Goal: Task Accomplishment & Management: Manage account settings

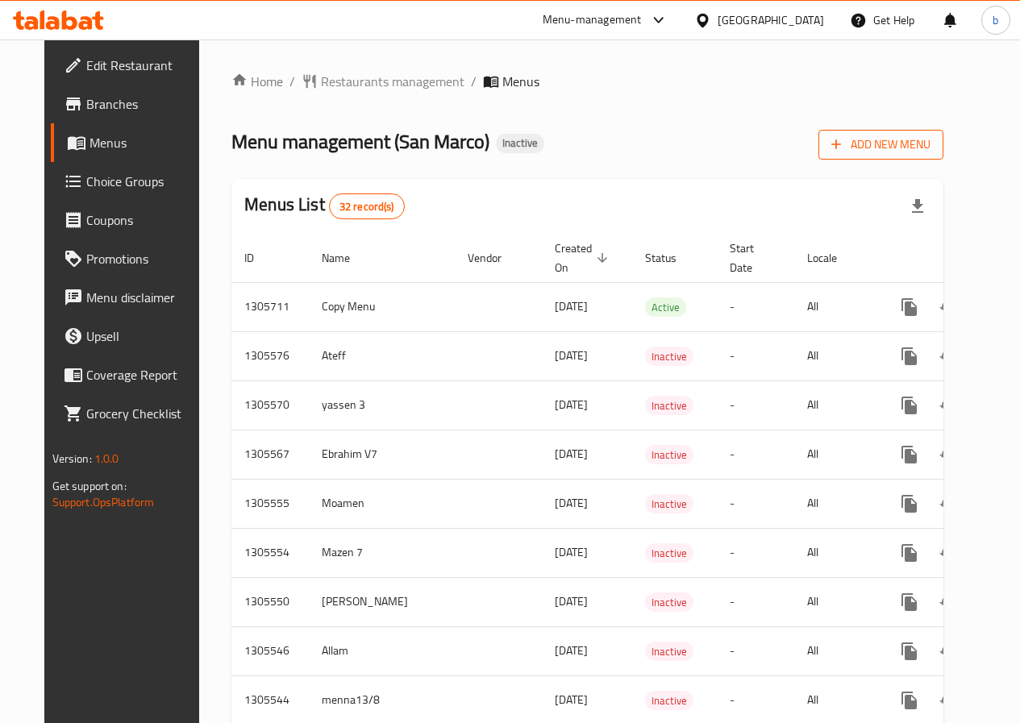
click at [930, 139] on span "Add New Menu" at bounding box center [880, 145] width 99 height 20
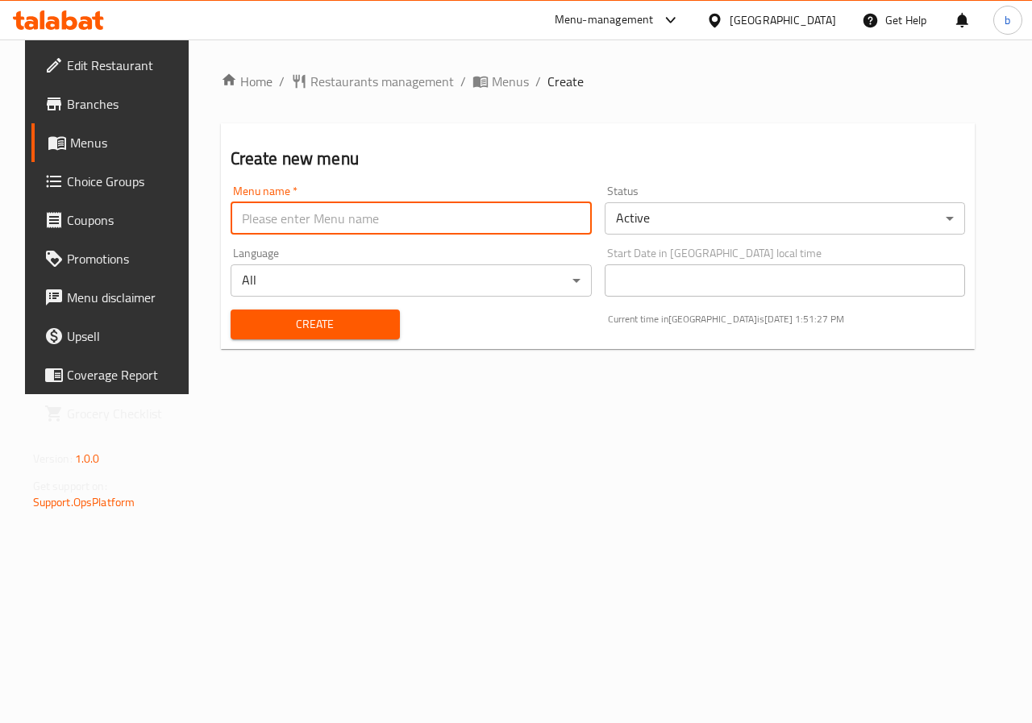
click at [376, 215] on input "text" at bounding box center [411, 218] width 361 height 32
type input "bishr waleed"
click at [243, 318] on span "Create" at bounding box center [315, 324] width 144 height 20
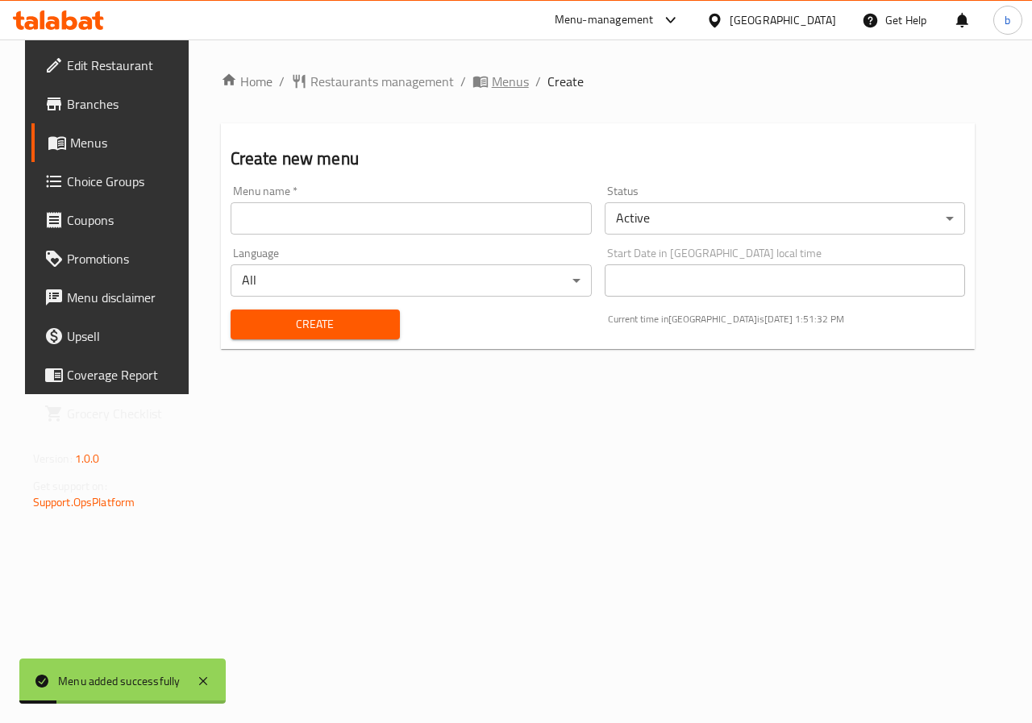
click at [492, 79] on span "Menus" at bounding box center [510, 81] width 37 height 19
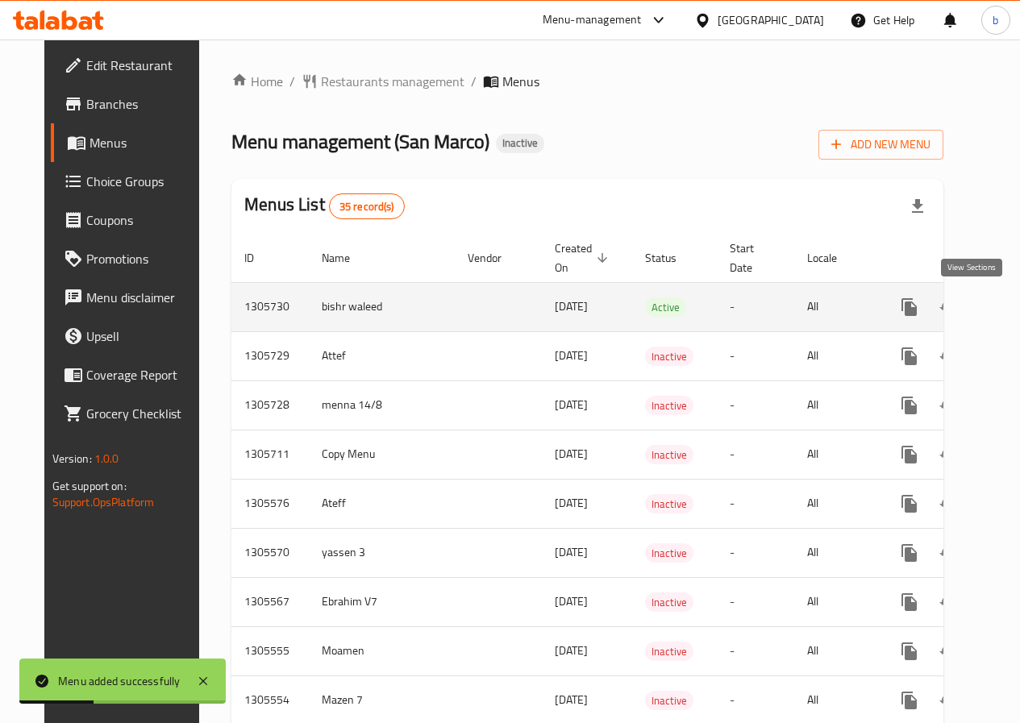
click at [1006, 310] on link "enhanced table" at bounding box center [1025, 307] width 39 height 39
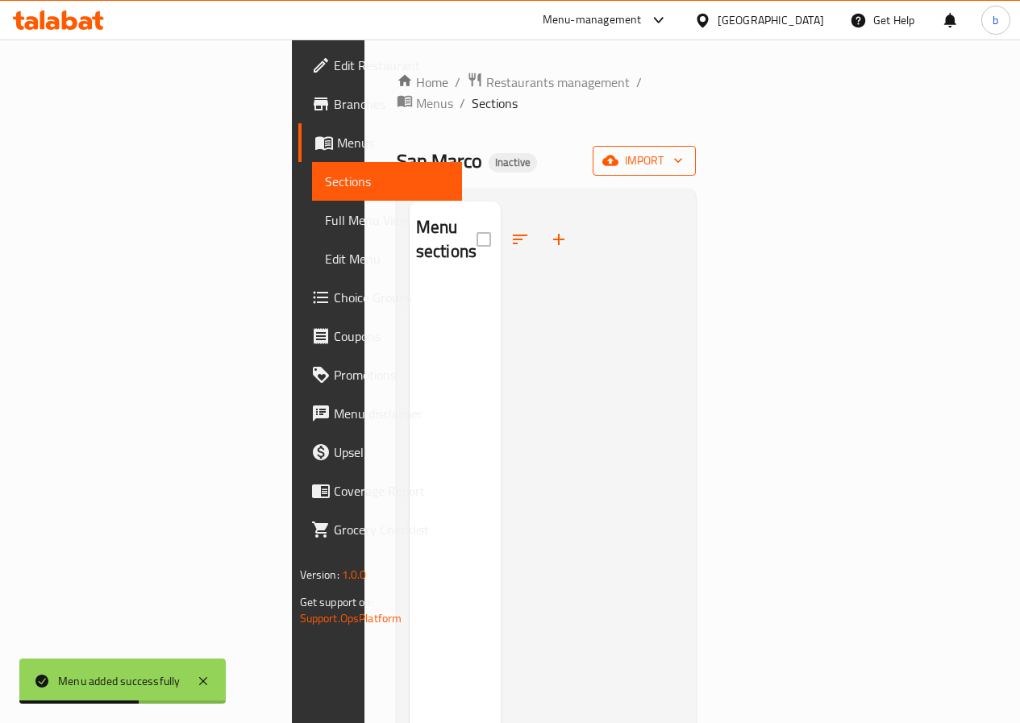
click at [618, 152] on icon "button" at bounding box center [610, 160] width 16 height 16
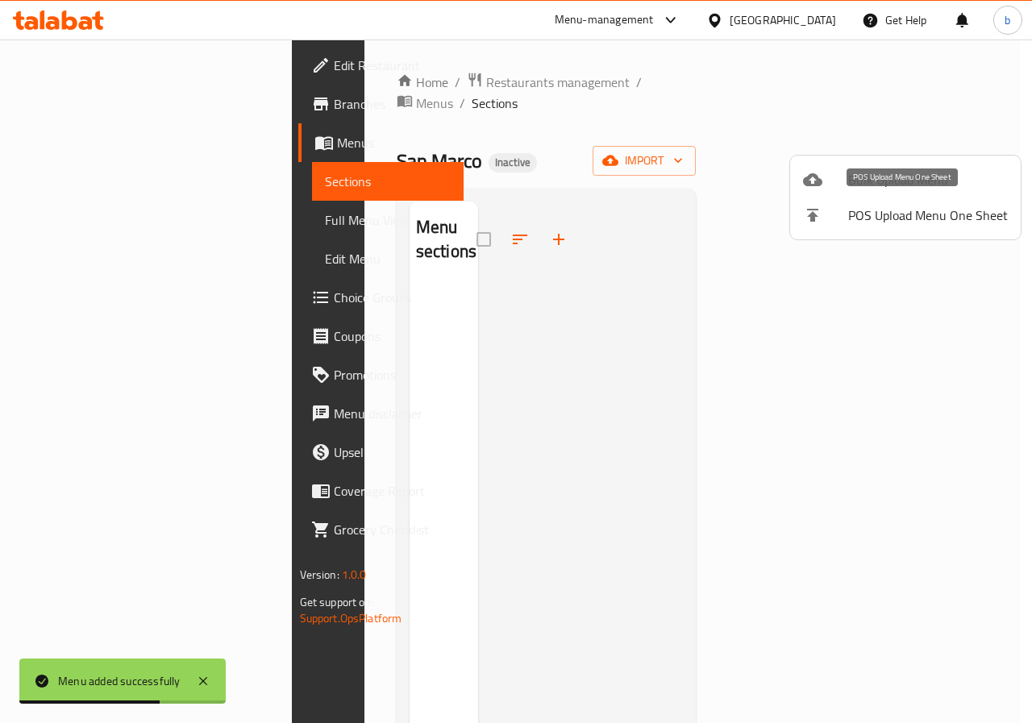
click at [875, 198] on li "POS Upload Menu One Sheet" at bounding box center [905, 215] width 231 height 35
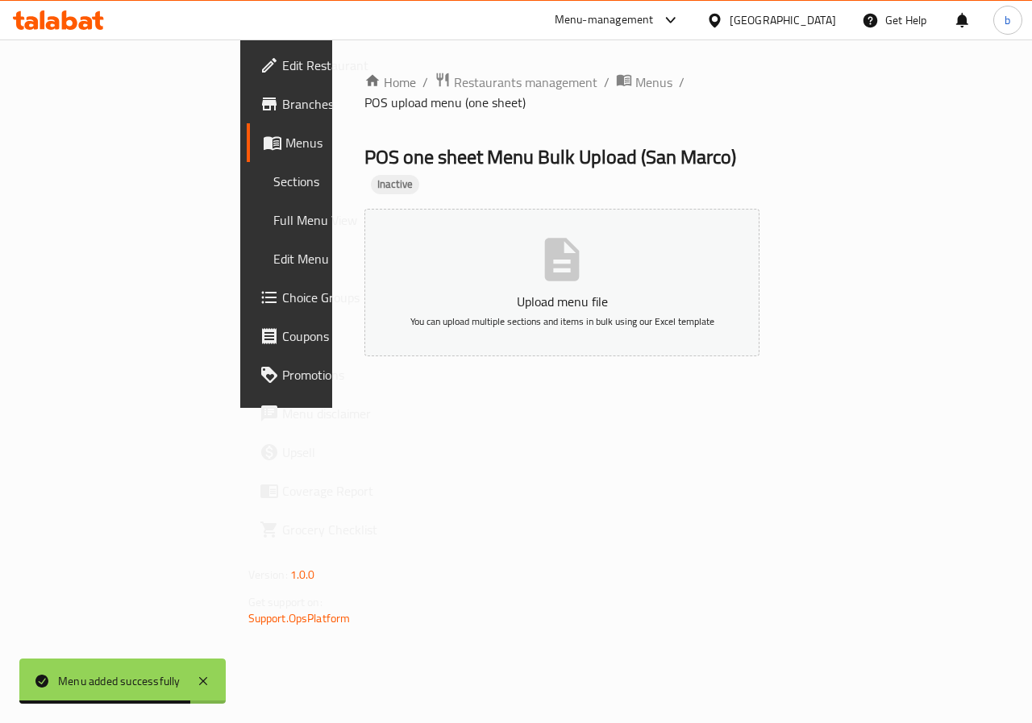
click at [263, 141] on span at bounding box center [274, 142] width 23 height 19
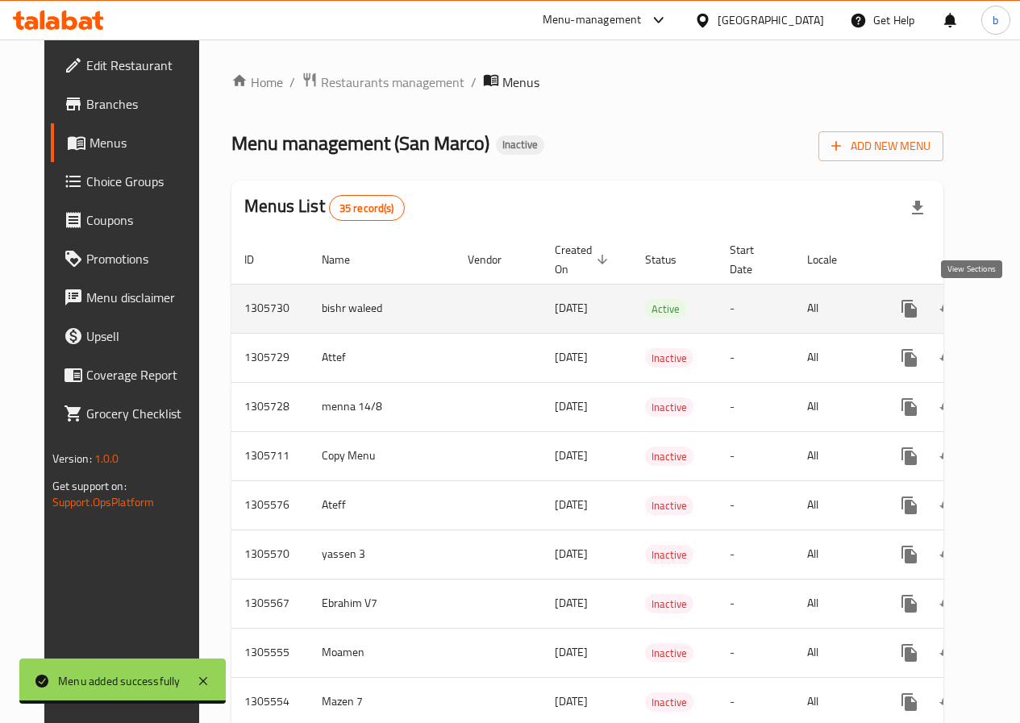
click at [1016, 311] on icon "enhanced table" at bounding box center [1025, 308] width 19 height 19
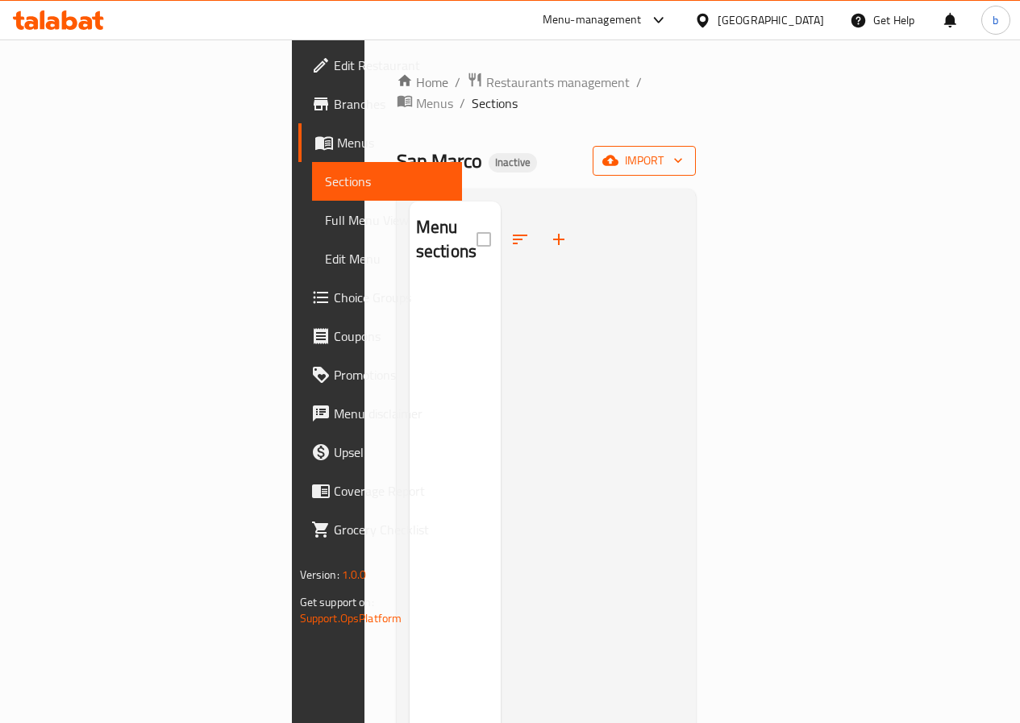
click at [696, 146] on button "import" at bounding box center [644, 161] width 103 height 30
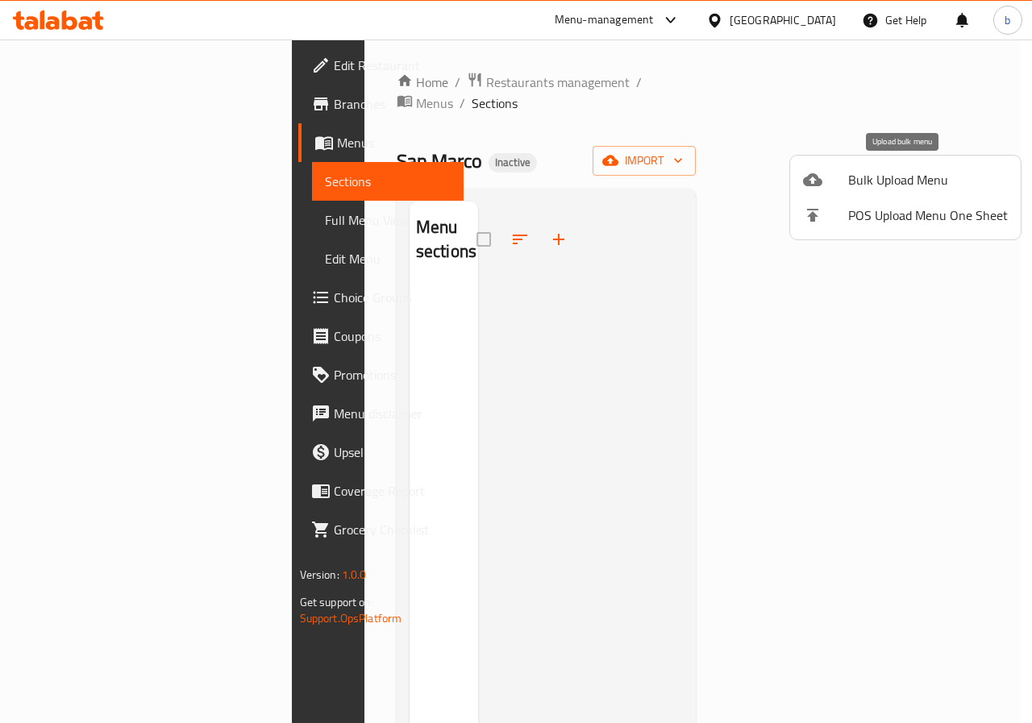
click at [909, 181] on span "Bulk Upload Menu" at bounding box center [928, 179] width 160 height 19
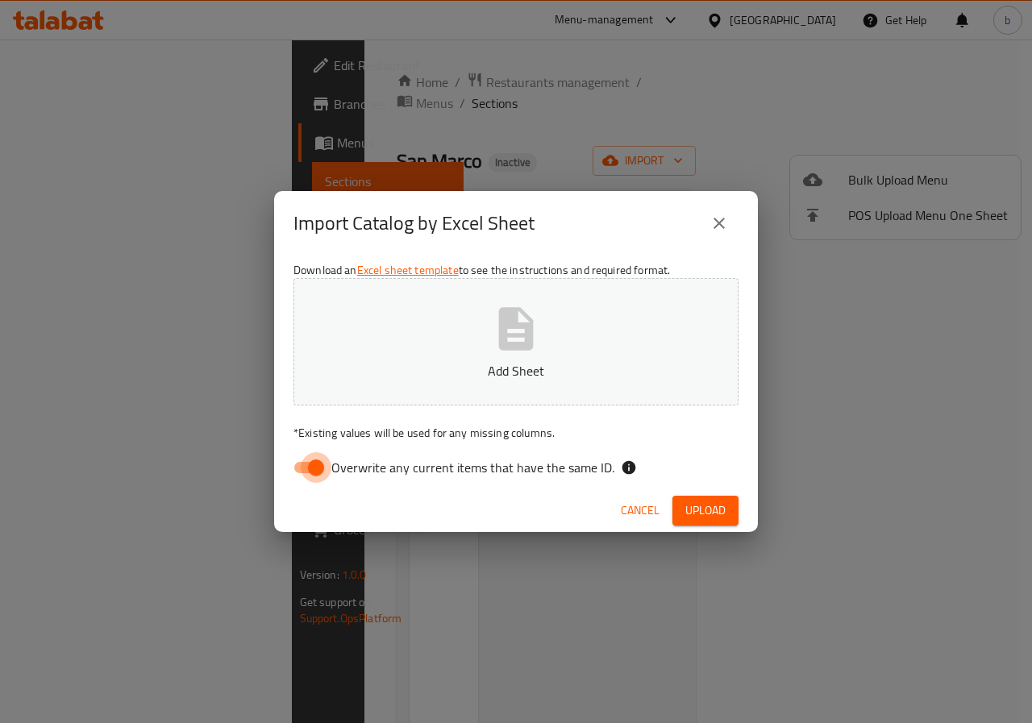
click at [314, 468] on input "Overwrite any current items that have the same ID." at bounding box center [316, 467] width 92 height 31
checkbox input "false"
click at [499, 365] on p "Add Sheet" at bounding box center [515, 370] width 395 height 19
click at [690, 508] on span "Upload" at bounding box center [705, 511] width 40 height 20
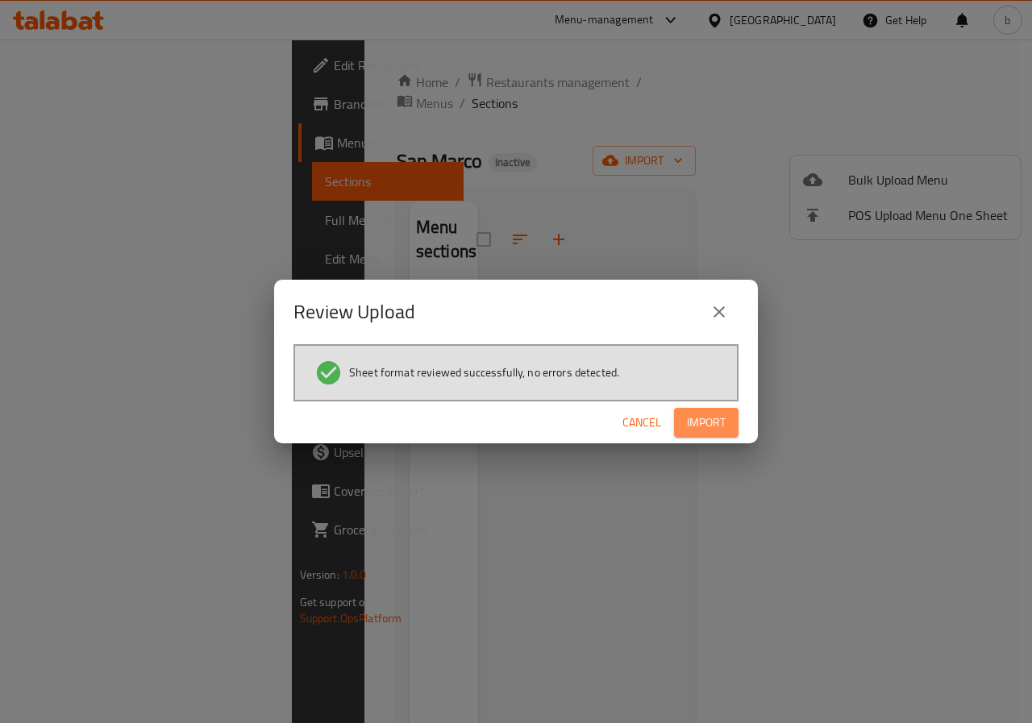
click at [702, 414] on span "Import" at bounding box center [706, 423] width 39 height 20
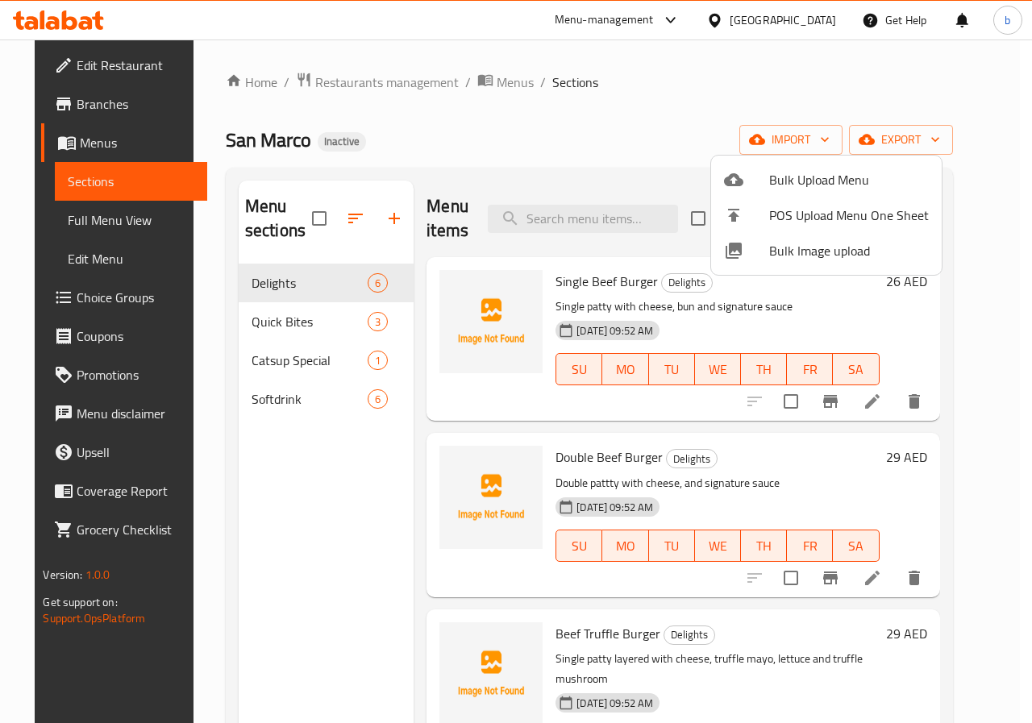
click at [73, 227] on div at bounding box center [516, 361] width 1032 height 723
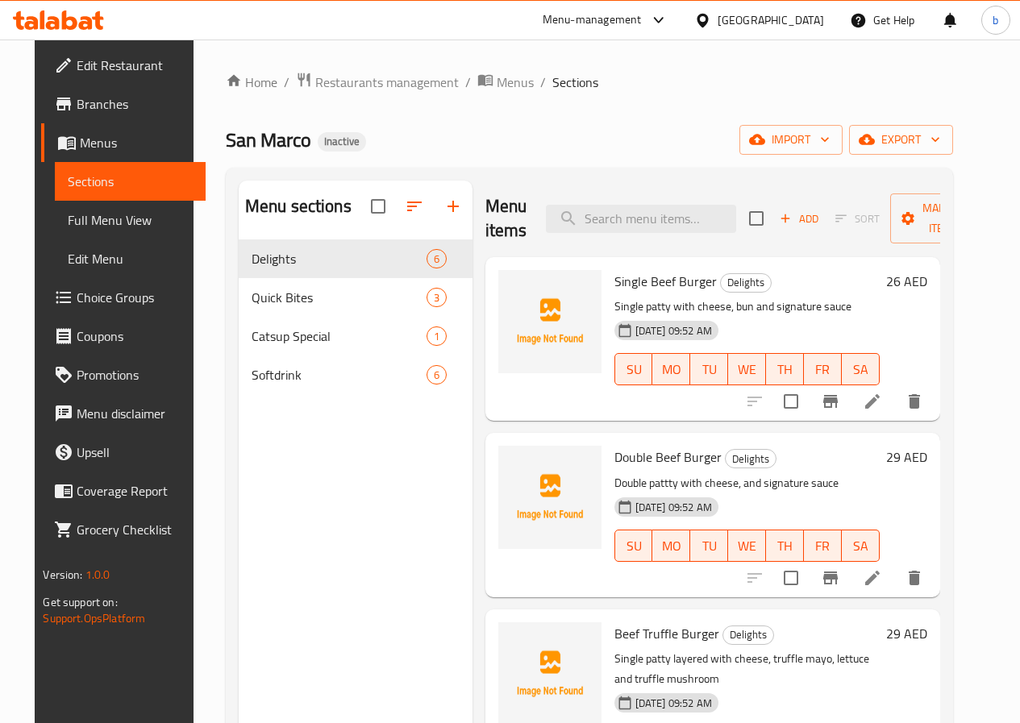
click at [73, 226] on span "Full Menu View" at bounding box center [130, 219] width 124 height 19
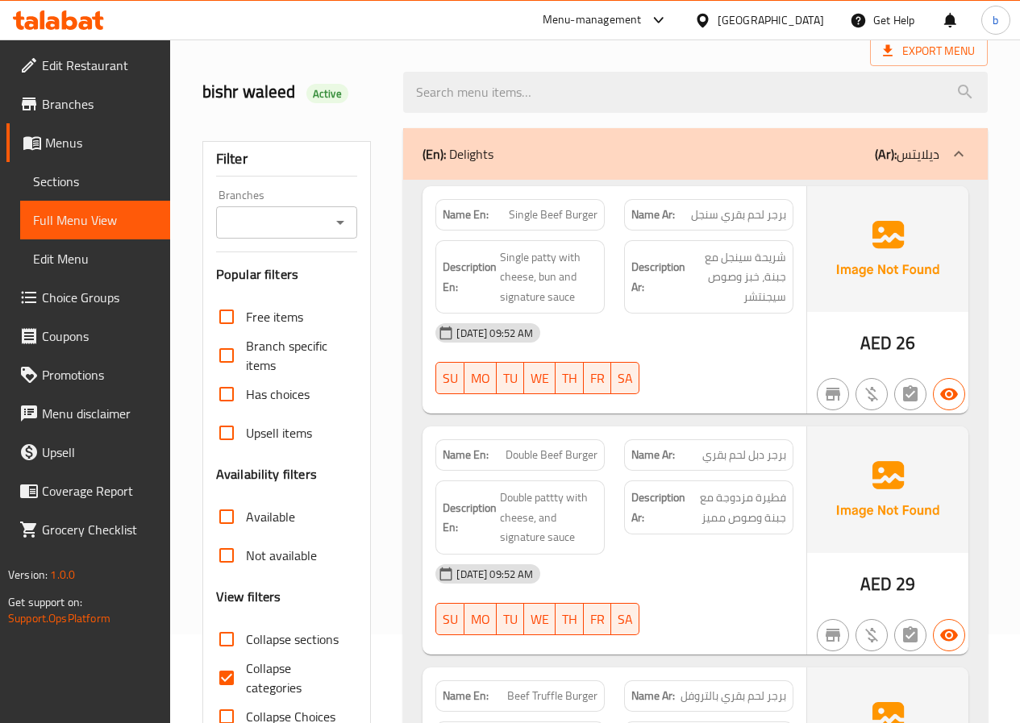
scroll to position [81, 0]
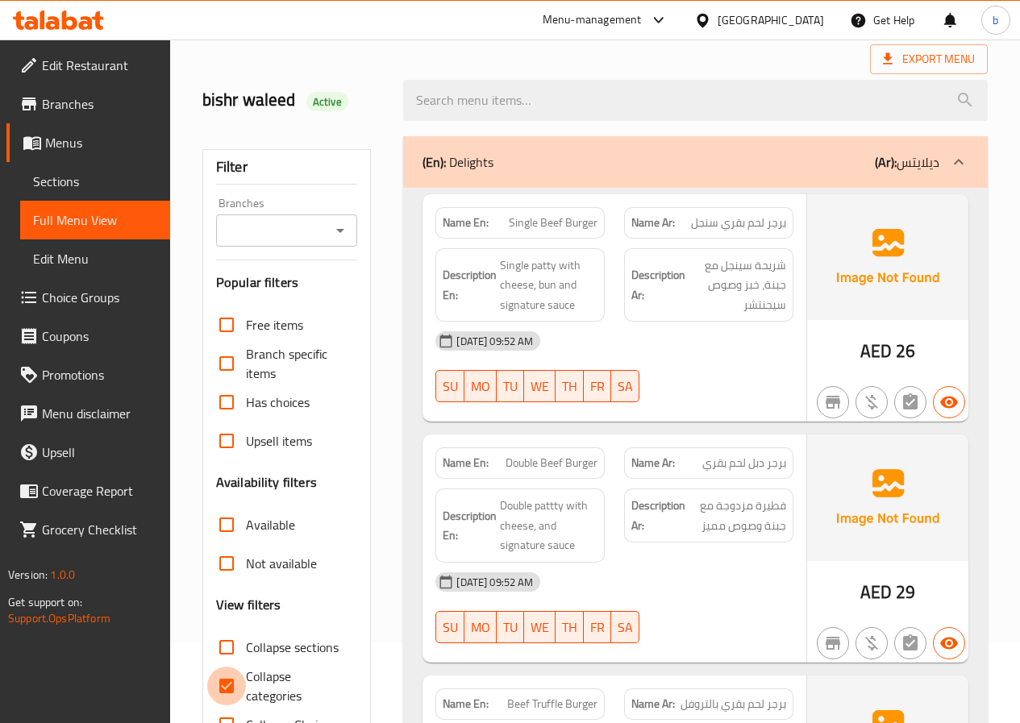
click at [222, 693] on input "Collapse categories" at bounding box center [226, 686] width 39 height 39
checkbox input "false"
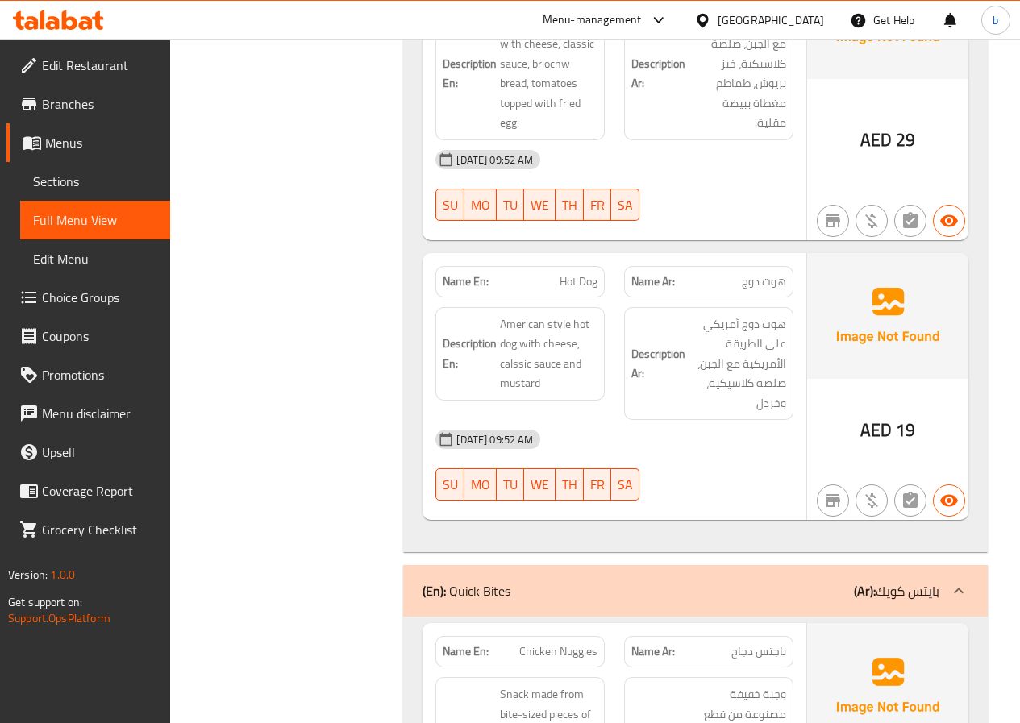
scroll to position [1371, 0]
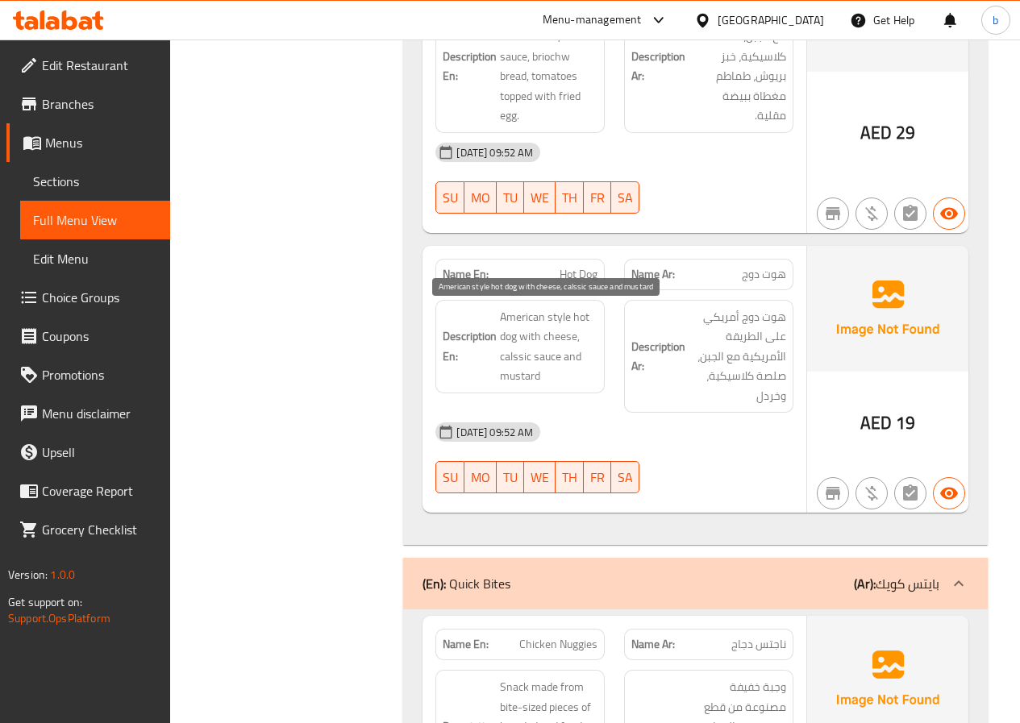
drag, startPoint x: 560, startPoint y: 318, endPoint x: 591, endPoint y: 335, distance: 35.0
click at [553, 318] on span "American style hot dog with cheese, calssic sauce and mustard" at bounding box center [549, 346] width 98 height 79
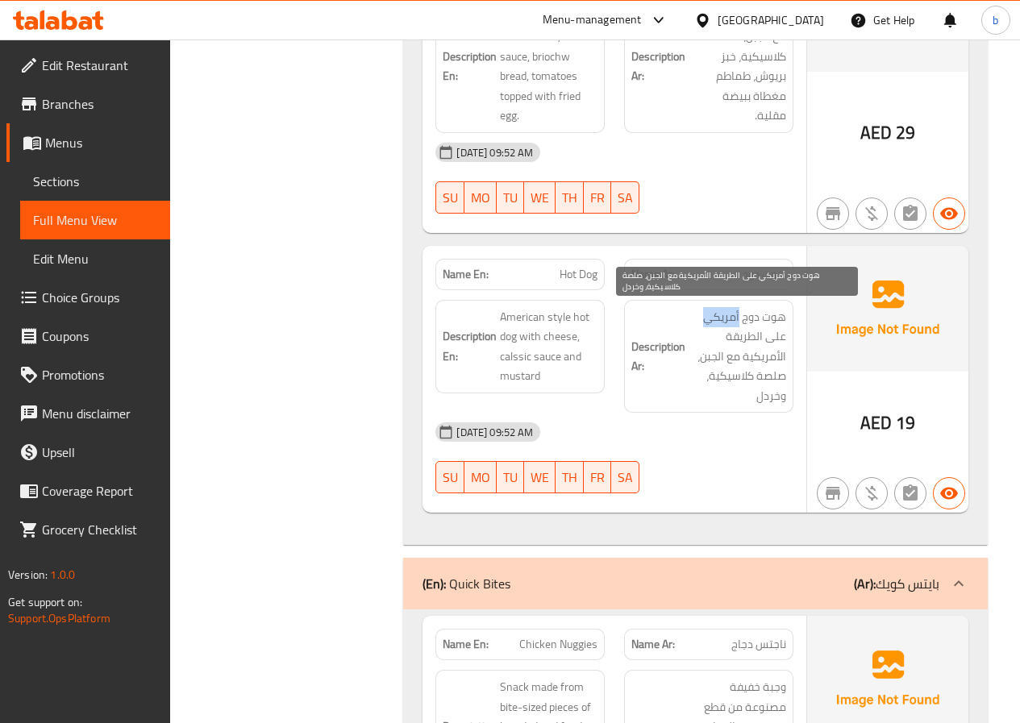
drag, startPoint x: 705, startPoint y: 313, endPoint x: 741, endPoint y: 315, distance: 36.4
click at [741, 315] on span "هوت دوج أمريكي على الطريقة الأمريكية مع الجبن، صلصة كلاسيكية، وخردل" at bounding box center [738, 356] width 98 height 99
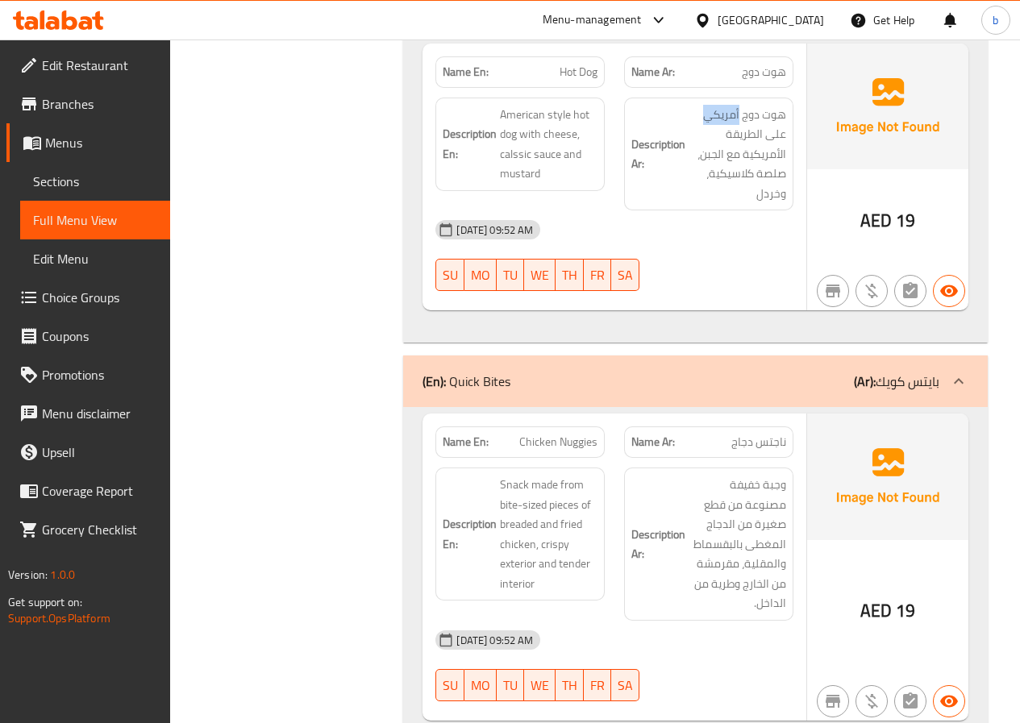
scroll to position [1612, 0]
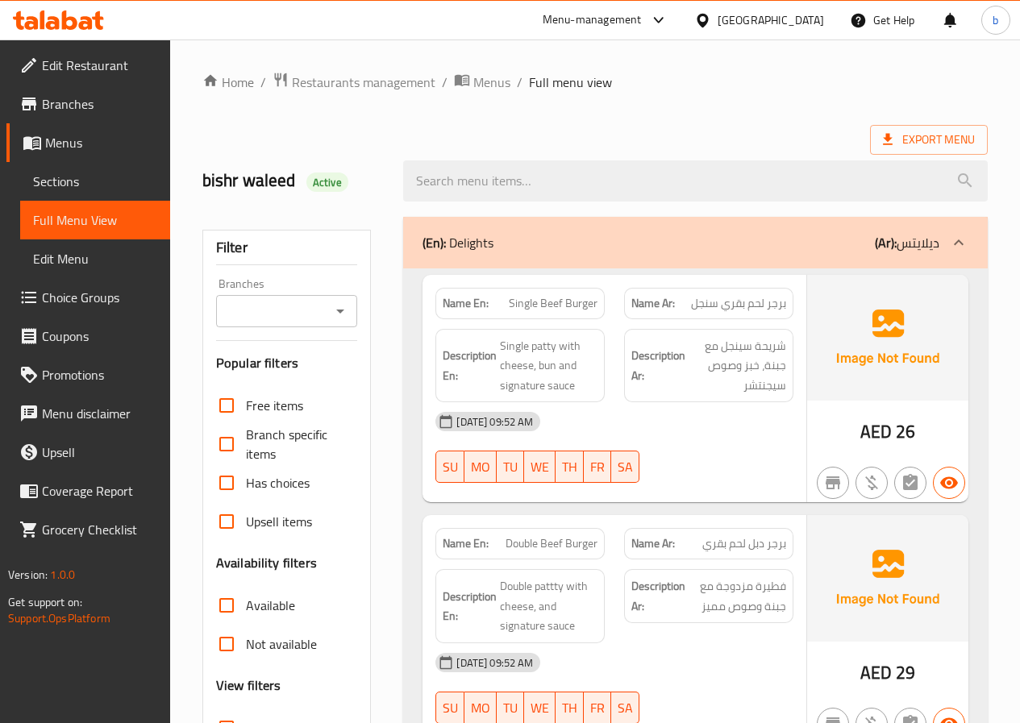
click at [132, 262] on span "Edit Menu" at bounding box center [95, 258] width 124 height 19
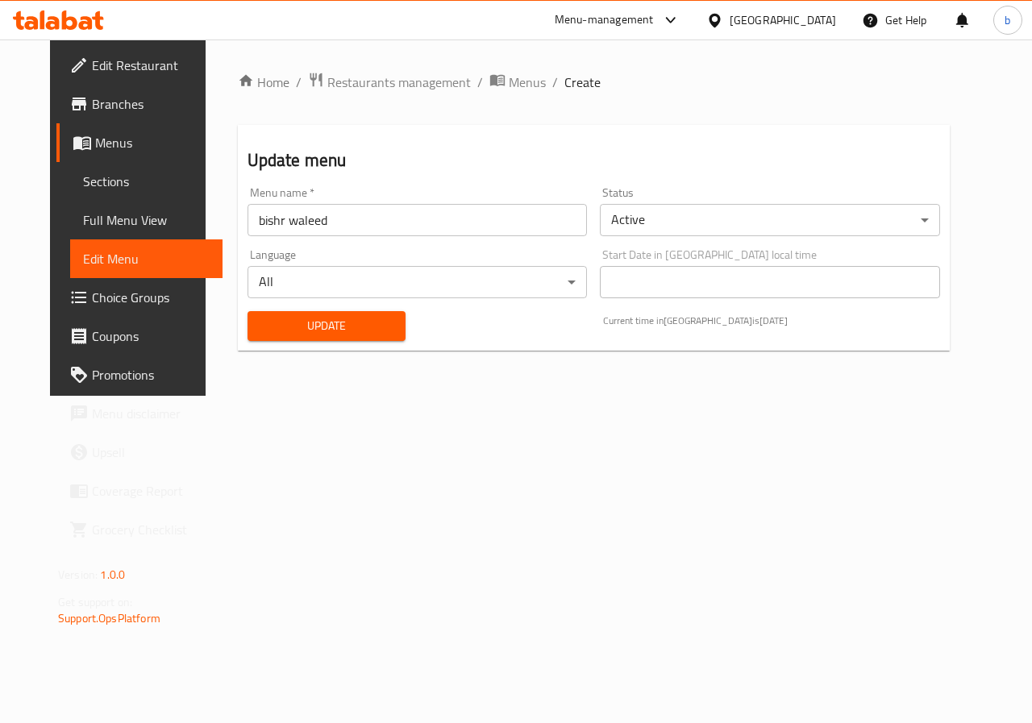
click at [131, 227] on span "Full Menu View" at bounding box center [146, 219] width 127 height 19
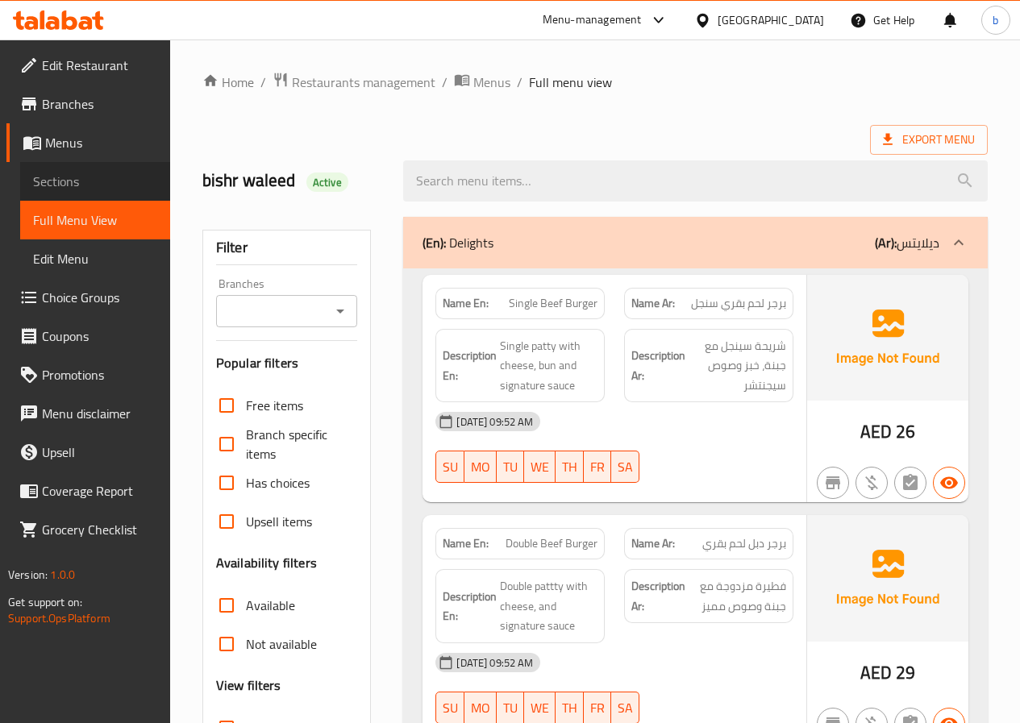
click at [80, 170] on link "Sections" at bounding box center [95, 181] width 150 height 39
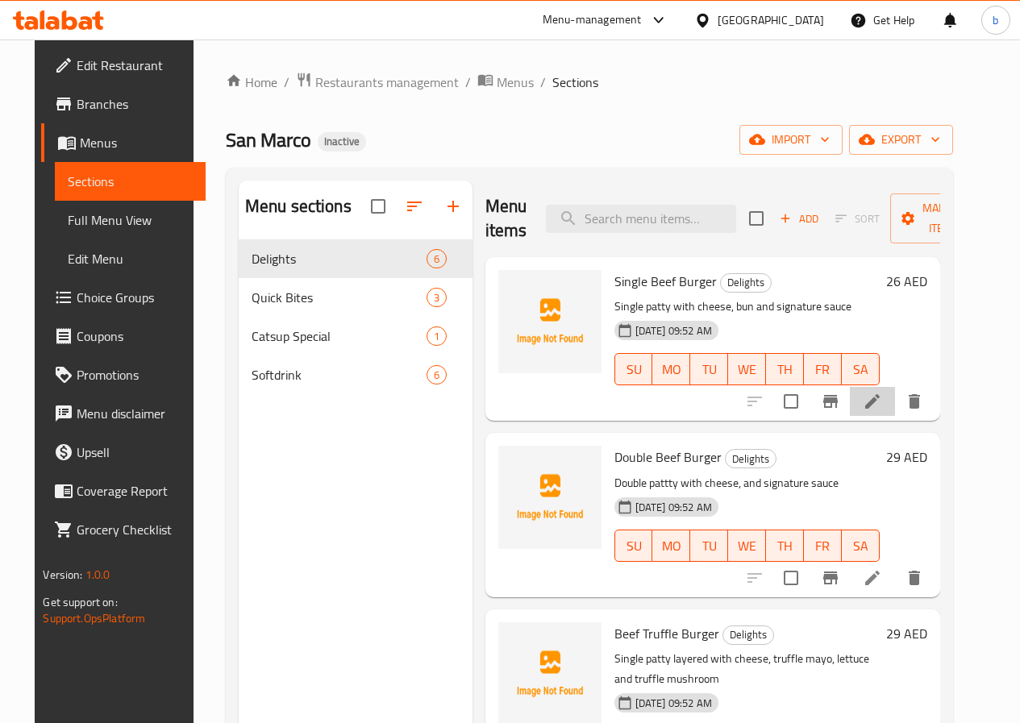
click at [895, 414] on li at bounding box center [872, 401] width 45 height 29
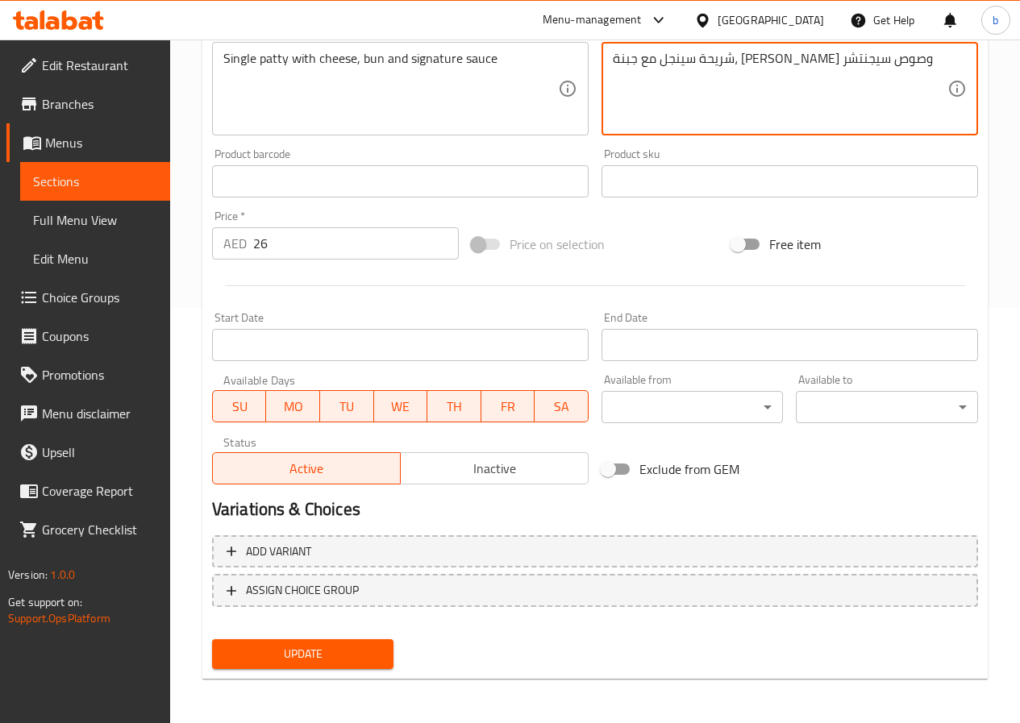
scroll to position [416, 0]
type textarea "شريحة سينجل مع جبنة، كيزر وصوص سيجنتشر"
click at [341, 643] on button "Update" at bounding box center [303, 654] width 182 height 30
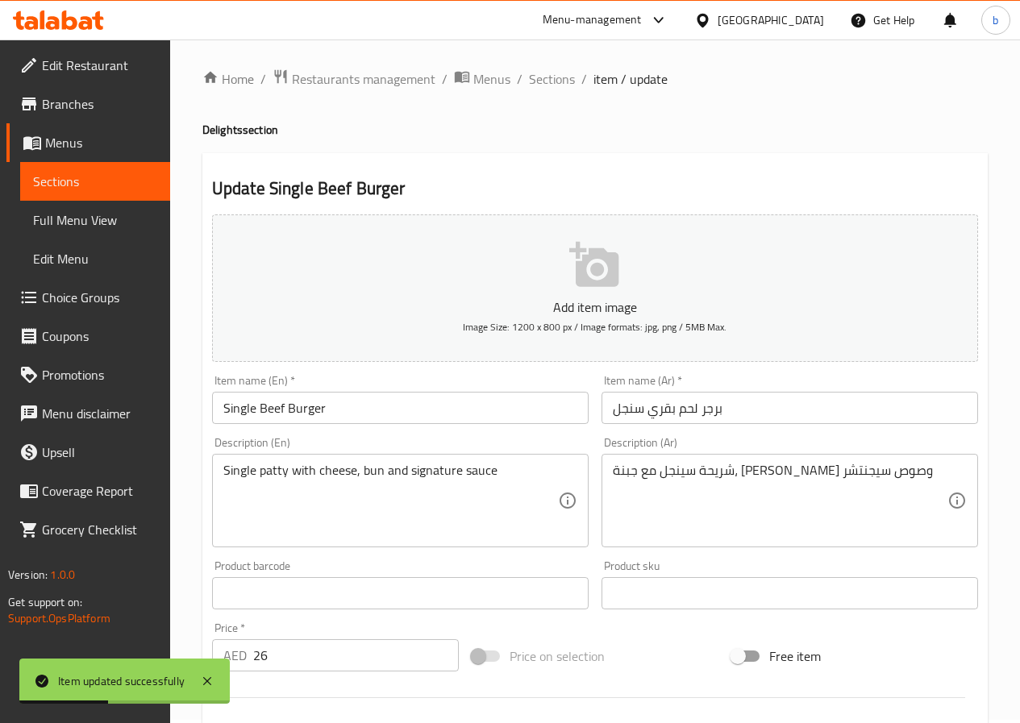
scroll to position [0, 0]
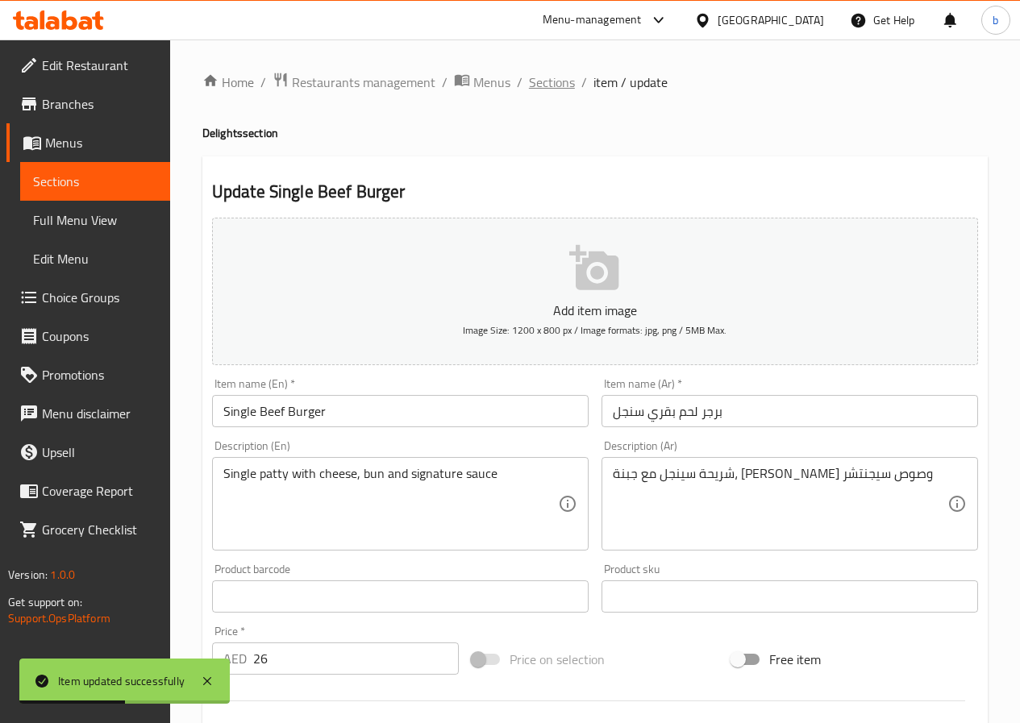
click at [562, 73] on span "Sections" at bounding box center [552, 82] width 46 height 19
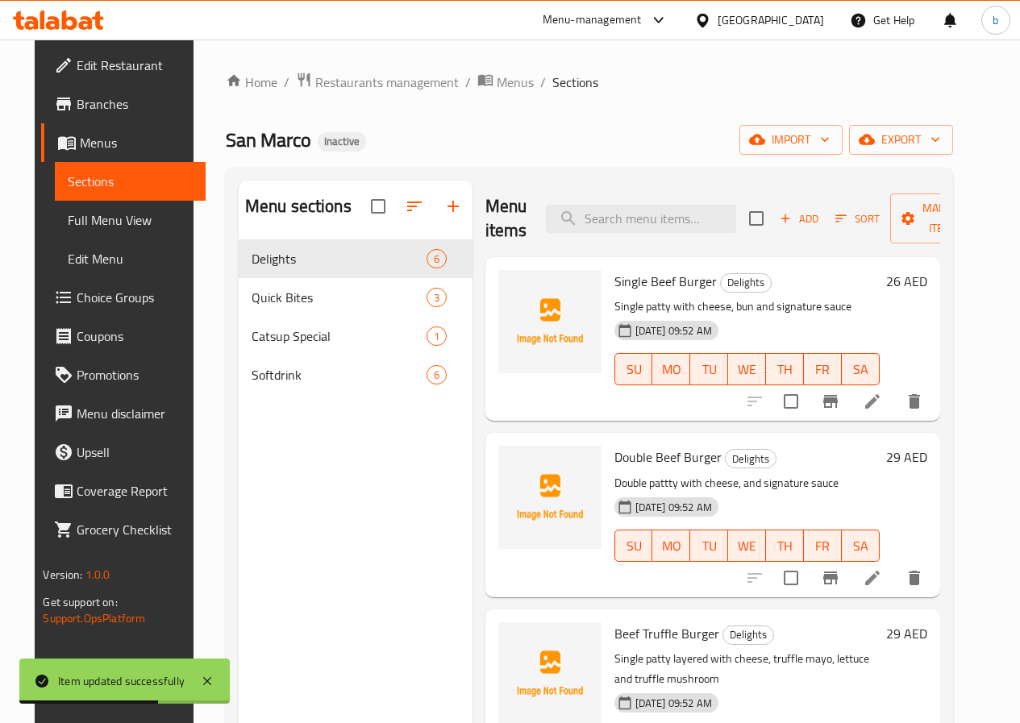
click at [882, 587] on icon at bounding box center [872, 577] width 19 height 19
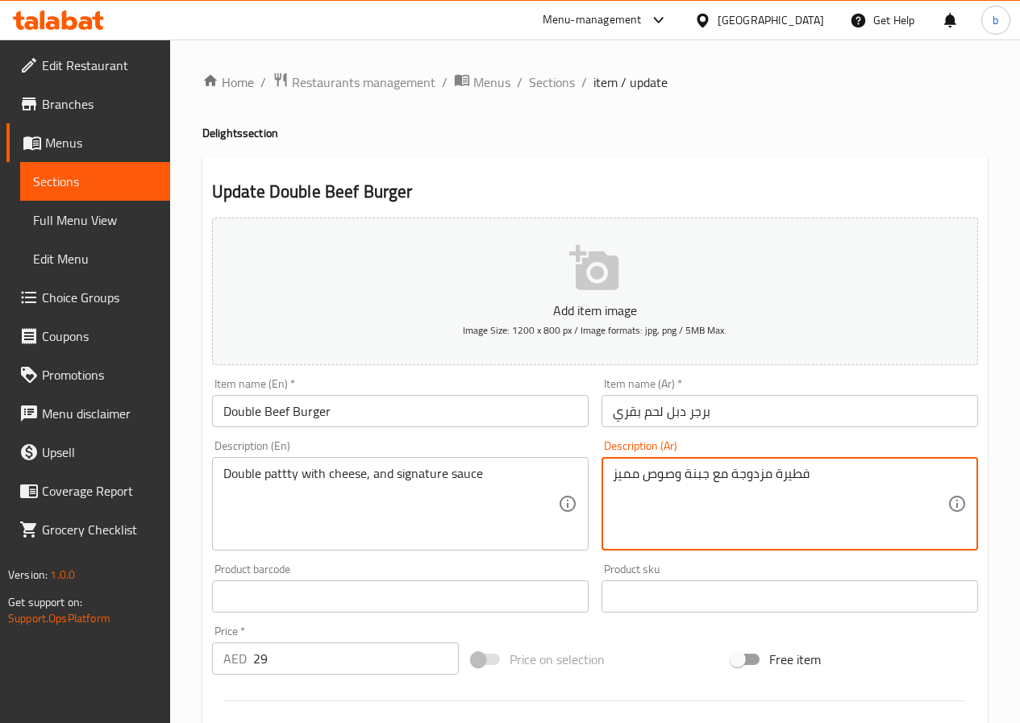
click at [730, 470] on textarea "فطيرة مزدوجة مع جبنة وصوص مميز" at bounding box center [780, 504] width 335 height 77
click at [613, 475] on textarea "شريحة دبل مع جبنة وصوص مميز" at bounding box center [780, 504] width 335 height 77
click at [790, 470] on textarea "شريحة دبل مع جبنة وصوص مميز" at bounding box center [780, 504] width 335 height 77
click at [653, 475] on textarea "شريحة دبل مع جبنة وصوص صيجنتشر" at bounding box center [780, 504] width 335 height 77
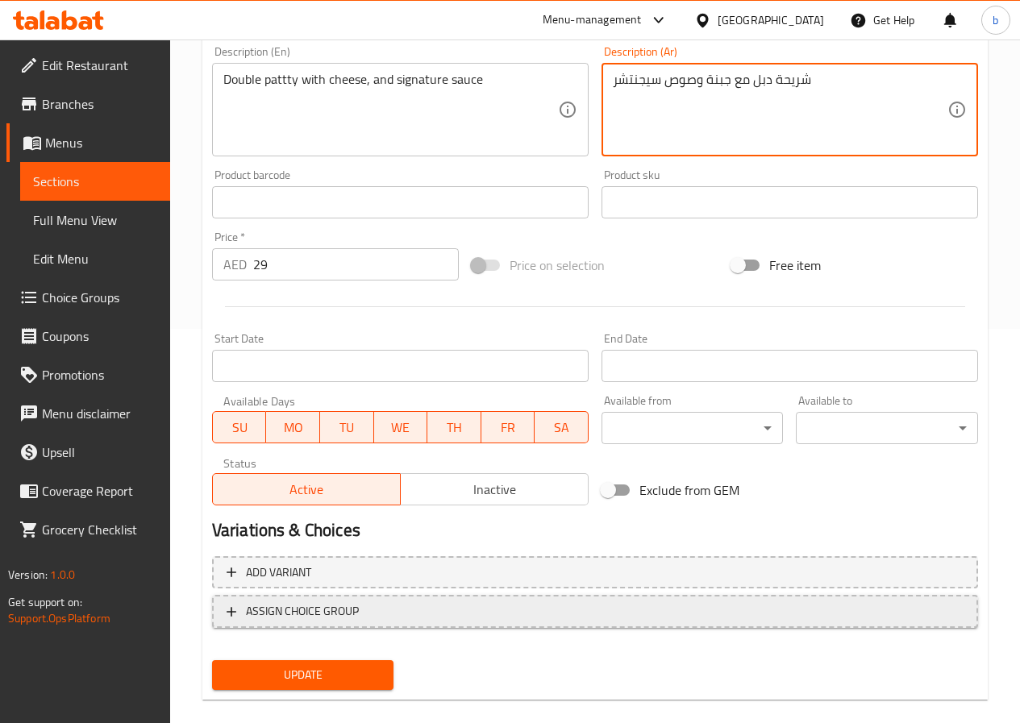
scroll to position [403, 0]
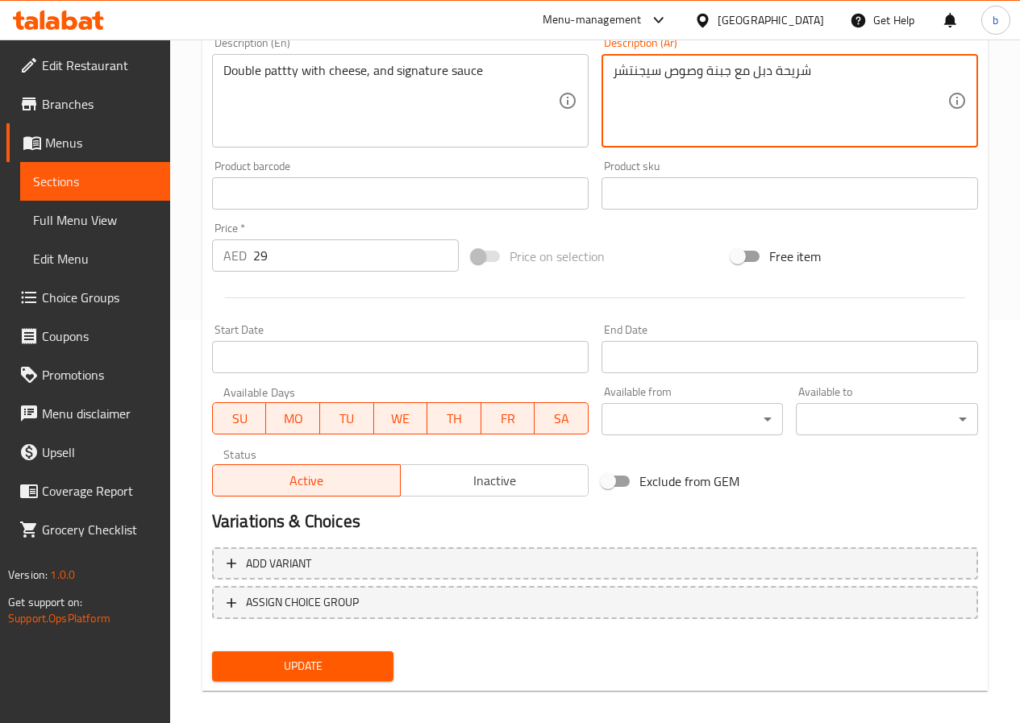
type textarea "شريحة دبل مع جبنة وصوص سيجنتشر"
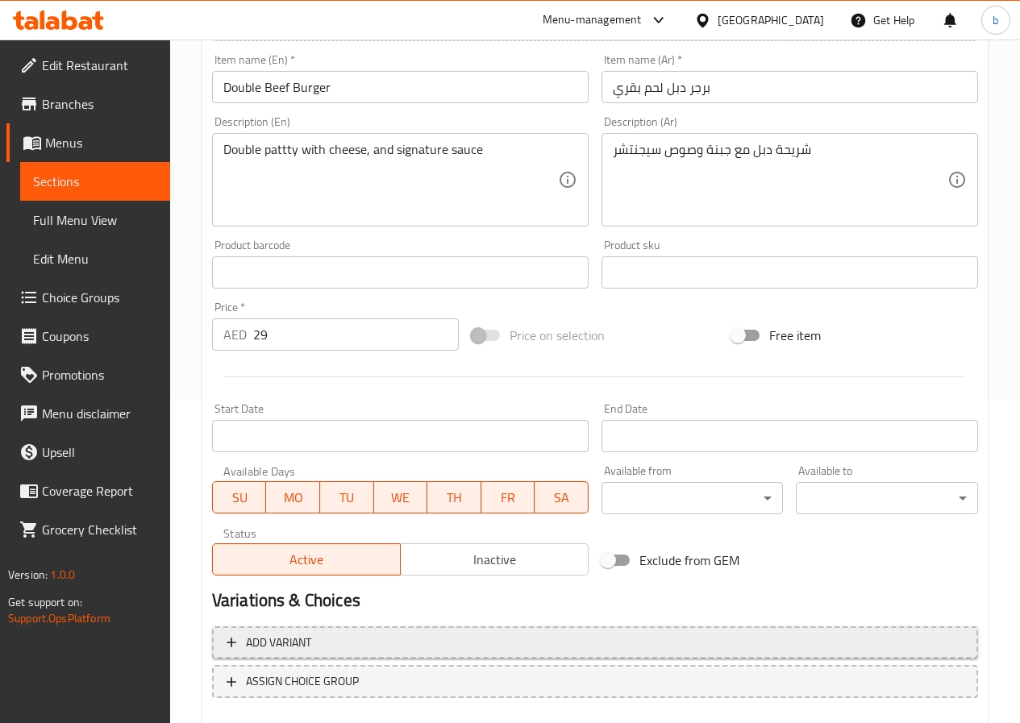
scroll to position [416, 0]
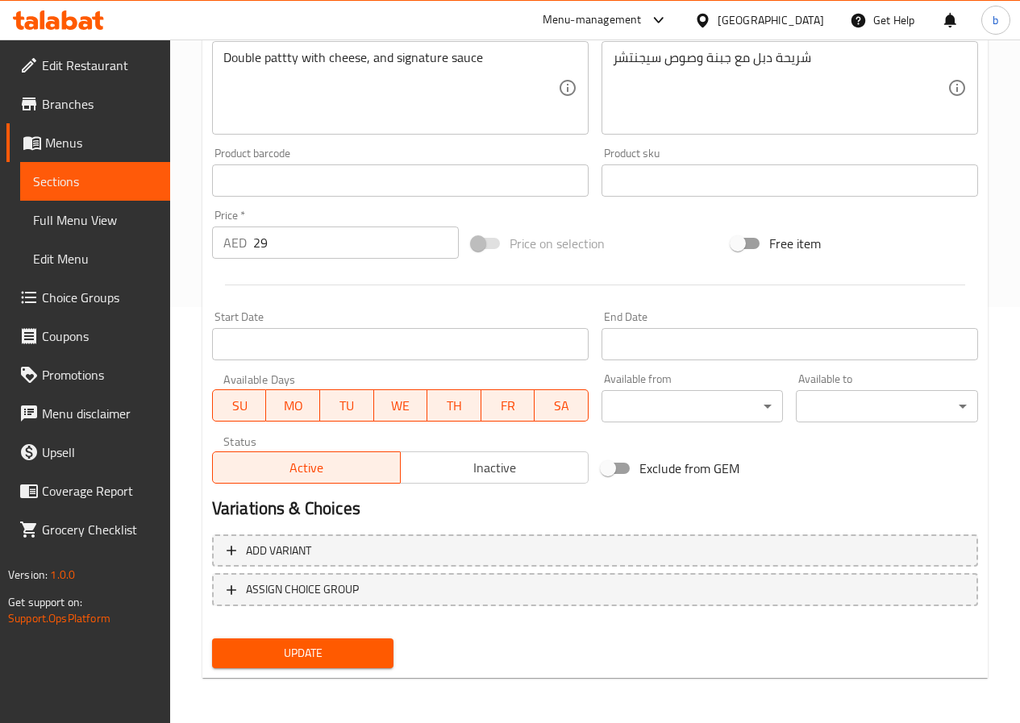
click at [293, 649] on span "Update" at bounding box center [303, 653] width 156 height 20
click at [317, 666] on button "Update" at bounding box center [303, 654] width 182 height 30
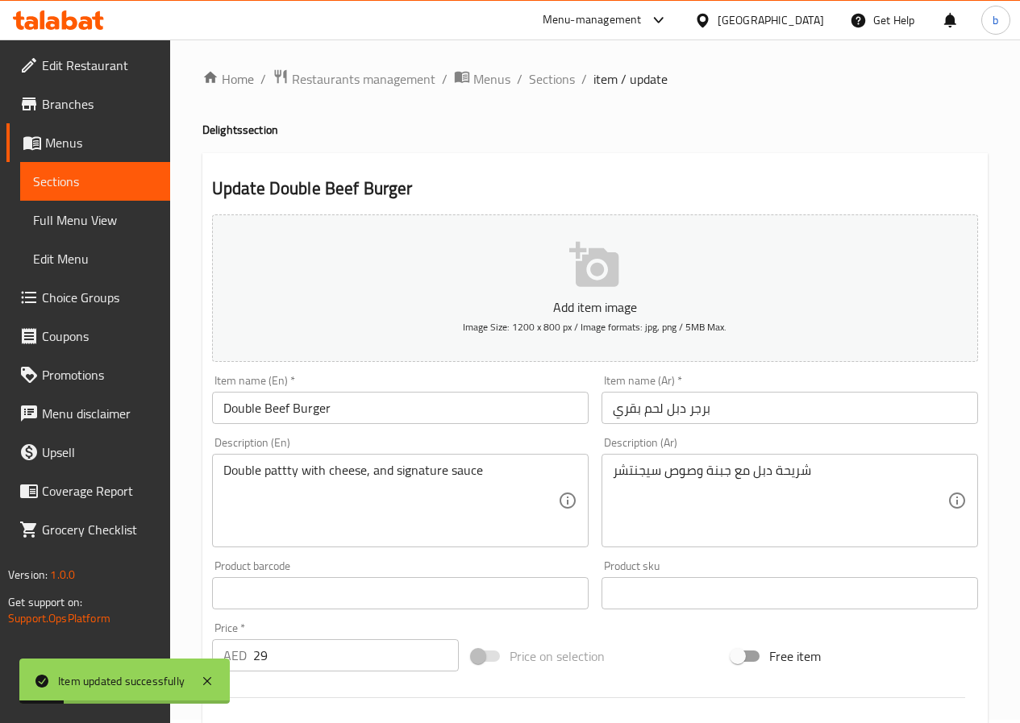
scroll to position [0, 0]
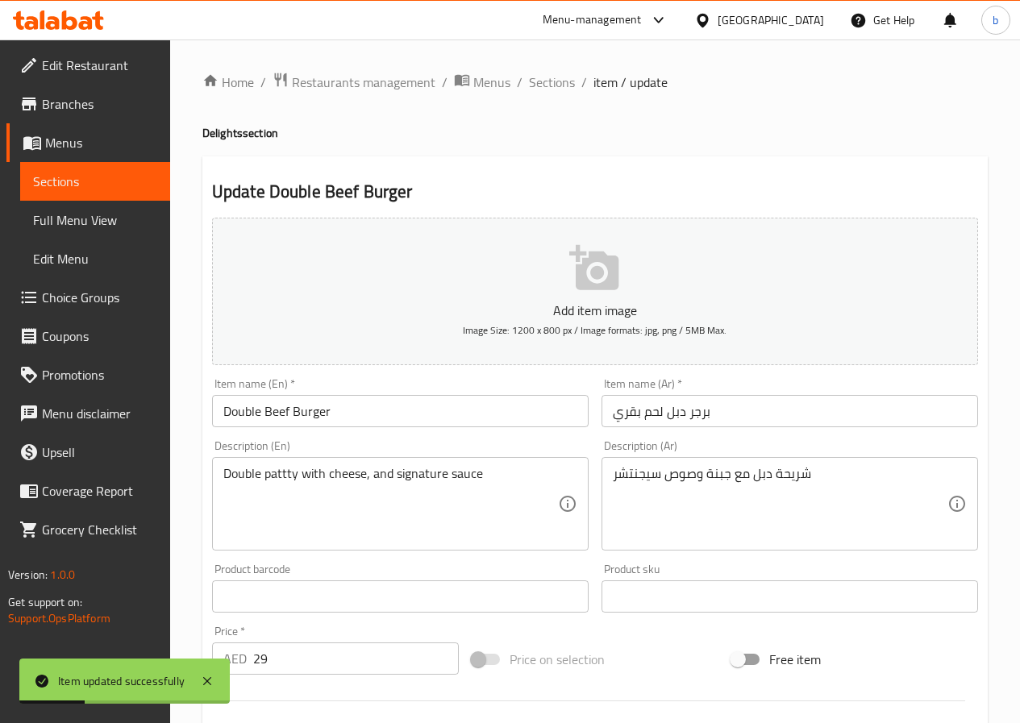
click at [525, 77] on ol "Home / Restaurants management / Menus / Sections / item / update" at bounding box center [594, 82] width 785 height 21
click at [532, 86] on span "Sections" at bounding box center [552, 82] width 46 height 19
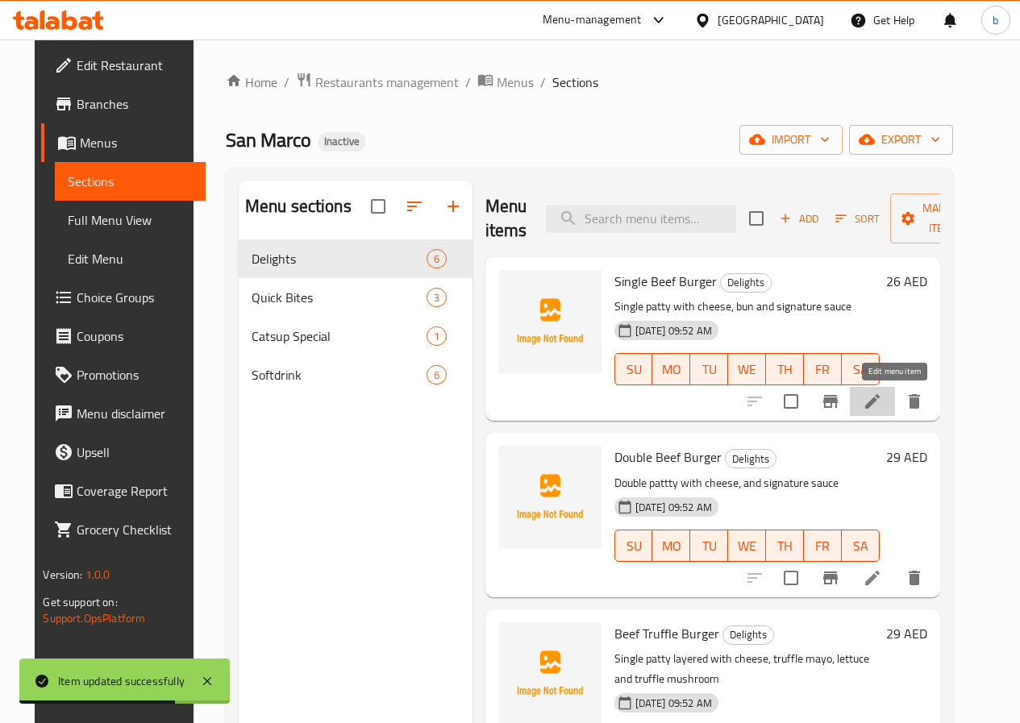
click at [882, 400] on icon at bounding box center [872, 401] width 19 height 19
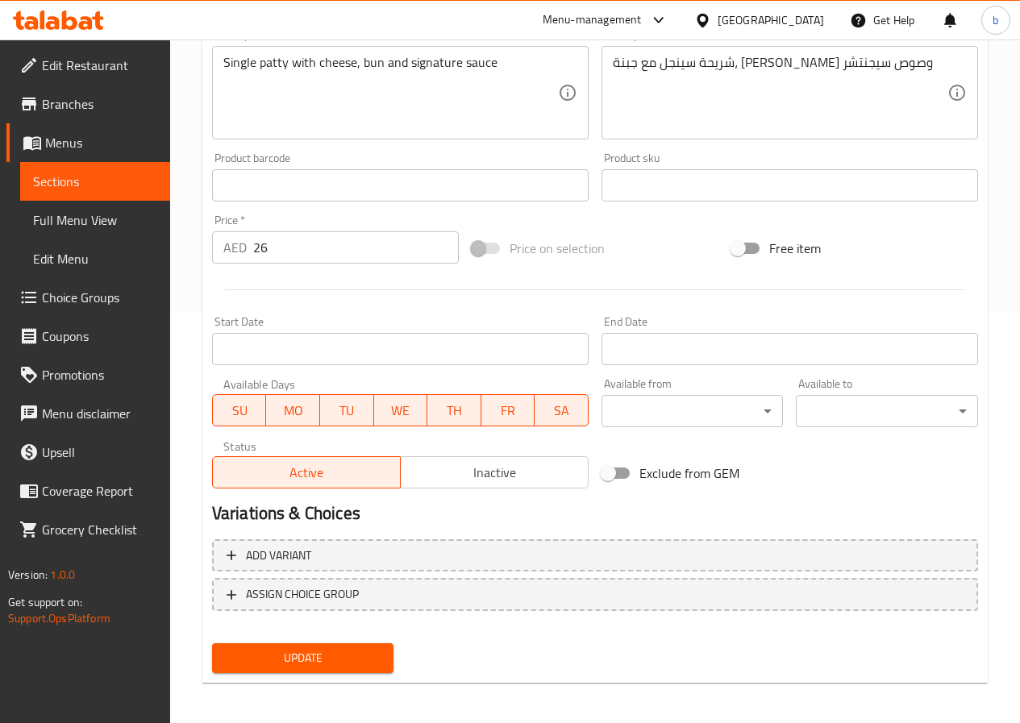
scroll to position [416, 0]
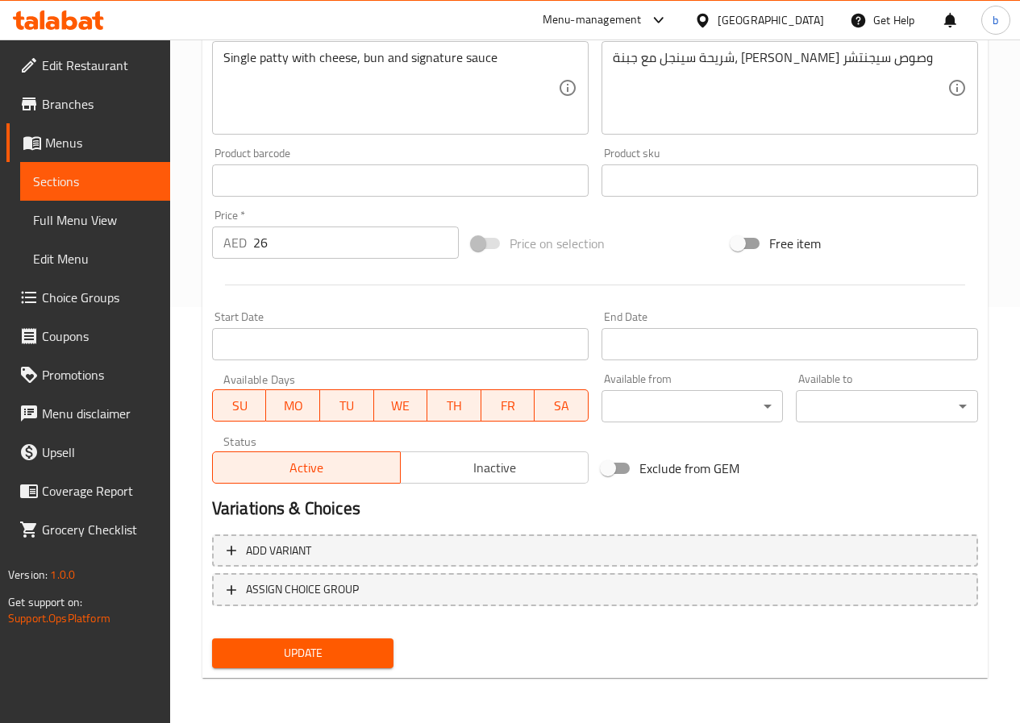
click at [346, 649] on span "Update" at bounding box center [303, 653] width 156 height 20
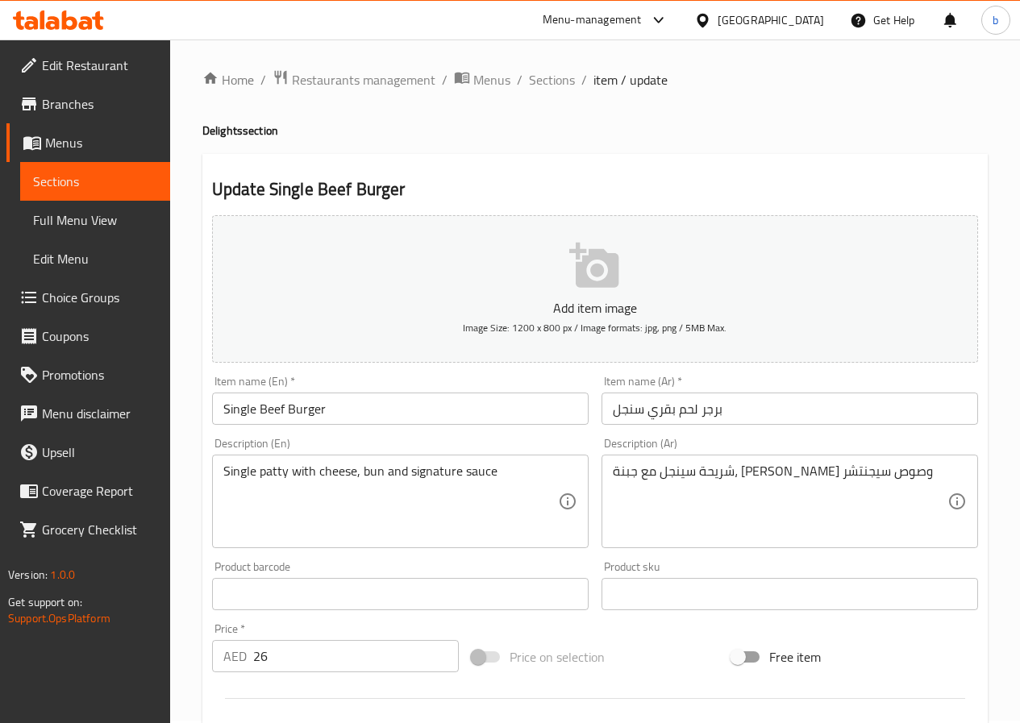
scroll to position [0, 0]
click at [540, 82] on span "Sections" at bounding box center [552, 82] width 46 height 19
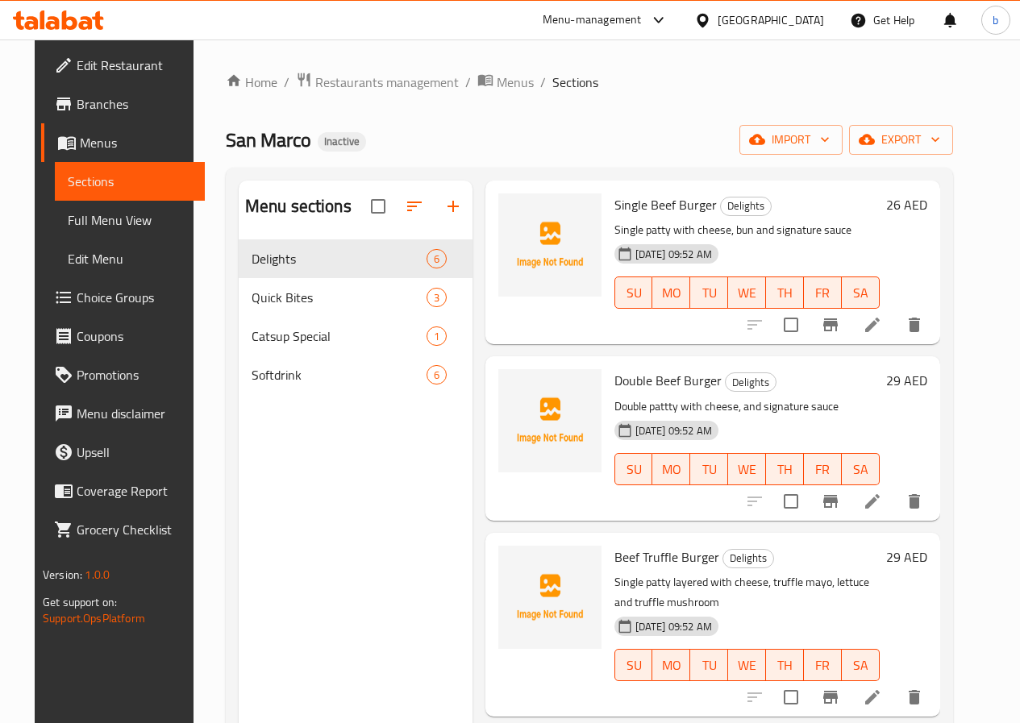
scroll to position [242, 0]
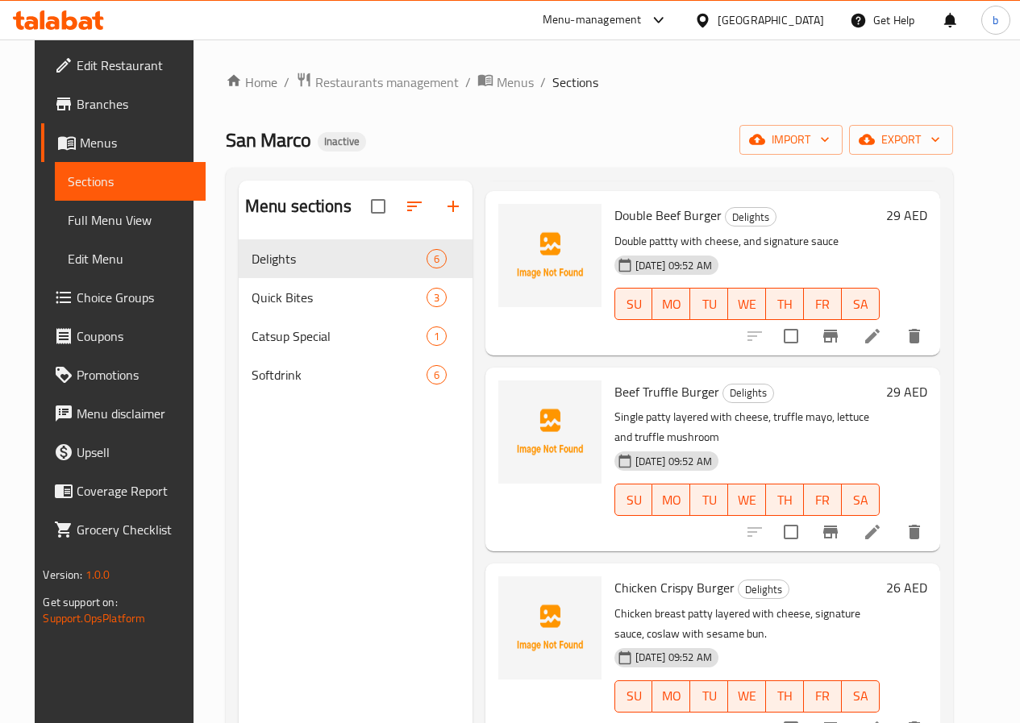
click at [884, 529] on li at bounding box center [872, 532] width 45 height 29
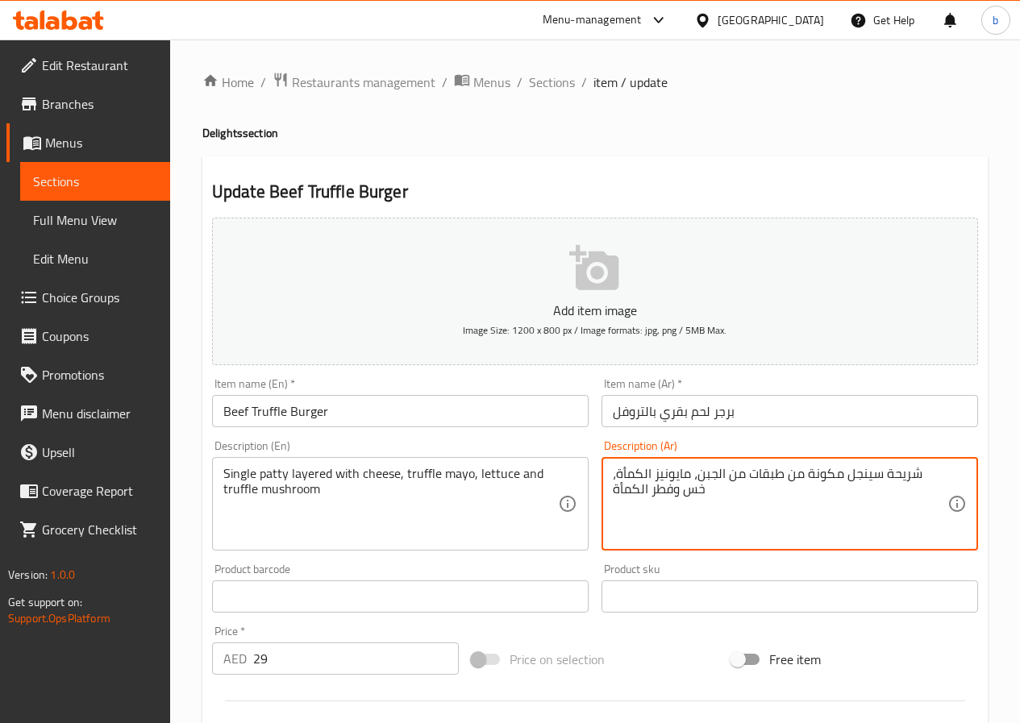
click at [641, 476] on textarea "شريحة سينجل مكونة من طبقات من الجبن، مايونيز الكمأة، خس وفطر الكمأة" at bounding box center [780, 504] width 335 height 77
click at [674, 472] on textarea "شريحة سينجل مكونة من طبقات من الجبن، مايونيز ا، خس وفطر الكمأة" at bounding box center [780, 504] width 335 height 77
click at [611, 493] on div "شريحة سينجل مكونة من طبقات من الجبن، مايونيز التروفل، خس وفطر الكمأة Descriptio…" at bounding box center [789, 504] width 377 height 94
click at [614, 490] on textarea "شريحة سينجل مكونة من طبقات من الجبن، مايونيز التروفل، خس وفطر الكمأة" at bounding box center [780, 504] width 335 height 77
click at [931, 468] on textarea "شريحة سينجل مكونة من طبقات من الجبن، مايونيز التروفل، خس وفطر الكمأة" at bounding box center [780, 504] width 335 height 77
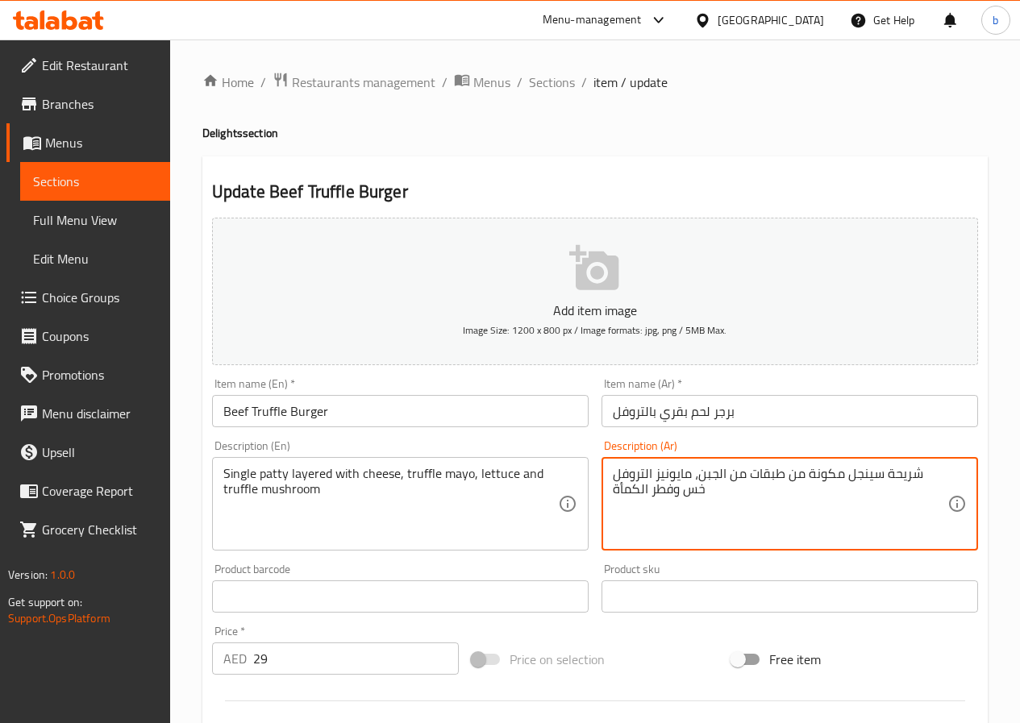
click at [613, 493] on textarea "شريحة سينجل مكونة من طبقات من الجبن، مايونيز التروفل خس وفطر الكمأة" at bounding box center [780, 504] width 335 height 77
click at [710, 497] on textarea "شريحة سينجل مكونة من طبقات من الجبن، مايونيز التروفل خس وفطر الكمأة" at bounding box center [780, 504] width 335 height 77
click at [776, 473] on textarea "شريحة سينجل مكونة من طبقات من الجبن، مايونيز التروفل خس وفطر التروفل" at bounding box center [780, 504] width 335 height 77
click at [792, 476] on textarea "شريحة سينجل مكونة من طبقات من الجبن، مايونيز التروفل خس وفطر التروفل" at bounding box center [780, 504] width 335 height 77
click at [784, 476] on textarea "شريحة سينجل مكونة من طبقات من الجبن، مايونيز التروفل خس وفطر التروفل" at bounding box center [780, 504] width 335 height 77
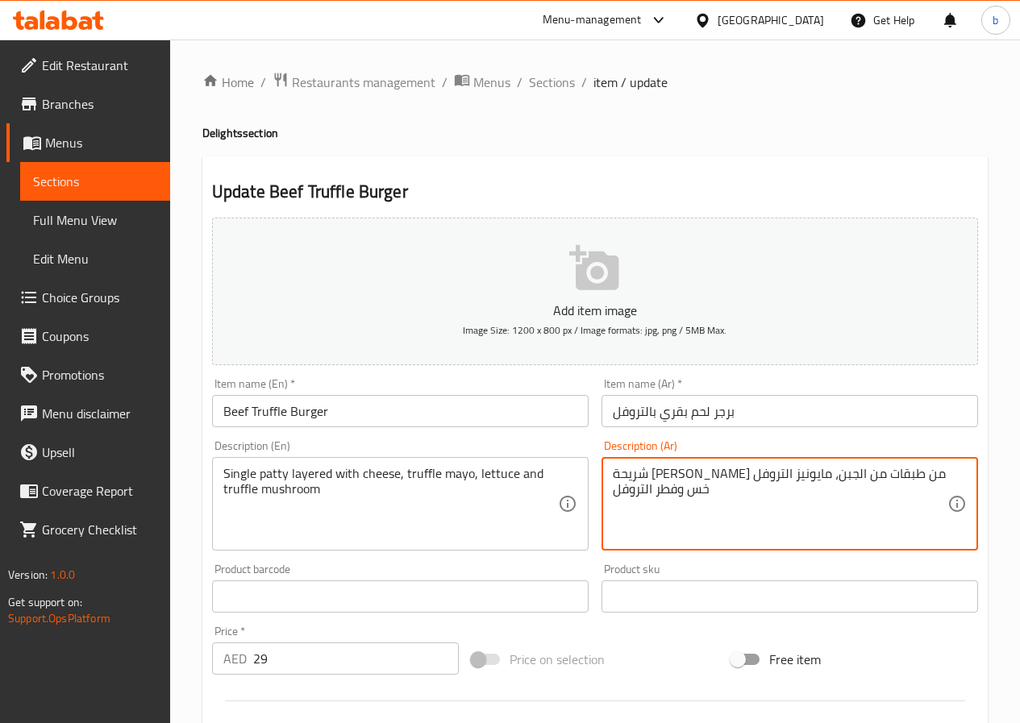
click at [790, 473] on textarea "شريحة سينجل من طبقات من الجبن، مايونيز التروفل خس وفطر التروفل" at bounding box center [780, 504] width 335 height 77
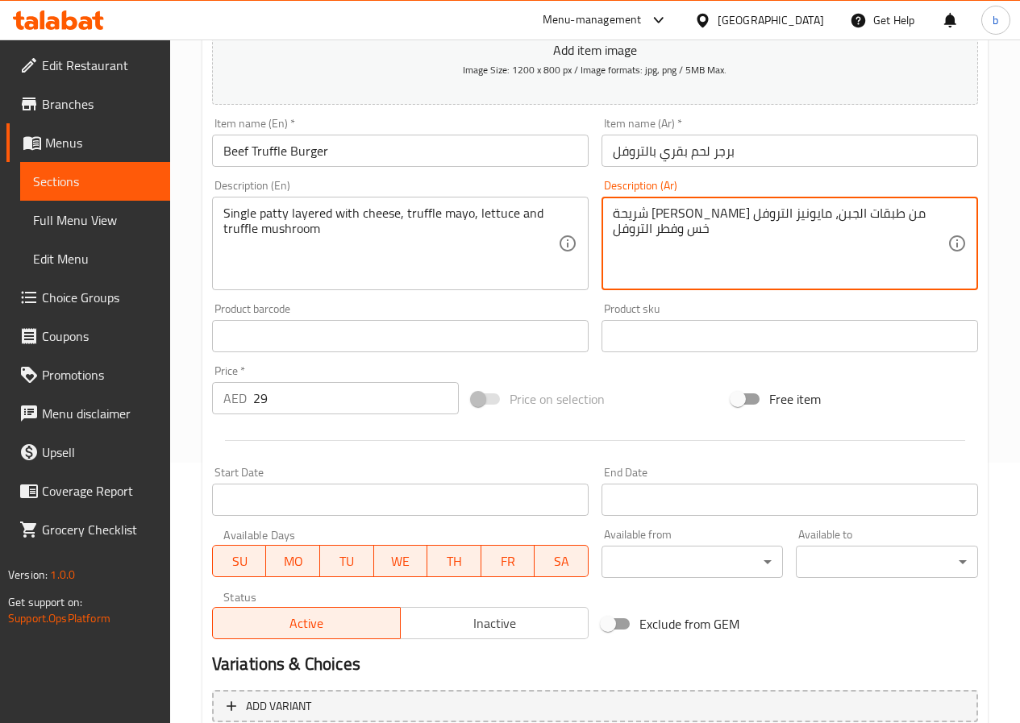
scroll to position [255, 0]
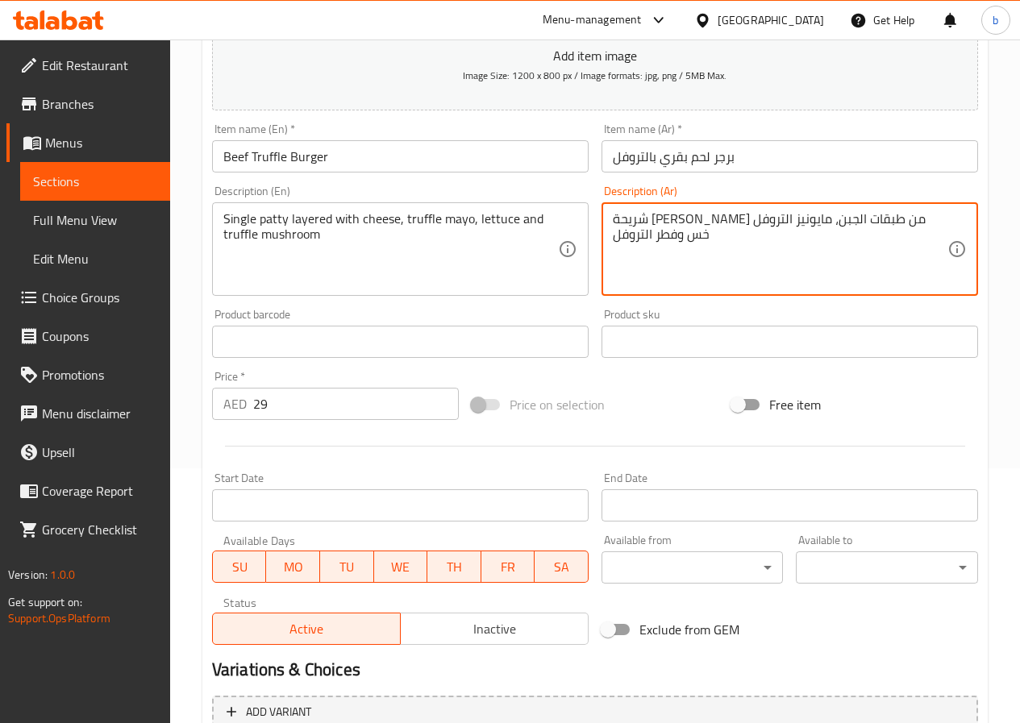
type textarea "شريحة سينجل من طبقات الجبن، مايونيز التروفل خس وفطر التروفل"
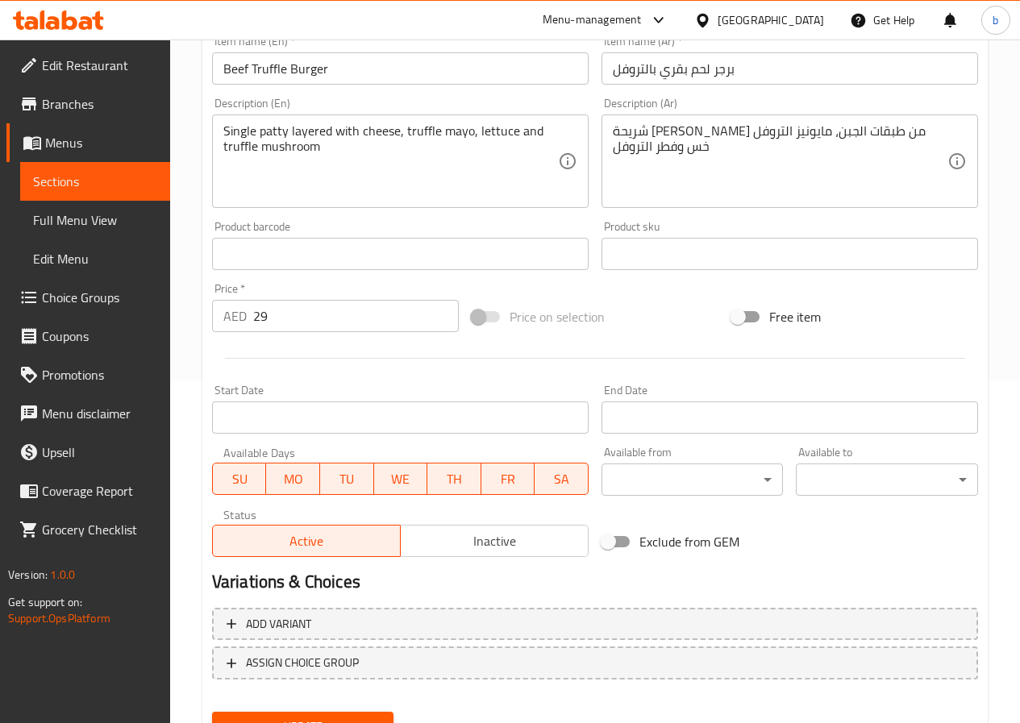
scroll to position [416, 0]
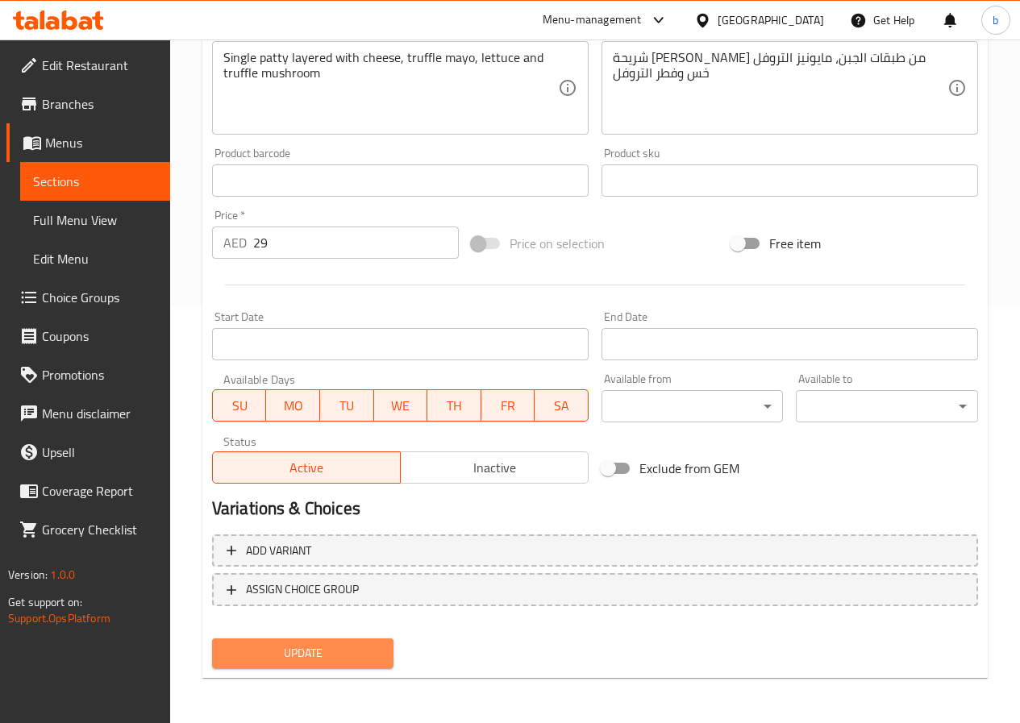
drag, startPoint x: 297, startPoint y: 656, endPoint x: 314, endPoint y: 624, distance: 36.4
click at [297, 657] on span "Update" at bounding box center [303, 653] width 156 height 20
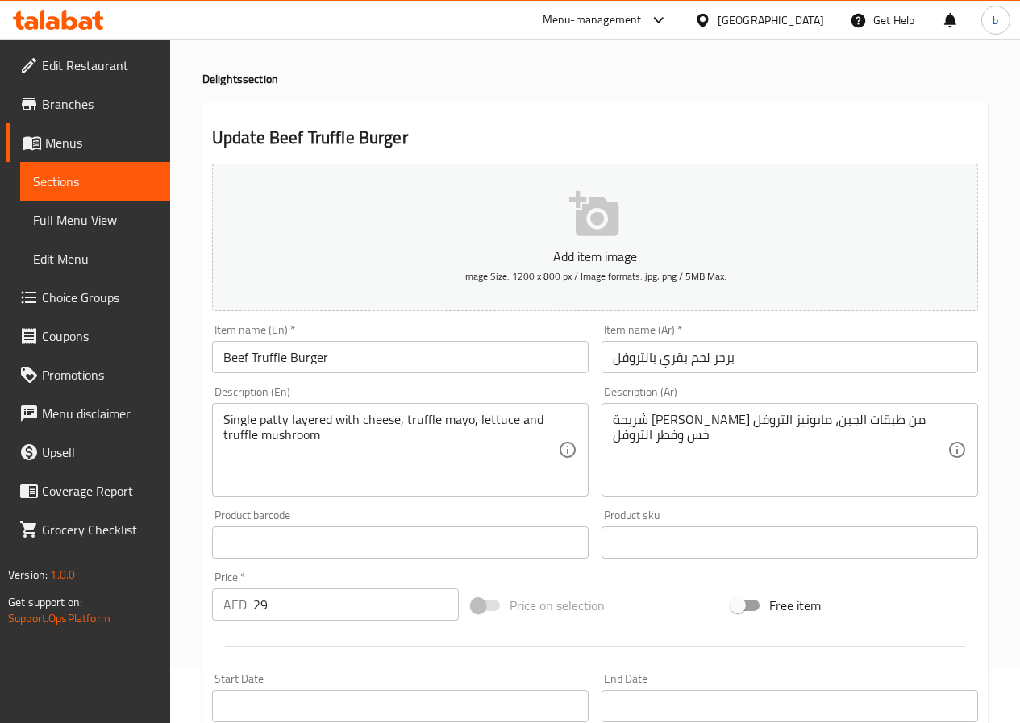
scroll to position [0, 0]
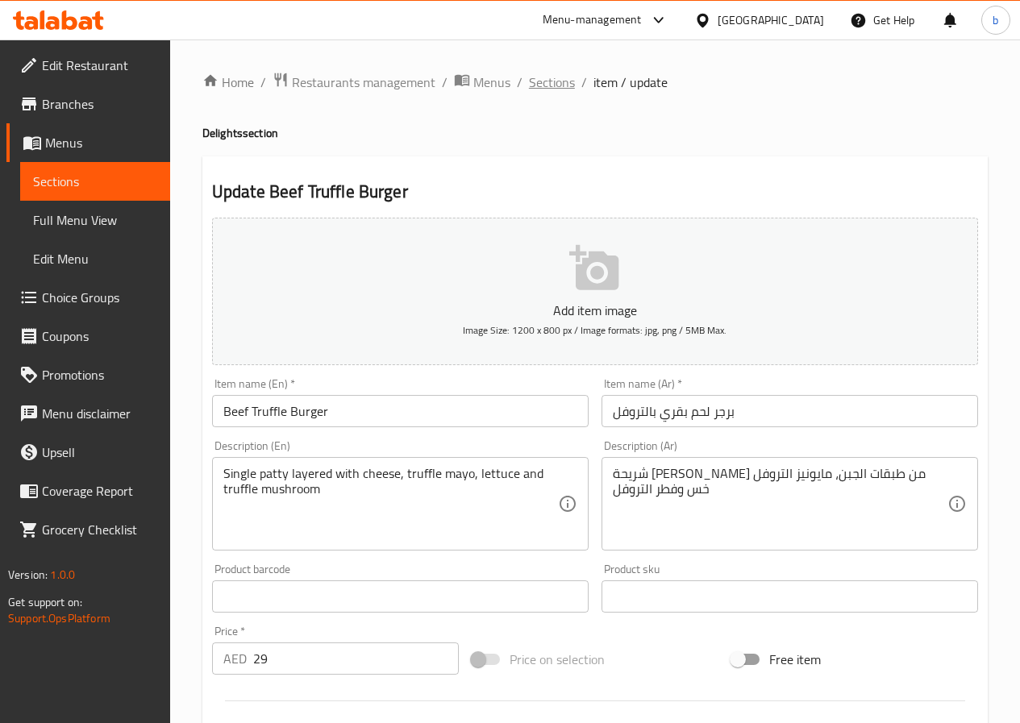
click at [559, 84] on span "Sections" at bounding box center [552, 82] width 46 height 19
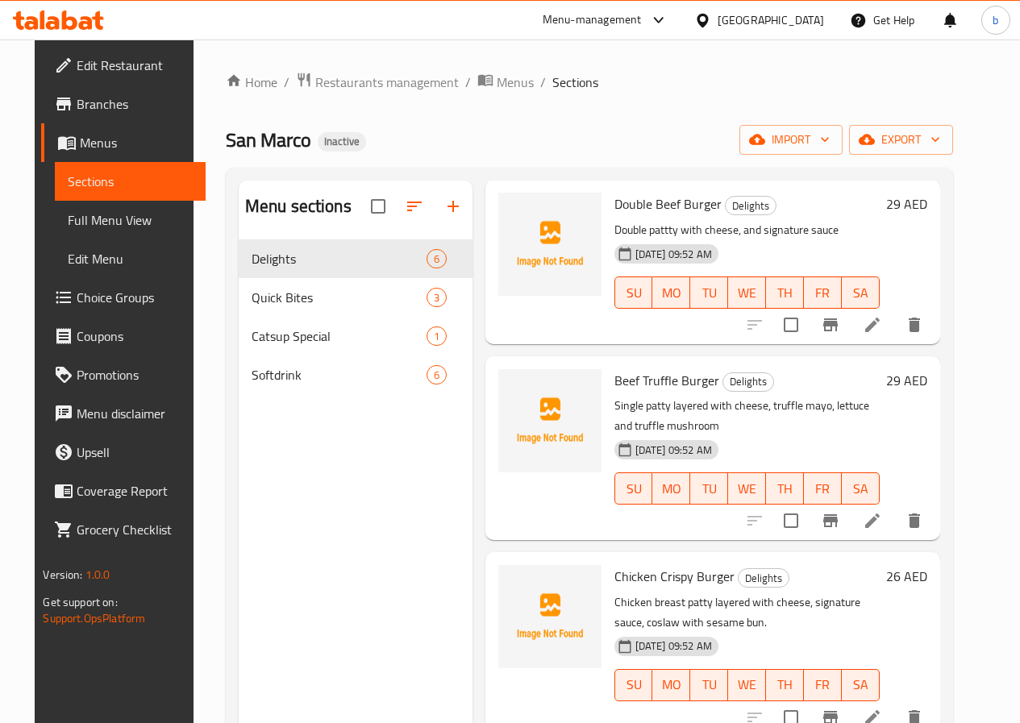
scroll to position [322, 0]
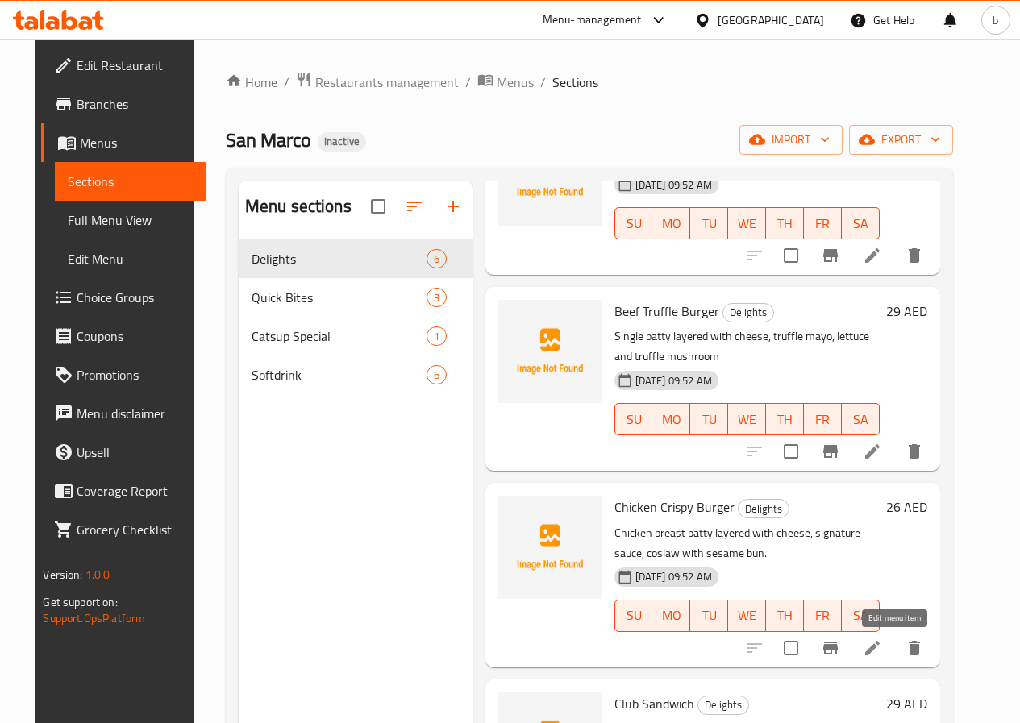
click at [880, 652] on icon at bounding box center [872, 648] width 15 height 15
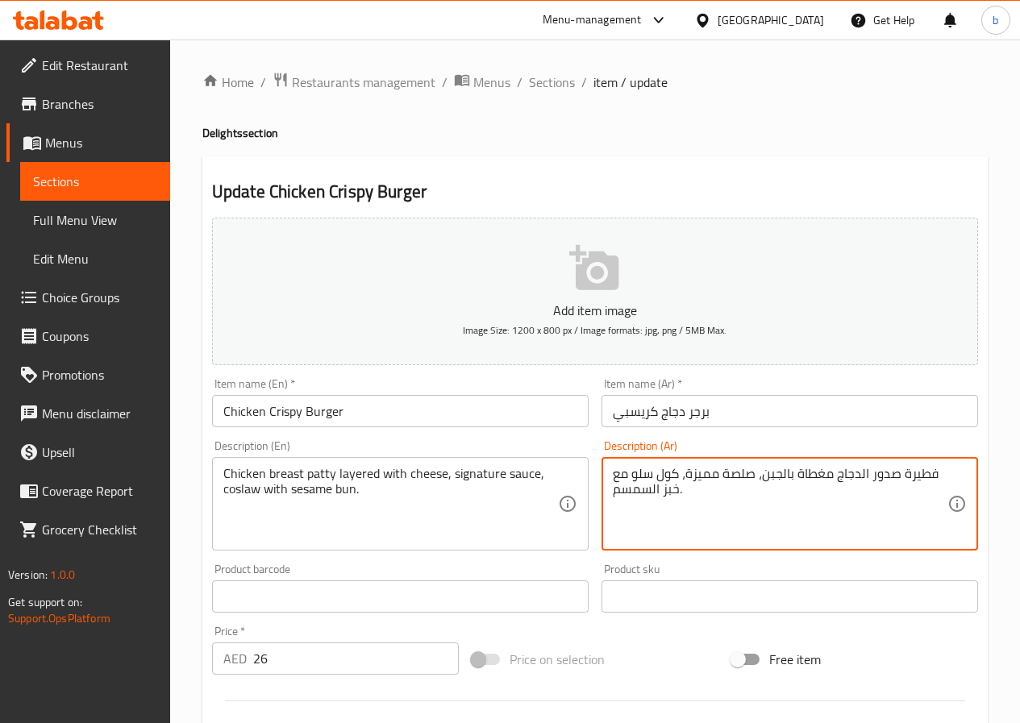
click at [665, 491] on textarea "فطيرة صدور الدجاج مغطاة بالجبن، صلصة مميزة، كول سلو مع خبز السمسم." at bounding box center [780, 504] width 335 height 77
click at [661, 490] on textarea "فطيرة صدور الدجاج مغطاة بالجبن، صلصة مميزة، كول سلو مع خبز السمسم." at bounding box center [780, 504] width 335 height 77
drag, startPoint x: 662, startPoint y: 489, endPoint x: 701, endPoint y: 484, distance: 39.9
click at [662, 489] on textarea "فطيرة صدور الدجاج مغطاة بالجبن، صلصة مميزة، كول سلو مع خبز السمسم." at bounding box center [780, 504] width 335 height 77
click at [683, 473] on textarea "فطيرة صدور الدجاج مغطاة بالجبن، صلصة مميزة، كول سلو مع كيزر السمسم." at bounding box center [780, 504] width 335 height 77
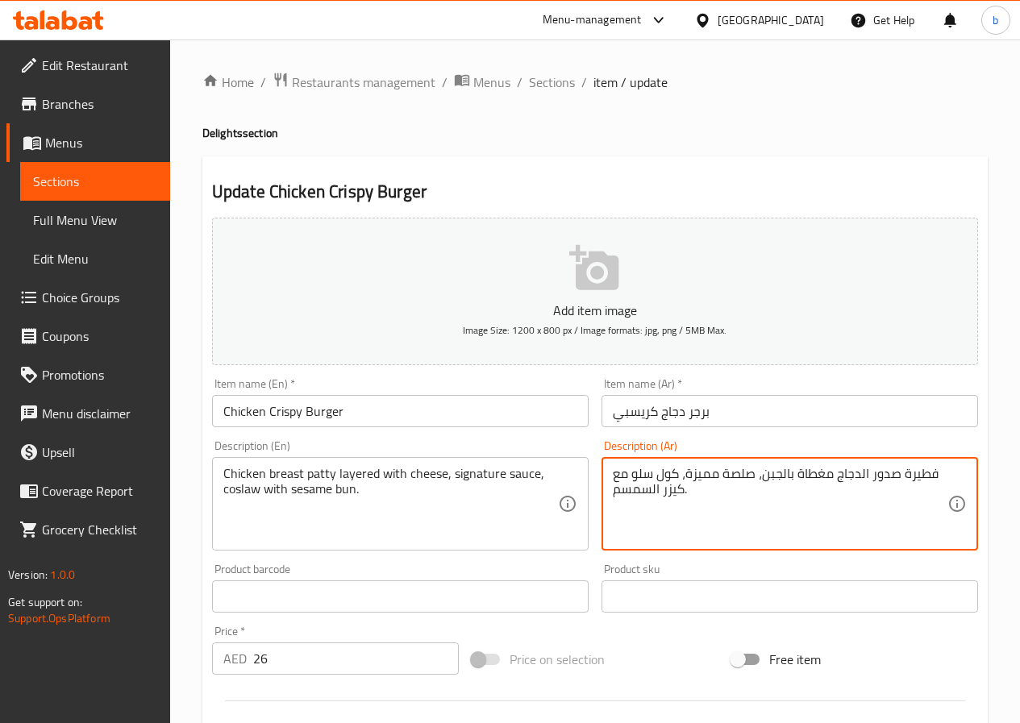
click at [687, 475] on textarea "فطيرة صدور الدجاج مغطاة بالجبن، صلصة مميزة، كول سلو مع كيزر السمسم." at bounding box center [780, 504] width 335 height 77
click at [700, 474] on textarea "فطيرة صدور الدجاج مغطاة بالجبن، صوص سبيجنتشر، كول سلو مع كيزر السمسم." at bounding box center [780, 504] width 335 height 77
click at [635, 506] on textarea "فطيرة صدور الدجاج مغطاة بالجبن، صوص سيجنتشر، كول سلو مع كيزر السمسم." at bounding box center [780, 504] width 335 height 77
click at [794, 471] on textarea "فطيرة صدور الدجاج مغطاة بالجبن، صوص سيجنتشر، كول سلو مع كيزر السمسم." at bounding box center [780, 504] width 335 height 77
click at [897, 468] on textarea "فطيرة صدور الدجاج مغطاة بالجبن، صوص سيجنتشر، كول سلو مع كيزر السمسم." at bounding box center [780, 504] width 335 height 77
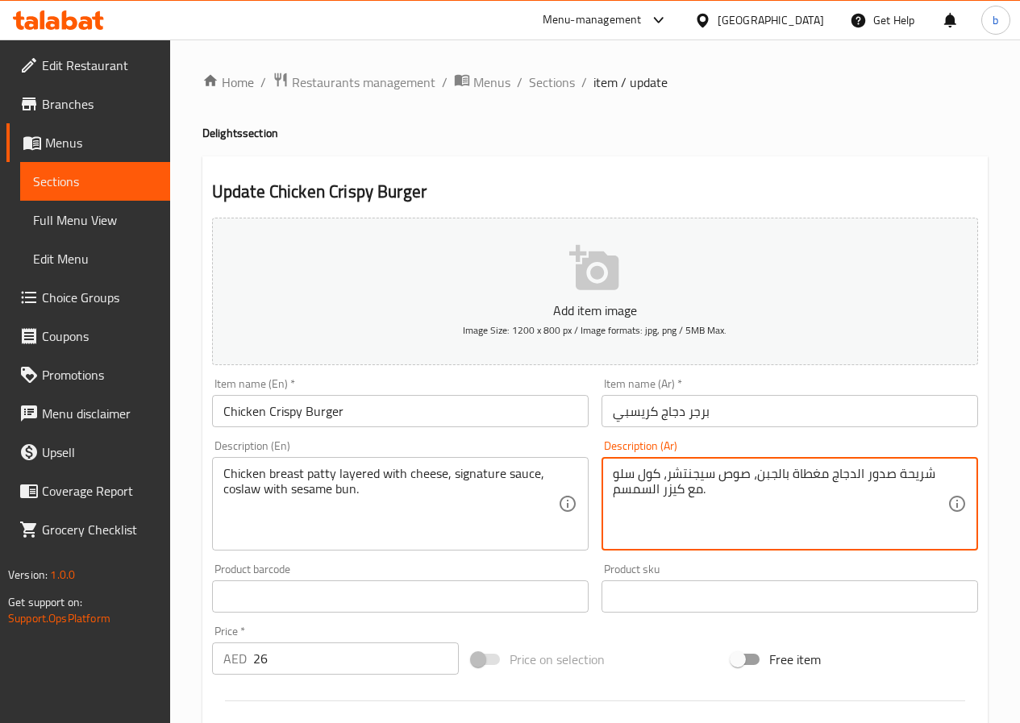
click at [793, 478] on textarea "شريحة صدور الدجاج مغطاة بالجبن، صوص سيجنتشر، كول سلو مع كيزر السمسم." at bounding box center [780, 504] width 335 height 77
click at [760, 473] on textarea "شريحة صدور الدجاج من طبقات بالجبن، صوص سيجنتشر، كول سلو مع كيزر السمسم." at bounding box center [780, 504] width 335 height 77
type textarea "شريحة صدور الدجاج من طبقات الجبن، صوص سيجنتشر، كول سلو مع كيزر السمسم."
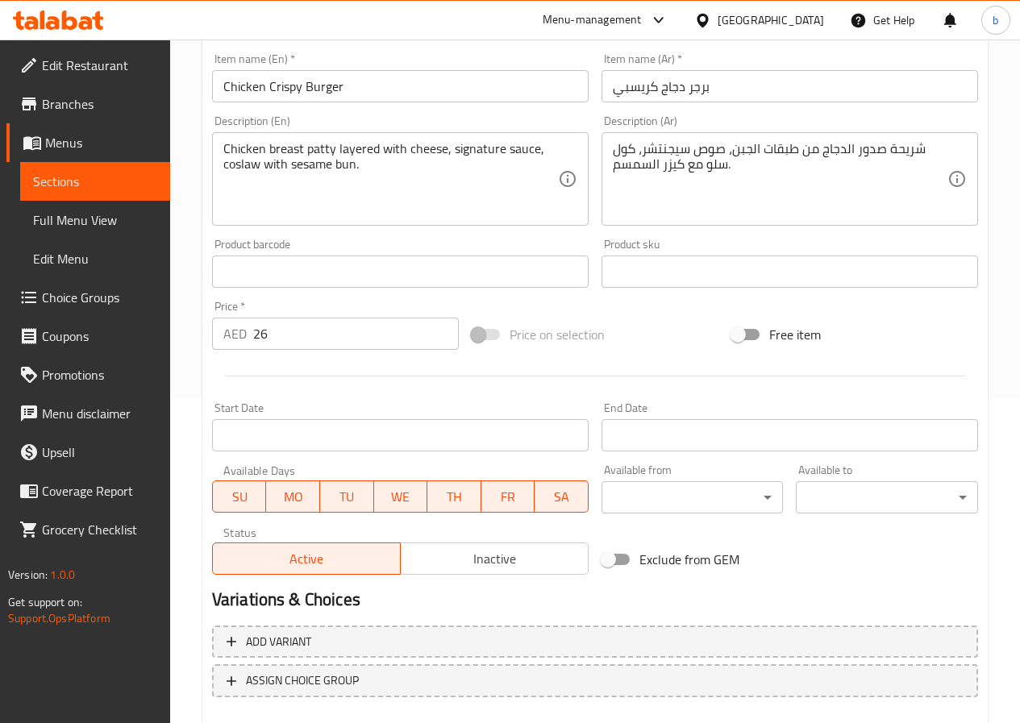
scroll to position [403, 0]
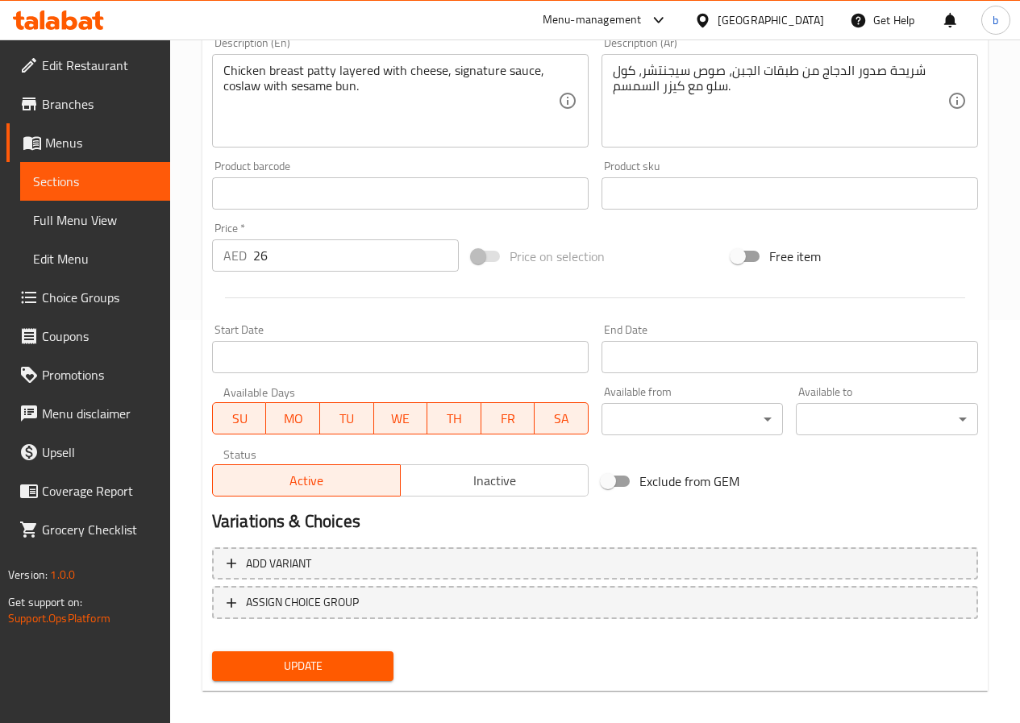
click at [306, 668] on span "Update" at bounding box center [303, 666] width 156 height 20
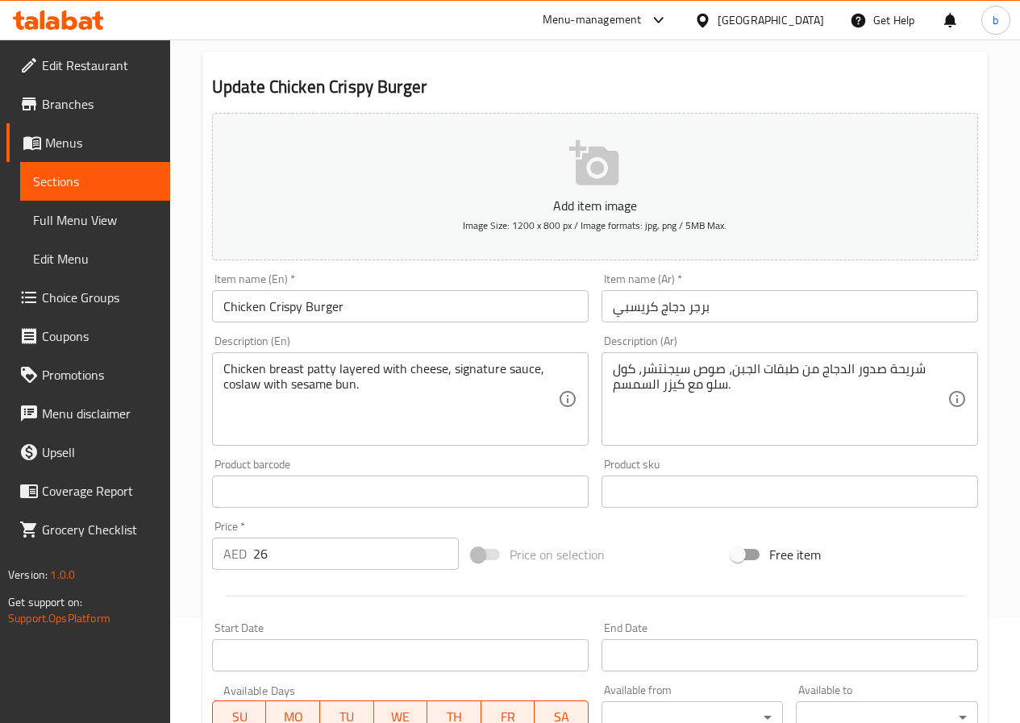
scroll to position [0, 0]
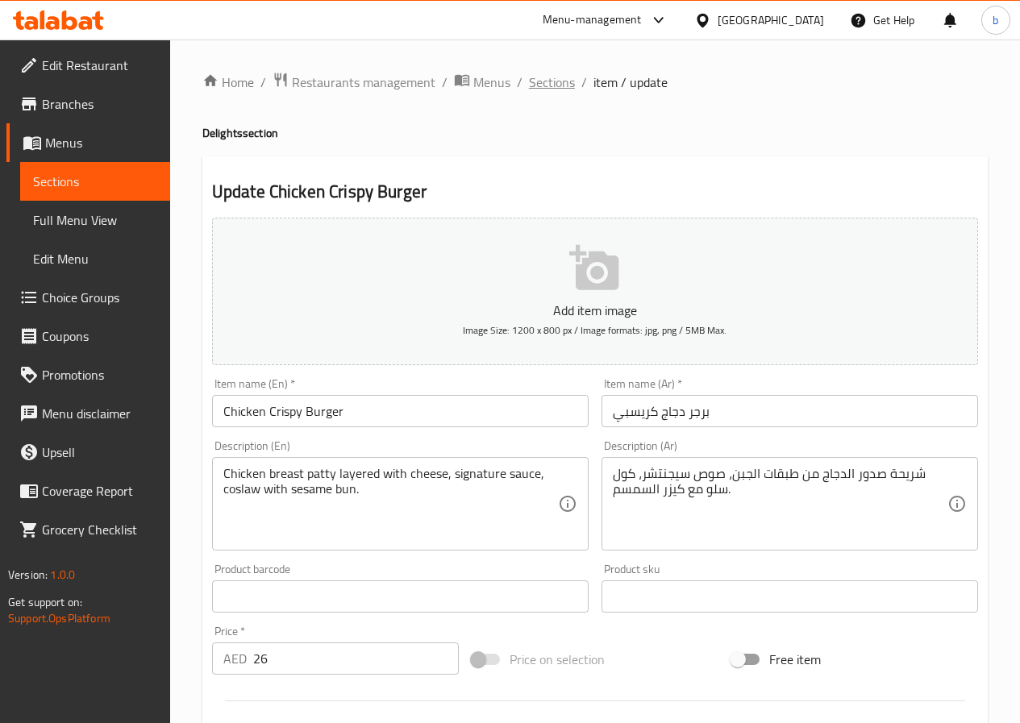
click at [549, 77] on span "Sections" at bounding box center [552, 82] width 46 height 19
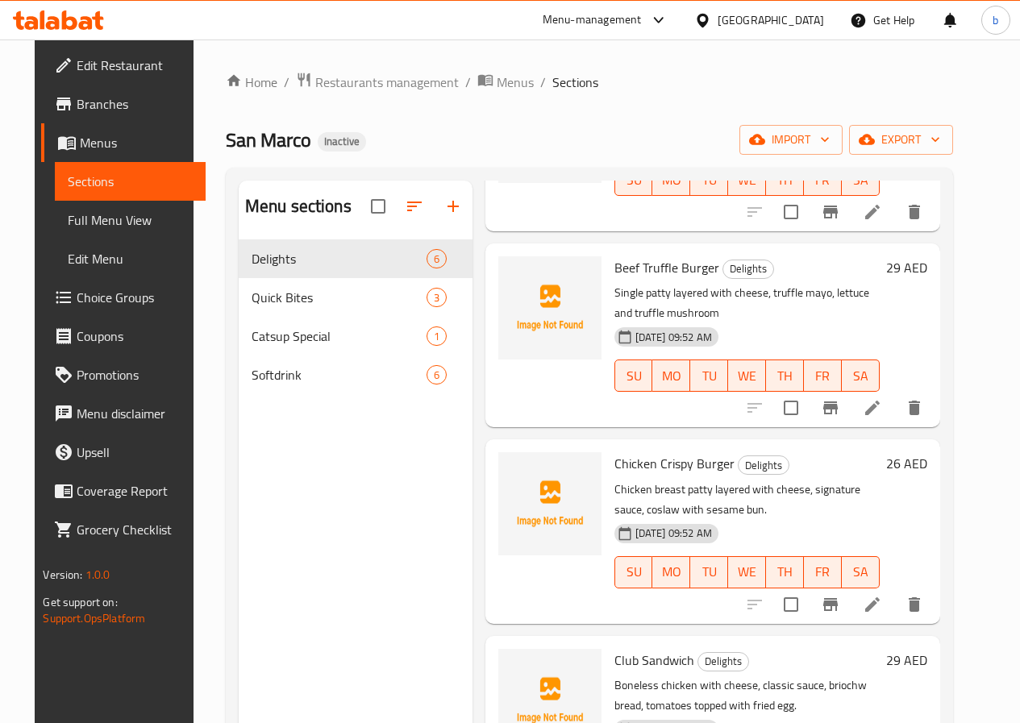
scroll to position [403, 0]
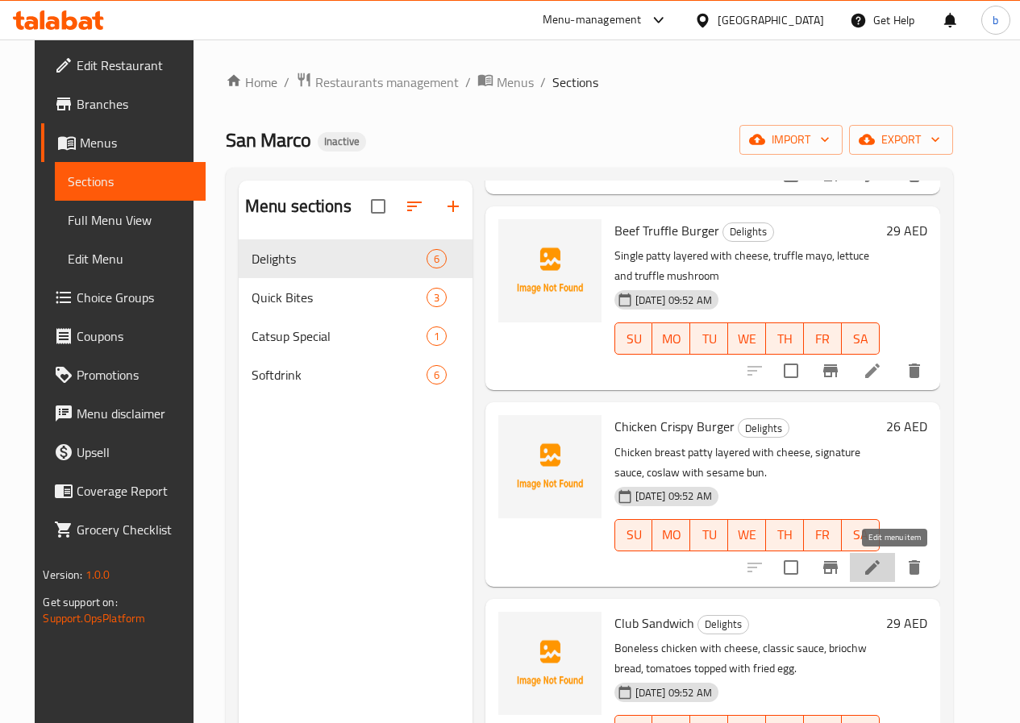
click at [882, 564] on icon at bounding box center [872, 567] width 19 height 19
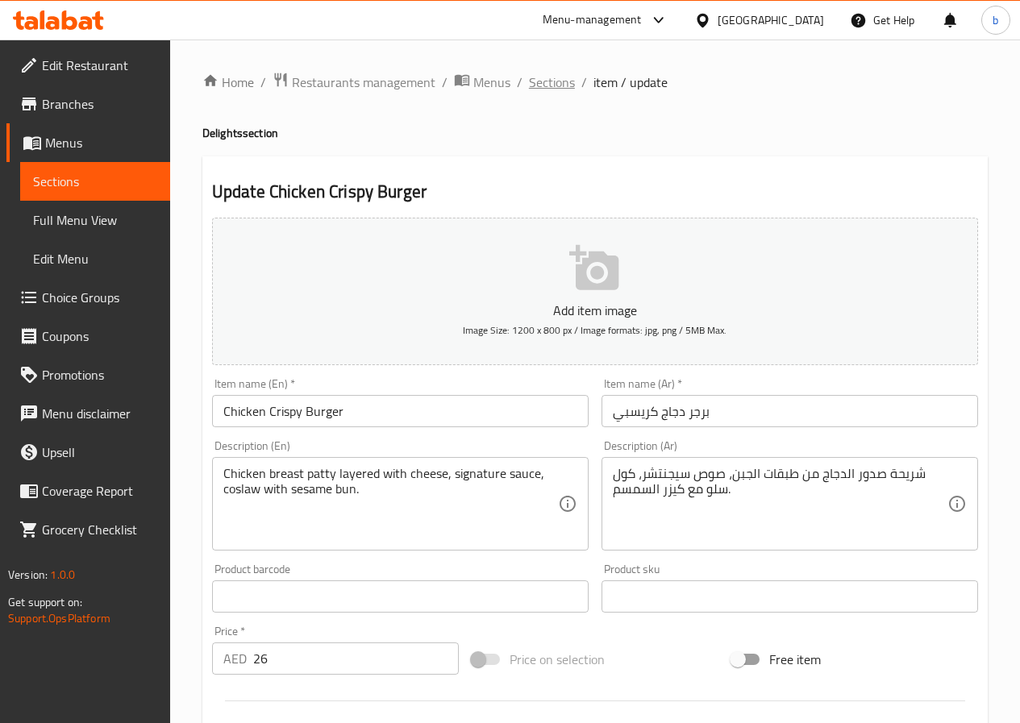
click at [551, 86] on span "Sections" at bounding box center [552, 82] width 46 height 19
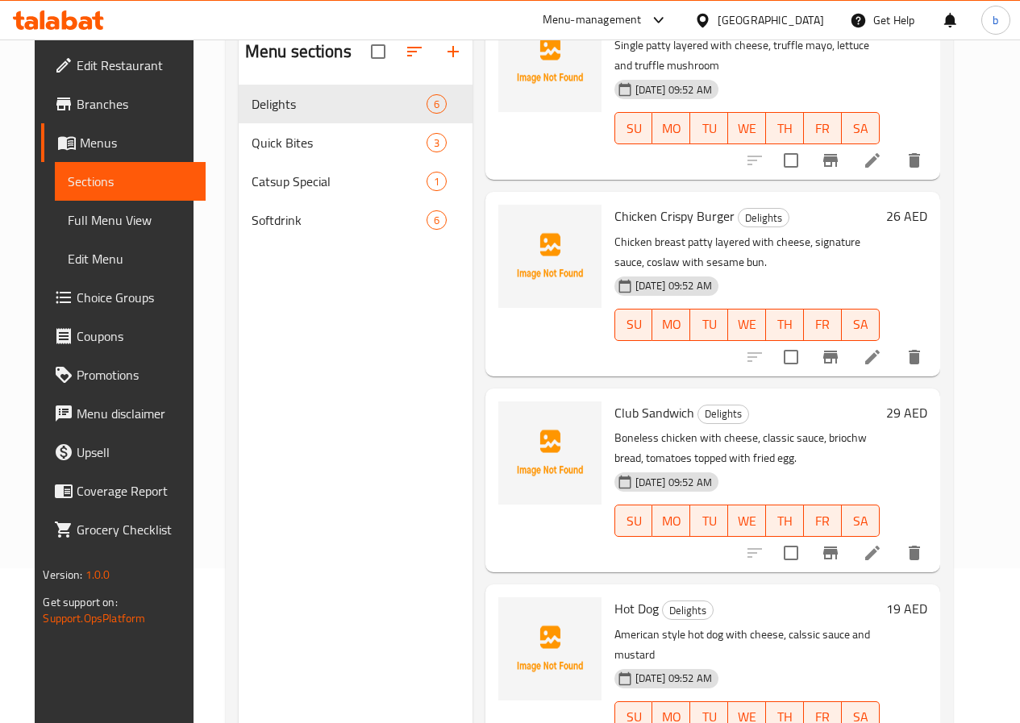
scroll to position [161, 0]
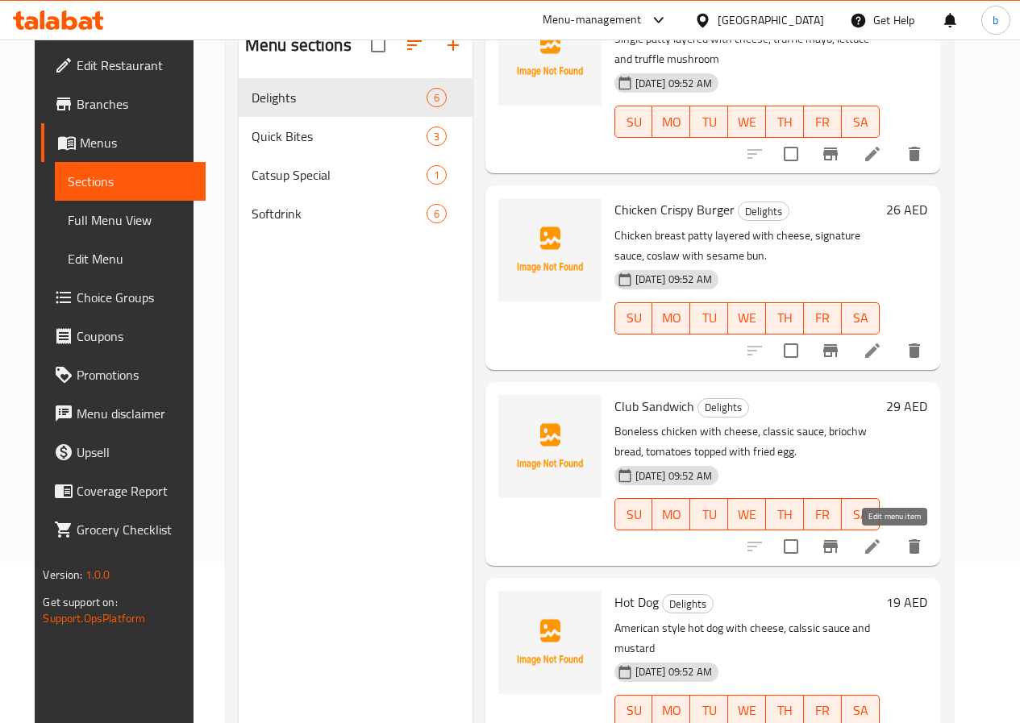
click at [882, 539] on icon at bounding box center [872, 546] width 19 height 19
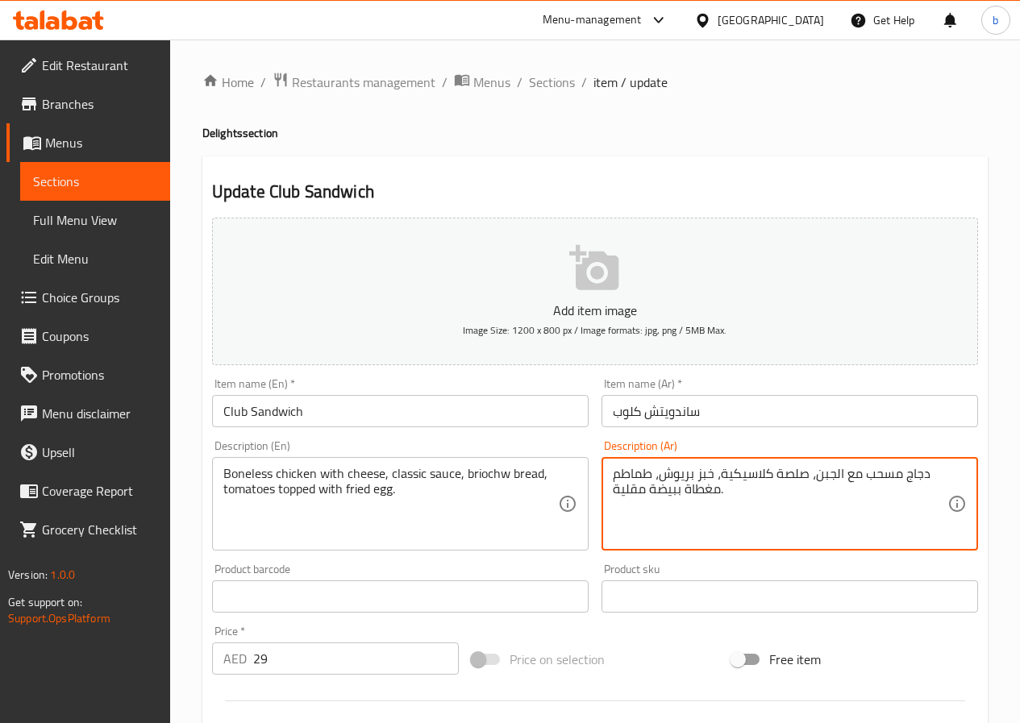
click at [776, 477] on textarea "دجاج مسحب مع الجبن، صلصة كلاسيكية، خبز بريوش، طماطم مغطاة ببيضة مقلية." at bounding box center [780, 504] width 335 height 77
click at [718, 472] on textarea "دجاج مسحب مع الجبن، صوص كلاسيكية، خبز بريوش، طماطم مغطاة ببيضة مقلية." at bounding box center [780, 504] width 335 height 77
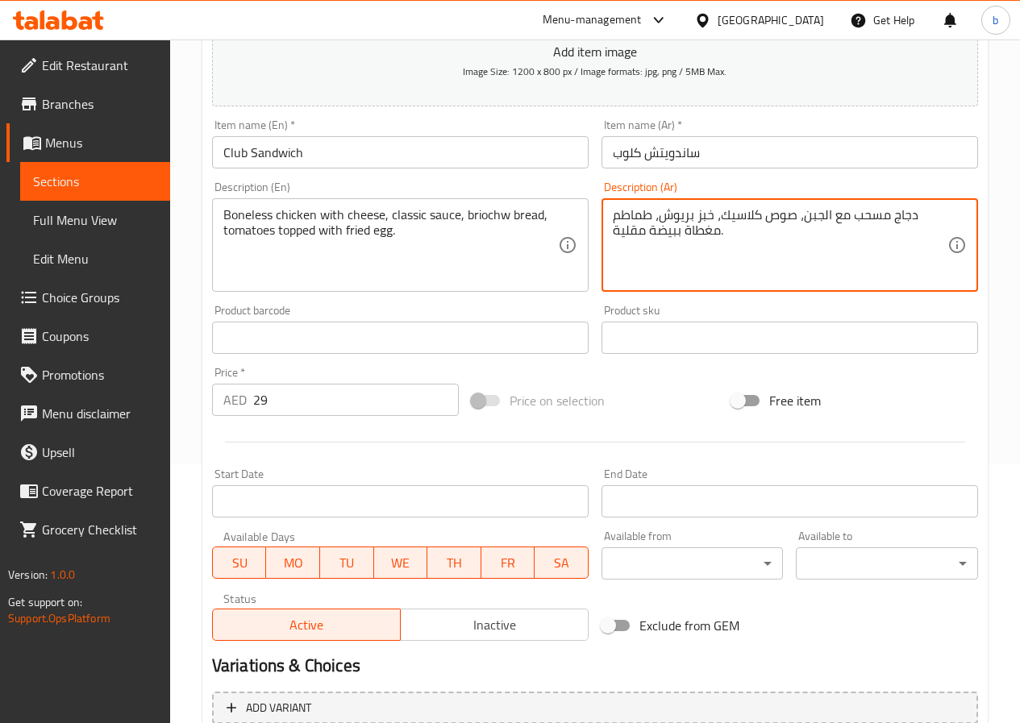
scroll to position [322, 0]
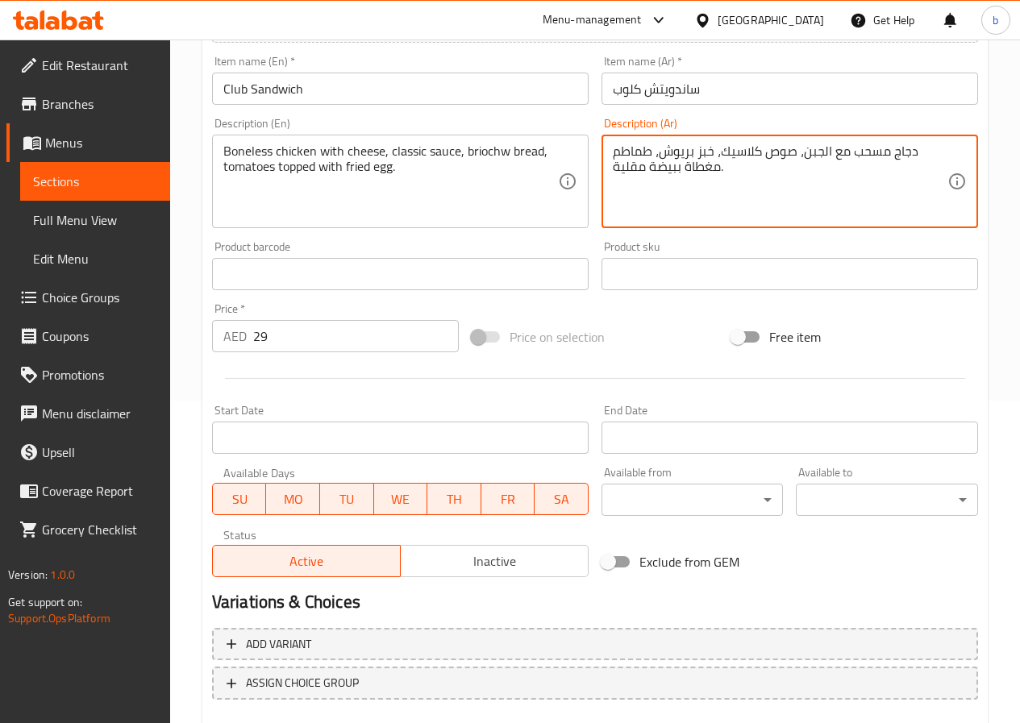
type textarea "دجاج مسحب مع الجبن، صوص كلاسيك، خبز بريوش، طماطم مغطاة ببيضة مقلية."
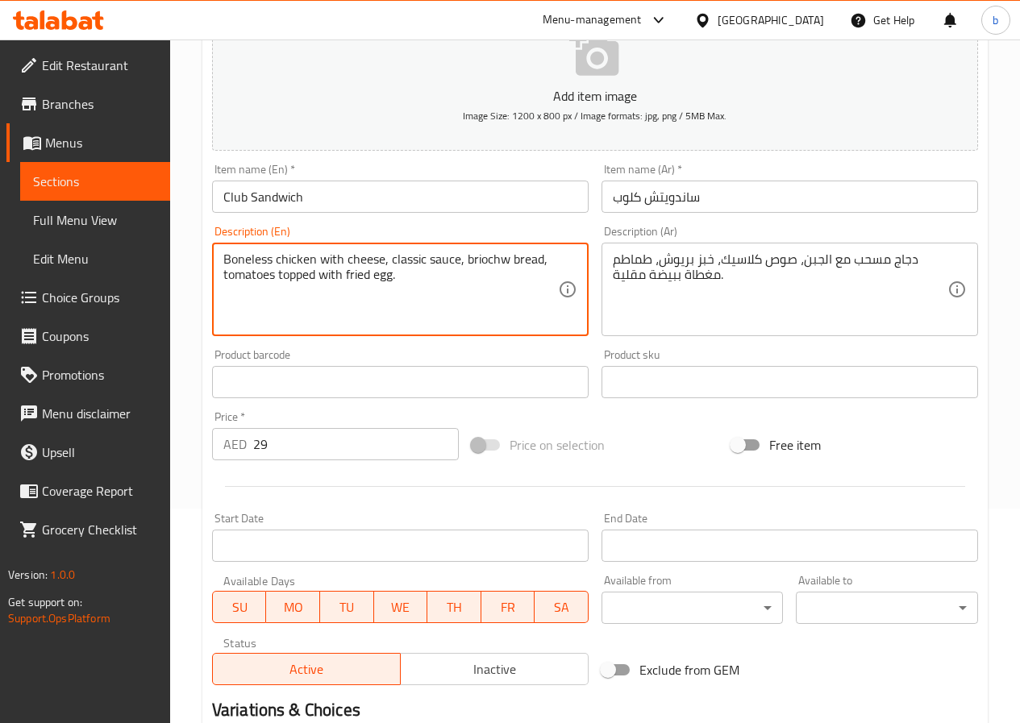
scroll to position [403, 0]
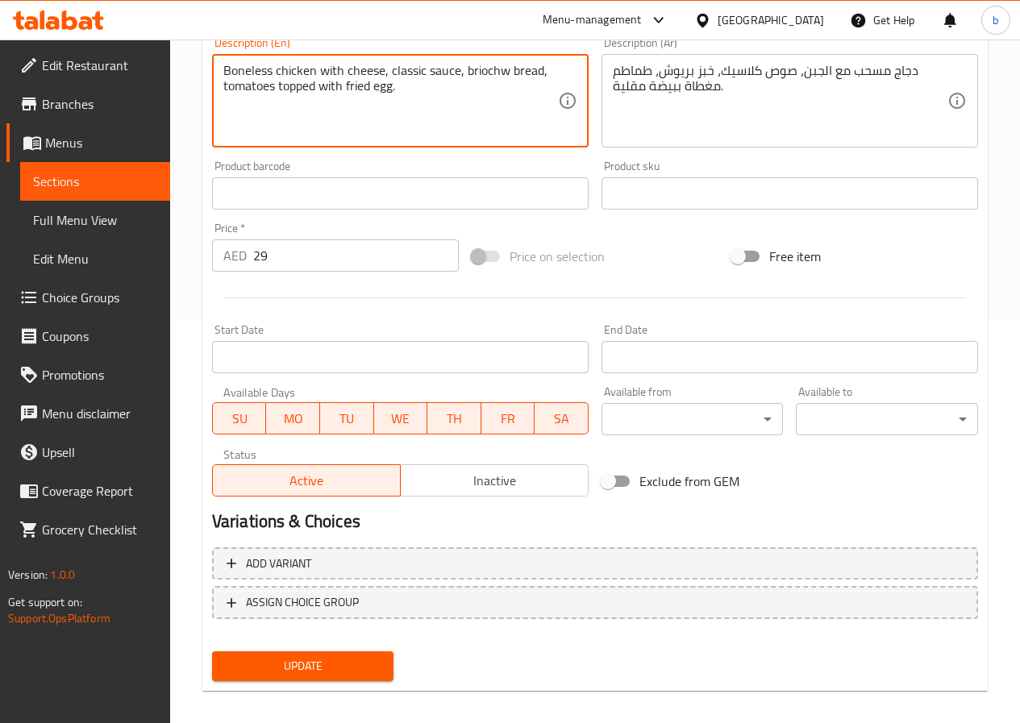
click at [289, 664] on span "Update" at bounding box center [303, 666] width 156 height 20
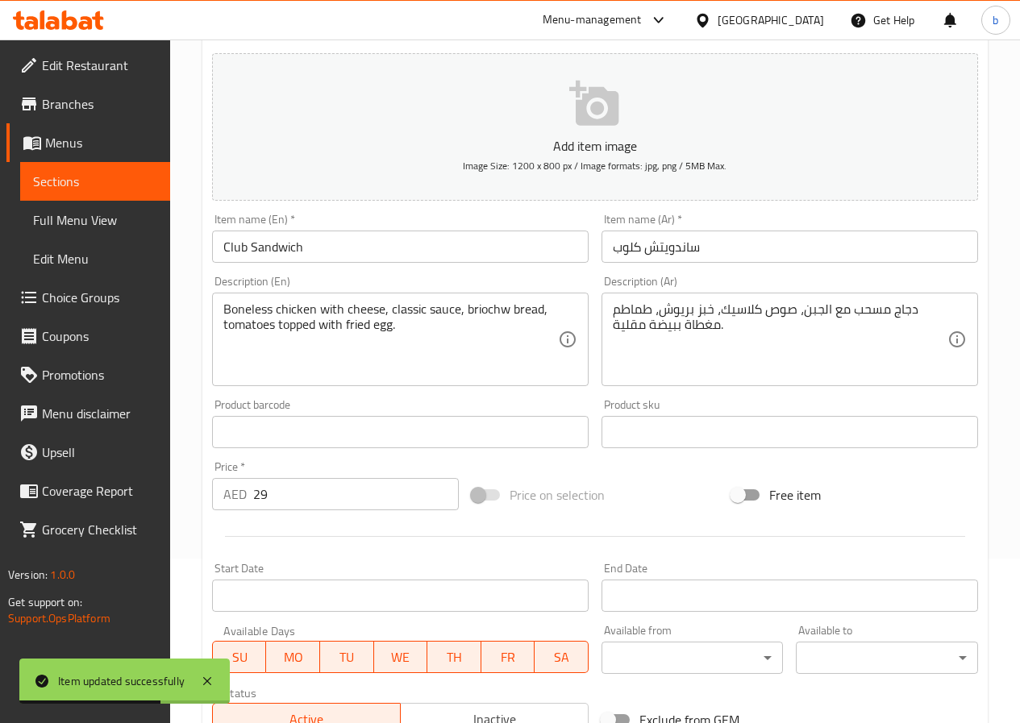
scroll to position [0, 0]
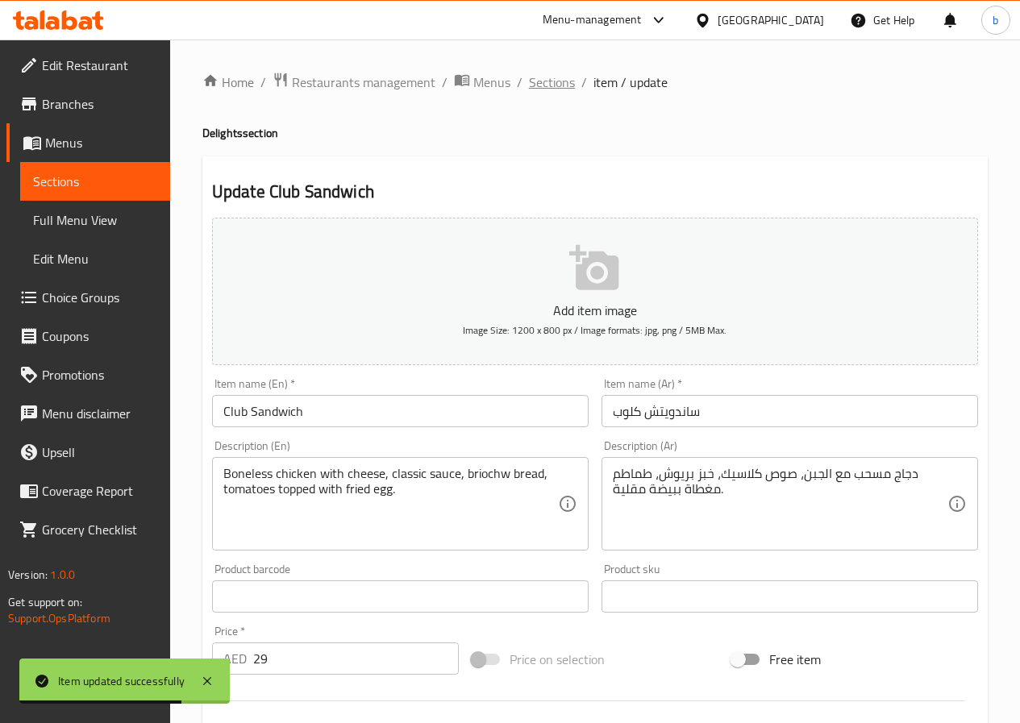
click at [537, 88] on span "Sections" at bounding box center [552, 82] width 46 height 19
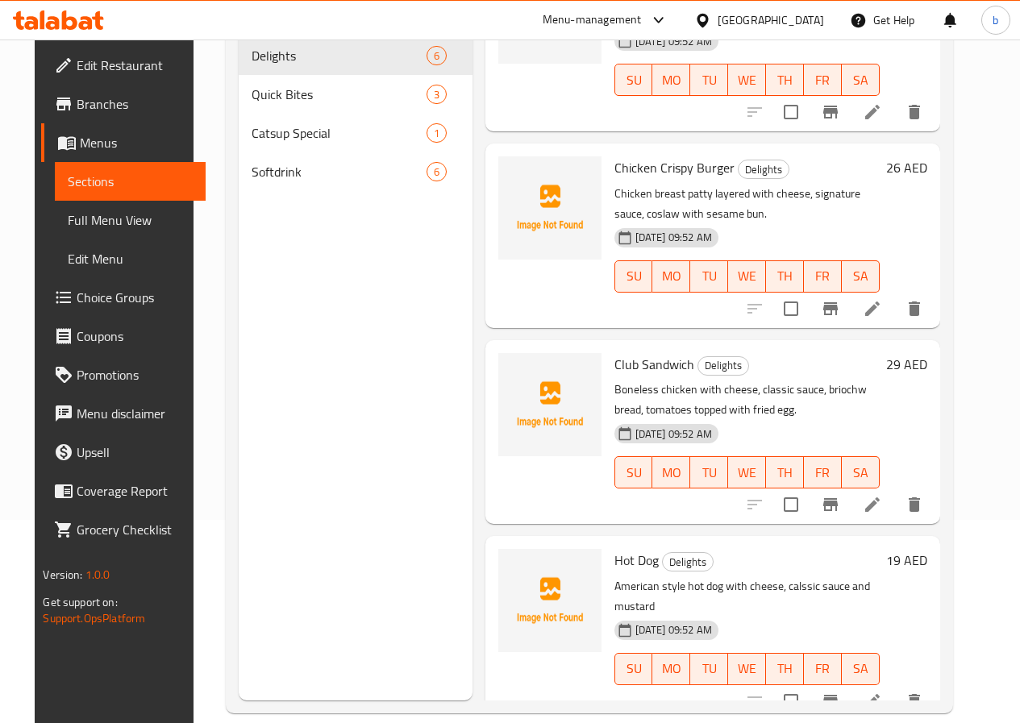
scroll to position [226, 0]
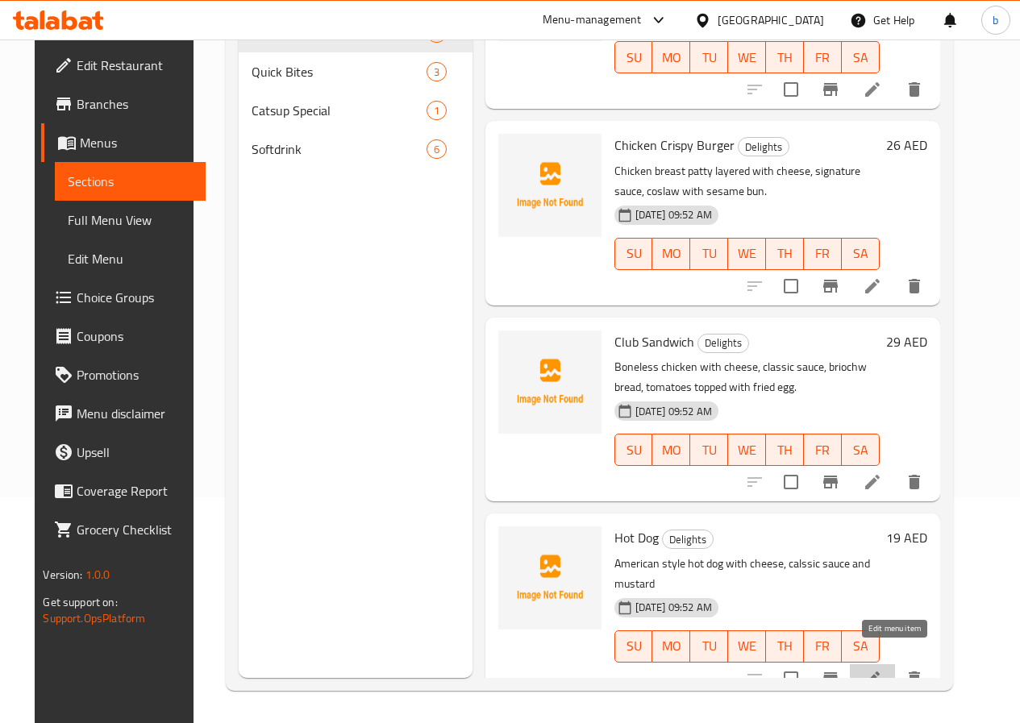
click at [880, 672] on icon at bounding box center [872, 679] width 15 height 15
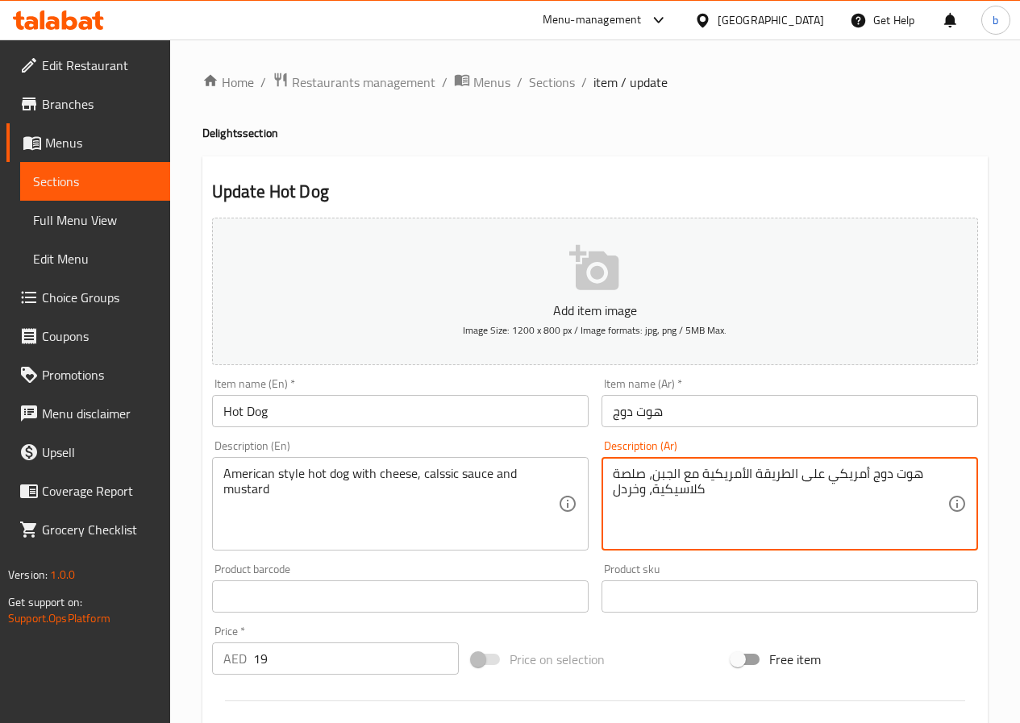
click at [613, 472] on textarea "هوت دوج أمريكي على الطريقة الأمريكية مع الجبن، صلصة كلاسيكية، وخردل" at bounding box center [780, 504] width 335 height 77
click at [655, 487] on textarea "هوت دوج أمريكي على الطريقة الأمريكية مع الجبن، صوص كلاسيكية، وخردل" at bounding box center [780, 504] width 335 height 77
drag, startPoint x: 822, startPoint y: 474, endPoint x: 869, endPoint y: 473, distance: 46.8
click at [869, 473] on textarea "هوت دوج أمريكي على الطريقة الأمريكية مع الجبن، صوص كلاسيك، وخردل" at bounding box center [780, 504] width 335 height 77
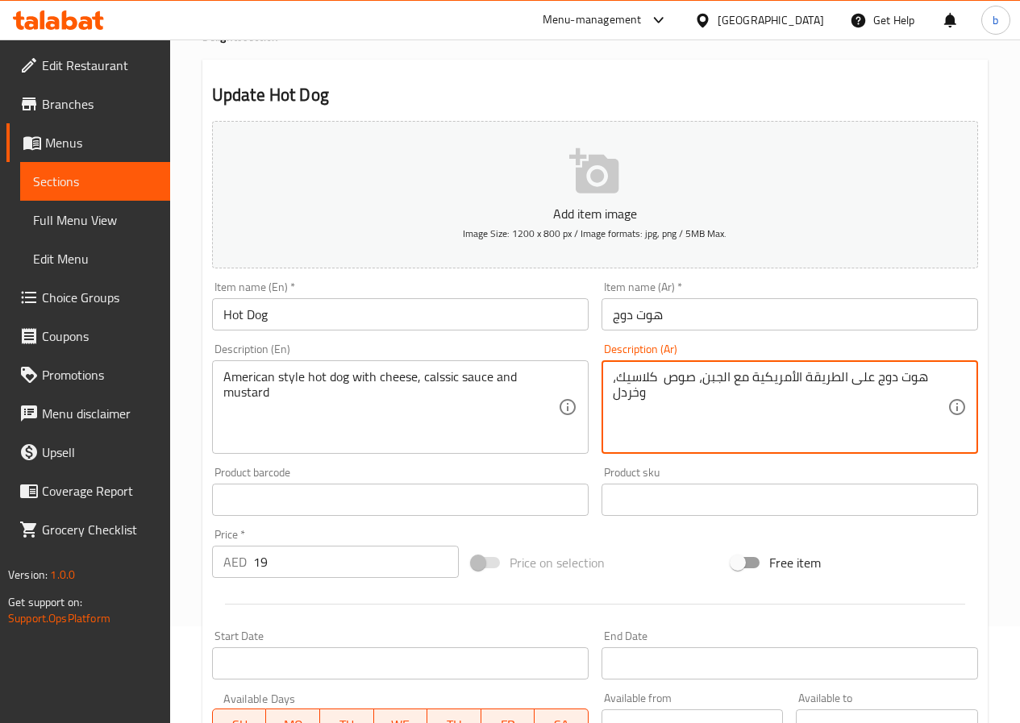
scroll to position [94, 0]
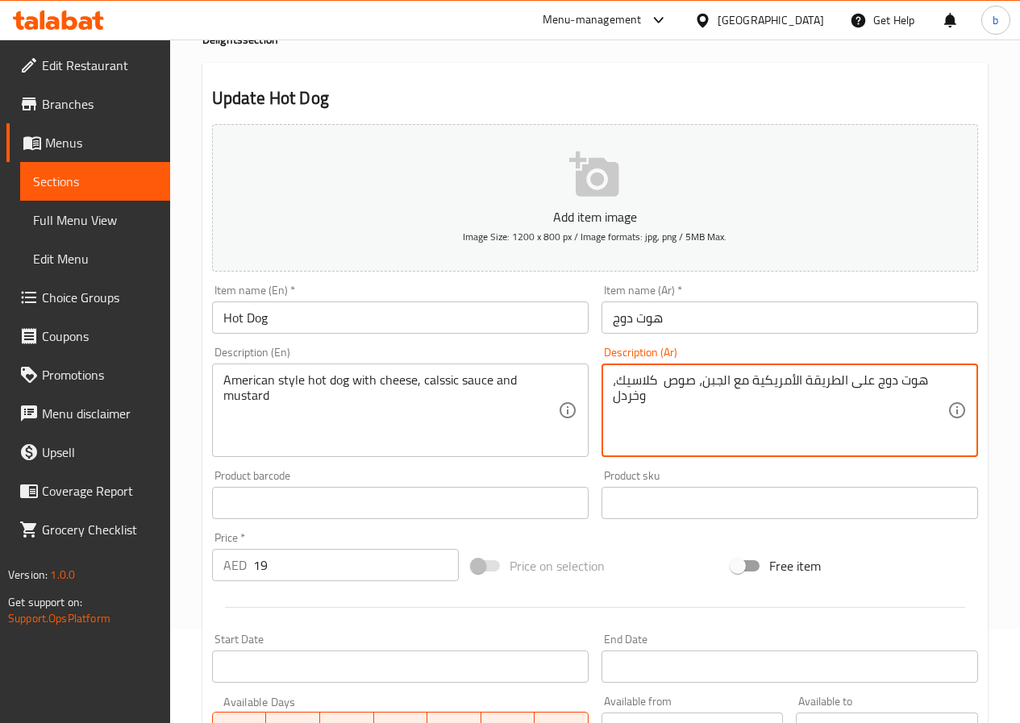
type textarea "هوت دوج على الطريقة الأمريكية مع الجبن، صوص كلاسيك، وخردل"
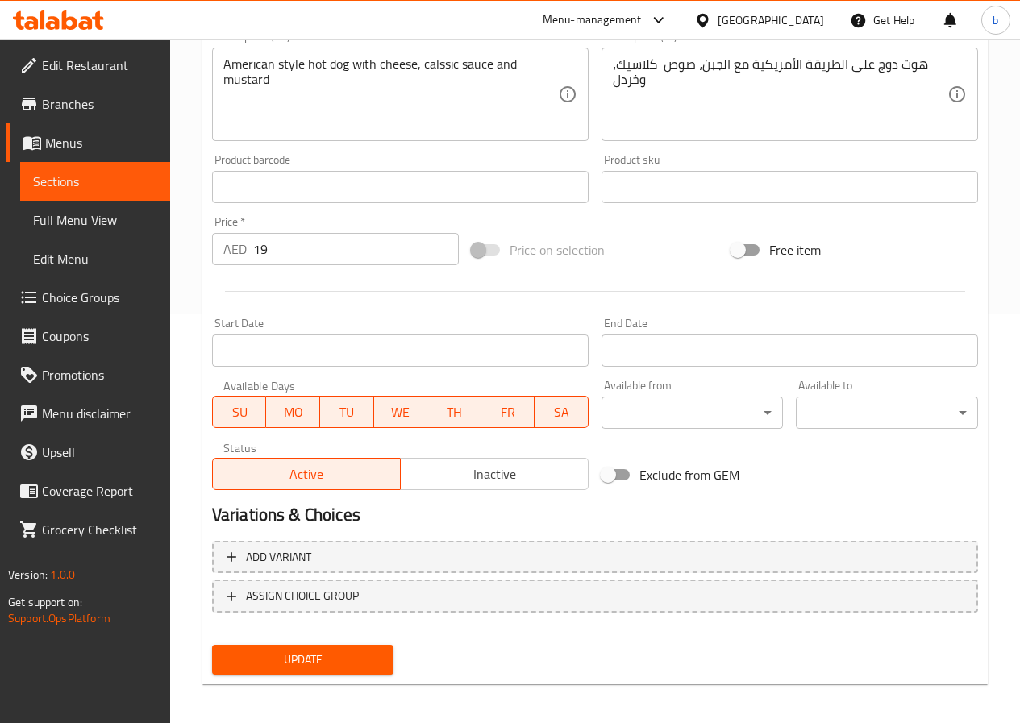
scroll to position [416, 0]
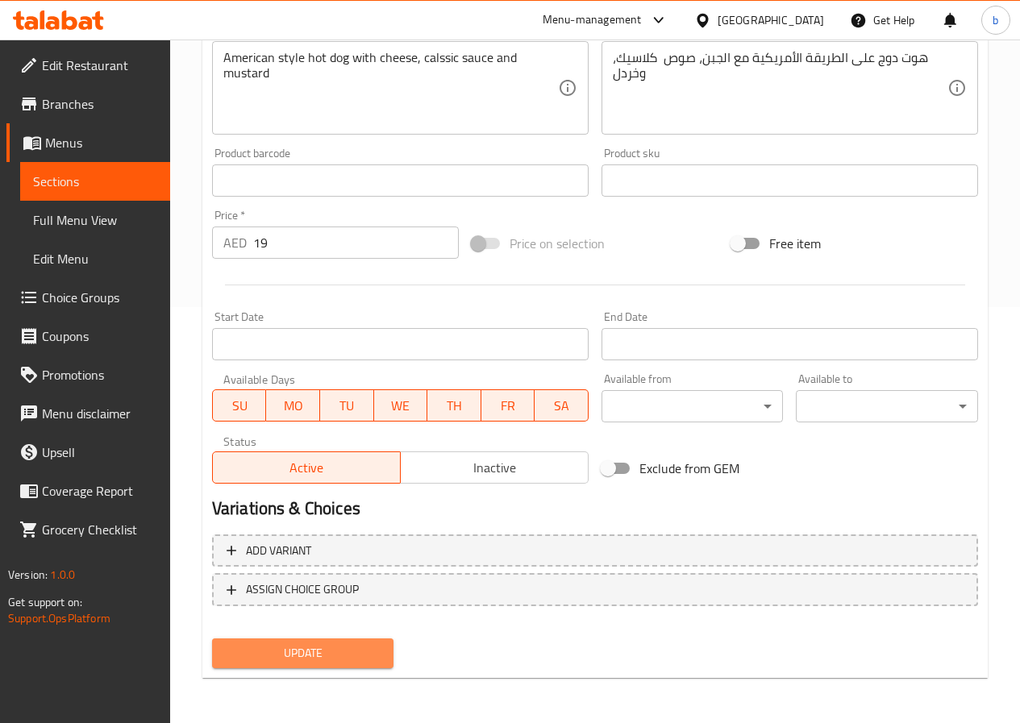
click at [322, 649] on span "Update" at bounding box center [303, 653] width 156 height 20
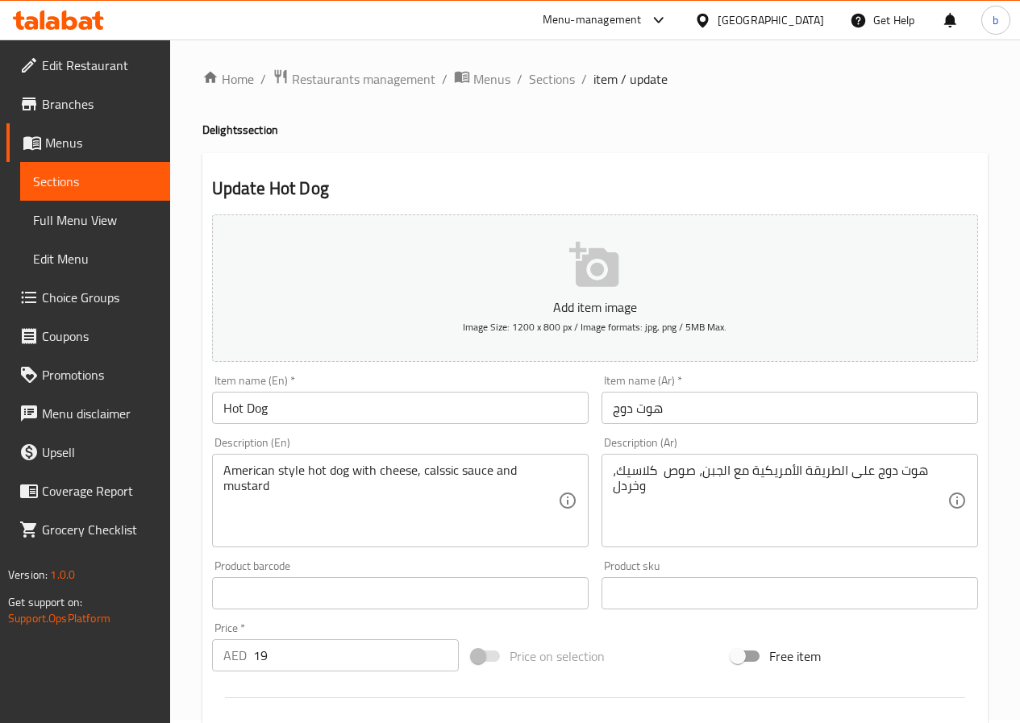
scroll to position [0, 0]
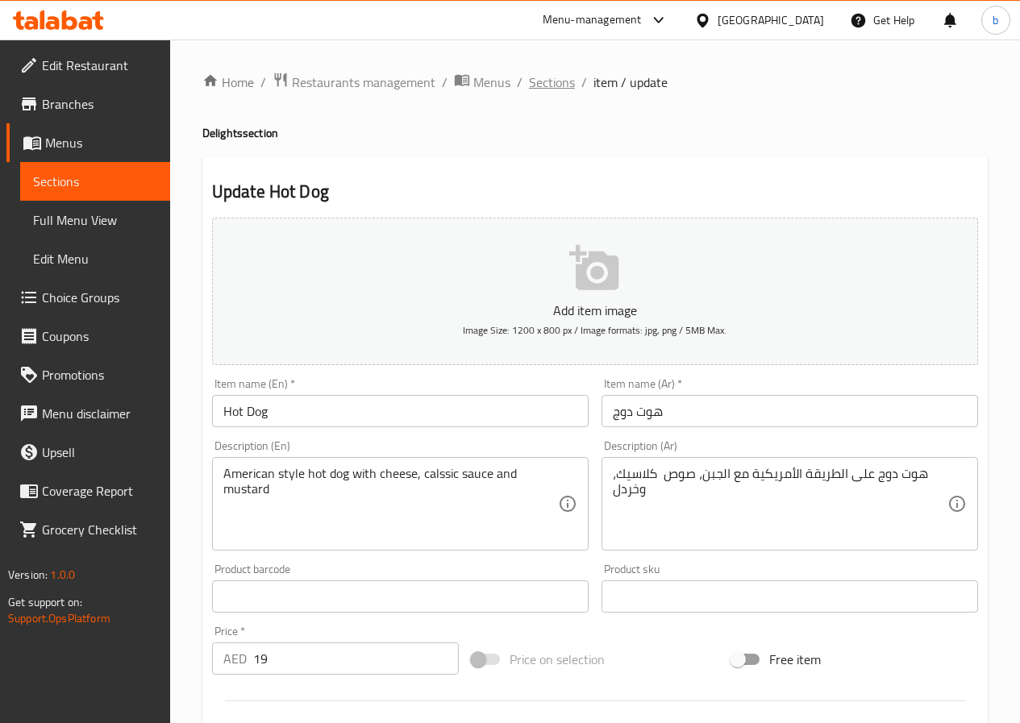
click at [549, 88] on span "Sections" at bounding box center [552, 82] width 46 height 19
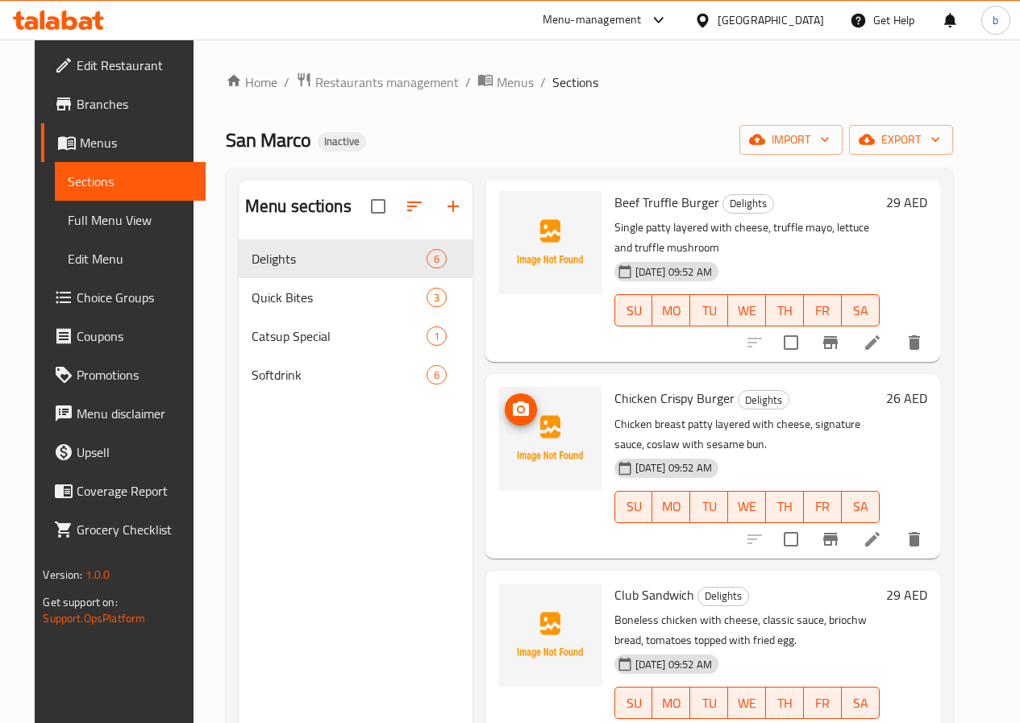
scroll to position [459, 0]
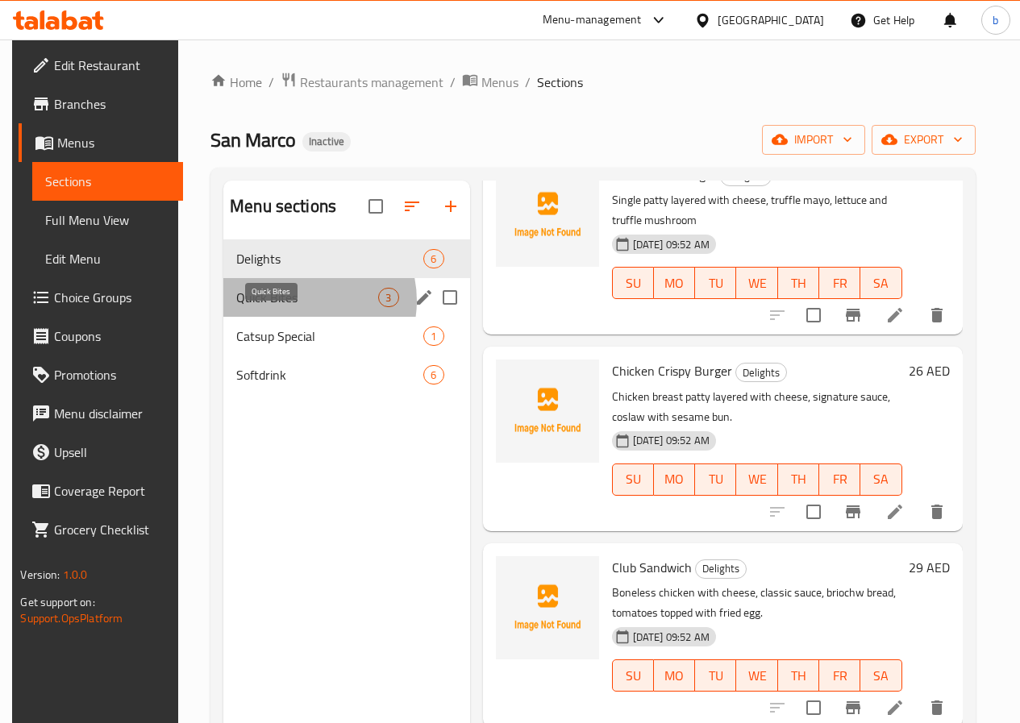
click at [294, 307] on span "Quick Bites" at bounding box center [307, 297] width 142 height 19
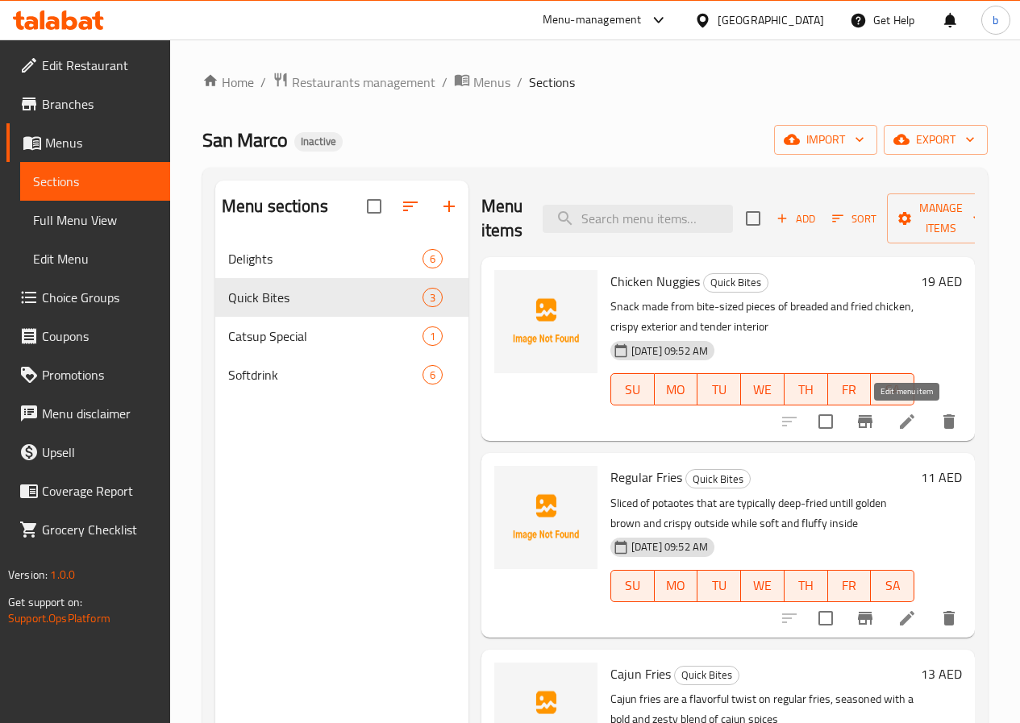
click at [904, 419] on icon at bounding box center [906, 421] width 19 height 19
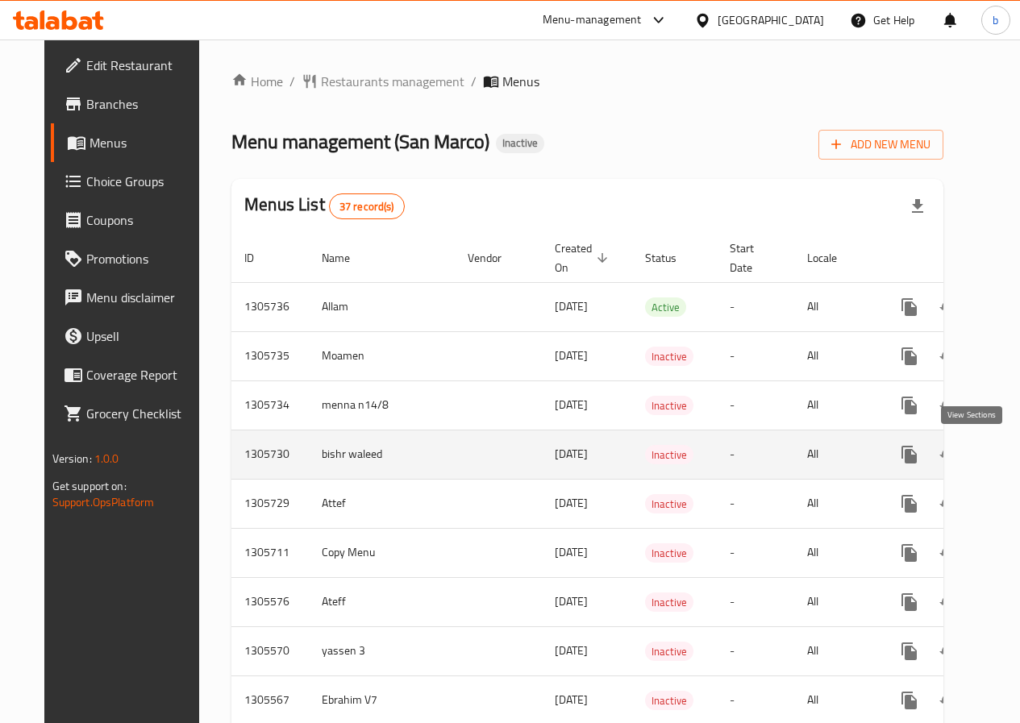
click at [1016, 454] on icon "enhanced table" at bounding box center [1025, 454] width 19 height 19
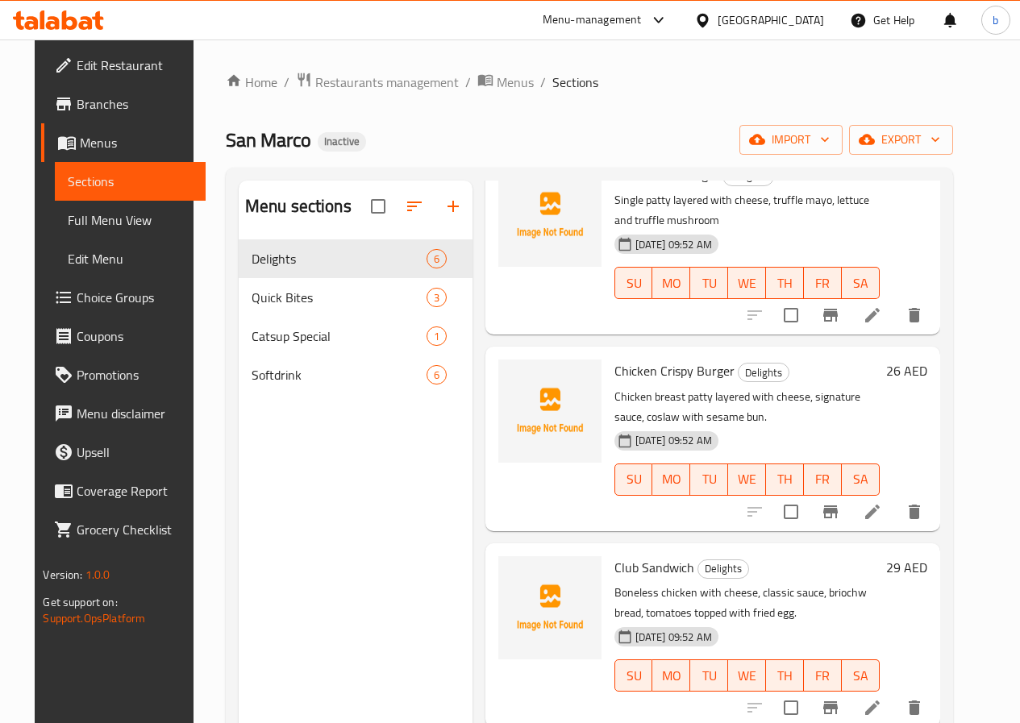
click at [68, 218] on span "Full Menu View" at bounding box center [130, 219] width 124 height 19
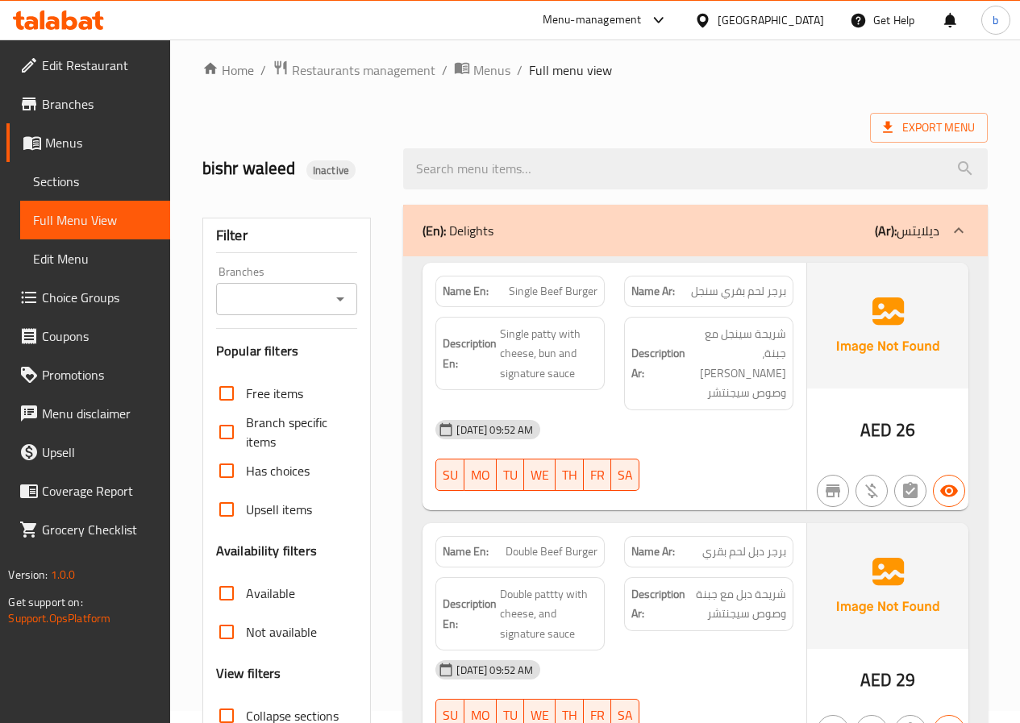
scroll to position [403, 0]
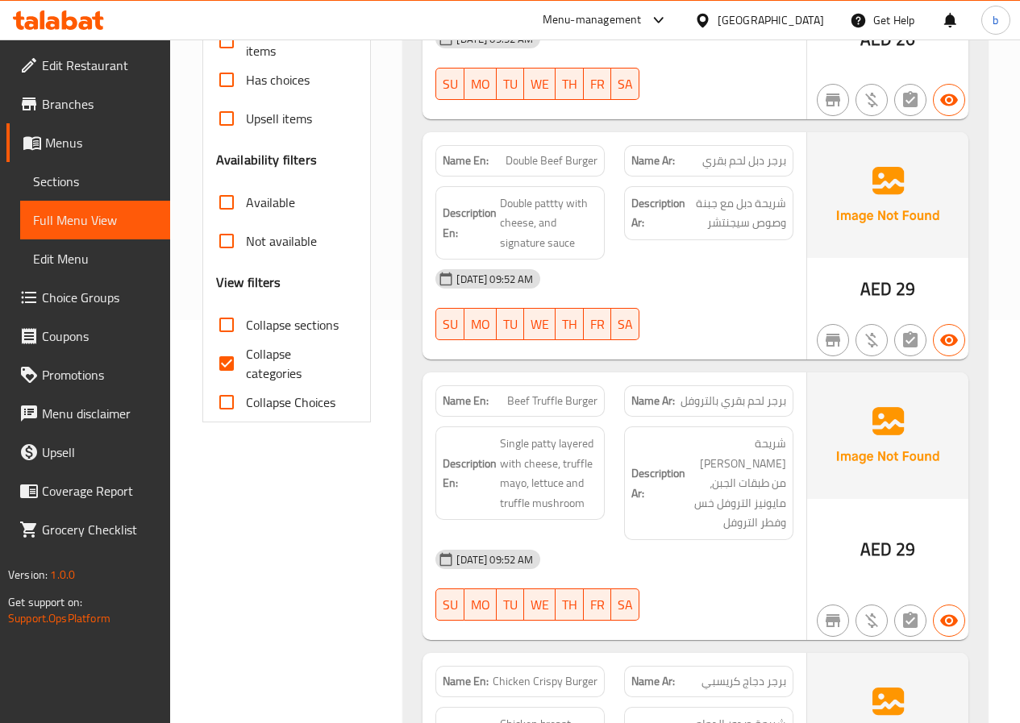
click at [233, 366] on input "Collapse categories" at bounding box center [226, 363] width 39 height 39
checkbox input "false"
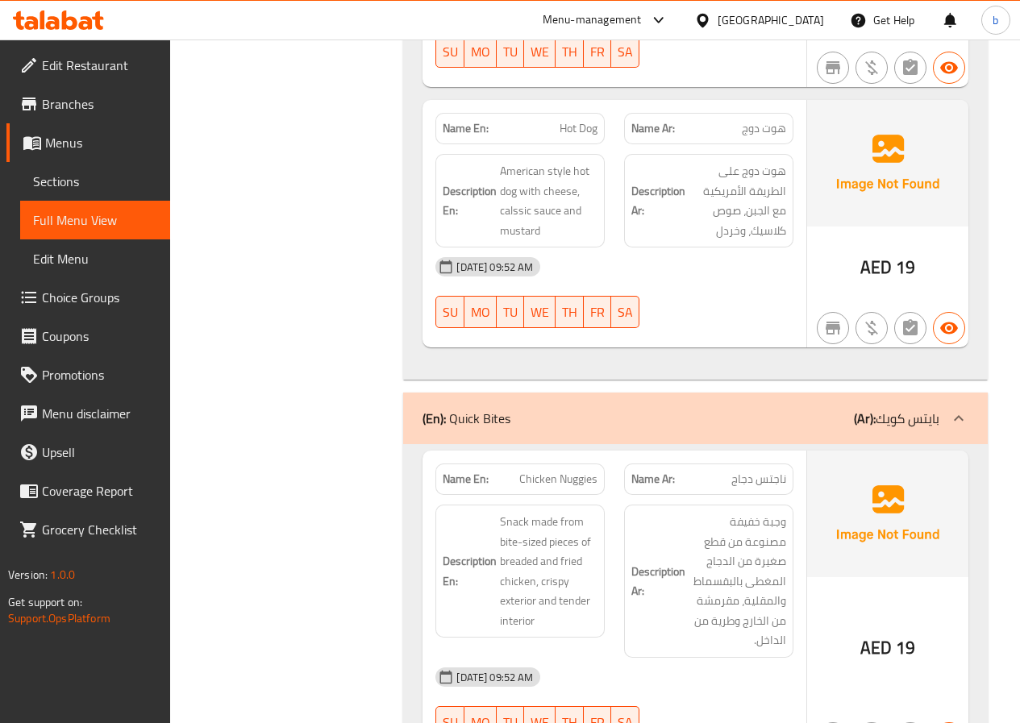
scroll to position [1612, 0]
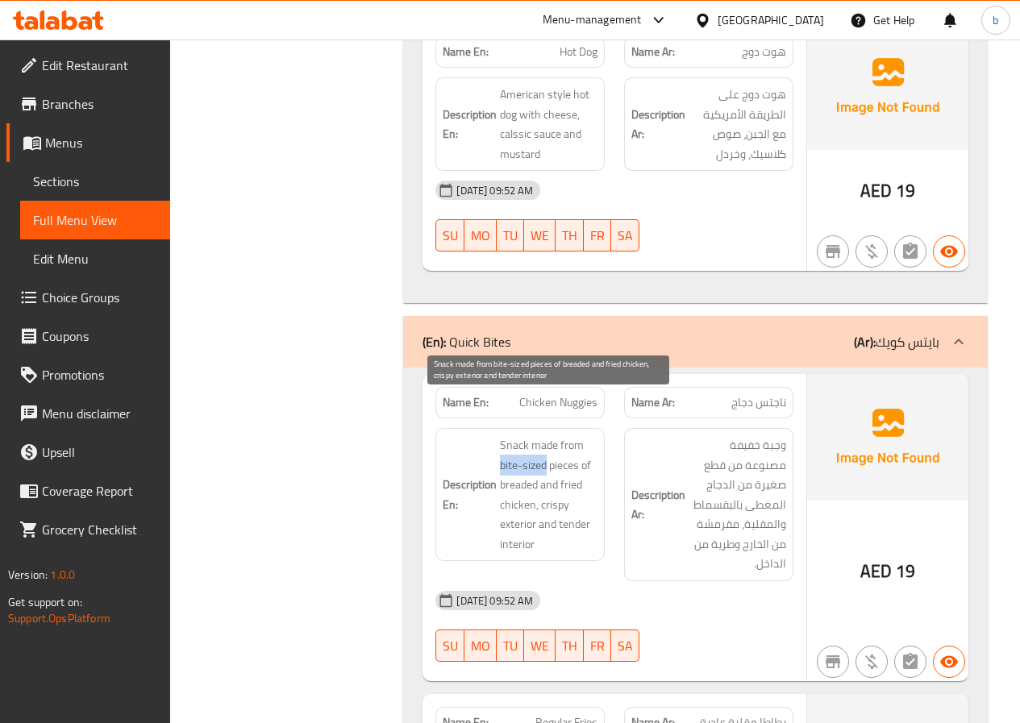
drag, startPoint x: 547, startPoint y: 422, endPoint x: 501, endPoint y: 422, distance: 46.8
click at [501, 435] on span "Snack made from bite-sized pieces of breaded and fried chicken, crispy exterior…" at bounding box center [549, 494] width 98 height 119
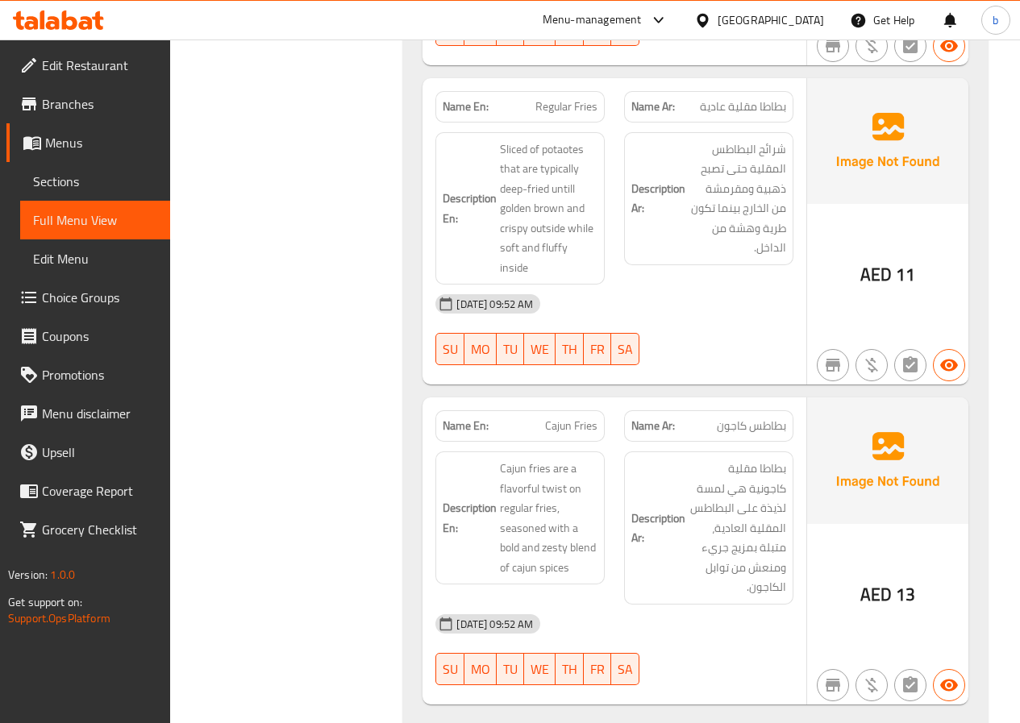
scroll to position [2257, 0]
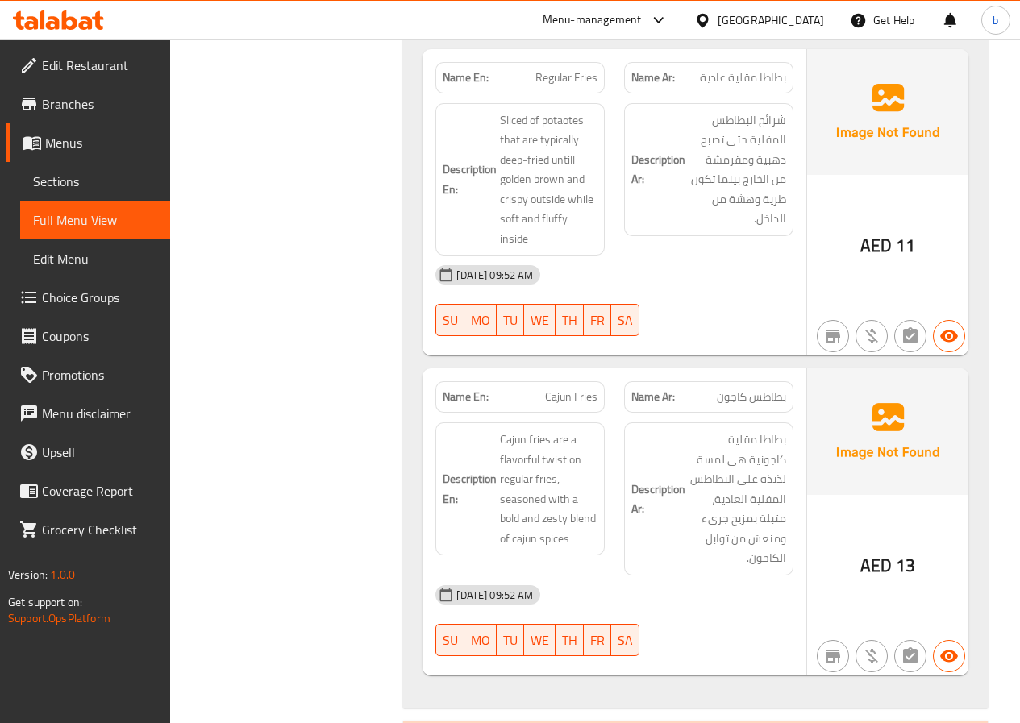
copy span "Cajun Fries"
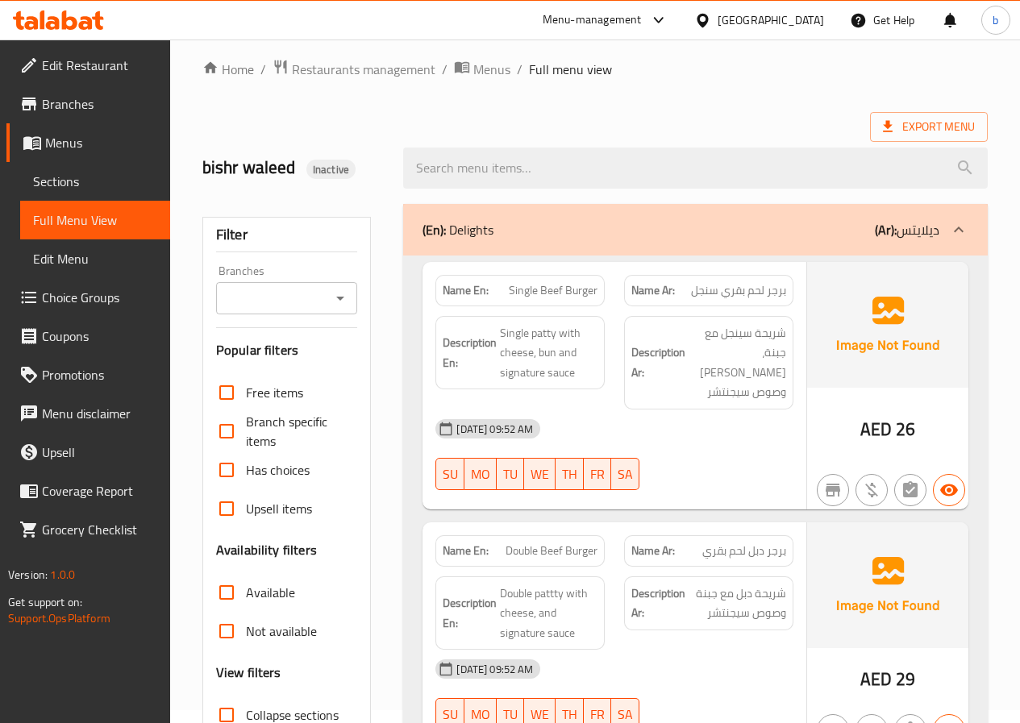
scroll to position [0, 0]
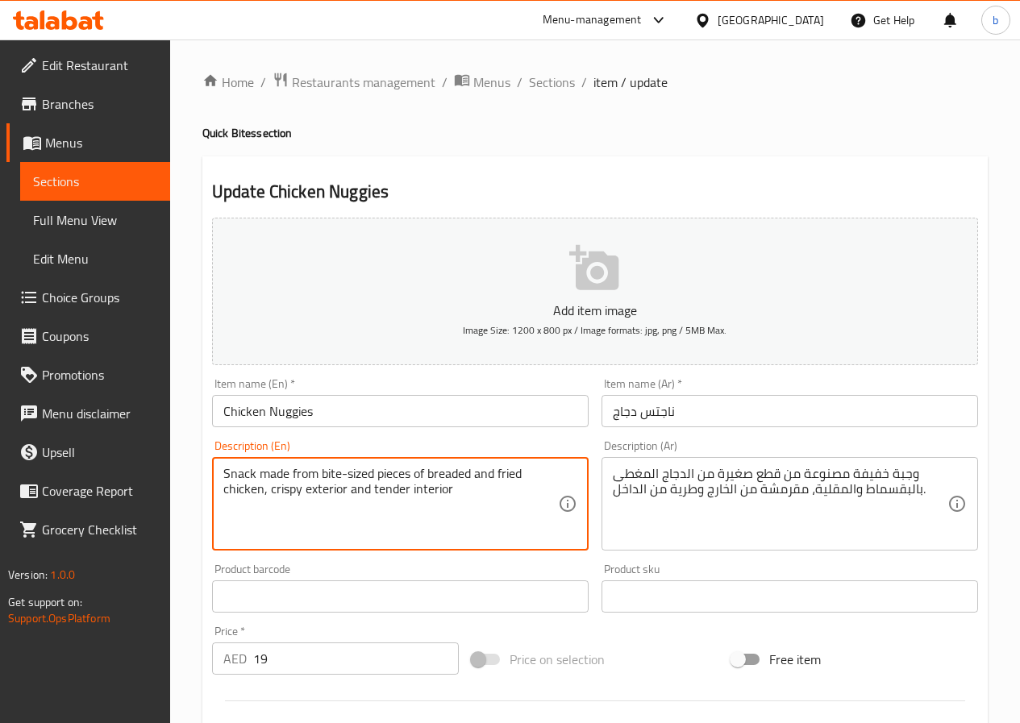
drag, startPoint x: 372, startPoint y: 472, endPoint x: 321, endPoint y: 460, distance: 52.8
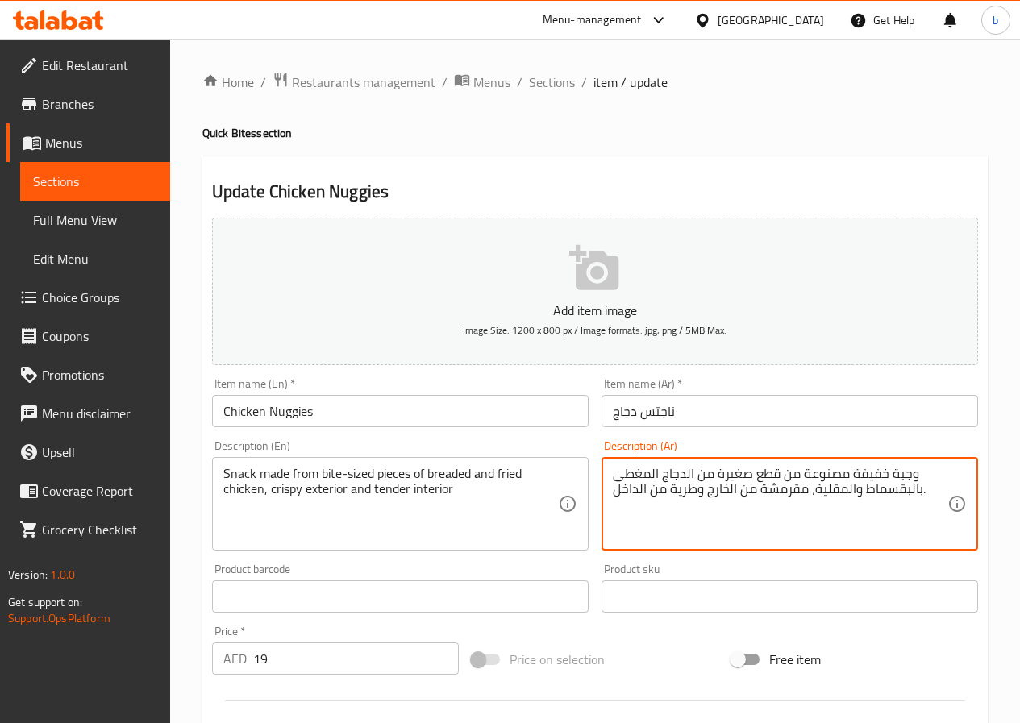
click at [717, 472] on textarea "وجبة خفيفة مصنوعة من قطع صغيرة من الدجاج المغطى بالبقسماط والمقلية، مقرمشة من ا…" at bounding box center [780, 504] width 335 height 77
click at [877, 471] on textarea "وجبة خفيفة مصنوعة من قطع بحجم بايتس من الدجاج المغطى بالبقسماط والمقلية، مقرمشة…" at bounding box center [780, 504] width 335 height 77
click at [610, 476] on div "سناك مصنوعة من قطع بحجم بايتس من الدجاج المغطى بالبقسماط والمقلية، مقرمشة من ال…" at bounding box center [789, 504] width 377 height 94
click at [613, 471] on textarea "سناك مصنوعة من قطع بحجم بايتس من الدجاج المغطى بالبقسماط والمقلية، مقرمشة من ال…" at bounding box center [780, 504] width 335 height 77
click at [616, 474] on textarea "سناك مصنوعة من قطع بحجم بايتس من الدجاج المغطى بالبقسماط والمقلية، مقرمشة من ال…" at bounding box center [780, 504] width 335 height 77
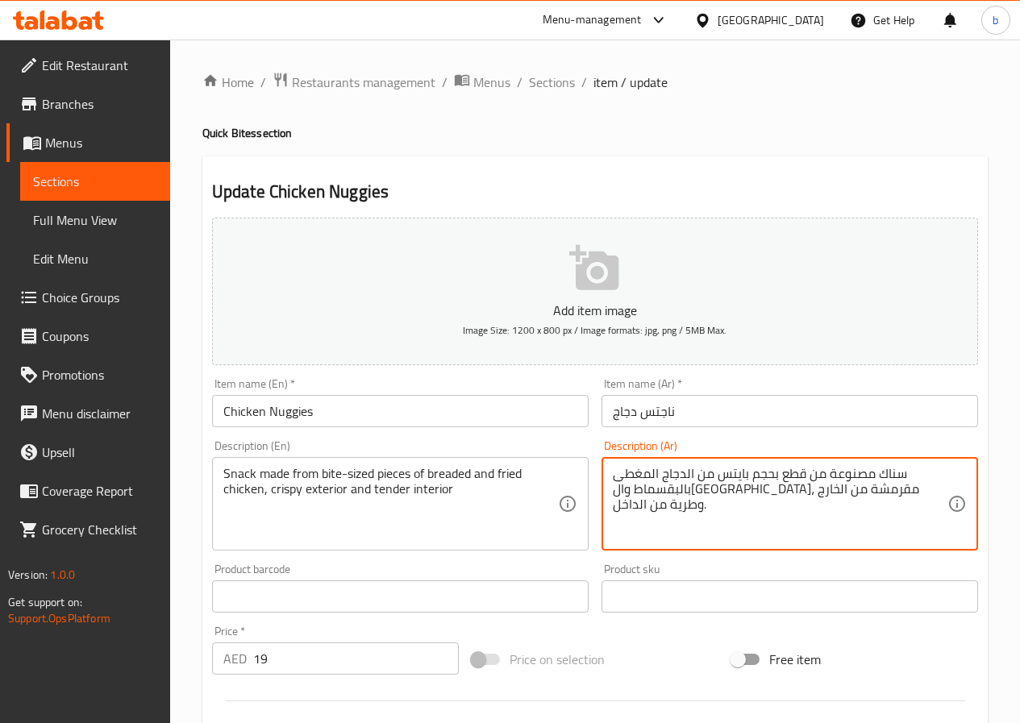
click at [616, 468] on textarea "سناك مصنوعة من قطع بحجم بايتس من الدجاج المغطى بالبقسماط والمقلية، مقرمشة من ال…" at bounding box center [780, 504] width 335 height 77
drag, startPoint x: 618, startPoint y: 472, endPoint x: 635, endPoint y: 475, distance: 17.2
click at [620, 473] on textarea "سناك مصنوعة من قطع بحجم بايتس من الدجاج المغطى بالبقسماط والمقلية، مقرمشة من ال…" at bounding box center [780, 504] width 335 height 77
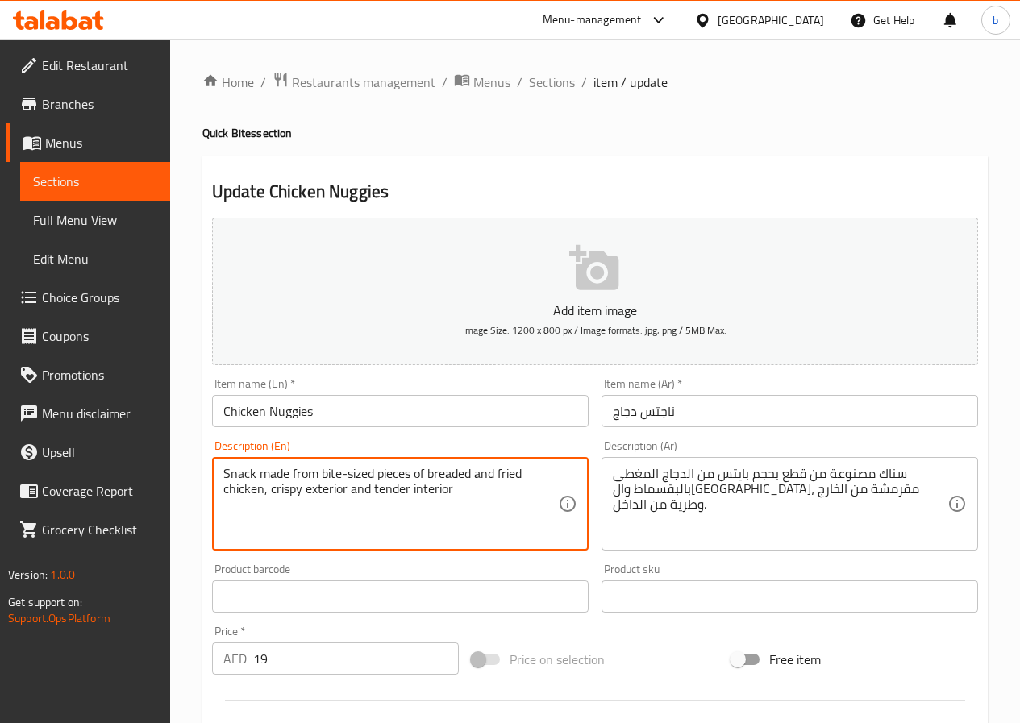
drag, startPoint x: 425, startPoint y: 472, endPoint x: 270, endPoint y: 505, distance: 158.1
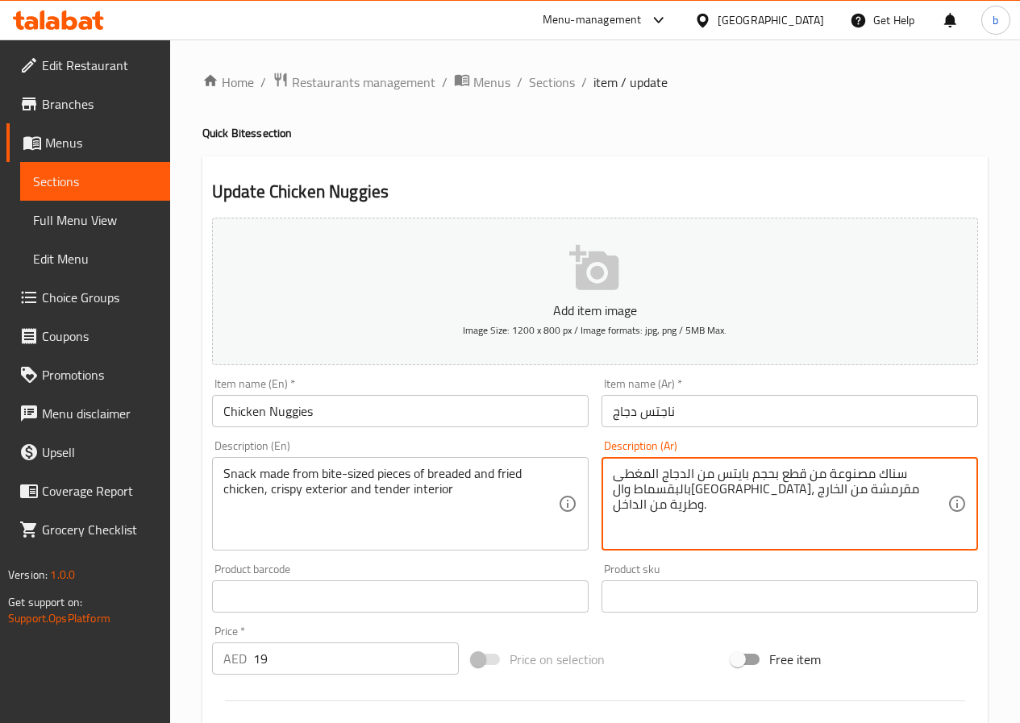
drag, startPoint x: 613, startPoint y: 472, endPoint x: 663, endPoint y: 479, distance: 50.4
click at [663, 479] on textarea "سناك مصنوعة من قطع بحجم بايتس من الدجاج المغطى بالبقسماط والمقلية، مقرمشة من ال…" at bounding box center [780, 504] width 335 height 77
click at [813, 495] on textarea "سناك مصنوعة من قطع بحجم بايتس من الدجاج بالبقسماط والمقلية، مقرمشة من الخارج وط…" at bounding box center [780, 504] width 335 height 77
click at [758, 488] on textarea "سناك مصنوعة من قطع بحجم بايتس من الدجاج بالبقسماط مقلى، مقرمشة من الخارج وطرية …" at bounding box center [780, 504] width 335 height 77
type textarea "سناك مصنوعة من قطع بحجم بايتس من الدجاج بالبقسماط مقلى، كريسبى من الخارج وطرية …"
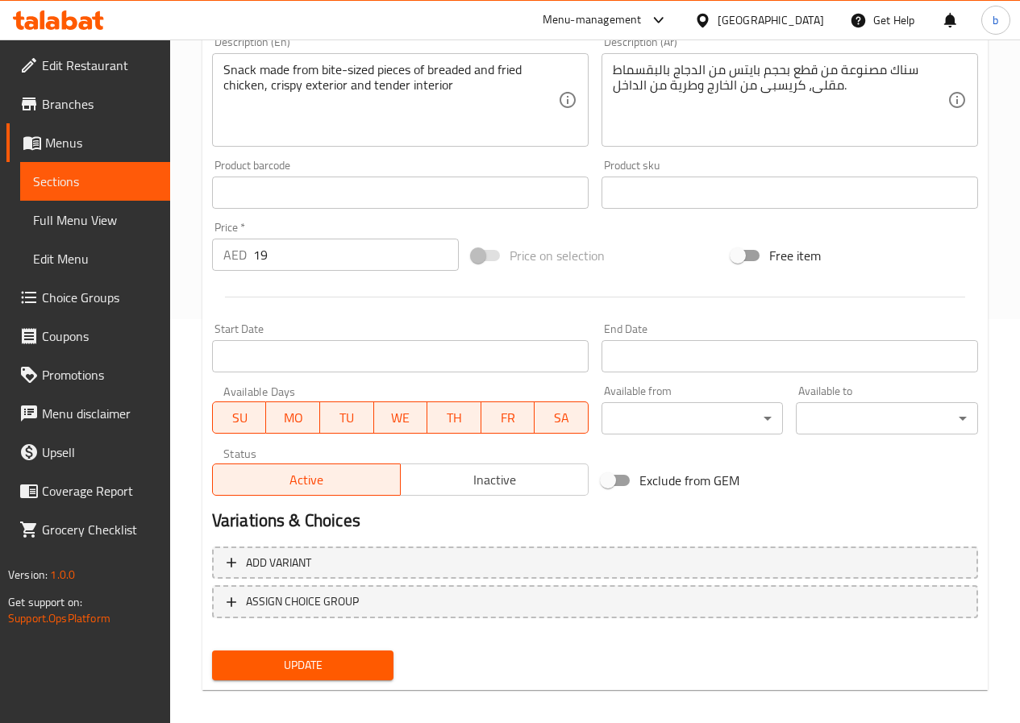
scroll to position [416, 0]
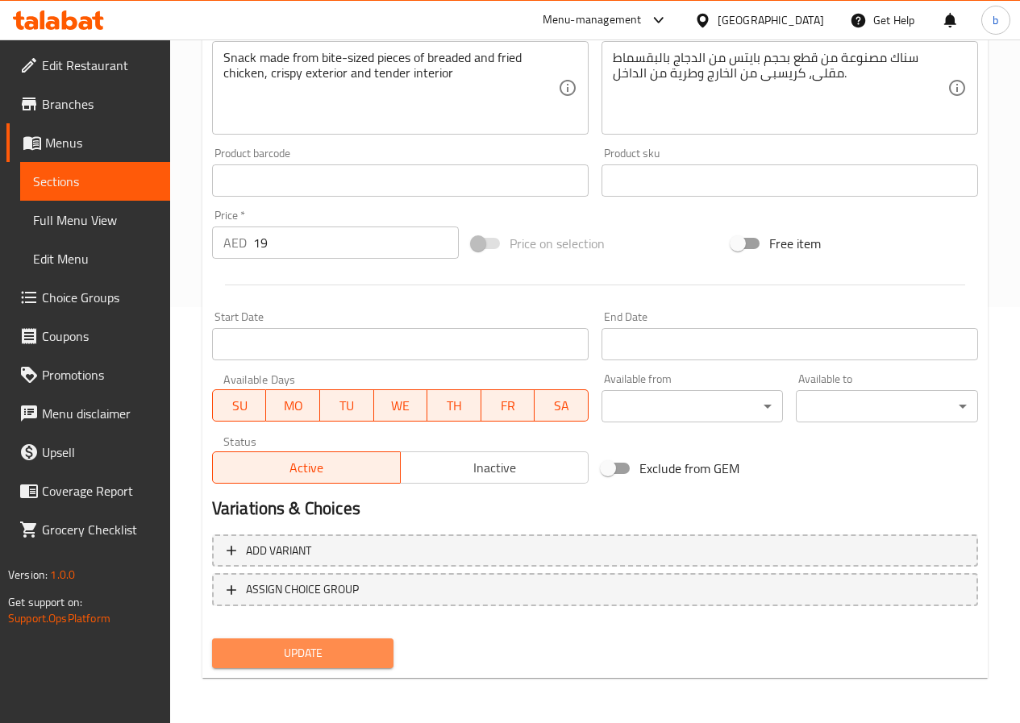
click at [309, 653] on span "Update" at bounding box center [303, 653] width 156 height 20
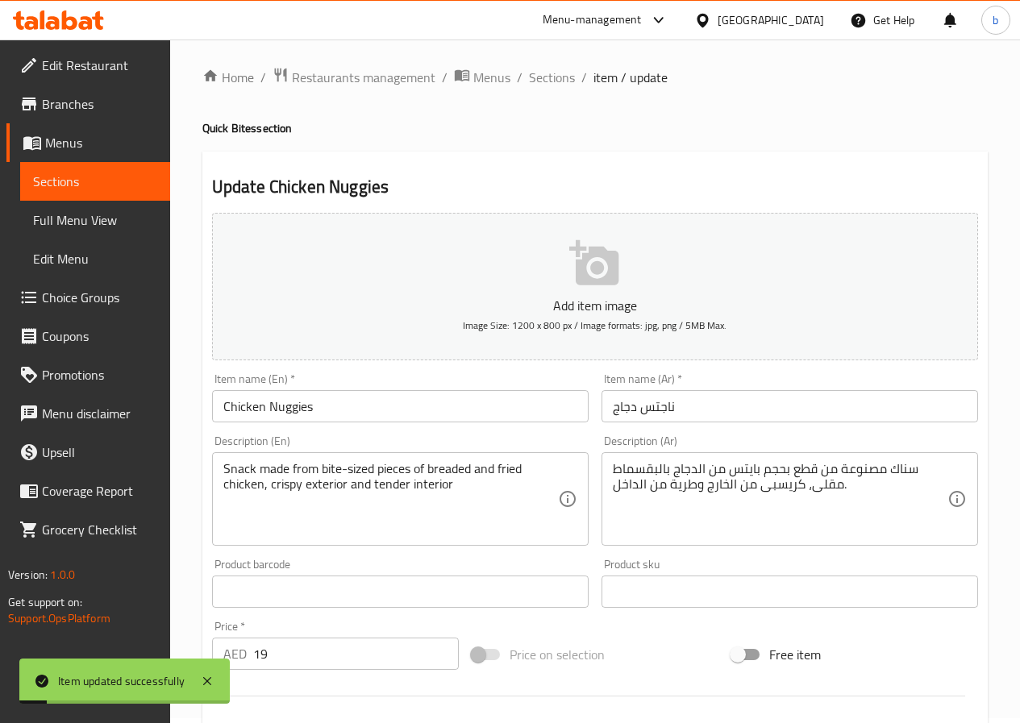
scroll to position [0, 0]
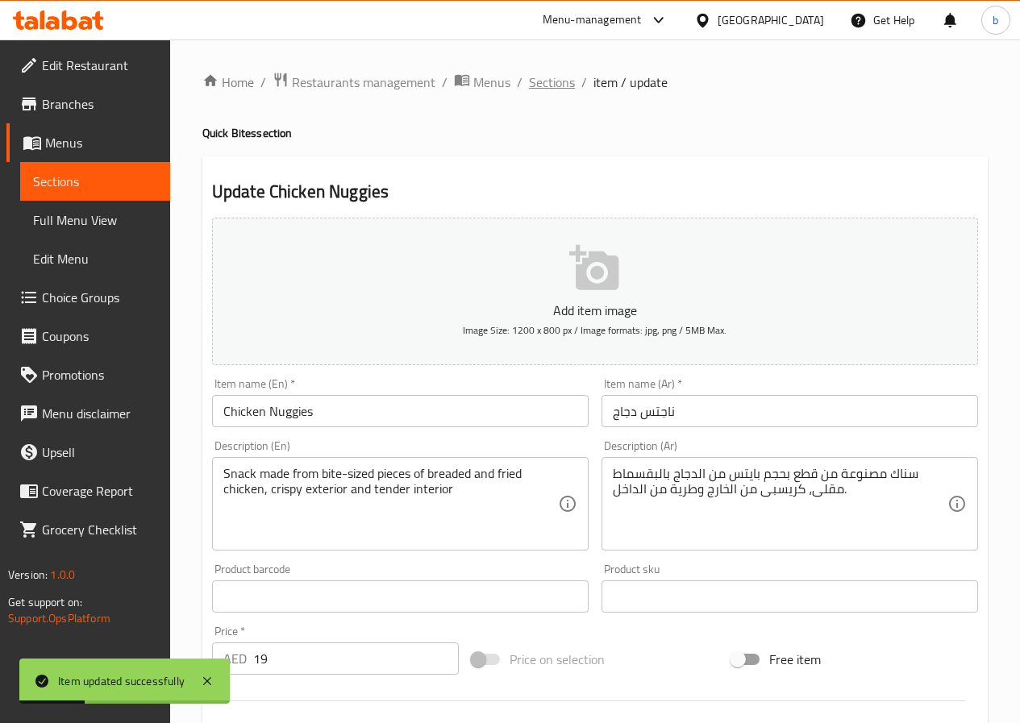
click at [531, 89] on span "Sections" at bounding box center [552, 82] width 46 height 19
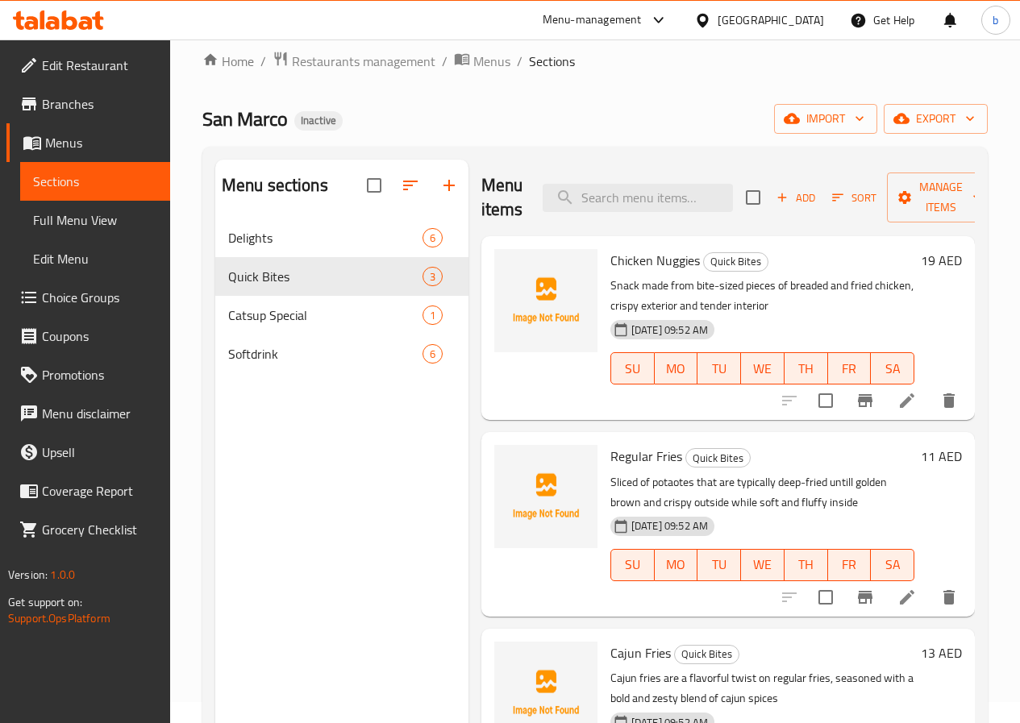
scroll to position [81, 0]
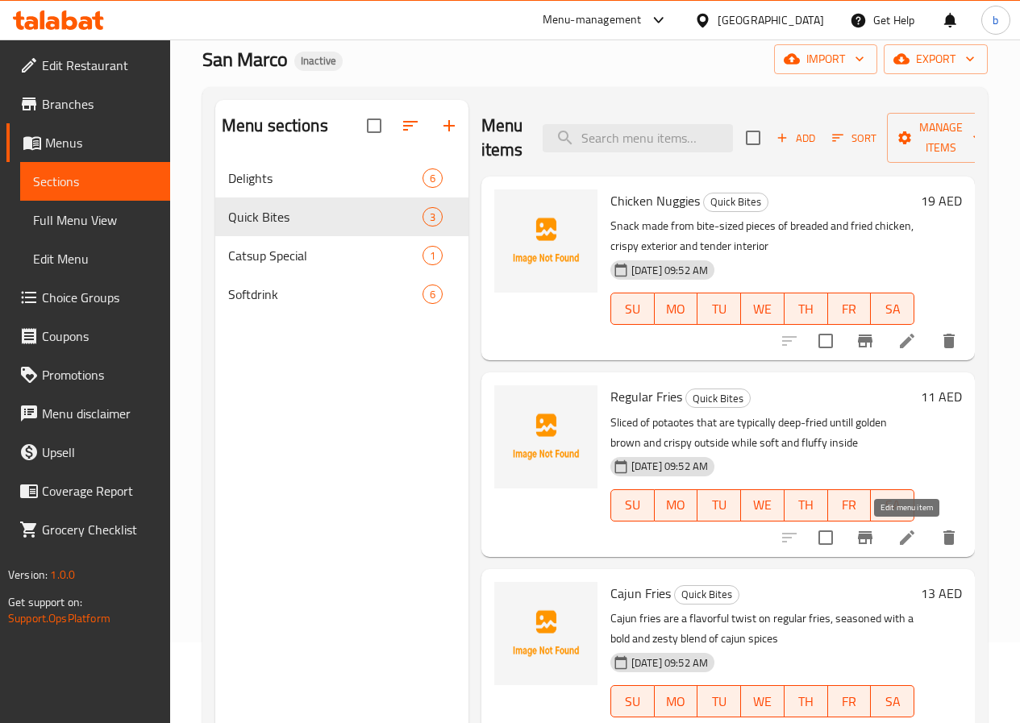
click at [905, 543] on icon at bounding box center [906, 537] width 19 height 19
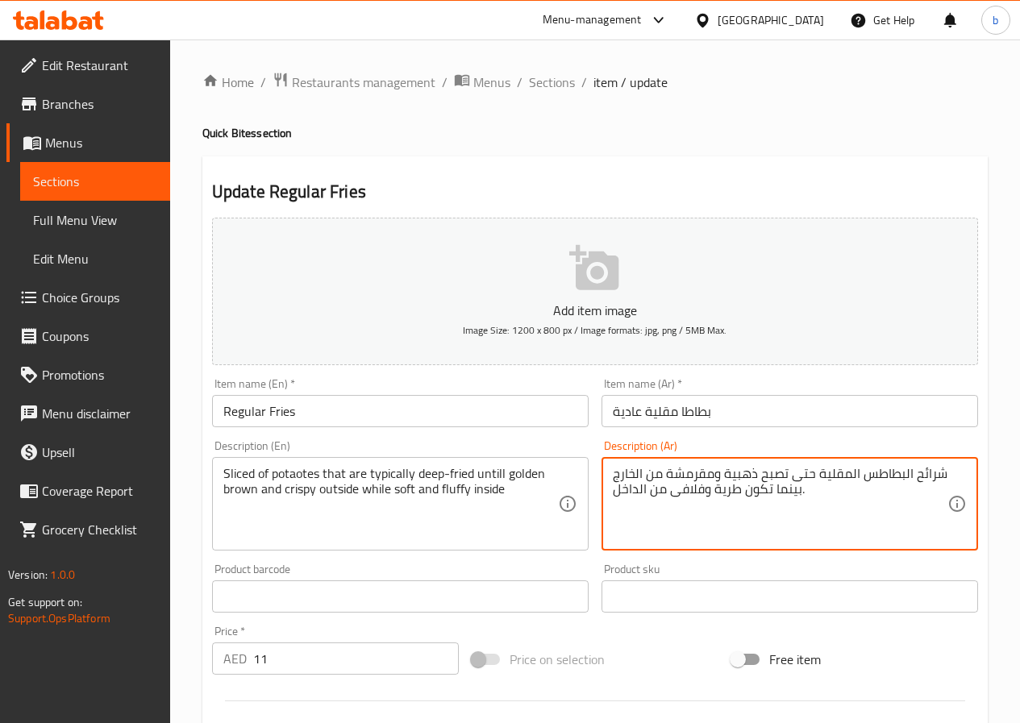
click at [705, 489] on textarea "شرائح البطاطس المقلية حتى تصبح ذهبية ومقرمشة من الخارج بينما تكون طرية وفلافى م…" at bounding box center [780, 504] width 335 height 77
click at [718, 489] on textarea "شرائح البطاطس المقلية حتى تصبح ذهبية ومقرمشة من الخارج بينما تكون طرية و فلافى …" at bounding box center [780, 504] width 335 height 77
click at [667, 475] on textarea "شرائح البطاطس المقلية حتى تصبح ذهبية ومقرمشة من الخارج بينما تكون ناعمة و فلافى…" at bounding box center [780, 504] width 335 height 77
click at [909, 472] on textarea "شرائح البطاطس المقلية حتى تصبح ذهبية وكريسبى من الخارج بينما تكون ناعمة و فلافى…" at bounding box center [780, 504] width 335 height 77
type textarea "شرائح البطاطس المقلية حتى تصبح ذهبية وكريسبى من الخارج بينما تكون ناعمة و فلافى…"
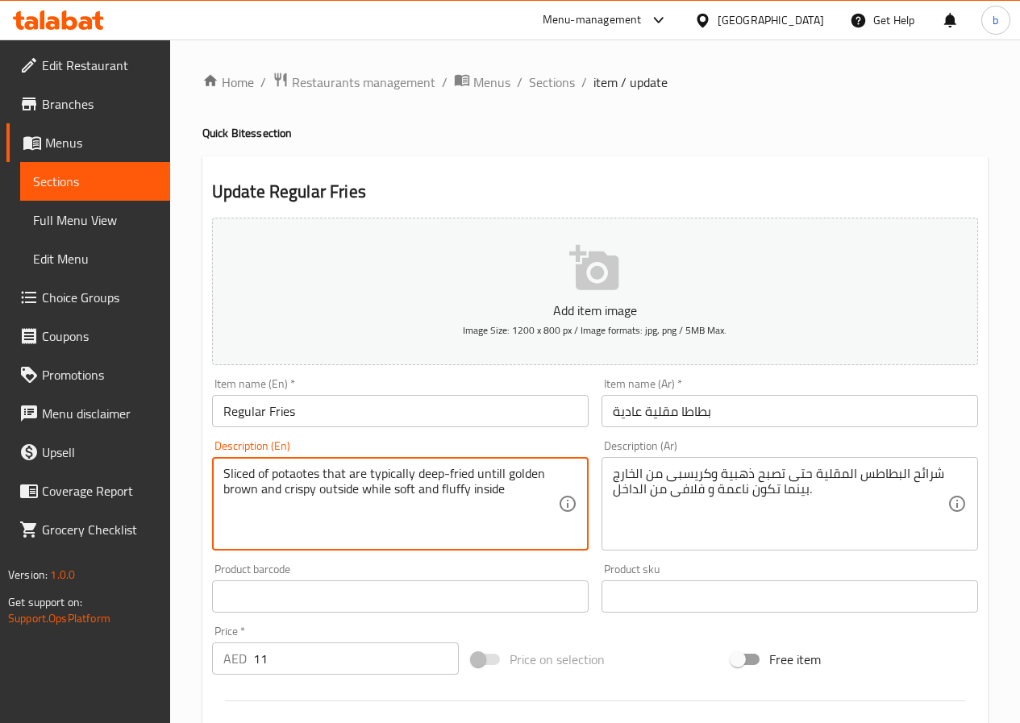
drag, startPoint x: 537, startPoint y: -70, endPoint x: 252, endPoint y: 468, distance: 608.8
click at [251, 468] on textarea "Sliced of potaotes that are typically deep-fried untill golden brown and crispy…" at bounding box center [390, 504] width 335 height 77
drag, startPoint x: 410, startPoint y: 473, endPoint x: 324, endPoint y: 461, distance: 87.1
click at [415, 473] on textarea "Sliced of potaotes that are typically deep-fried untill golden brown and crispy…" at bounding box center [390, 504] width 335 height 77
click at [414, 473] on textarea "Sliced of potaotes that are typically deep-fried untill golden brown and crispy…" at bounding box center [390, 504] width 335 height 77
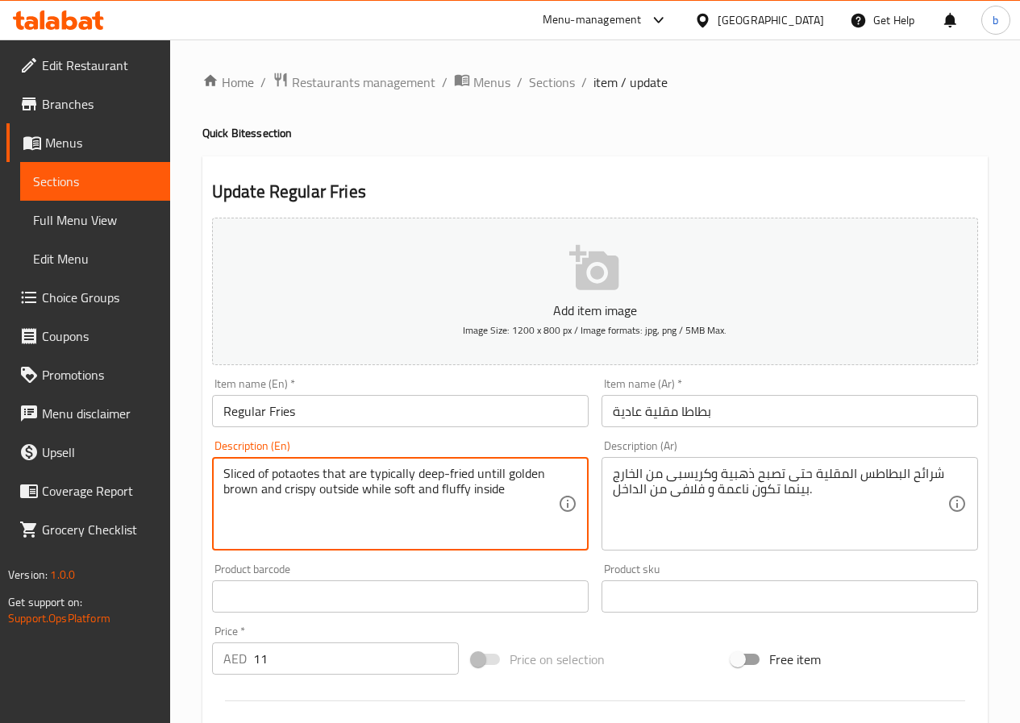
click at [413, 469] on textarea "Sliced of potaotes that are typically deep-fried untill golden brown and crispy…" at bounding box center [390, 504] width 335 height 77
click at [510, 497] on textarea "Sliced of potaotes that are typically deep-fried untill golden brown and crispy…" at bounding box center [390, 504] width 335 height 77
click at [410, 472] on textarea "Sliced of potaotes that are typically deep-fried untill golden brown and crispy…" at bounding box center [390, 504] width 335 height 77
click at [532, 74] on span "Sections" at bounding box center [552, 82] width 46 height 19
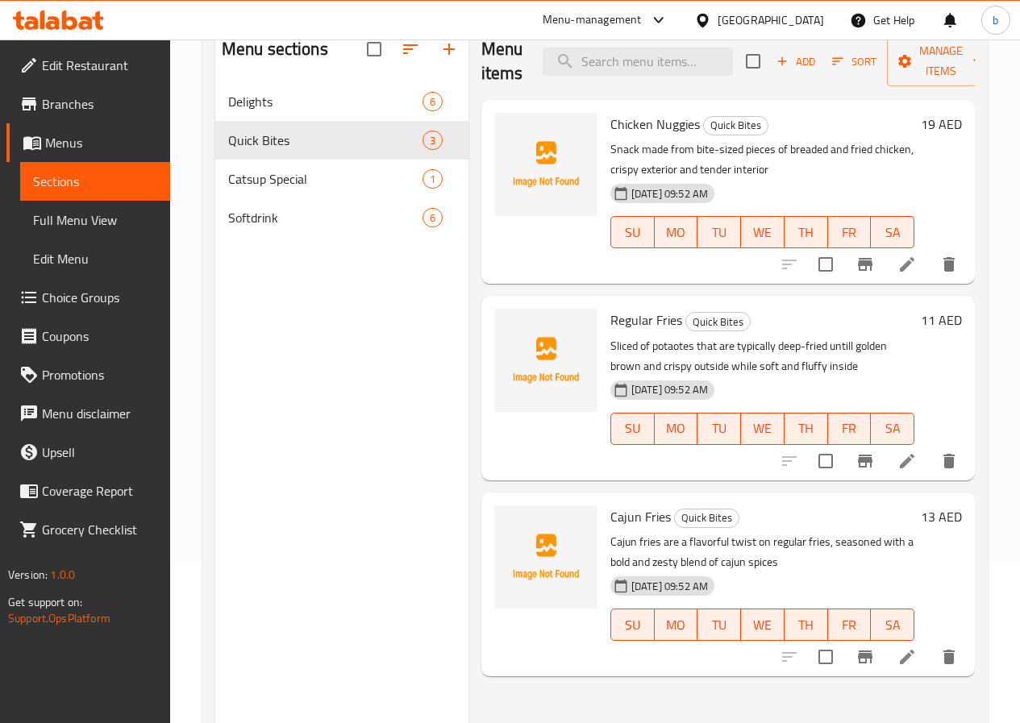
scroll to position [64, 0]
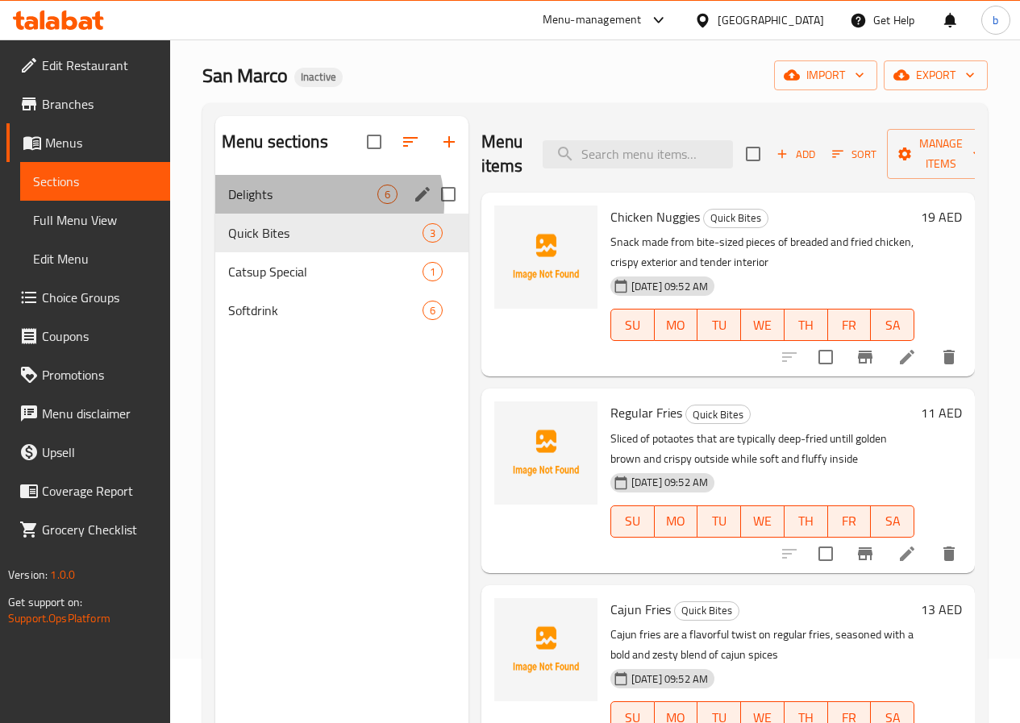
click at [327, 214] on div "Delights 6" at bounding box center [341, 194] width 253 height 39
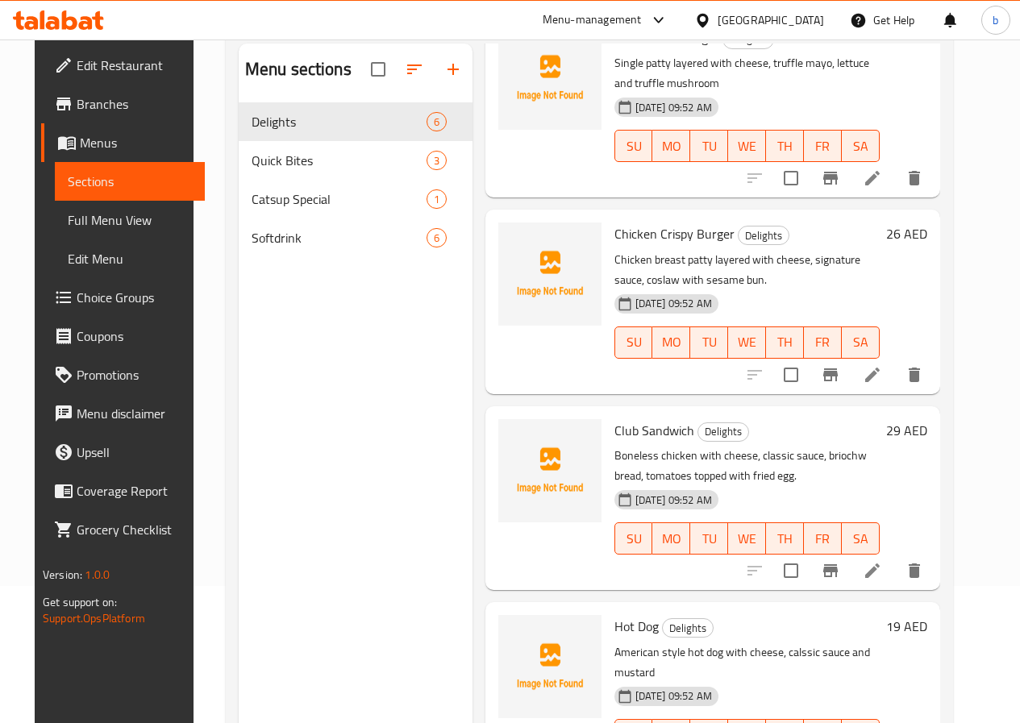
scroll to position [226, 0]
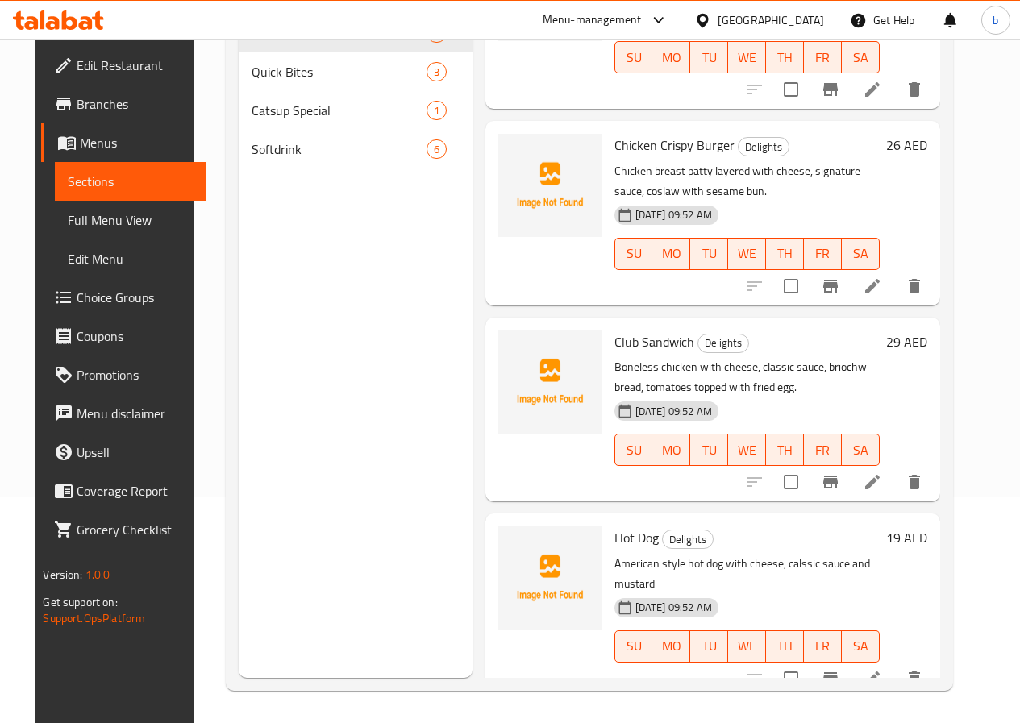
click at [879, 664] on li at bounding box center [872, 678] width 45 height 29
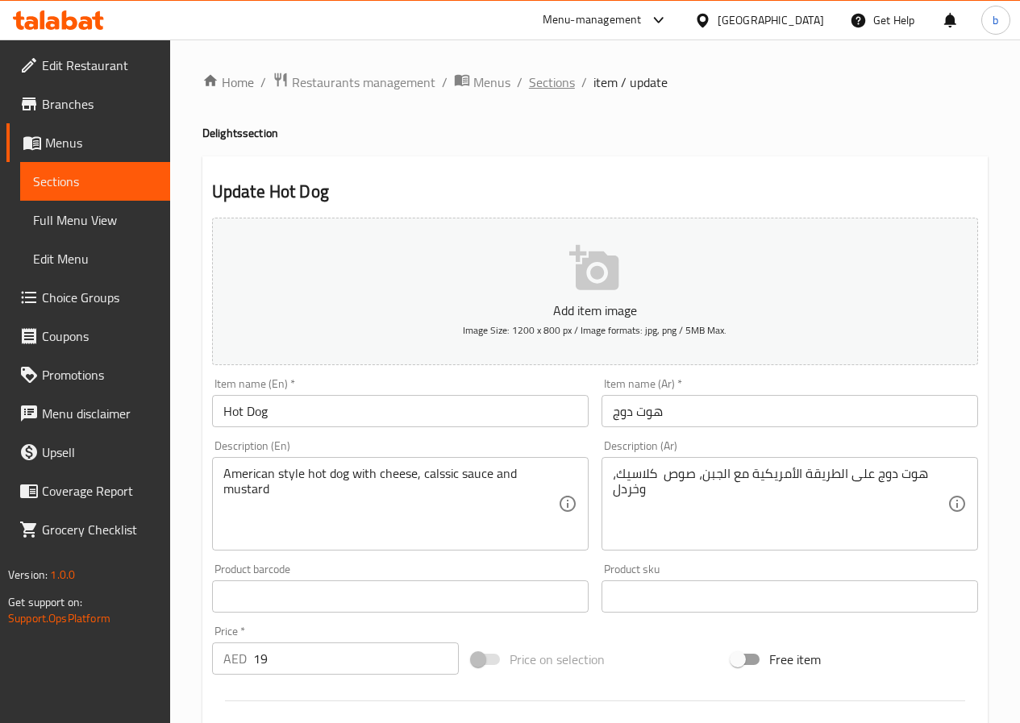
click at [552, 89] on span "Sections" at bounding box center [552, 82] width 46 height 19
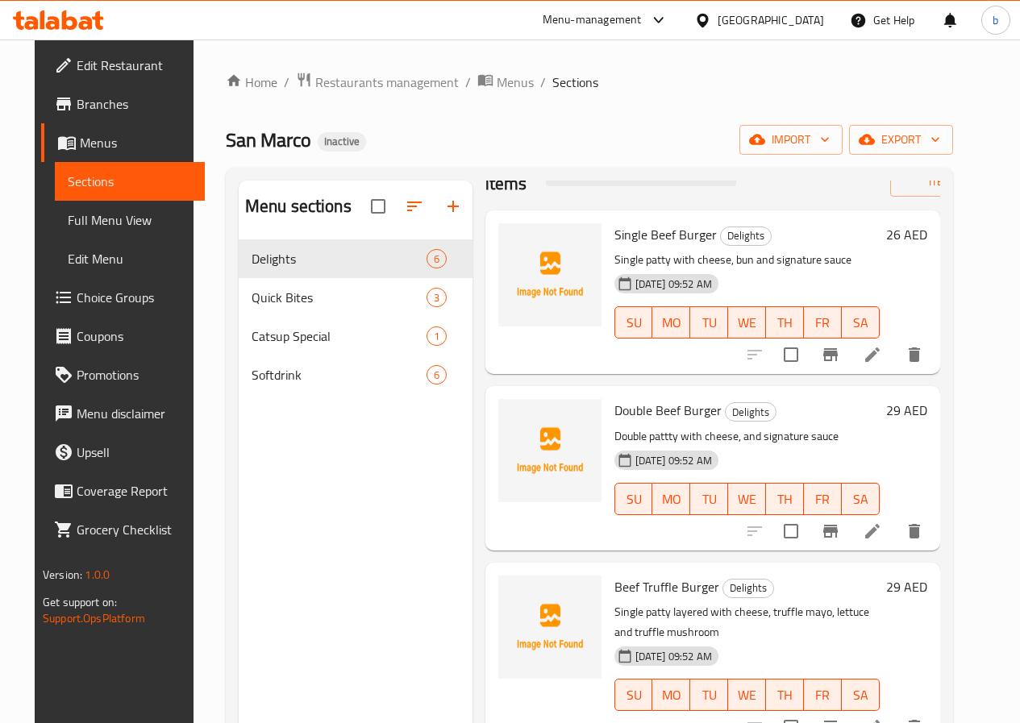
scroll to position [459, 0]
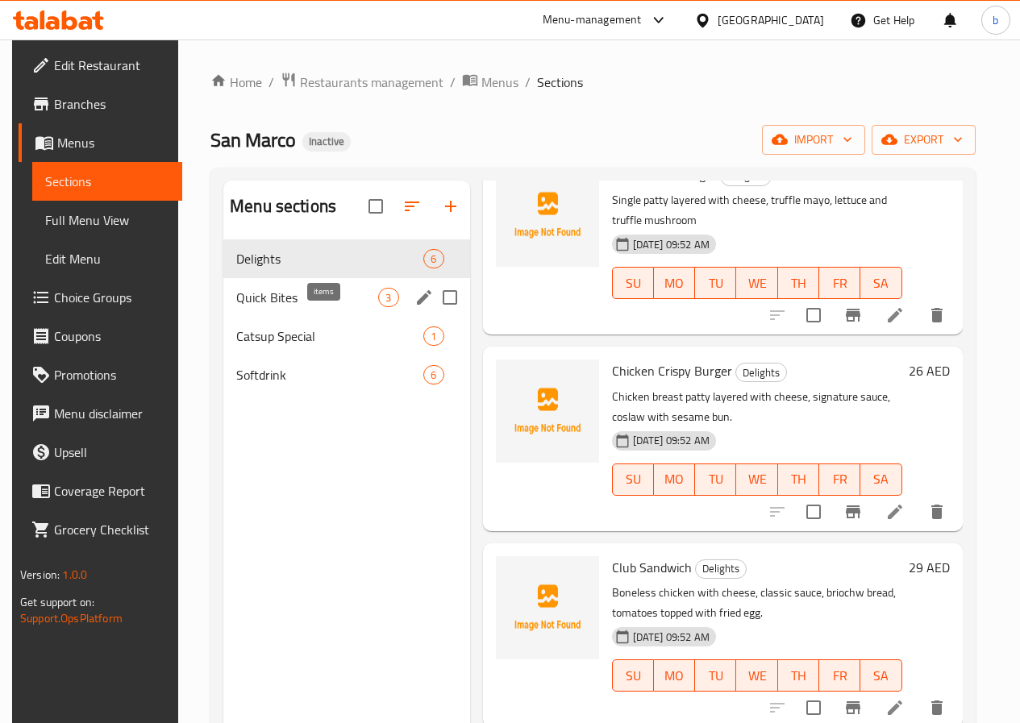
click at [379, 306] on span "3" at bounding box center [388, 297] width 19 height 15
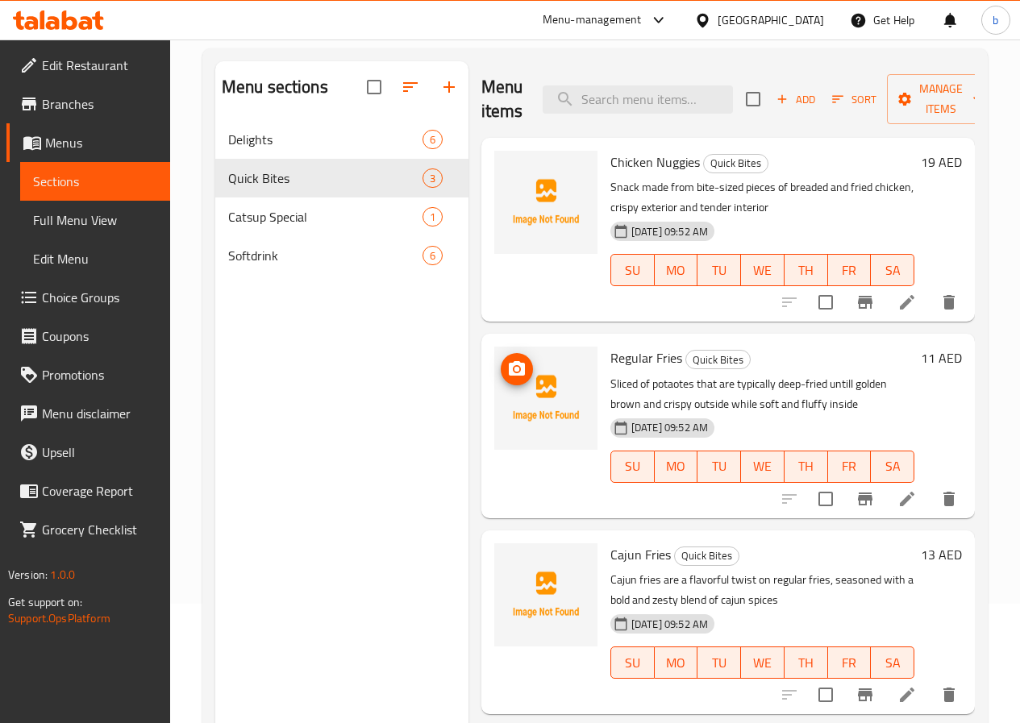
scroll to position [226, 0]
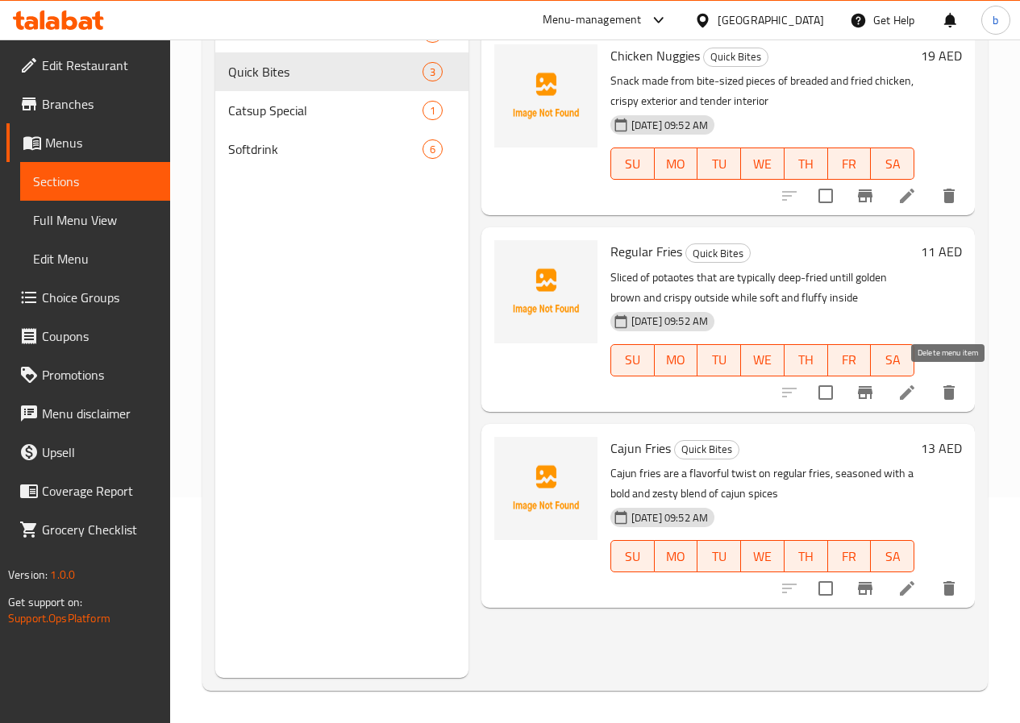
click at [945, 397] on icon "delete" at bounding box center [948, 392] width 11 height 15
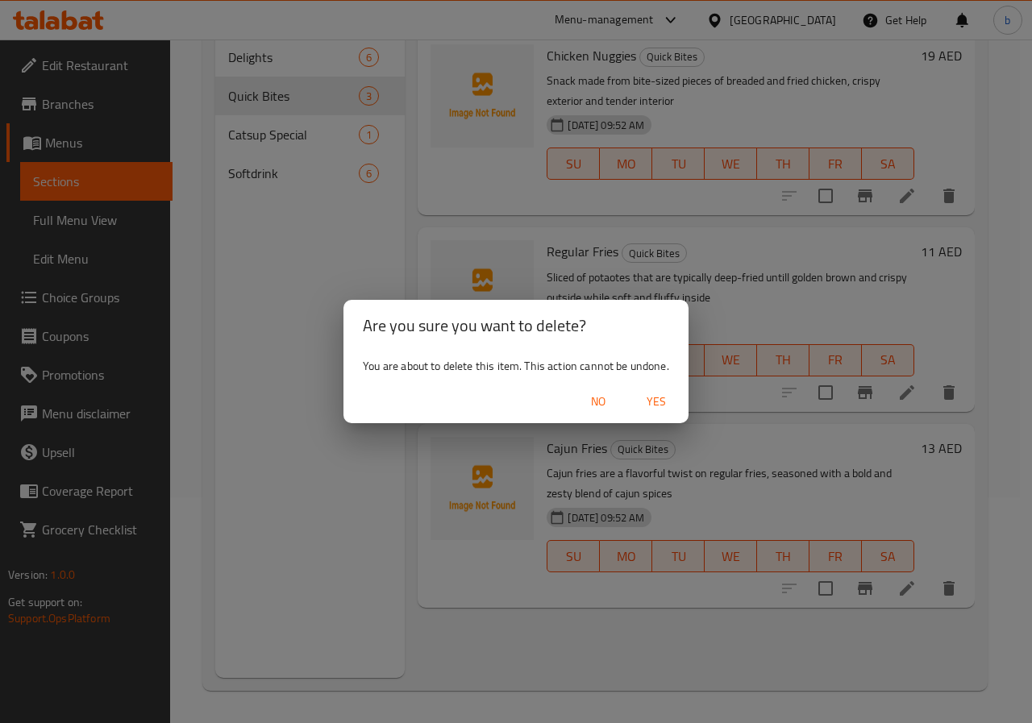
click at [660, 404] on span "Yes" at bounding box center [656, 402] width 39 height 20
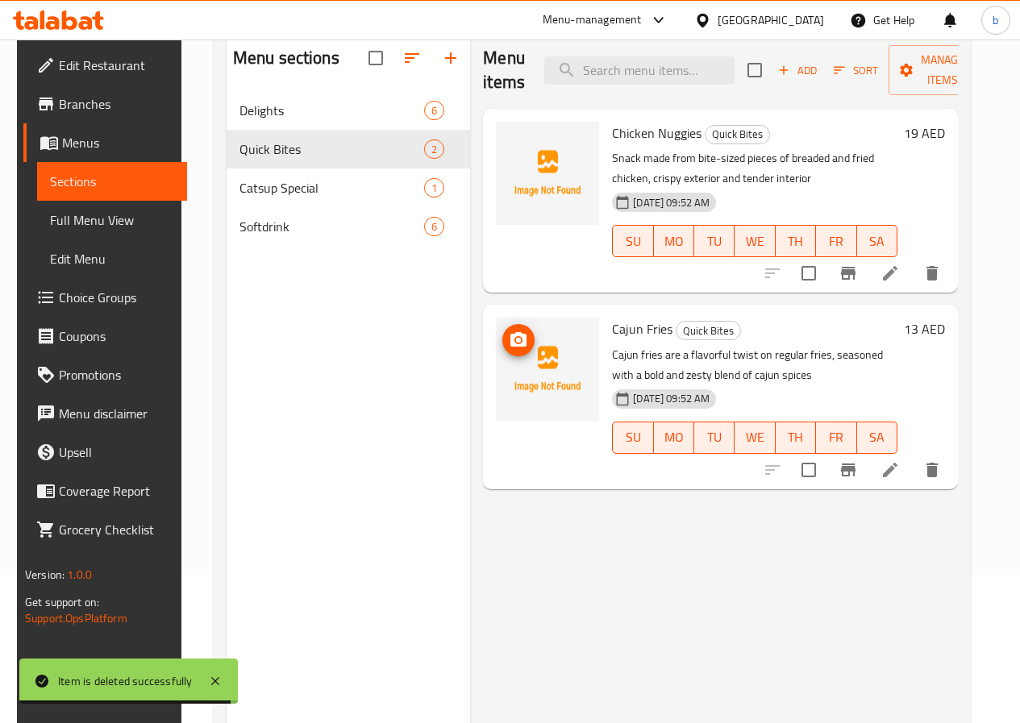
scroll to position [0, 0]
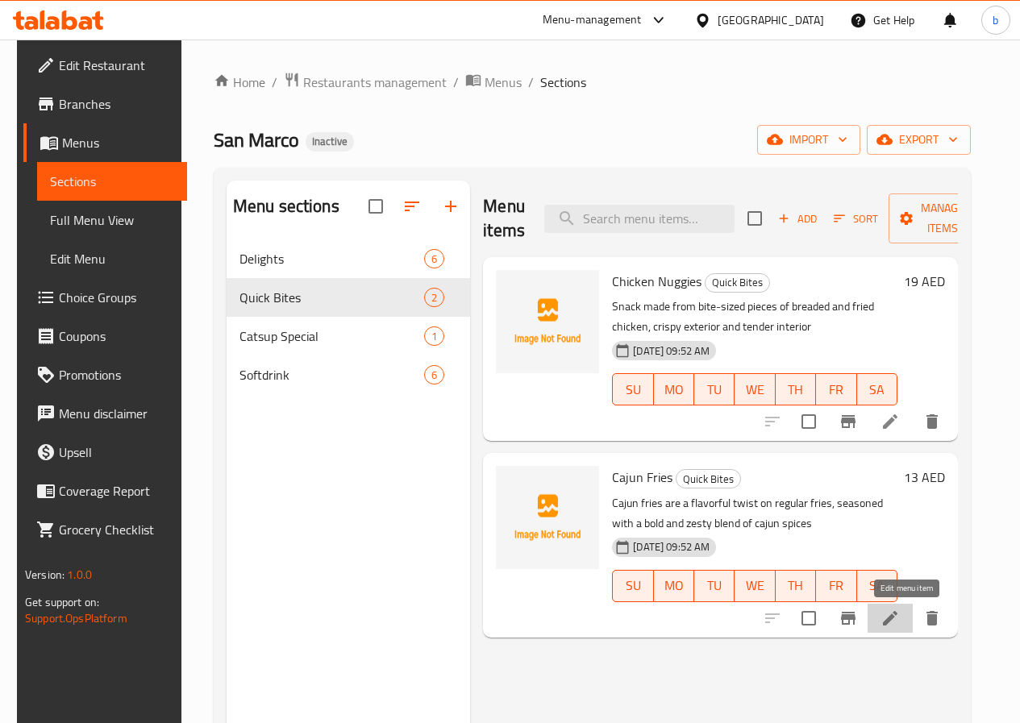
click at [897, 613] on icon at bounding box center [889, 618] width 19 height 19
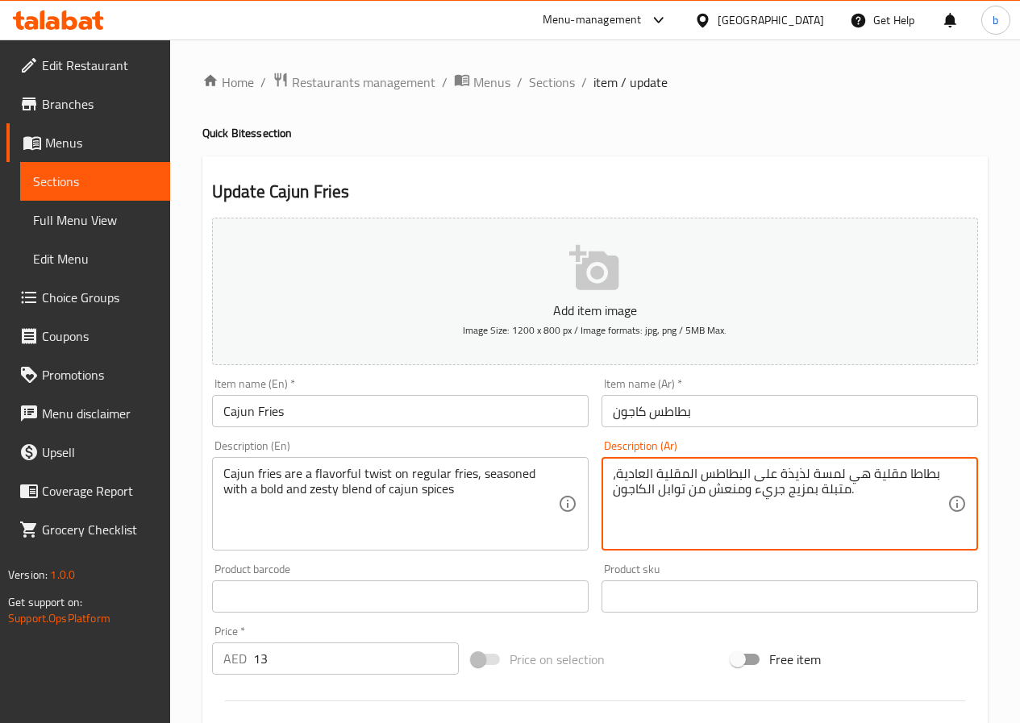
drag, startPoint x: 826, startPoint y: 474, endPoint x: 872, endPoint y: 476, distance: 45.2
click at [901, 476] on textarea "بطاطا مقلية هي لمسة لذيذة على البطاطس المقلية العادية، متبلة بمزيج جريء ومنعش م…" at bounding box center [780, 504] width 335 height 77
click at [742, 477] on textarea "بطاطا كاجون مقلية هي لمسة لذيذة على البطاطس المقلية العادية، متبلة بمزيج جريء و…" at bounding box center [780, 504] width 335 height 77
click at [735, 473] on textarea "بطاطا كاجون مقلية هي لمسة لذيذة على البطاطس المقلية العادية، متبلة بمزيج جريء و…" at bounding box center [780, 504] width 335 height 77
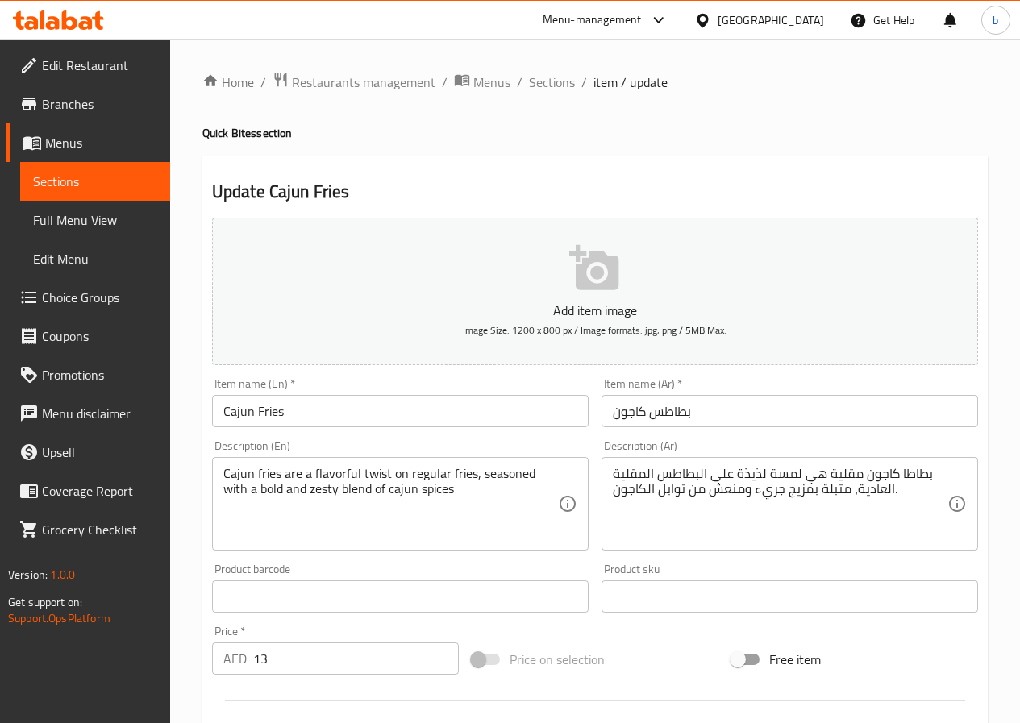
click at [755, 489] on textarea "بطاطا كاجون مقلية هي لمسة لذيذة على البطاطس المقلية العادية، متبلة بمزيج جريء و…" at bounding box center [780, 504] width 335 height 77
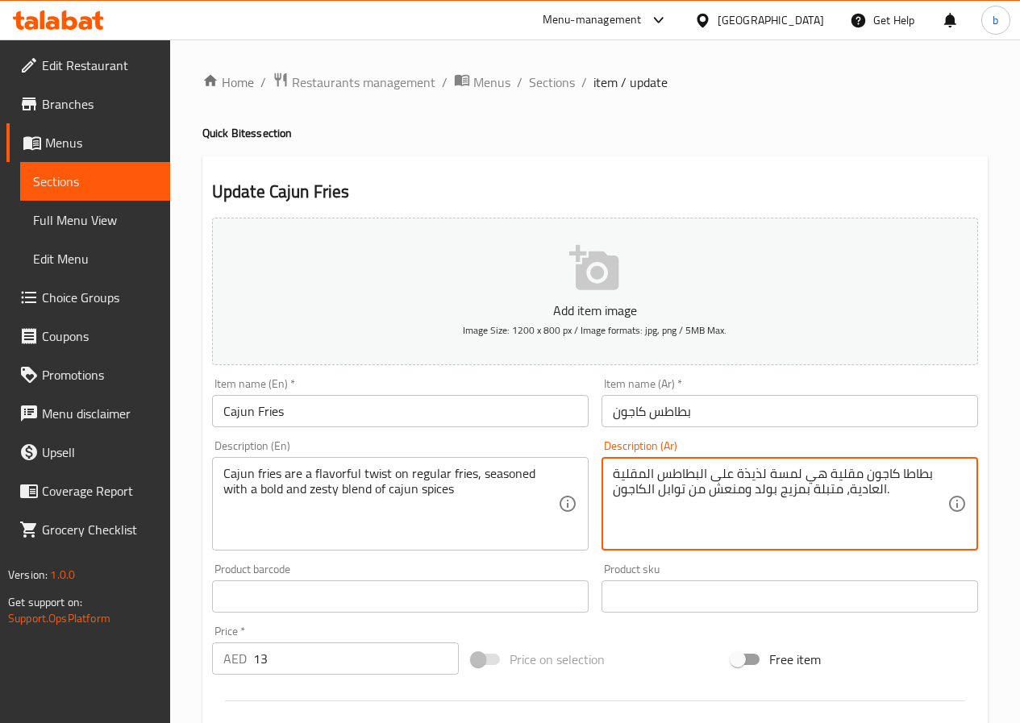
click at [766, 472] on textarea "بطاطا كاجون مقلية هي لمسة لذيذة على البطاطس المقلية العادية، متبلة بمزيج بولد و…" at bounding box center [780, 504] width 335 height 77
click at [709, 491] on textarea "بطاطا كاجون مقلية هي تويست لذيذة على البطاطس المقلية العادية، متبلة بمزيج بولد …" at bounding box center [780, 504] width 335 height 77
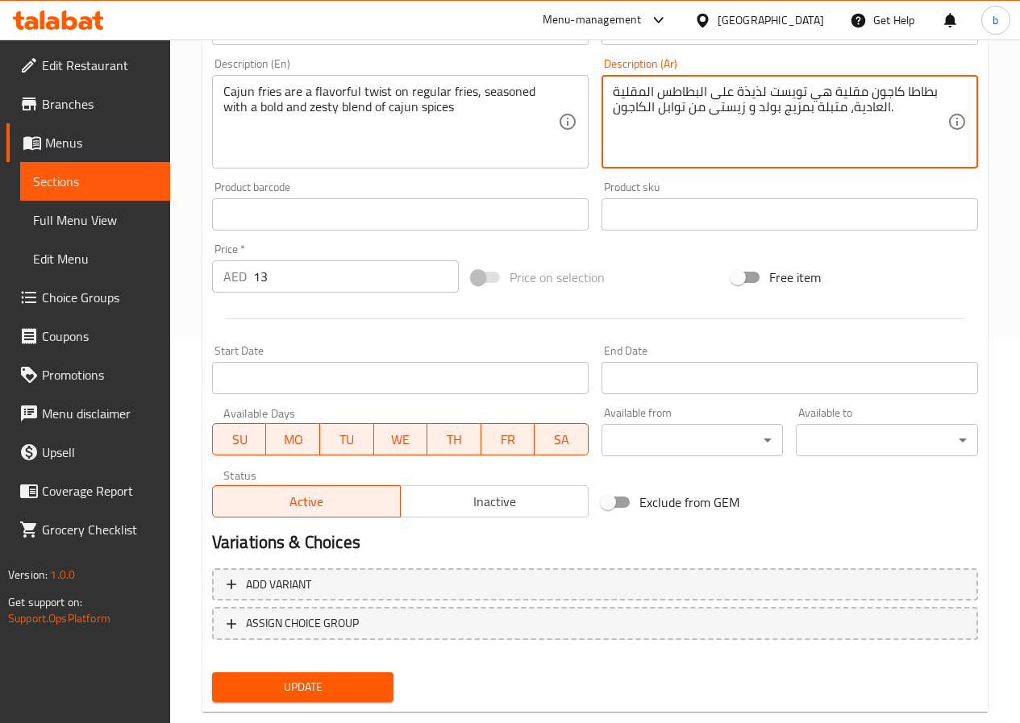
scroll to position [416, 0]
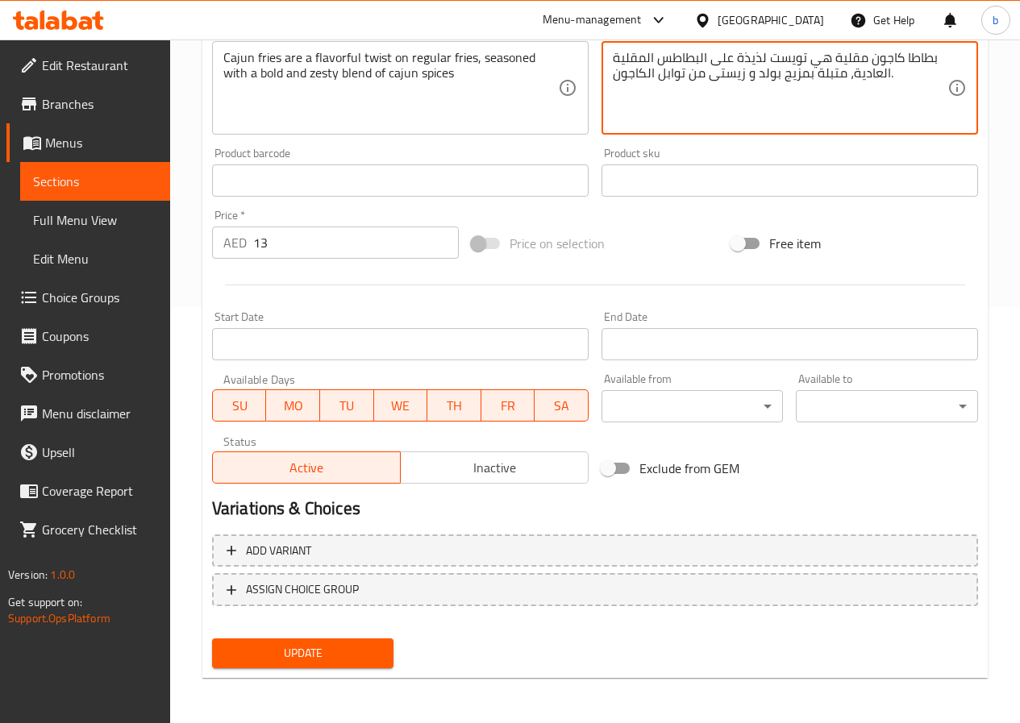
type textarea "بطاطا كاجون مقلية هي تويست لذيذة على البطاطس المقلية العادية، متبلة بمزيج بولد …"
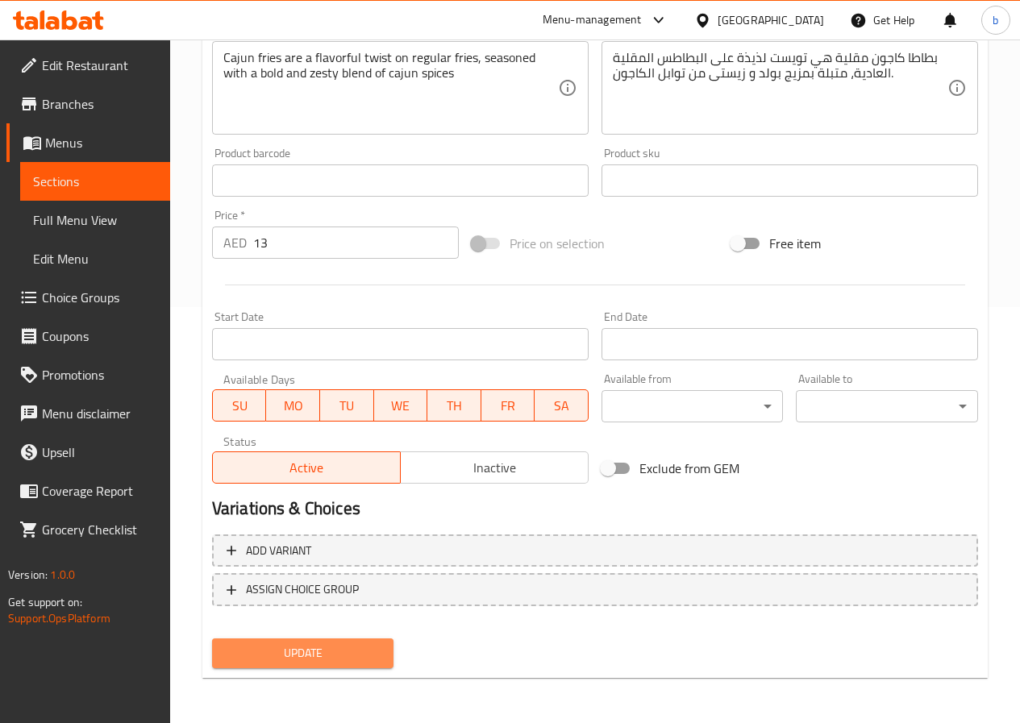
click at [346, 653] on span "Update" at bounding box center [303, 653] width 156 height 20
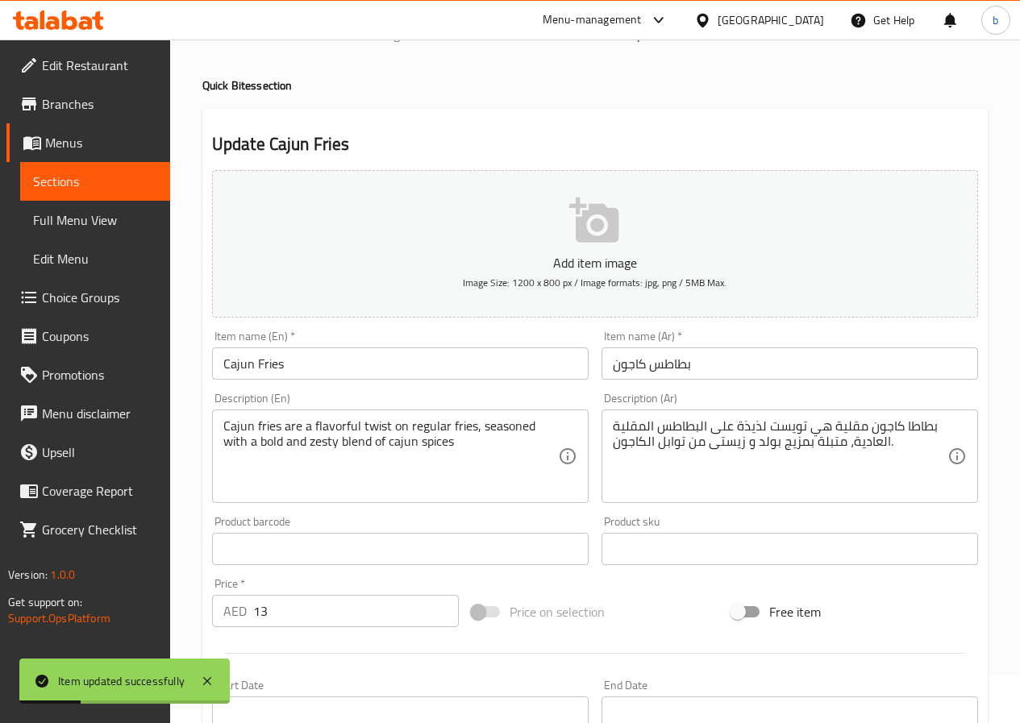
scroll to position [0, 0]
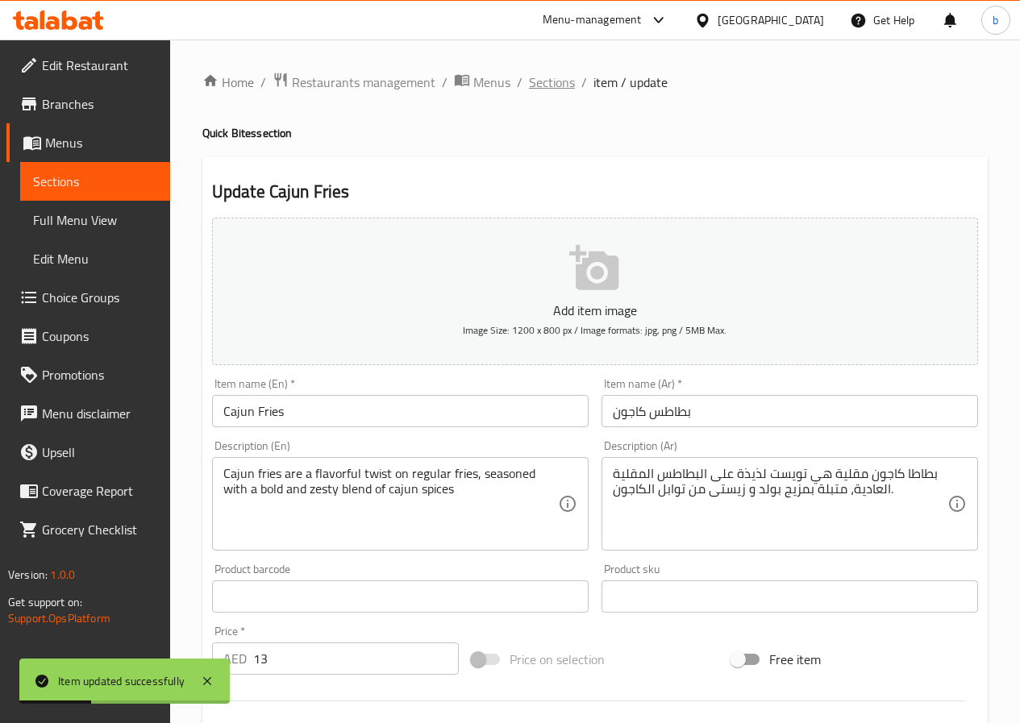
click at [546, 92] on span "Sections" at bounding box center [552, 82] width 46 height 19
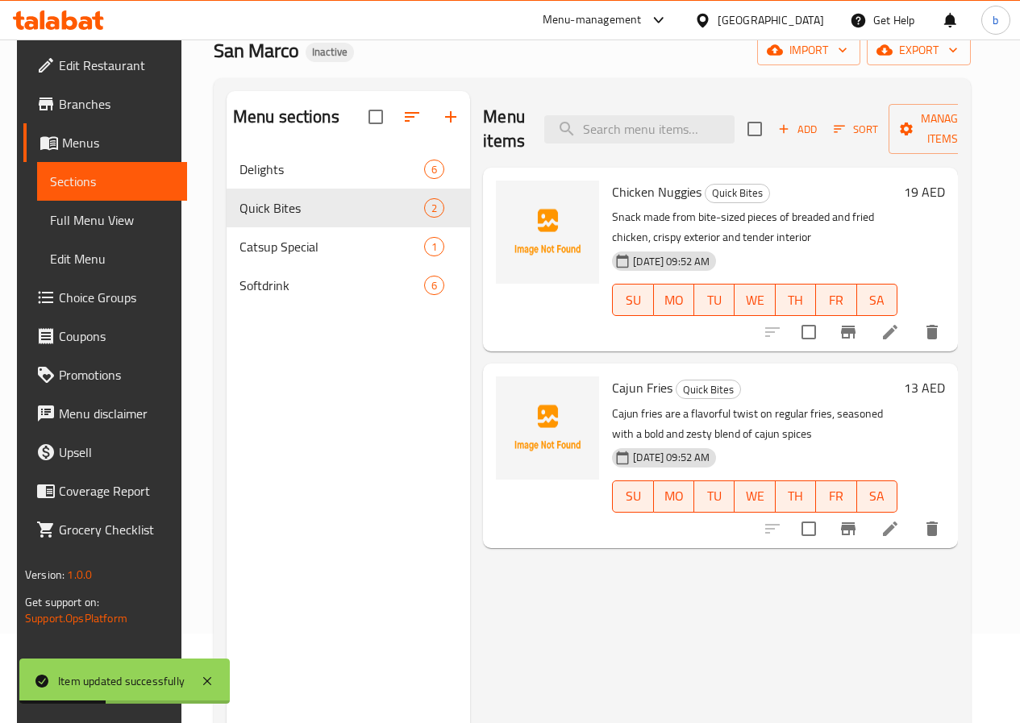
scroll to position [226, 0]
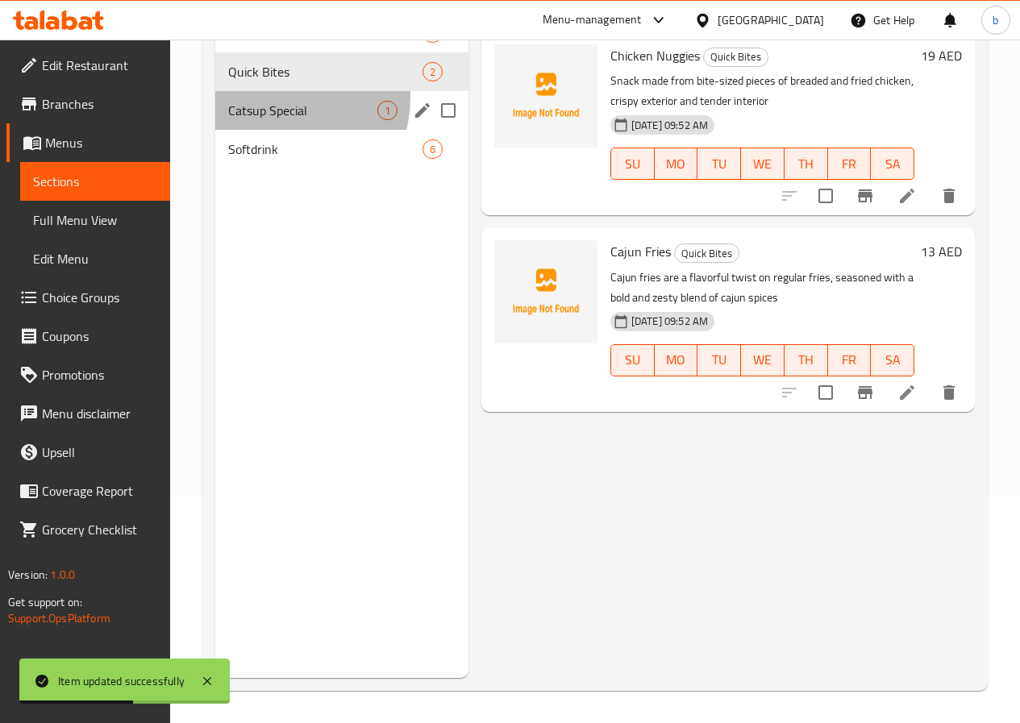
click at [275, 122] on div "Catsup Special 1" at bounding box center [341, 110] width 253 height 39
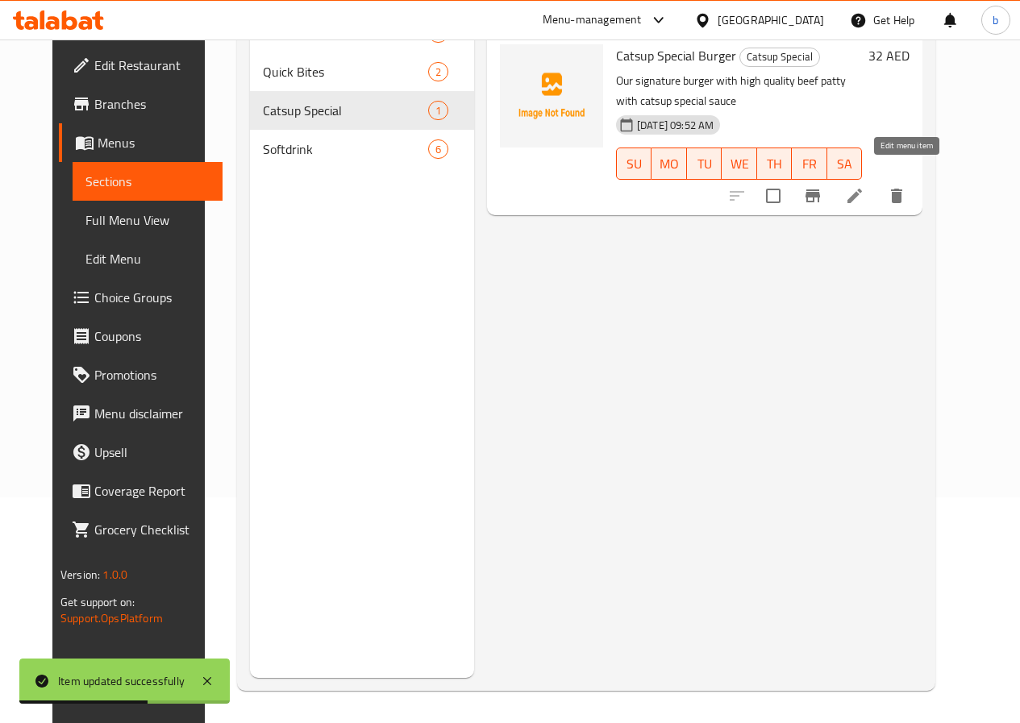
click at [864, 186] on icon at bounding box center [854, 195] width 19 height 19
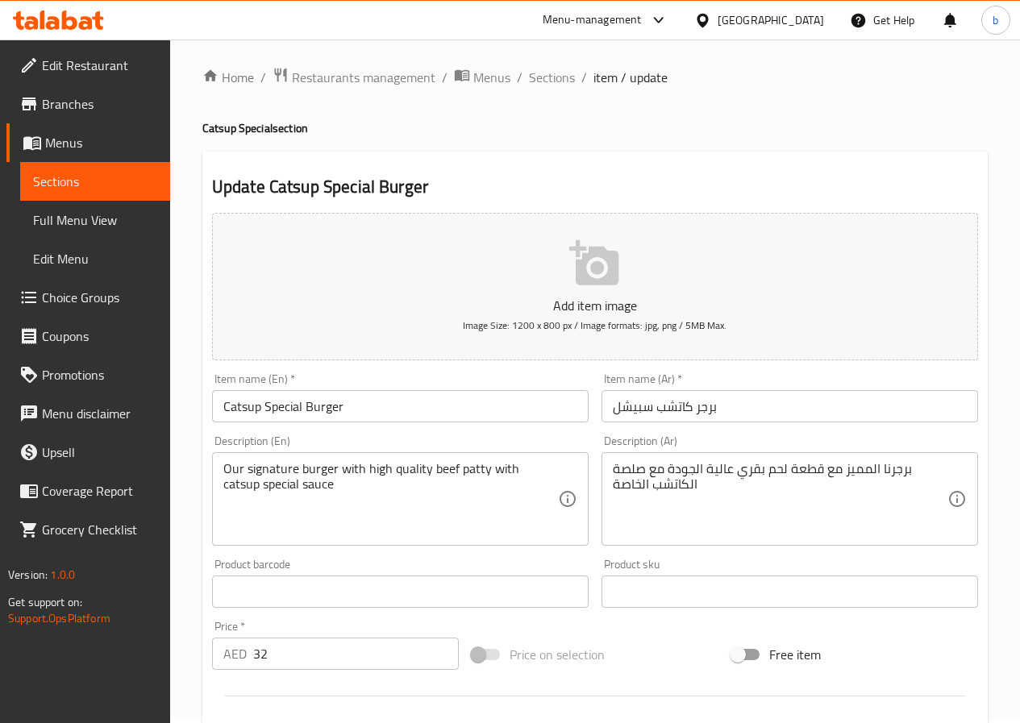
scroll to position [81, 0]
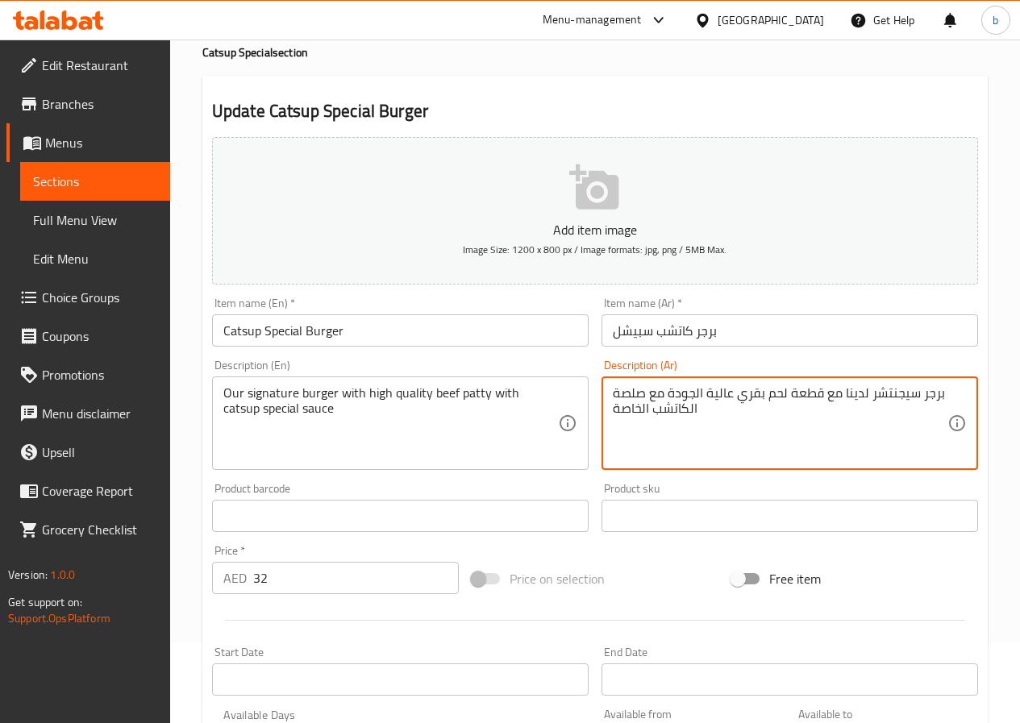
click at [617, 391] on textarea "برجر سيجنتشر لدينا مع قطعة لحم بقري عالية الجودة مع صلصة الكاتشب الخاصة" at bounding box center [780, 423] width 335 height 77
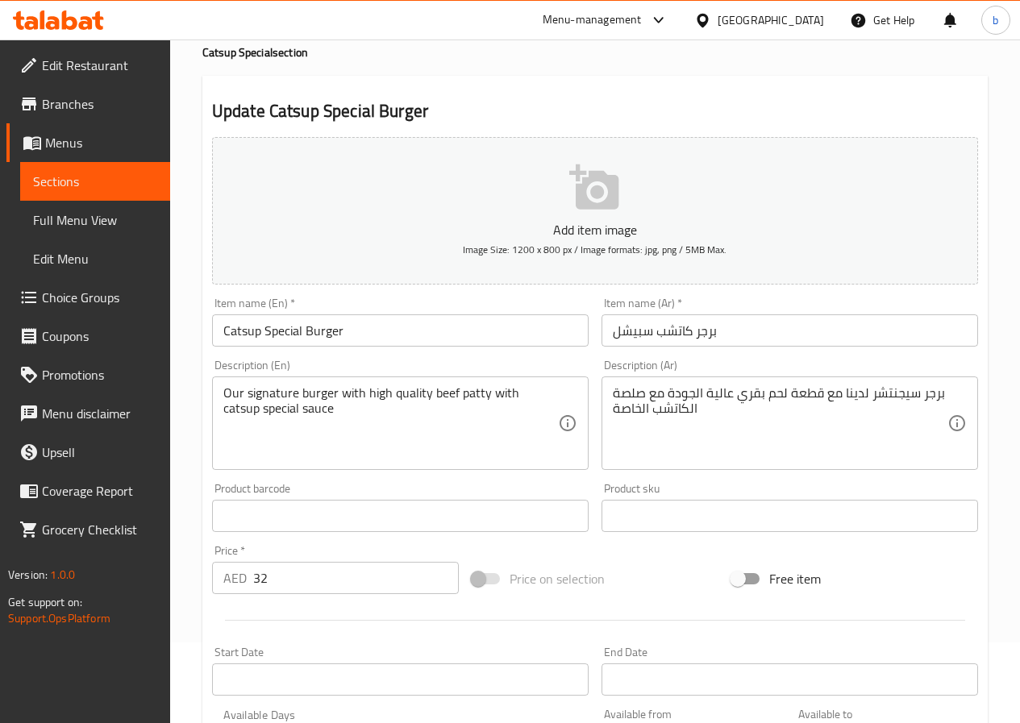
click at [611, 391] on div "برجر سيجنتشر لدينا مع قطعة لحم بقري عالية الجودة مع صلصة الكاتشب الخاصة Descrip…" at bounding box center [789, 424] width 377 height 94
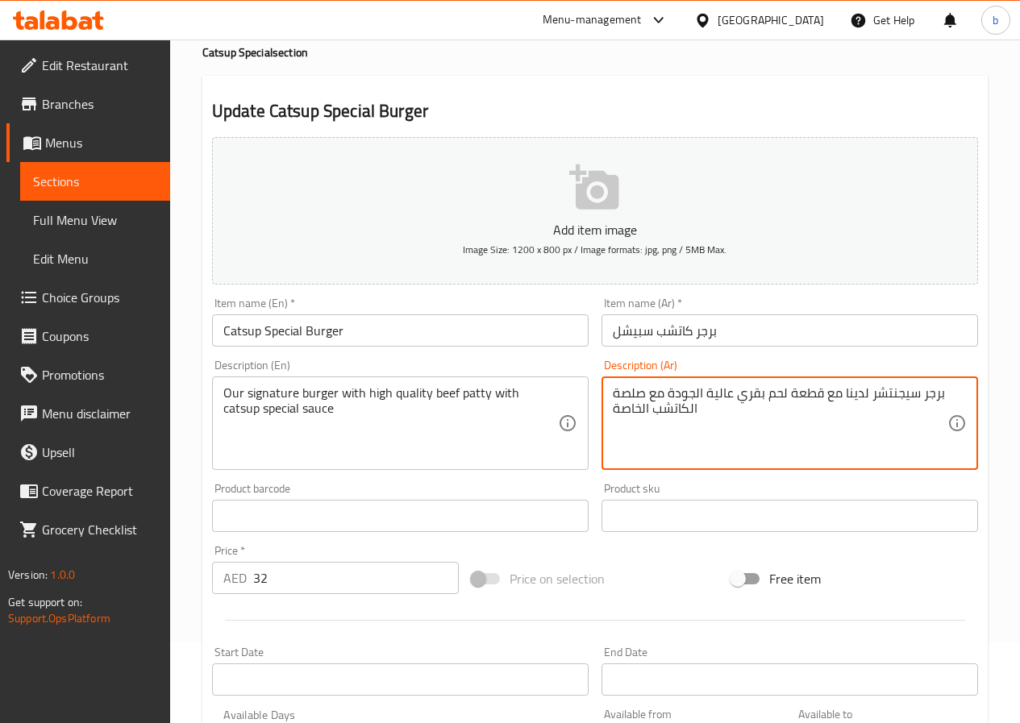
click at [613, 394] on textarea "برجر سيجنتشر لدينا مع قطعة لحم بقري عالية الجودة مع صلصة الكاتشب الخاصة" at bounding box center [780, 423] width 335 height 77
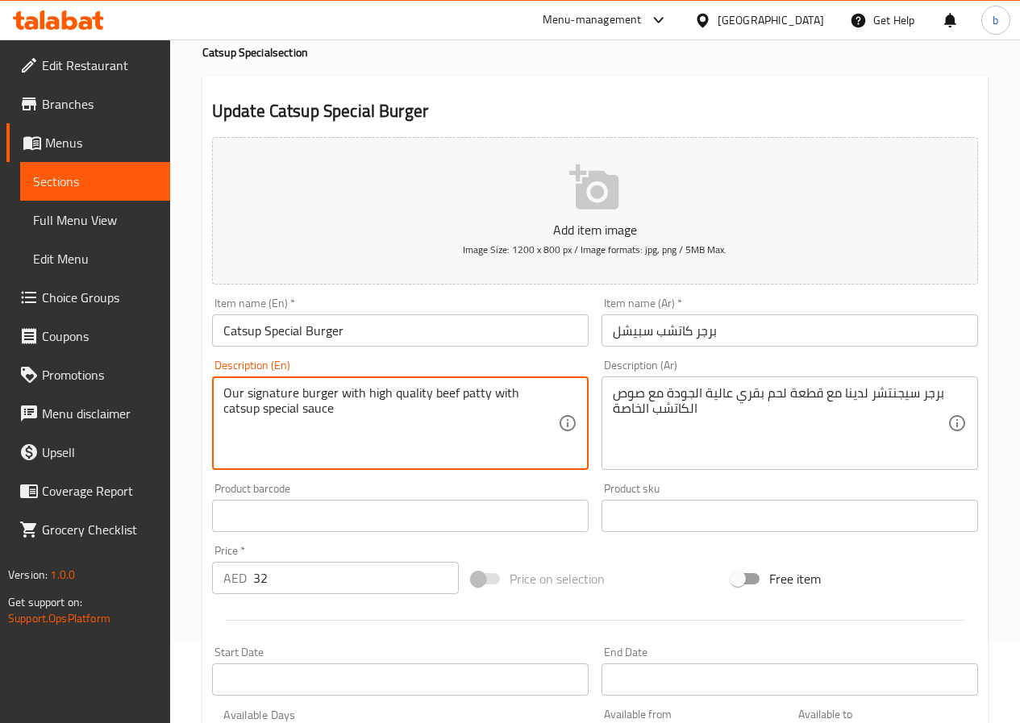
drag, startPoint x: 298, startPoint y: 393, endPoint x: 227, endPoint y: 398, distance: 70.3
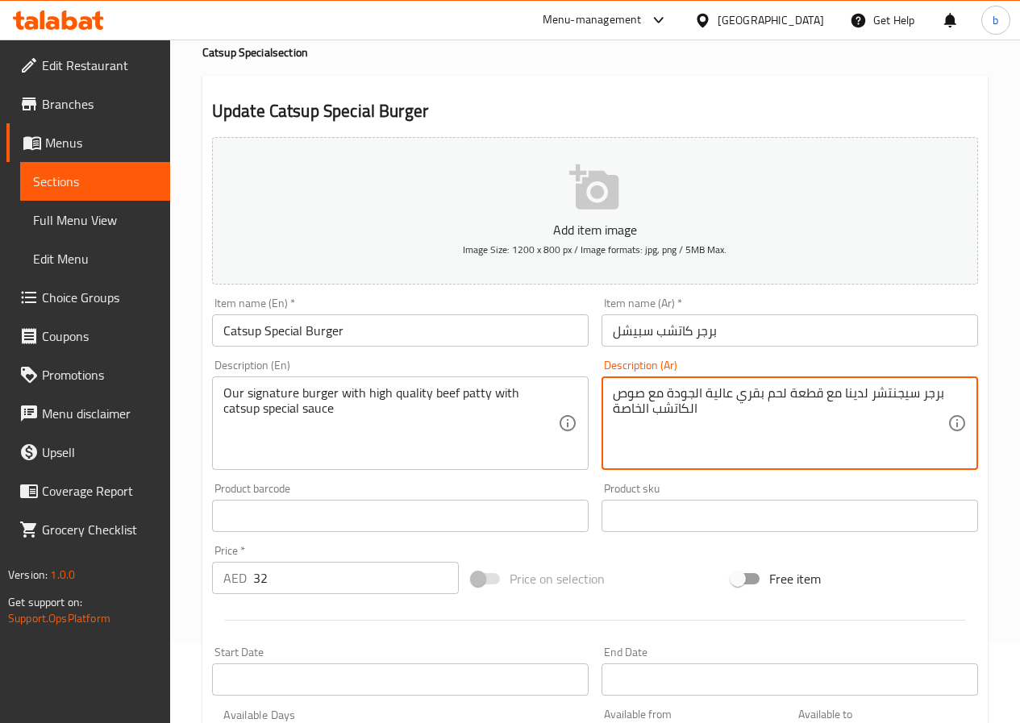
click at [786, 394] on textarea "برجر سيجنتشر لدينا مع قطعة لحم بقري عالية الجودة مع صوص الكاتشب الخاصة" at bounding box center [780, 423] width 335 height 77
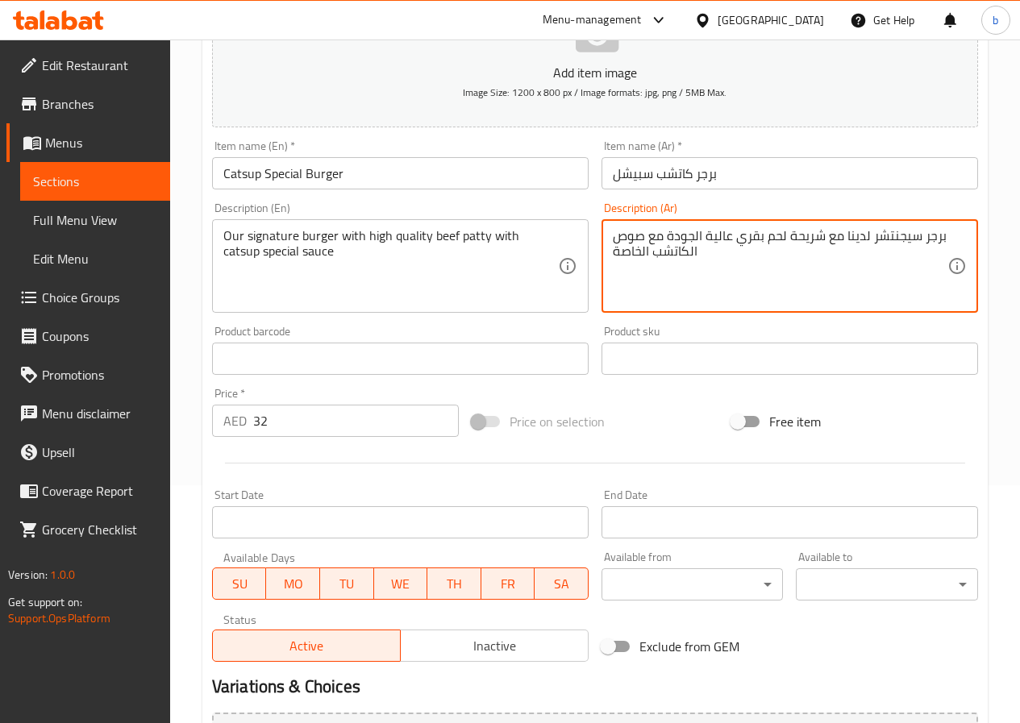
scroll to position [242, 0]
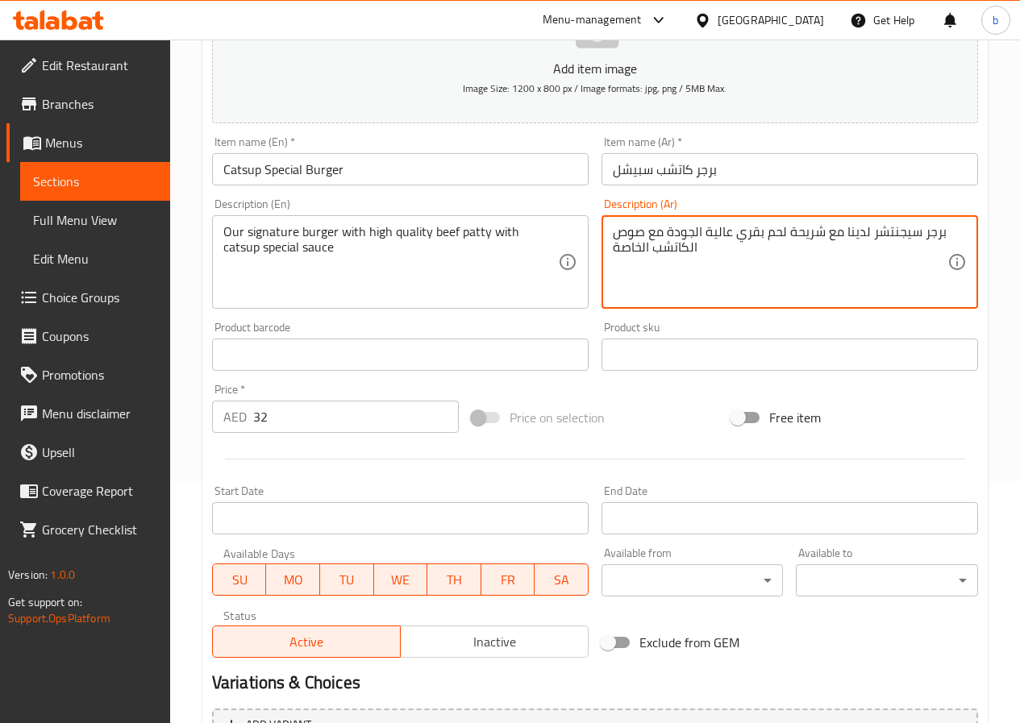
type textarea "برجر سيجنتشر لدينا مع شريحة لحم بقري عالية الجودة مع صوص الكاتشب الخاصة"
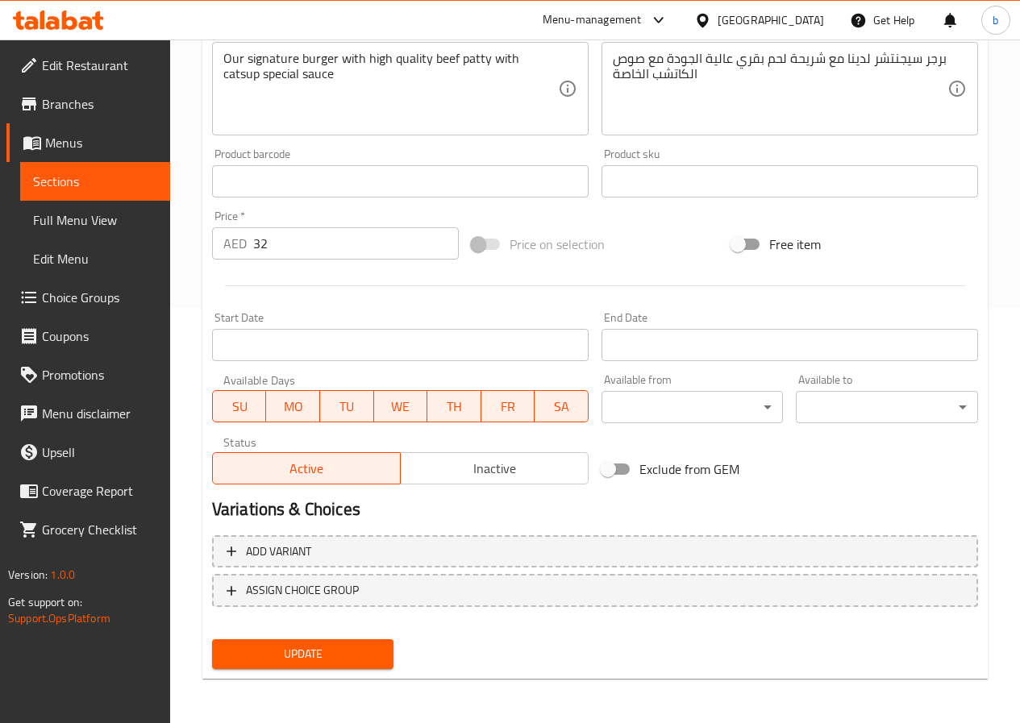
scroll to position [416, 0]
click at [373, 661] on span "Update" at bounding box center [303, 653] width 156 height 20
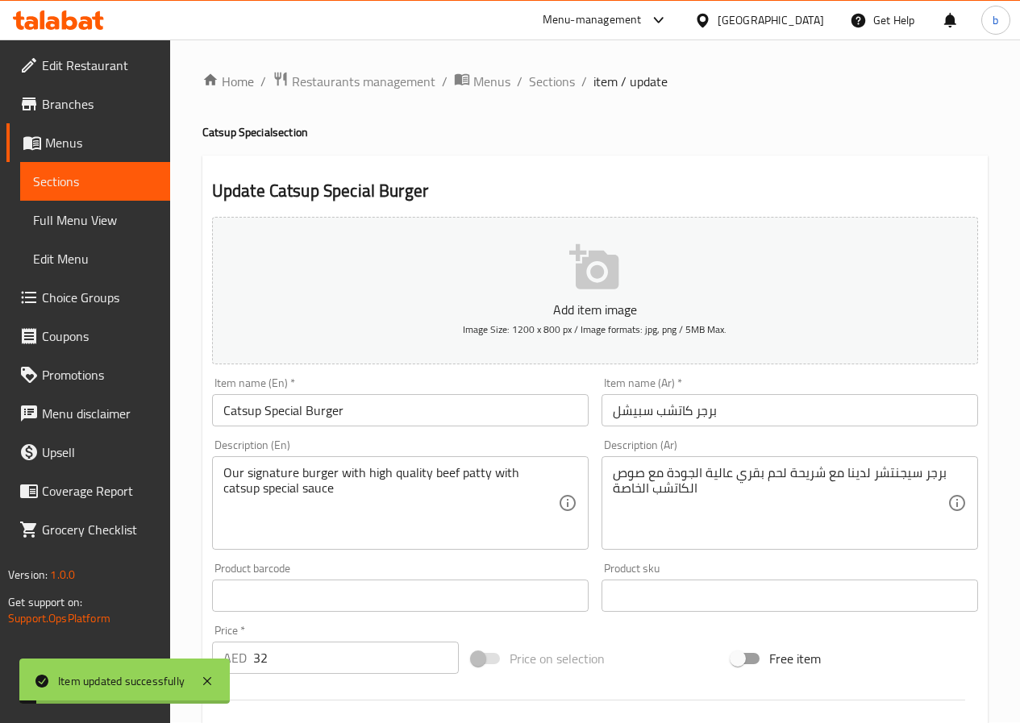
scroll to position [0, 0]
click at [557, 90] on span "Sections" at bounding box center [552, 82] width 46 height 19
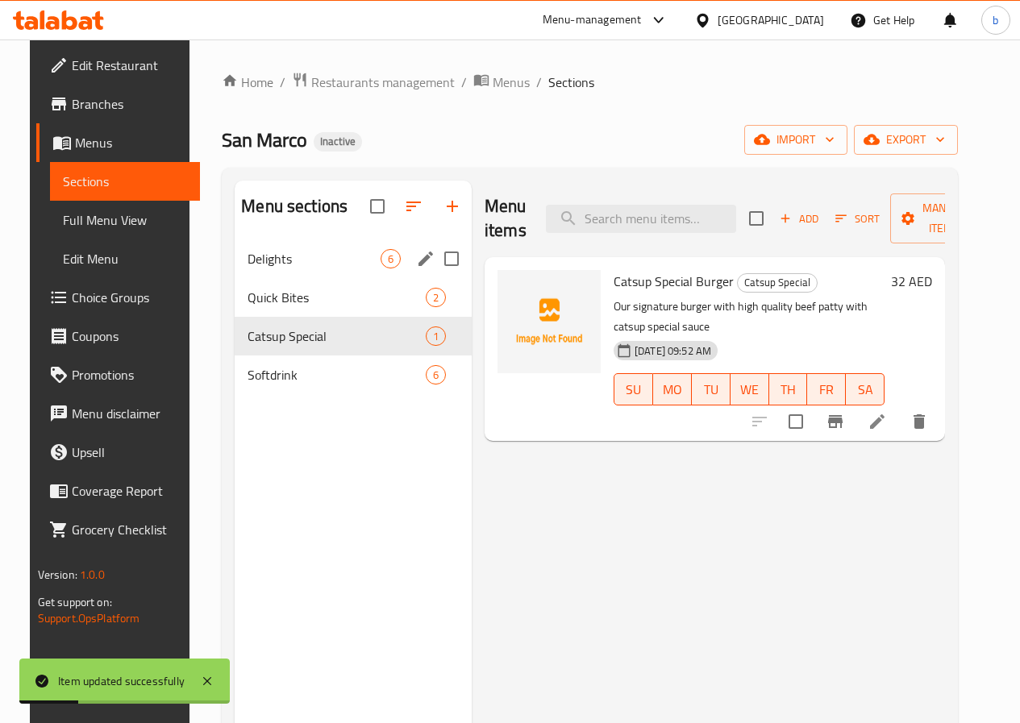
click at [292, 278] on div "Delights 6" at bounding box center [353, 258] width 237 height 39
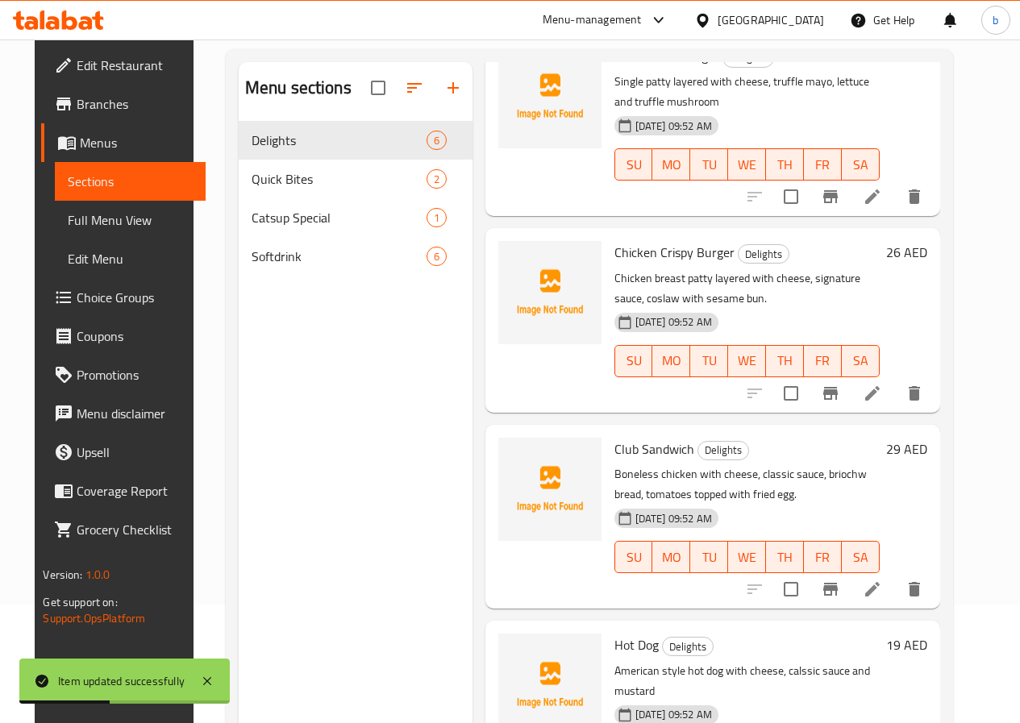
scroll to position [226, 0]
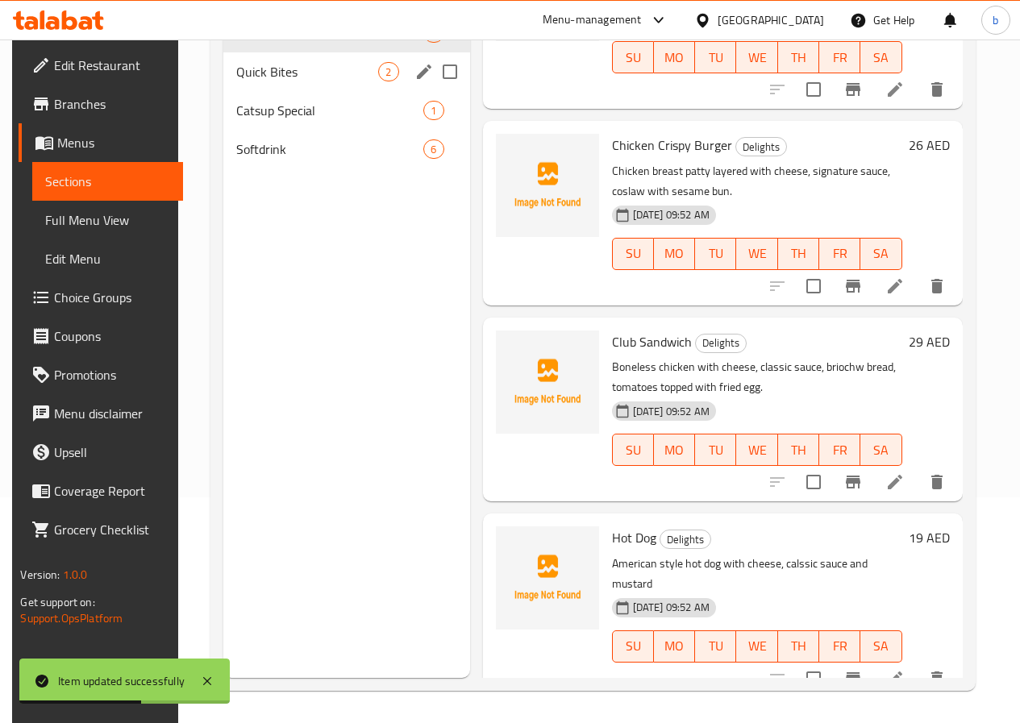
click at [287, 84] on div "Quick Bites 2" at bounding box center [346, 71] width 246 height 39
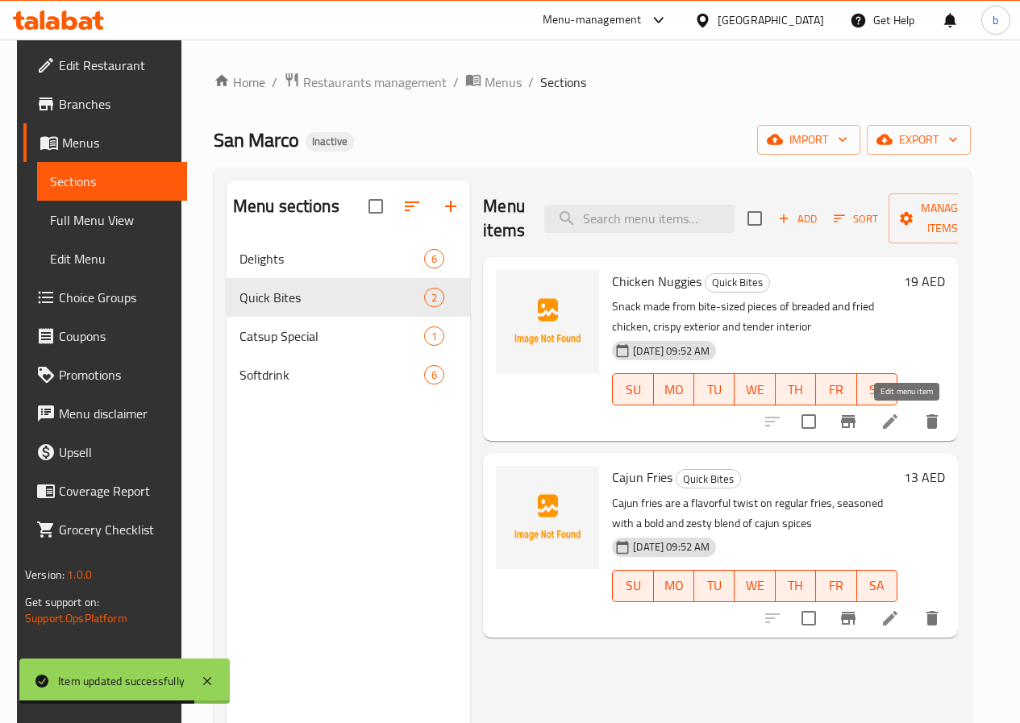
click at [897, 427] on icon at bounding box center [890, 421] width 15 height 15
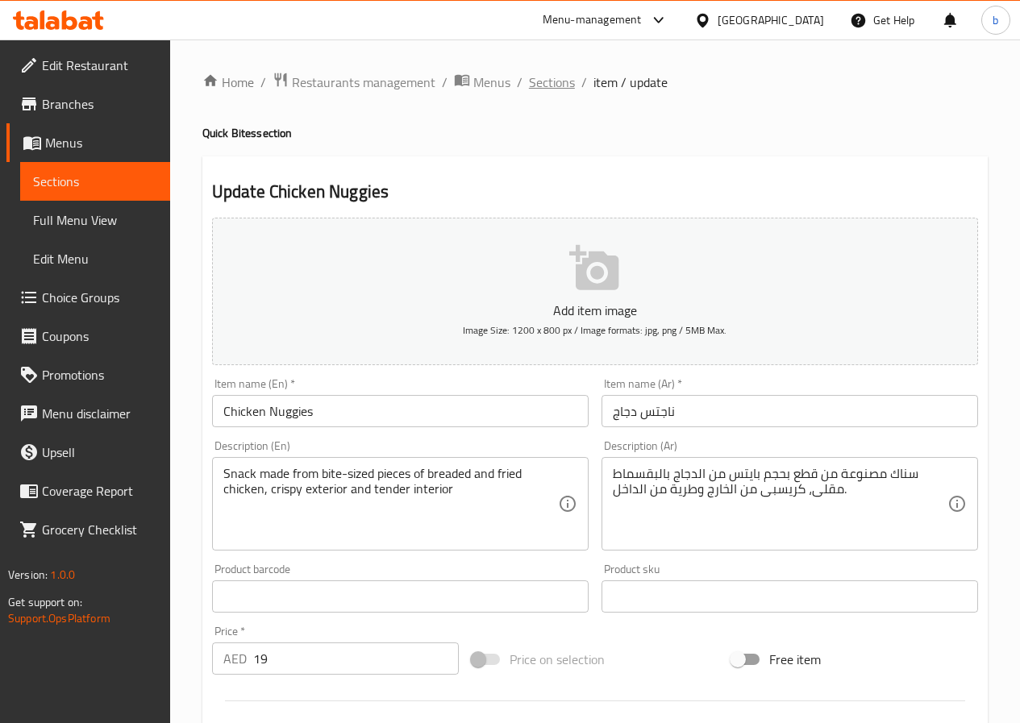
click at [542, 79] on span "Sections" at bounding box center [552, 82] width 46 height 19
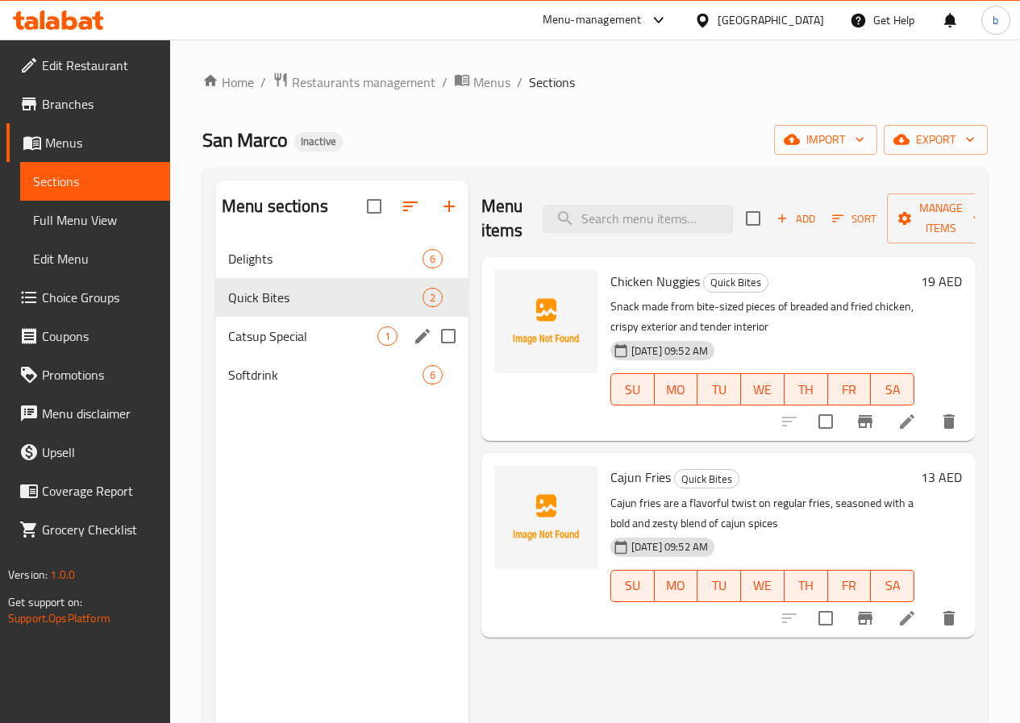
click at [308, 356] on div "Catsup Special 1" at bounding box center [341, 336] width 253 height 39
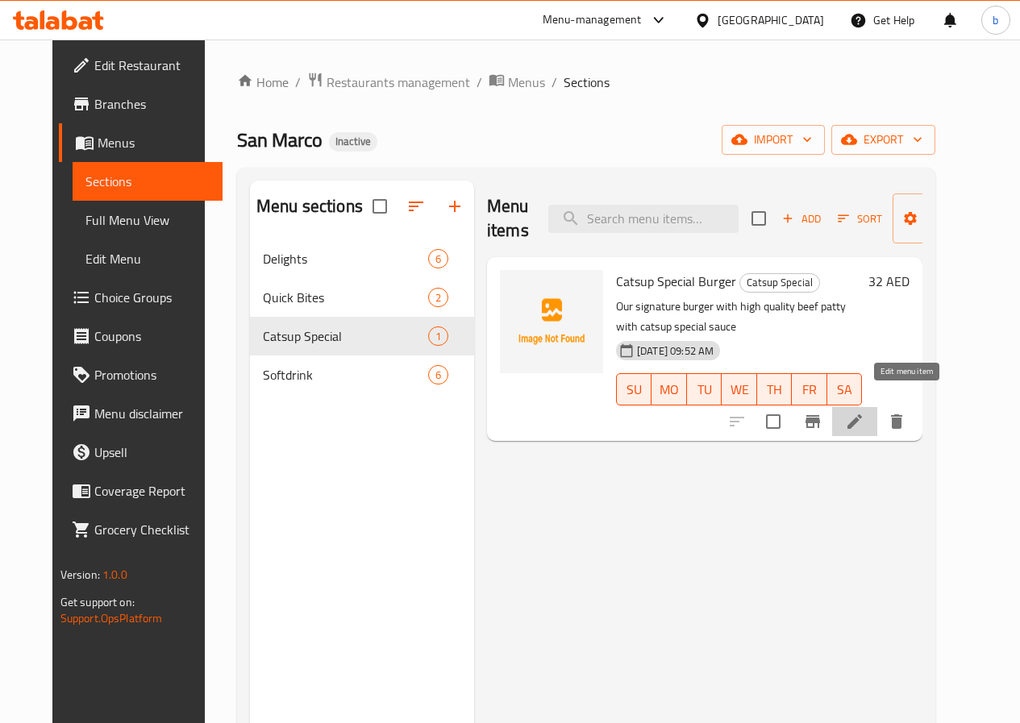
click at [862, 414] on icon at bounding box center [854, 421] width 15 height 15
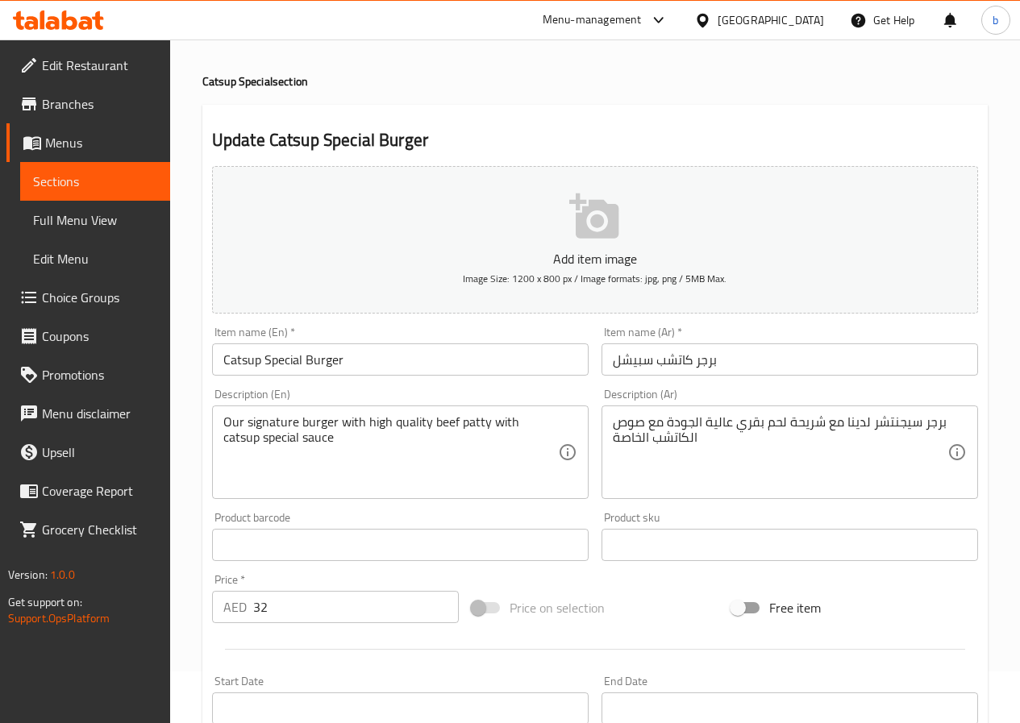
scroll to position [81, 0]
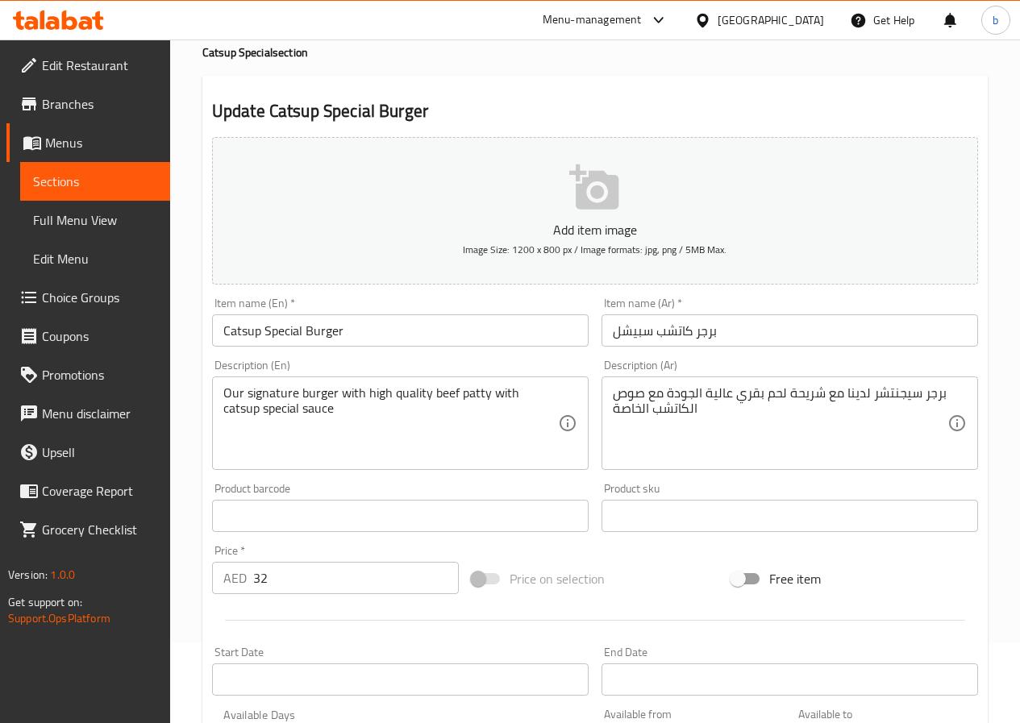
click at [610, 419] on div "برجر سيجنتشر لدينا مع شريحة لحم بقري عالية الجودة مع صوص الكاتشب الخاصة Descrip…" at bounding box center [789, 424] width 377 height 94
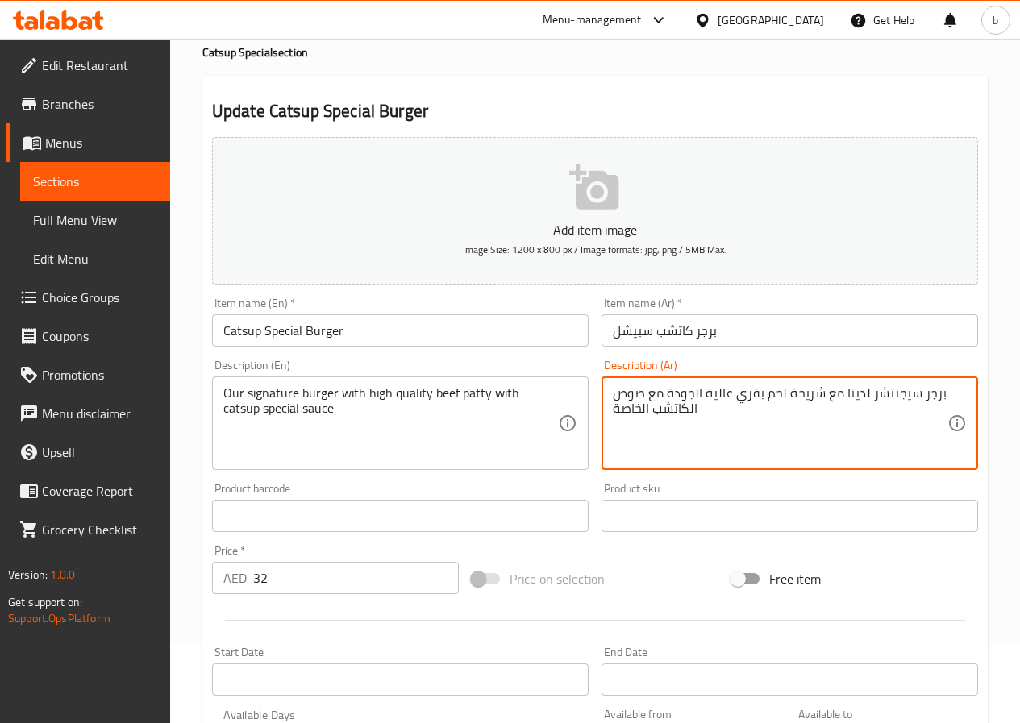
click at [617, 411] on textarea "برجر سيجنتشر لدينا مع شريحة لحم بقري عالية الجودة مع صوص الكاتشب الخاصة" at bounding box center [780, 423] width 335 height 77
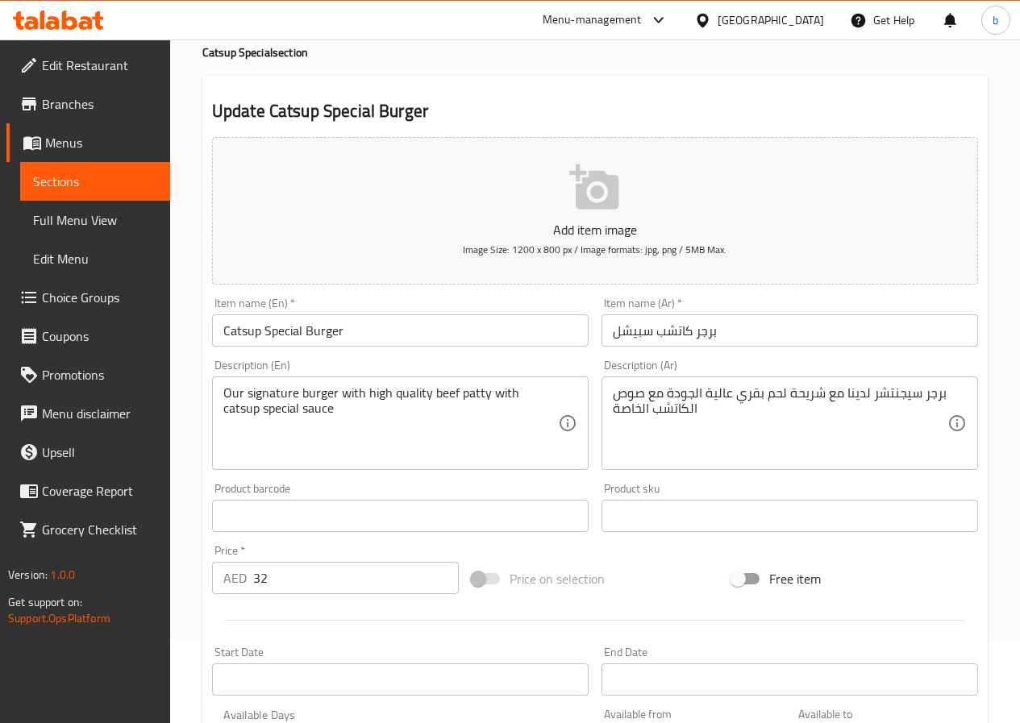
click at [611, 407] on div "برجر سيجنتشر لدينا مع شريحة لحم بقري عالية الجودة مع صوص الكاتشب الخاصة Descrip…" at bounding box center [789, 424] width 377 height 94
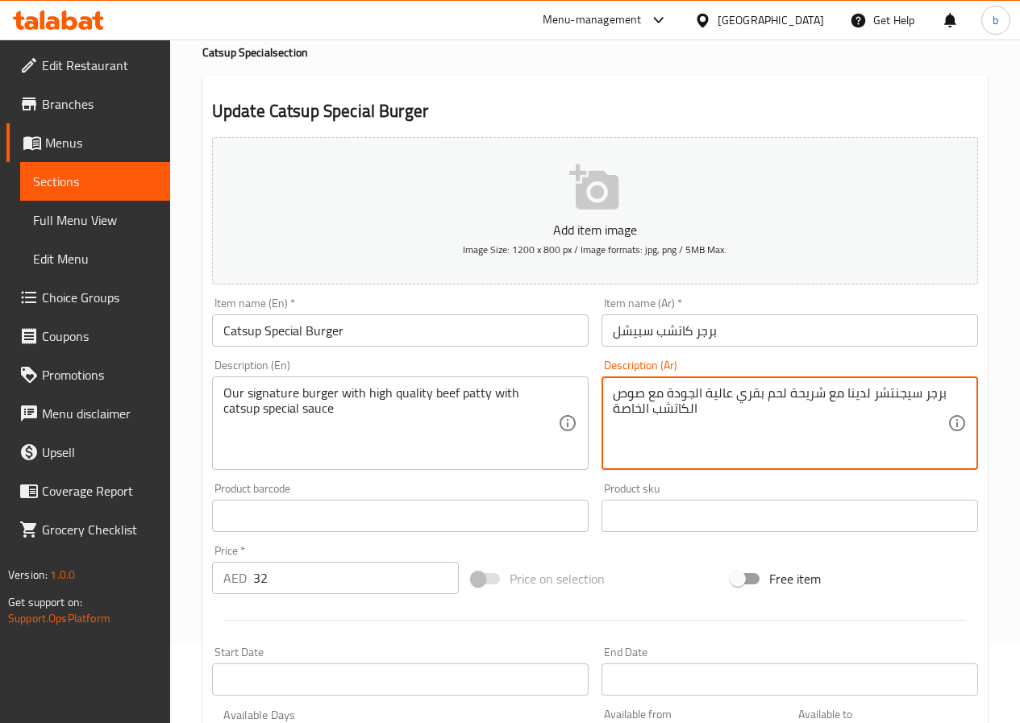
click at [615, 407] on textarea "برجر سيجنتشر لدينا مع شريحة لحم بقري عالية الجودة مع صوص الكاتشب الخاصة" at bounding box center [780, 423] width 335 height 77
click at [702, 413] on textarea "برجر سيجنتشر لدينا مع شريحة لحم بقري عالية الجودة مع صوص الكاتشب الخاصة" at bounding box center [780, 423] width 335 height 77
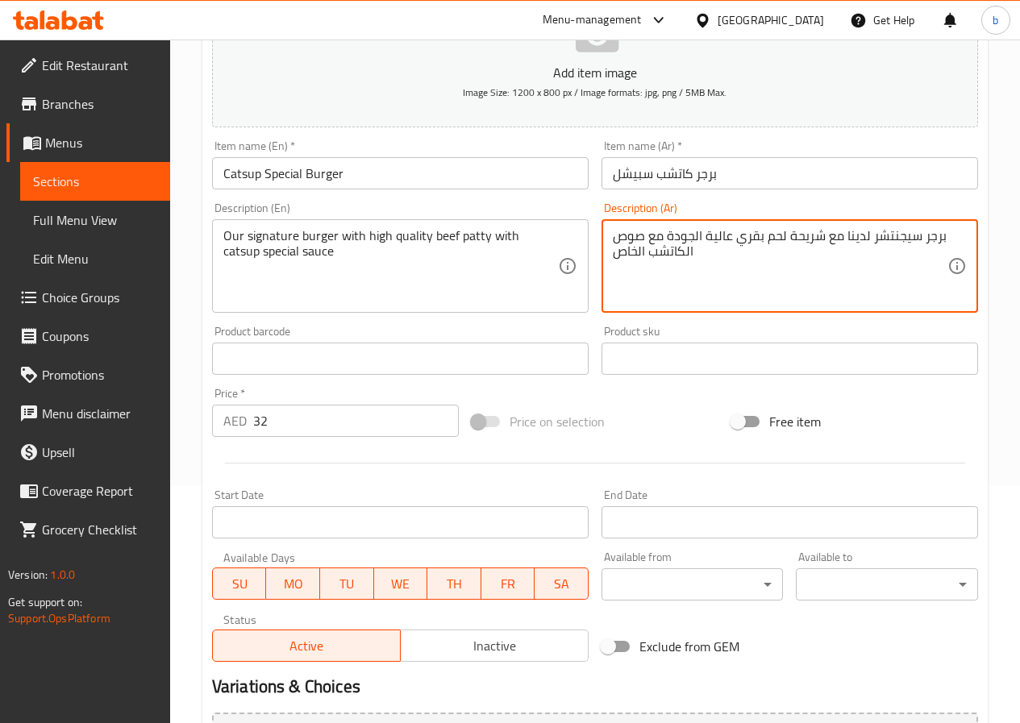
scroll to position [416, 0]
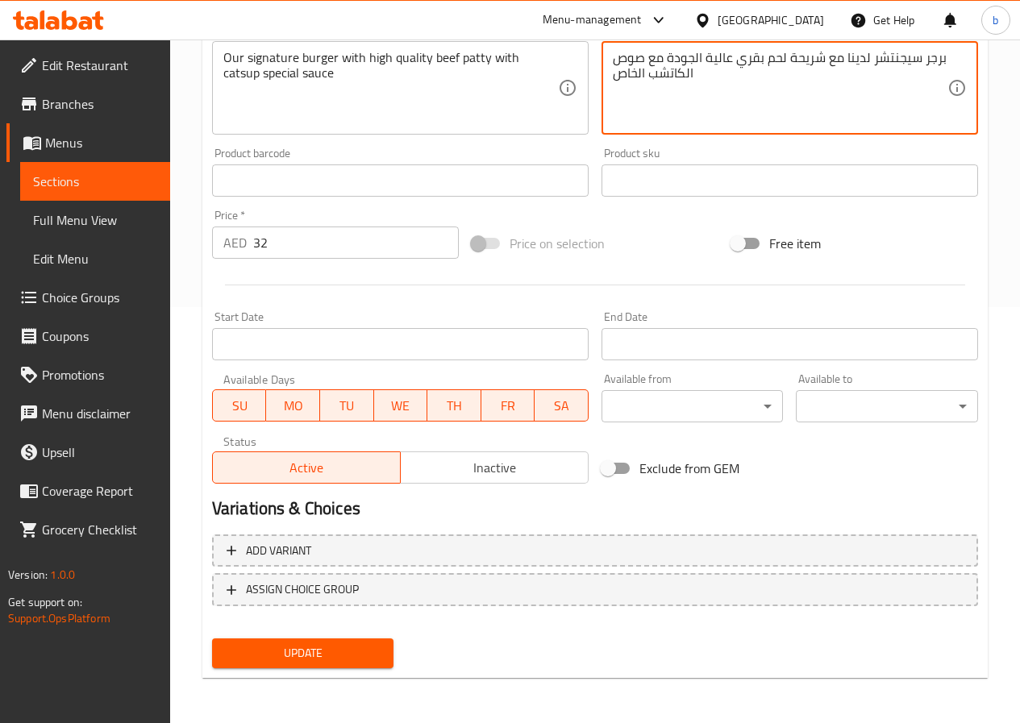
type textarea "برجر سيجنتشر لدينا مع شريحة لحم بقري عالية الجودة مع صوص الكاتشب الخاص"
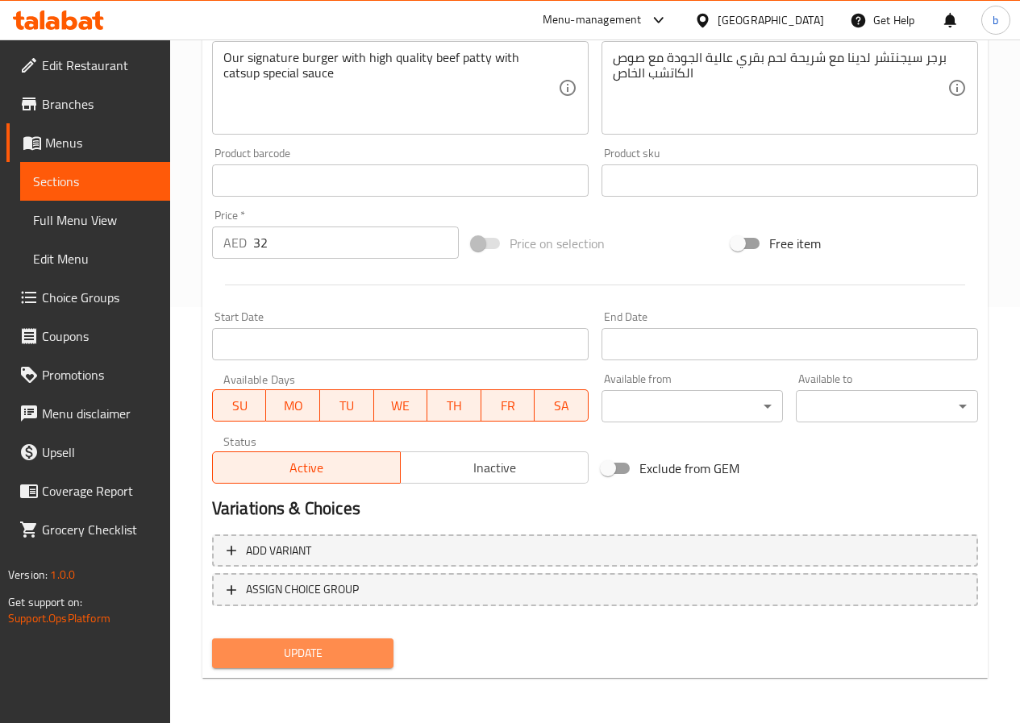
click at [318, 651] on span "Update" at bounding box center [303, 653] width 156 height 20
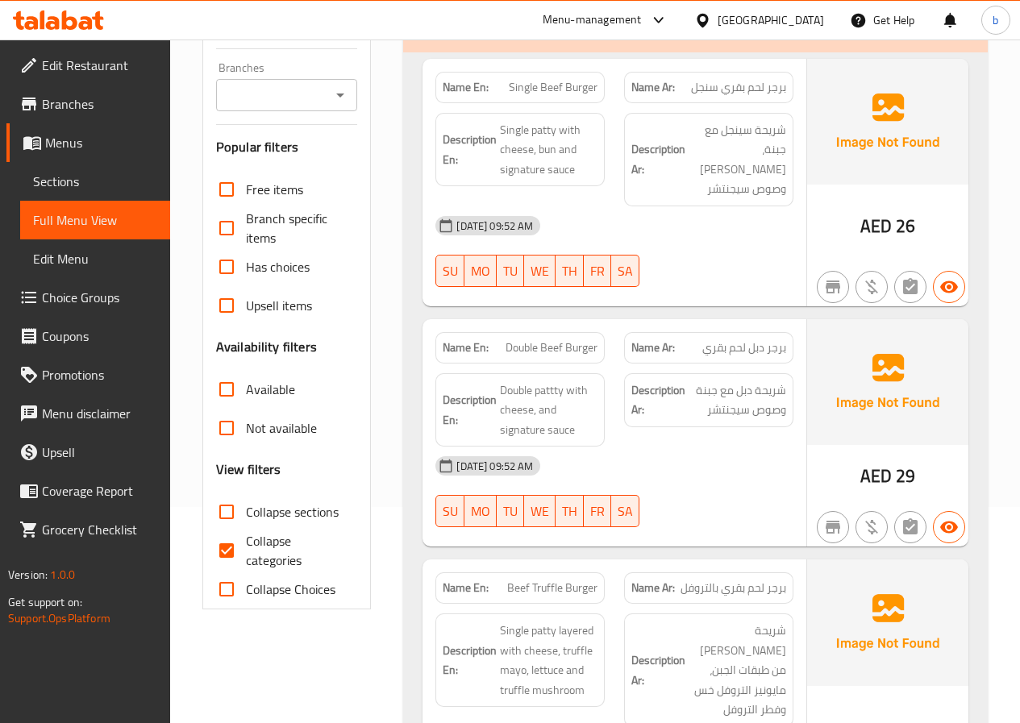
scroll to position [242, 0]
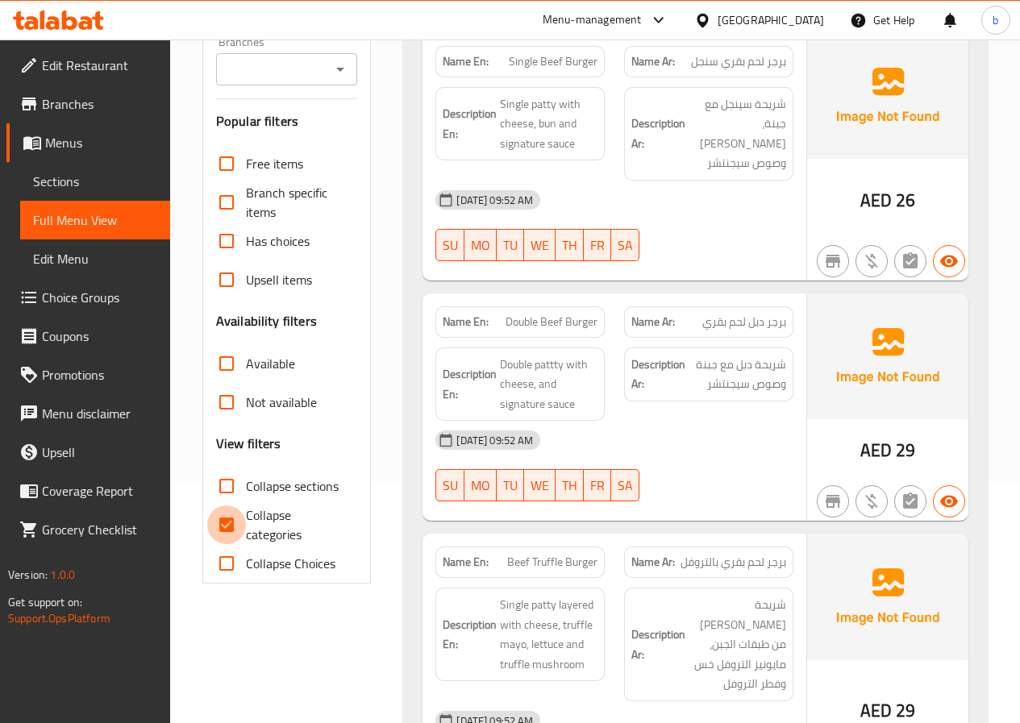
click at [218, 520] on input "Collapse categories" at bounding box center [226, 525] width 39 height 39
checkbox input "false"
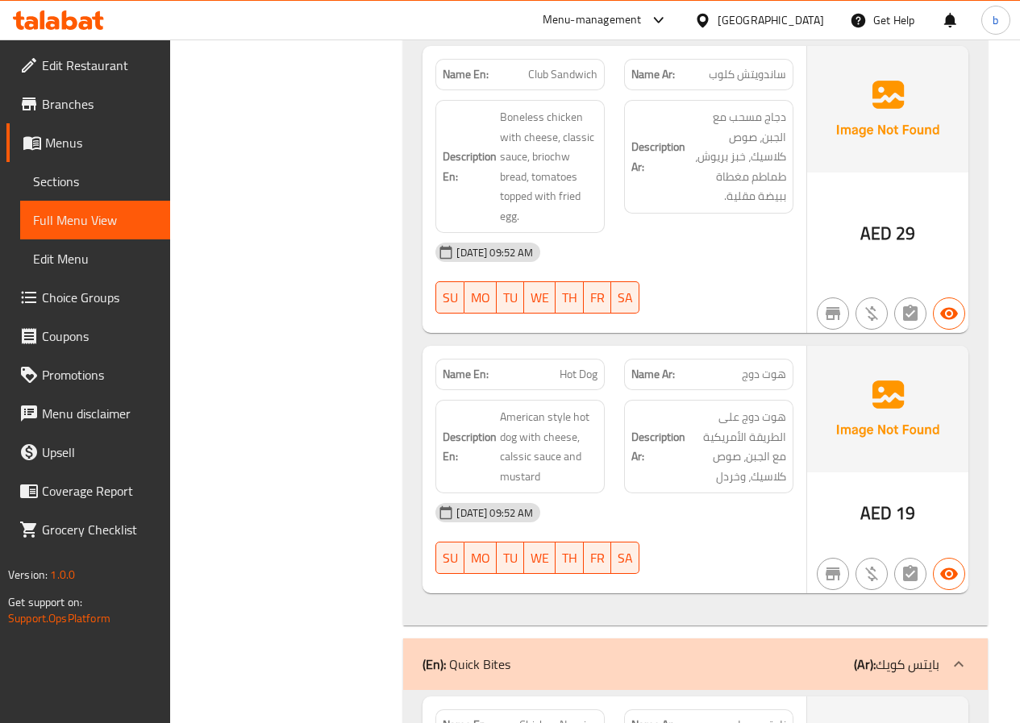
scroll to position [1774, 0]
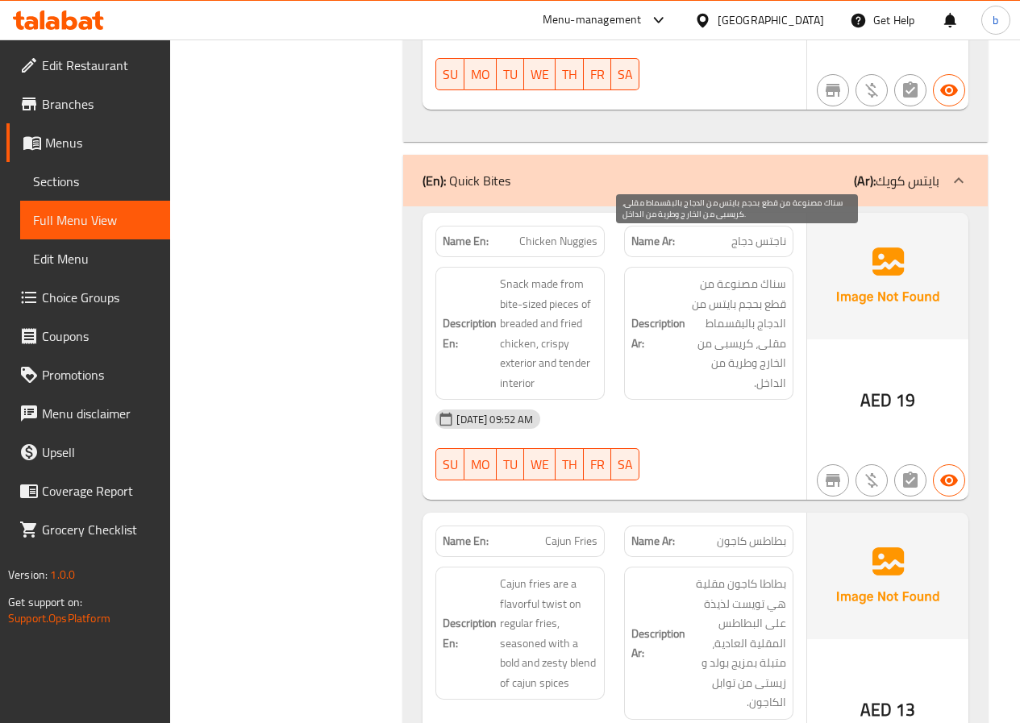
click at [721, 274] on span "سناك مصنوعة من قطع بحجم بايتس من الدجاج بالبقسماط مقلى، كريسبى من الخارج وطرية …" at bounding box center [738, 333] width 98 height 119
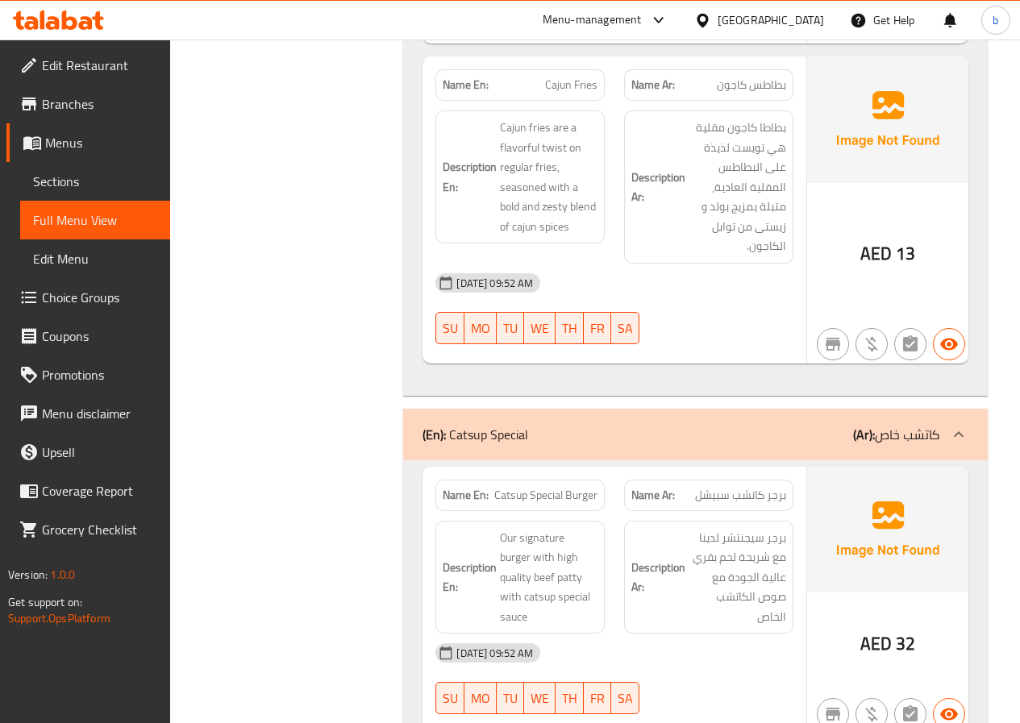
scroll to position [2257, 0]
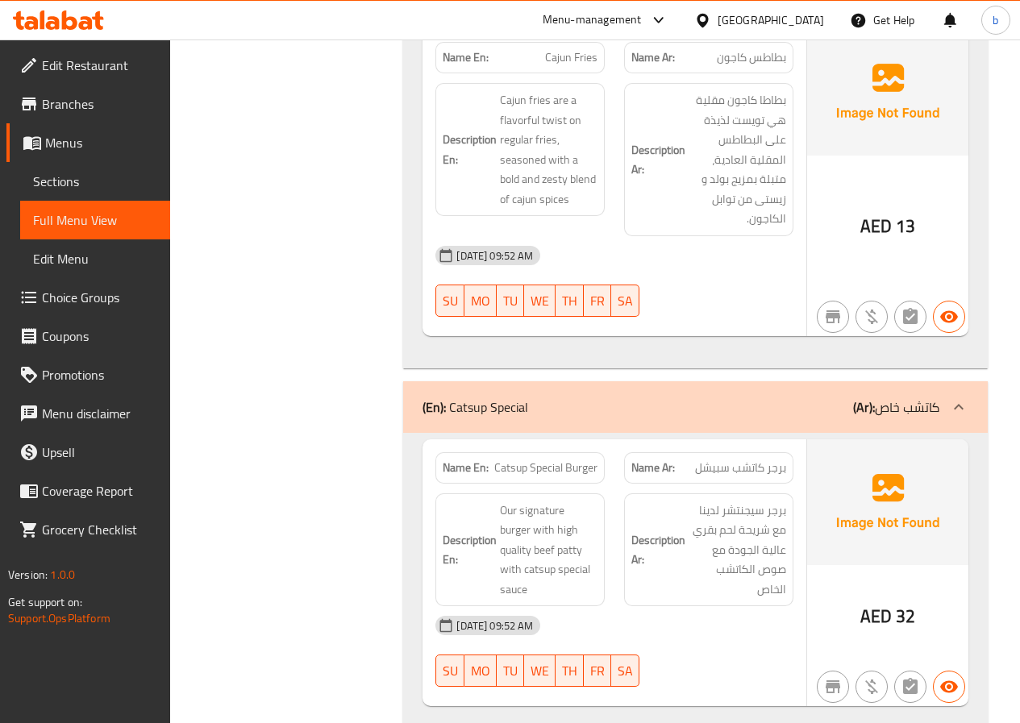
drag, startPoint x: 547, startPoint y: 418, endPoint x: 501, endPoint y: 420, distance: 46.0
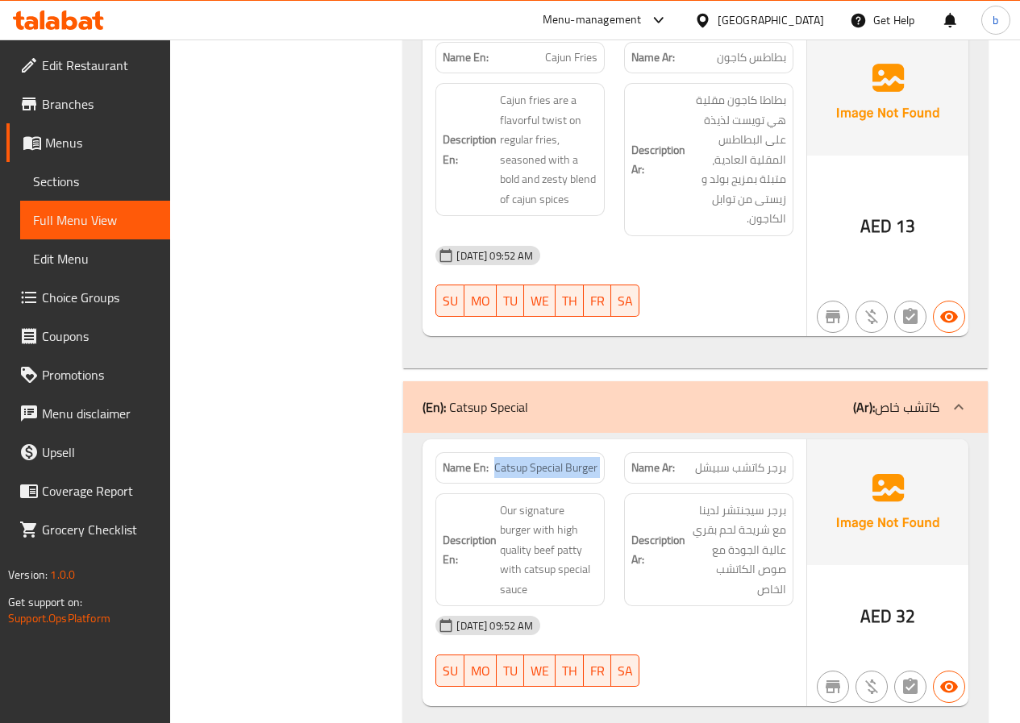
copy span "Catsup Special Burger"
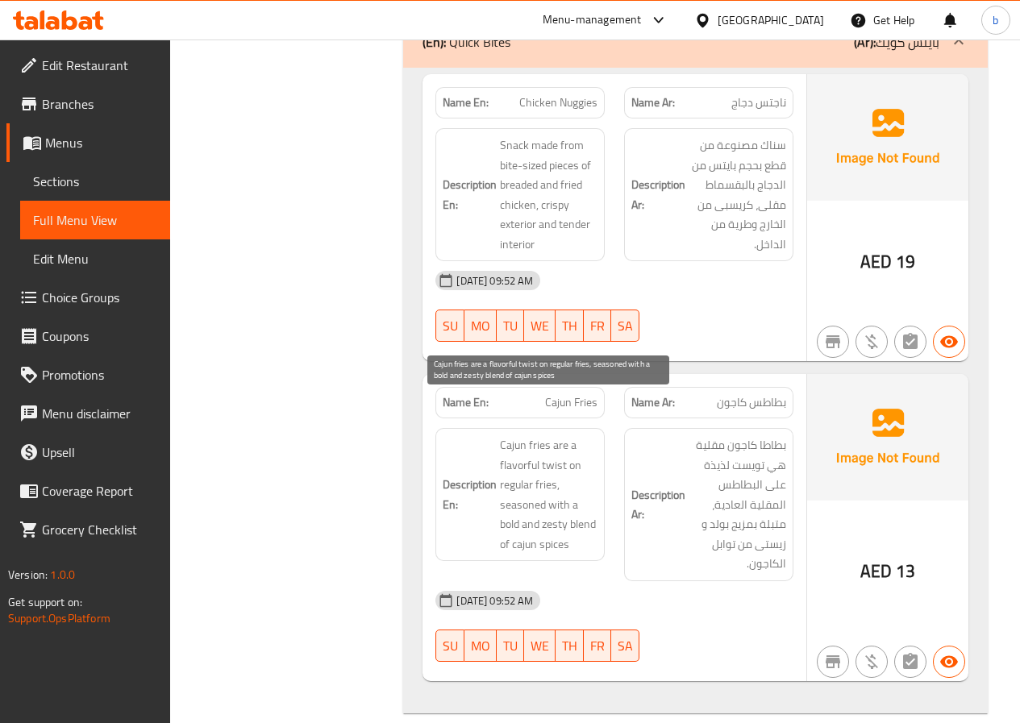
scroll to position [1935, 0]
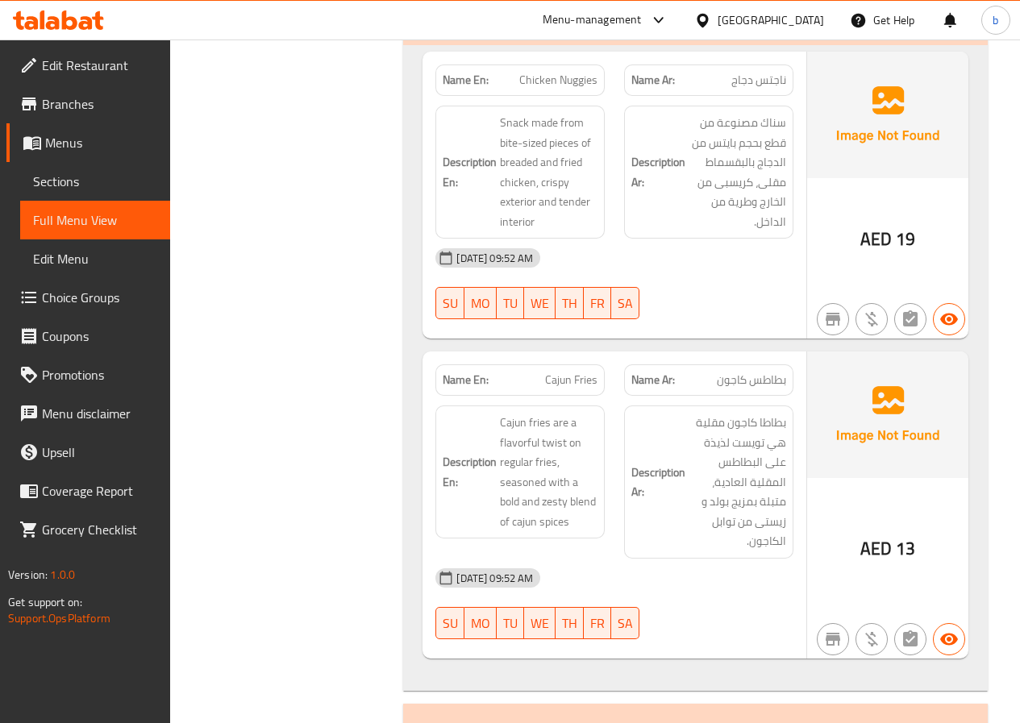
click at [521, 416] on span "Cajun fries are a flavorful twist on regular fries, seasoned with a bold and ze…" at bounding box center [549, 472] width 98 height 119
click at [780, 460] on span "بطاطا كاجون مقلية هي تويست لذيذة على البطاطس المقلية العادية، متبلة بمزيج بولد …" at bounding box center [738, 482] width 98 height 139
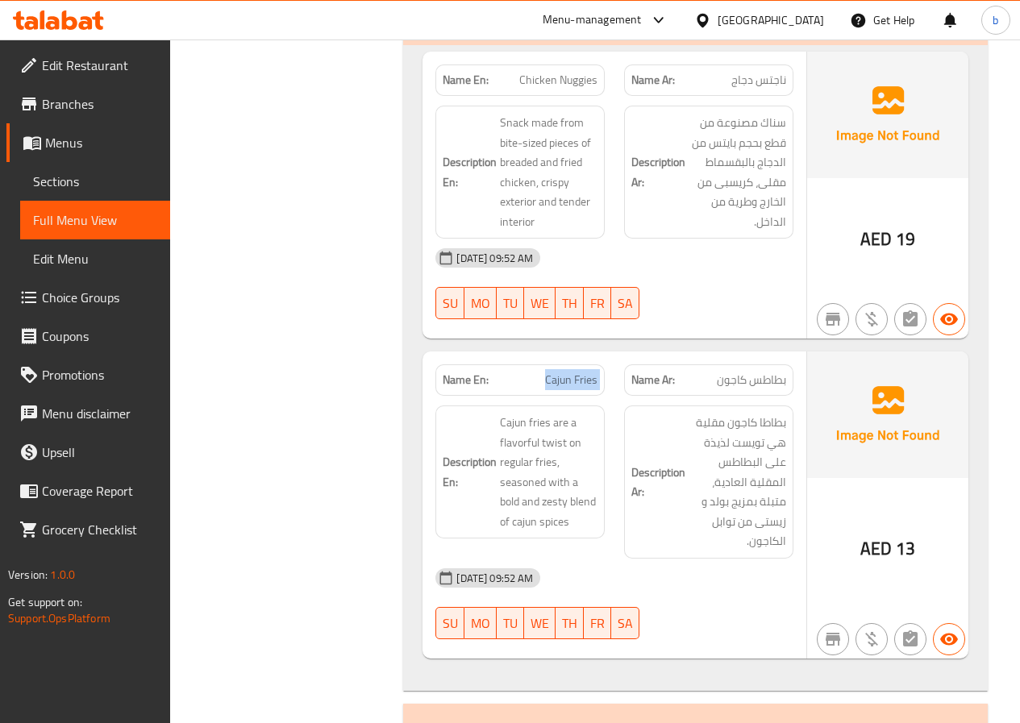
copy span "Cajun Fries"
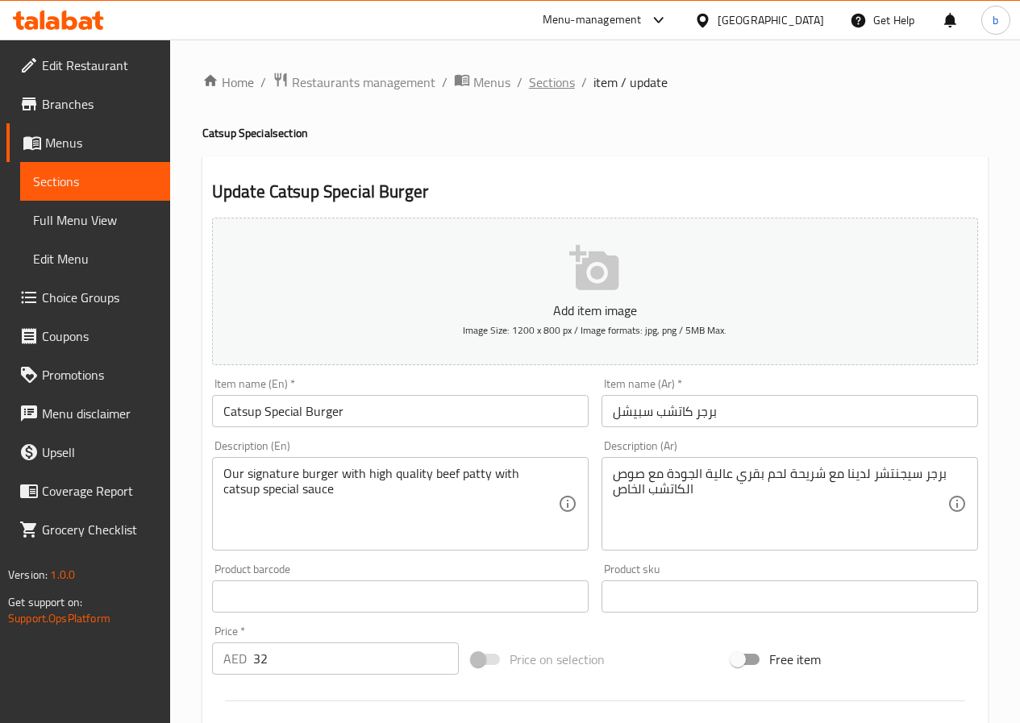
click at [551, 81] on span "Sections" at bounding box center [552, 82] width 46 height 19
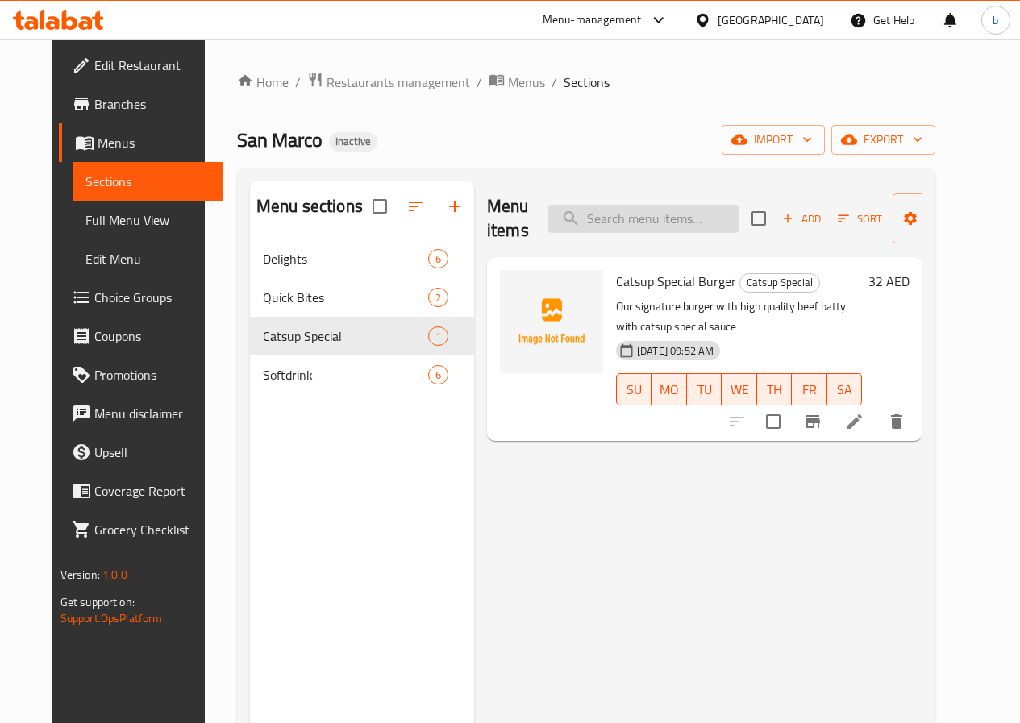
click at [637, 212] on input "search" at bounding box center [643, 219] width 190 height 28
type input "c"
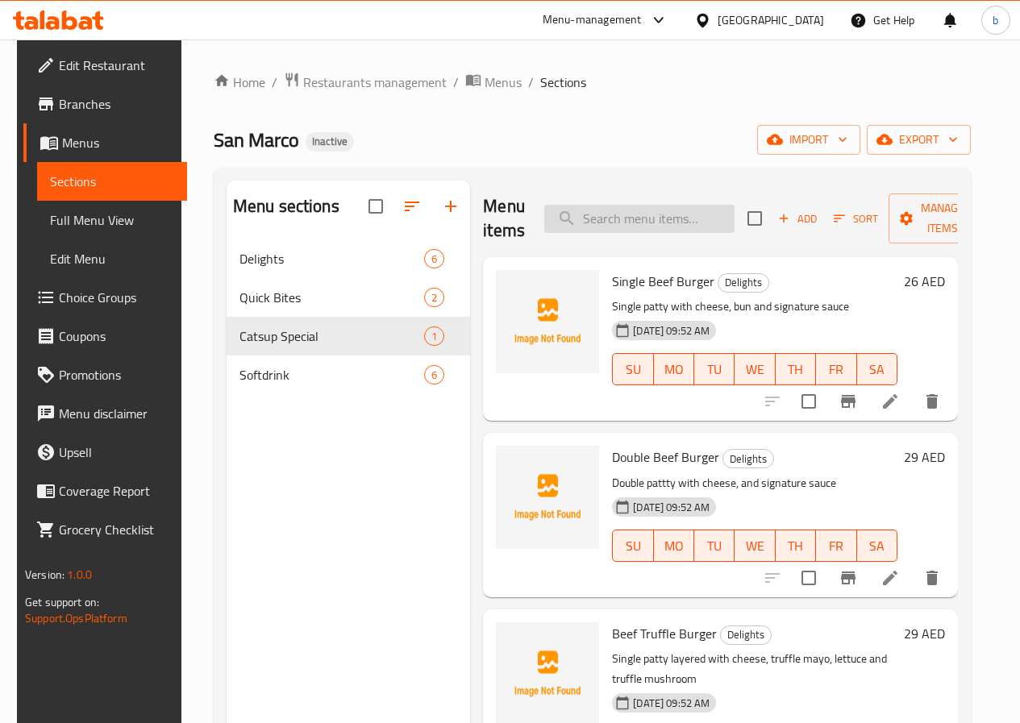
paste input "Catsup Special Burger"
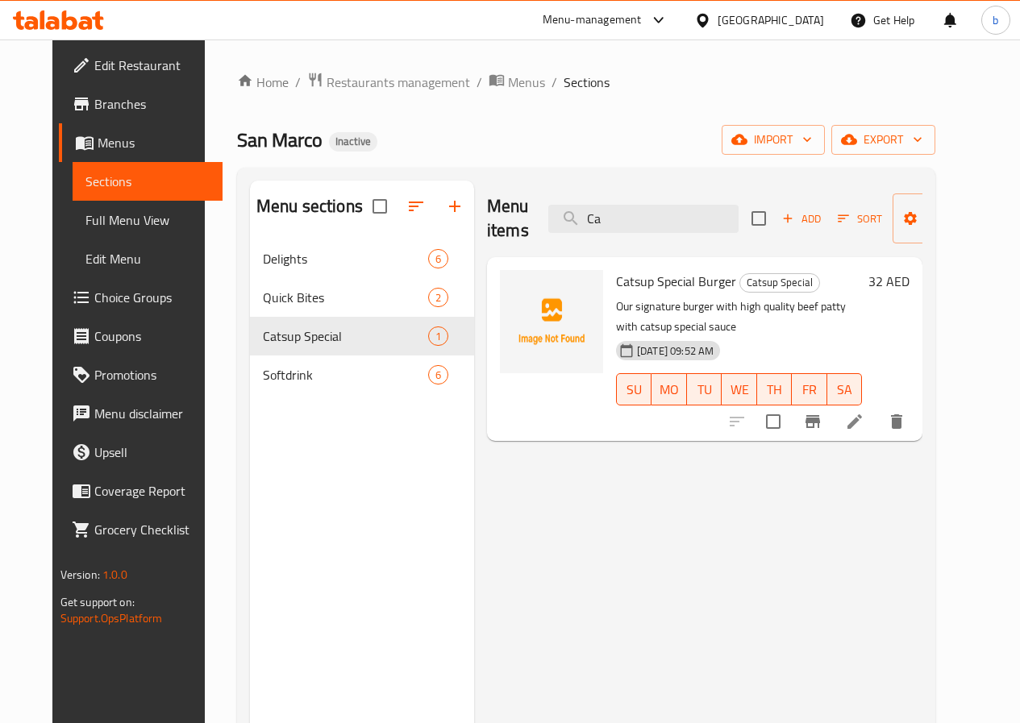
type input "C"
paste input "Cajun Fries"
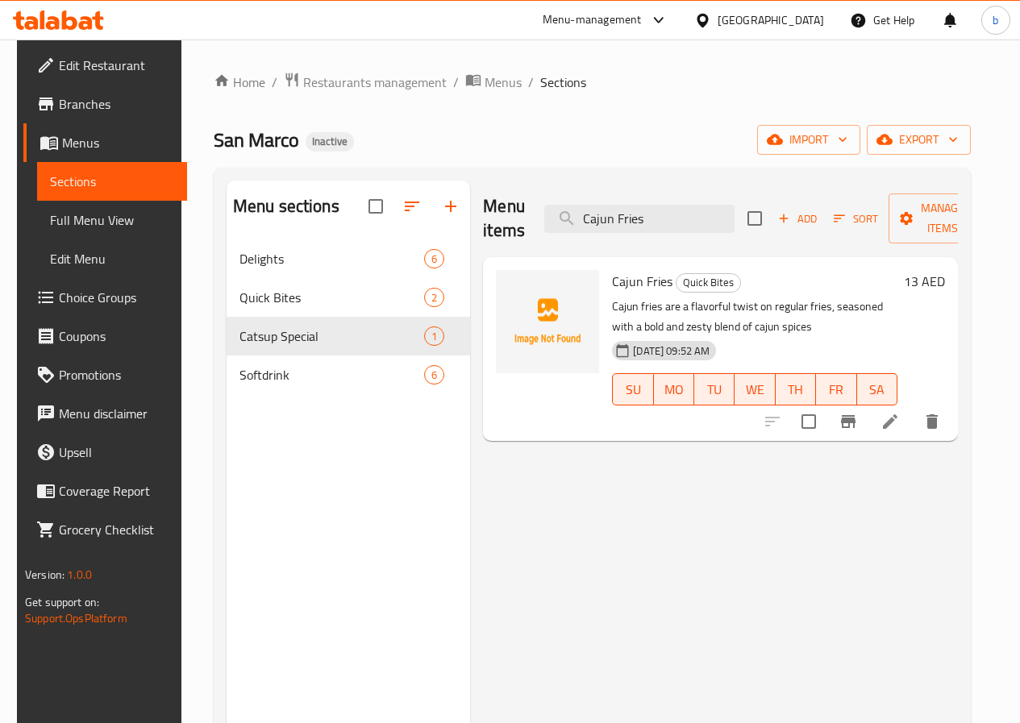
type input "Cajun Fries"
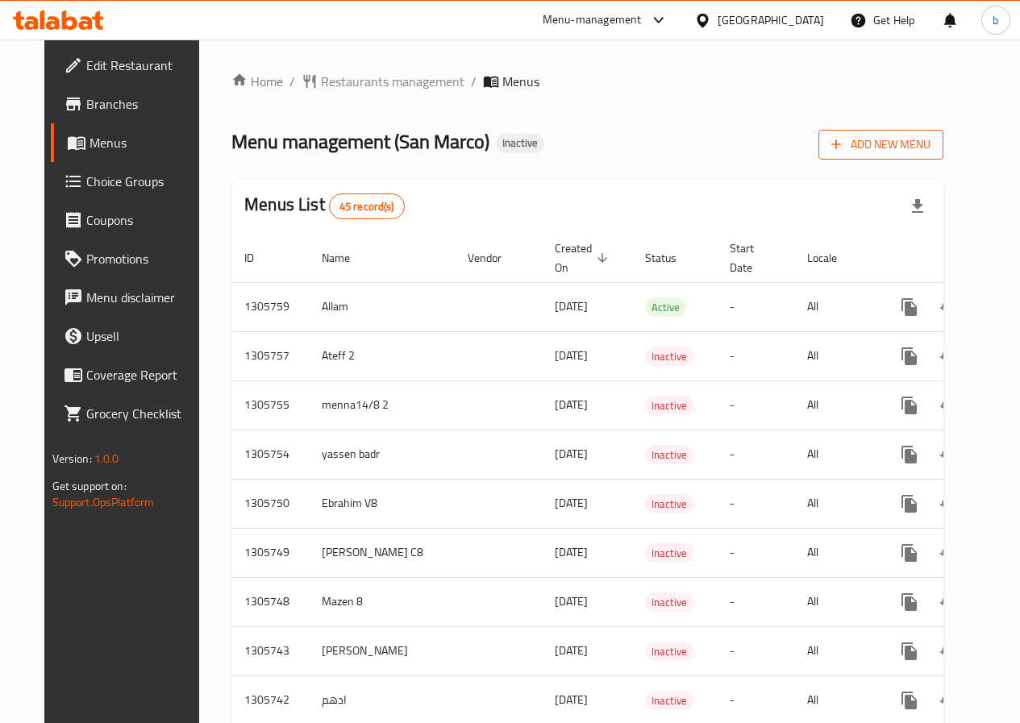
click at [924, 138] on span "Add New Menu" at bounding box center [880, 145] width 99 height 20
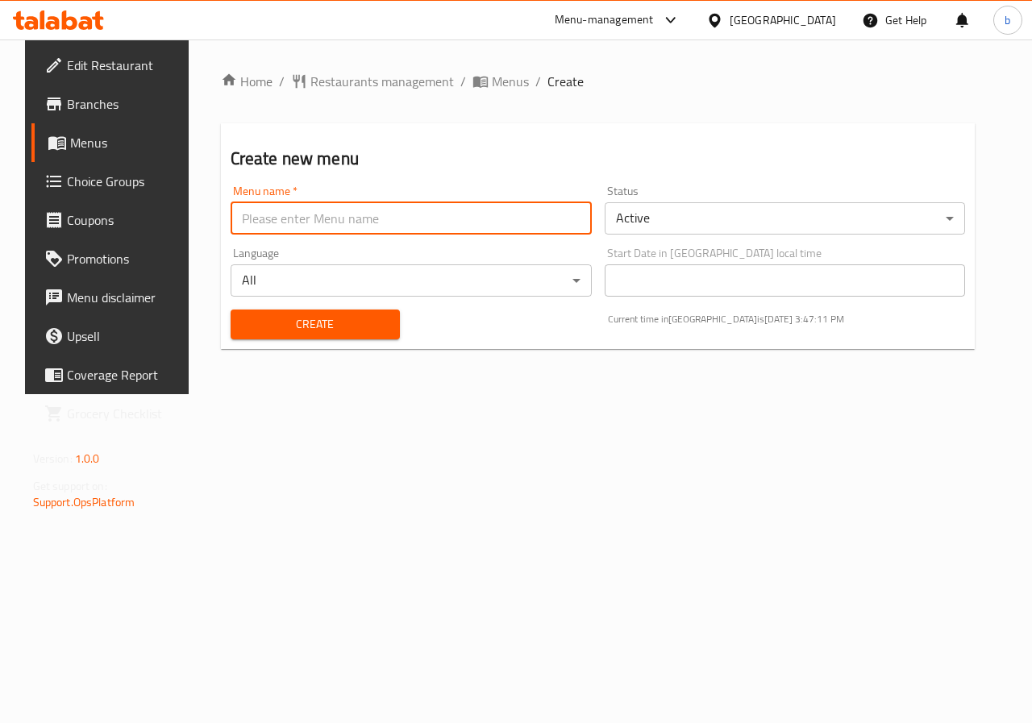
click at [438, 212] on input "text" at bounding box center [411, 218] width 361 height 32
type input "bishr waleed"
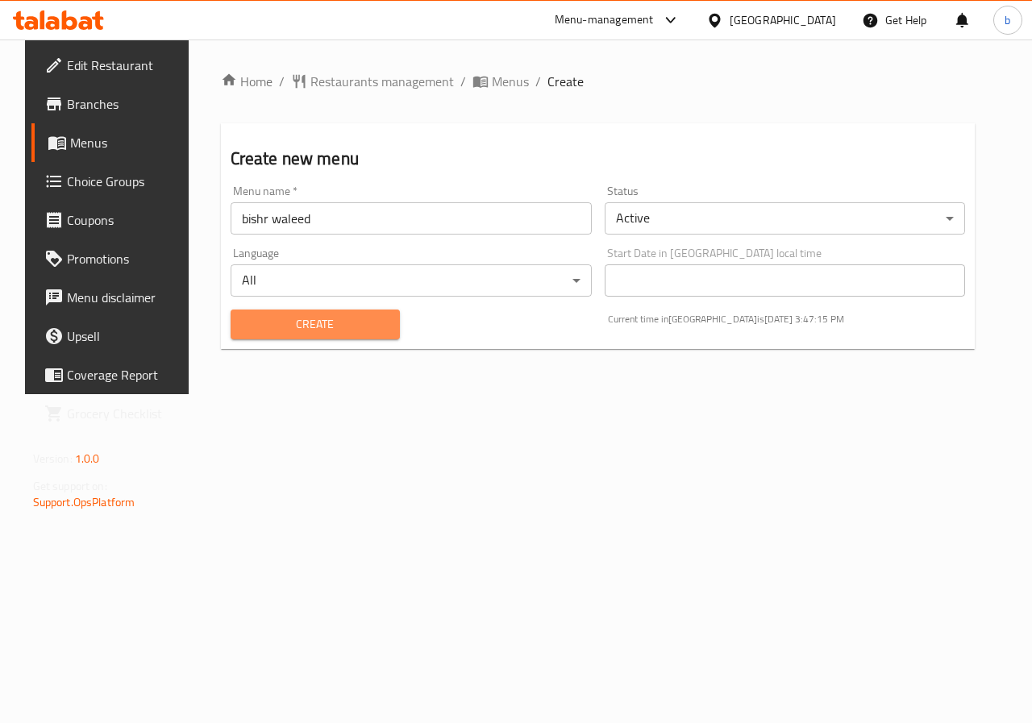
click at [341, 335] on button "Create" at bounding box center [315, 325] width 169 height 30
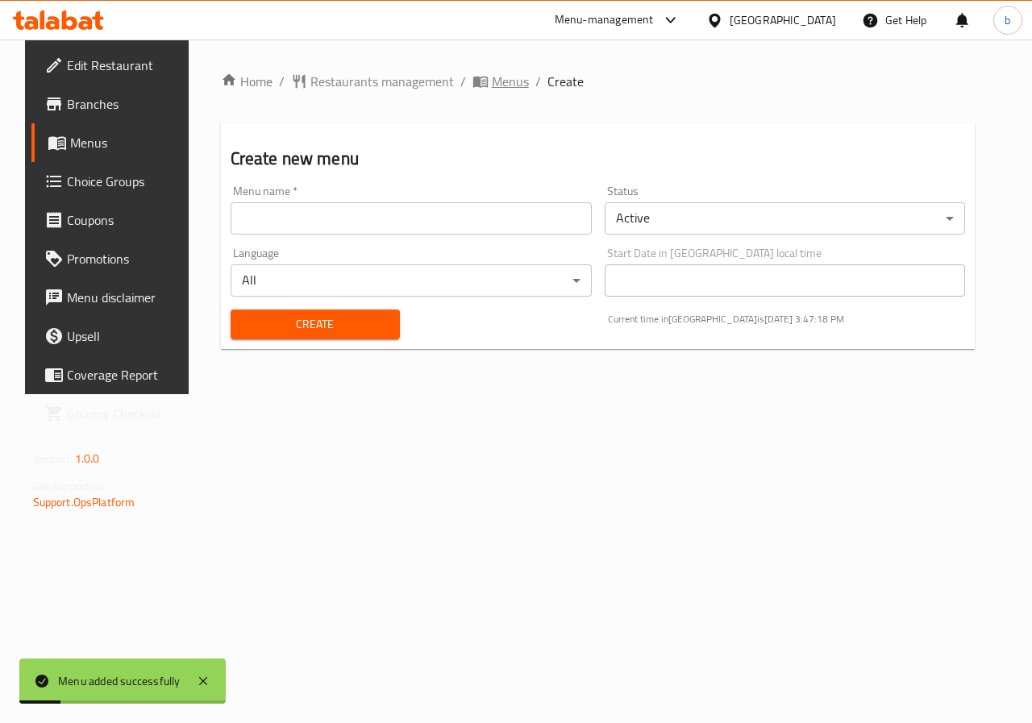
click at [492, 79] on span "Menus" at bounding box center [510, 81] width 37 height 19
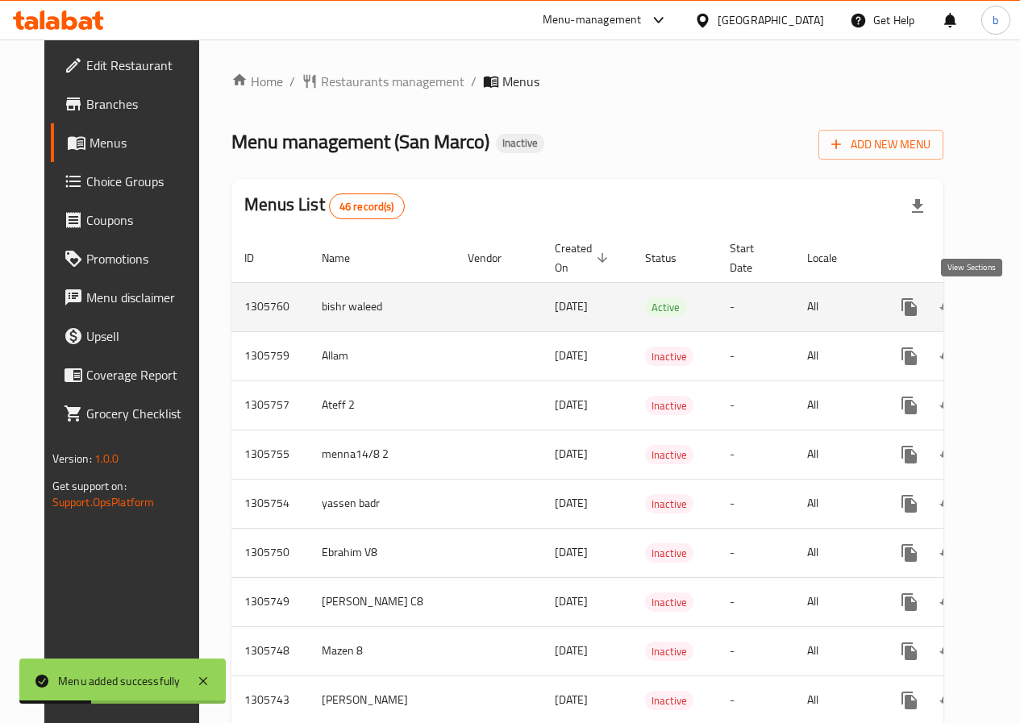
click at [1006, 315] on link "enhanced table" at bounding box center [1025, 307] width 39 height 39
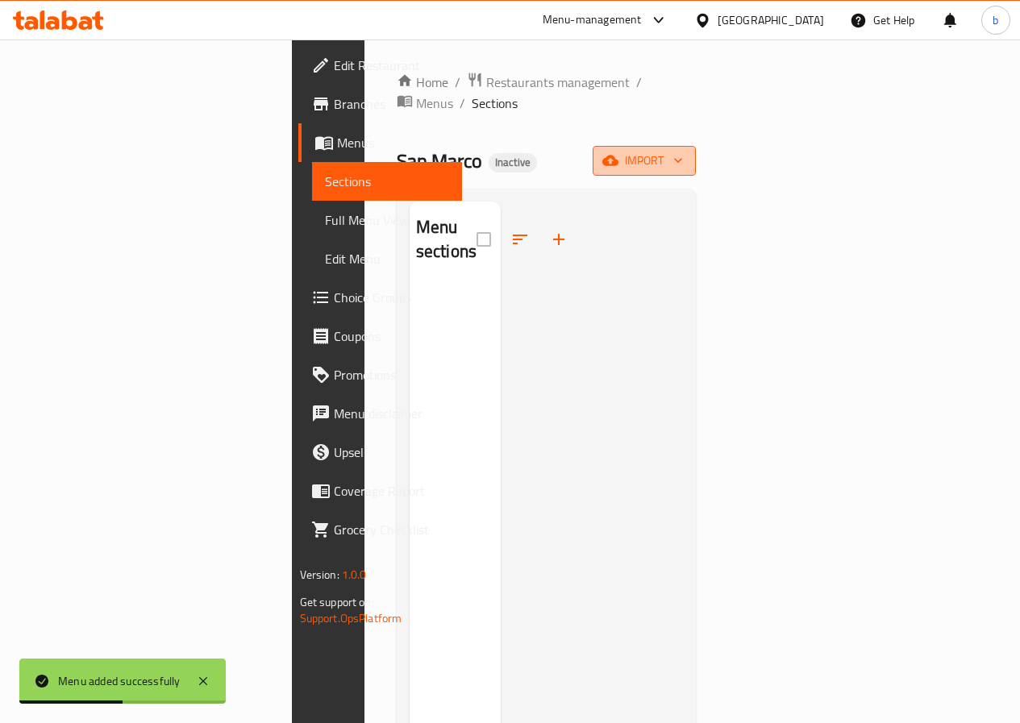
click at [683, 151] on span "import" at bounding box center [643, 161] width 77 height 20
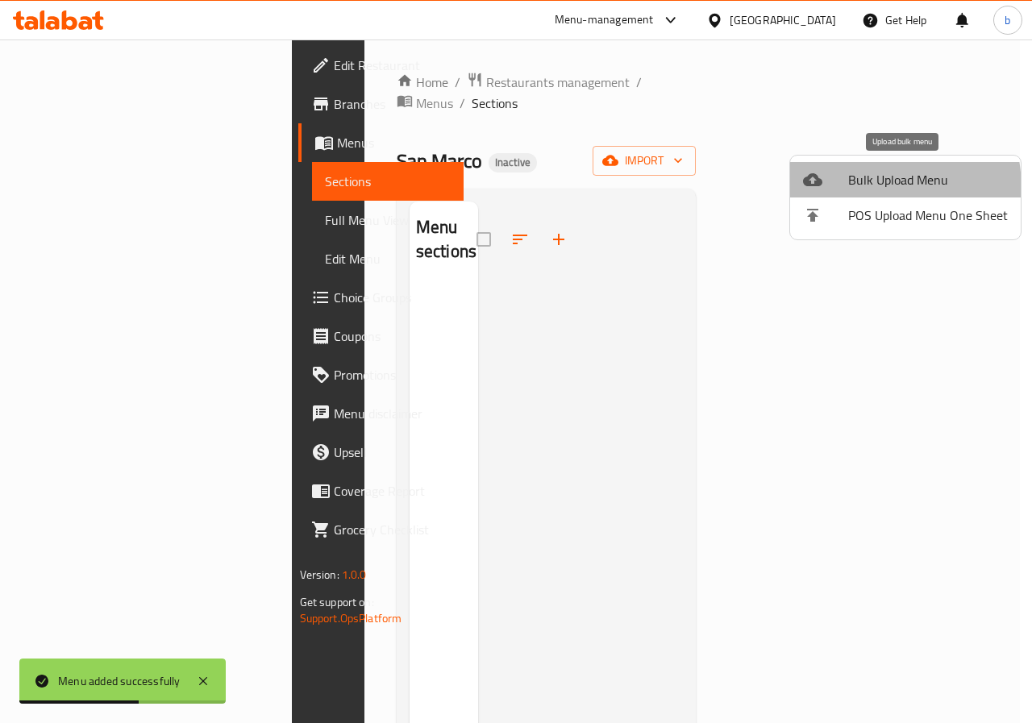
click at [841, 189] on li "Bulk Upload Menu" at bounding box center [905, 179] width 231 height 35
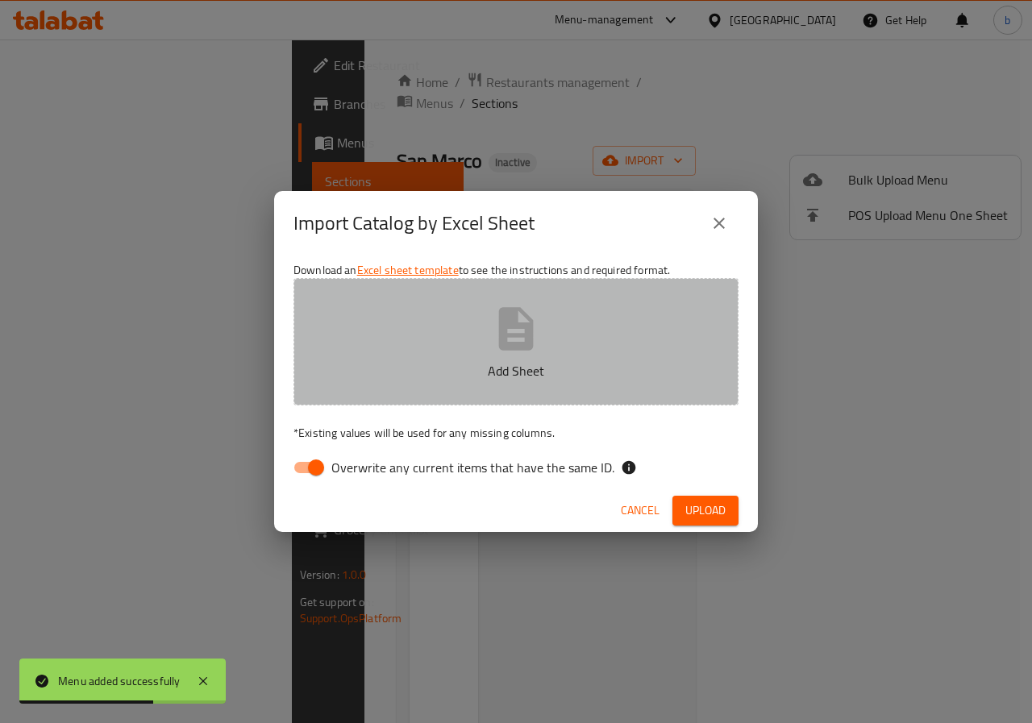
click at [633, 352] on button "Add Sheet" at bounding box center [515, 341] width 445 height 127
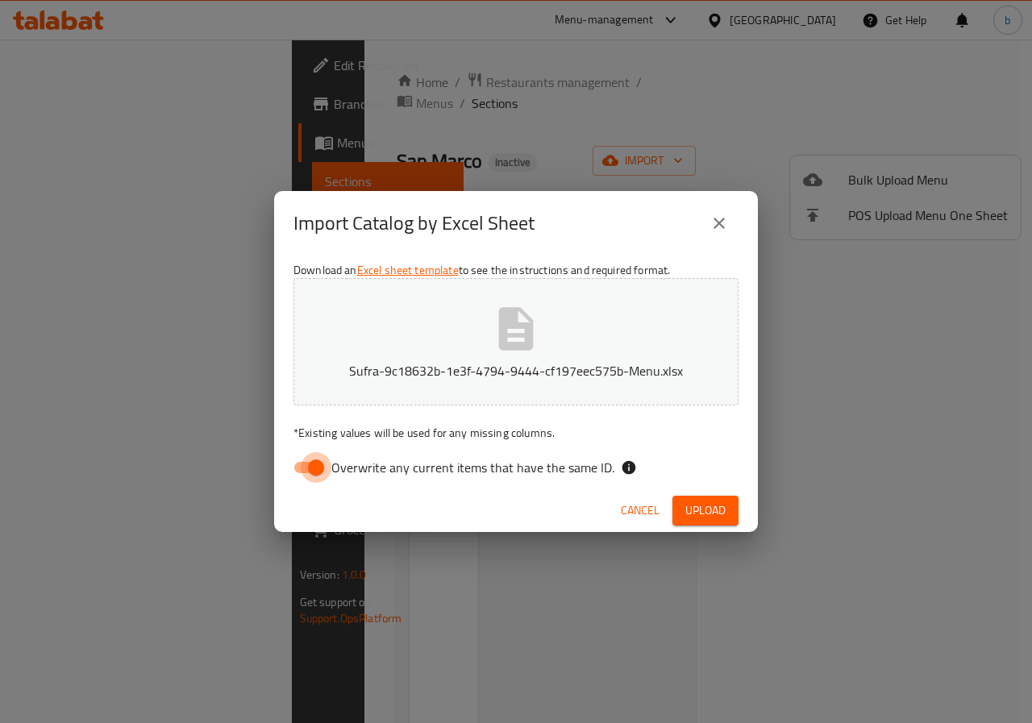
click at [313, 474] on input "Overwrite any current items that have the same ID." at bounding box center [316, 467] width 92 height 31
checkbox input "false"
click at [724, 516] on span "Upload" at bounding box center [705, 511] width 40 height 20
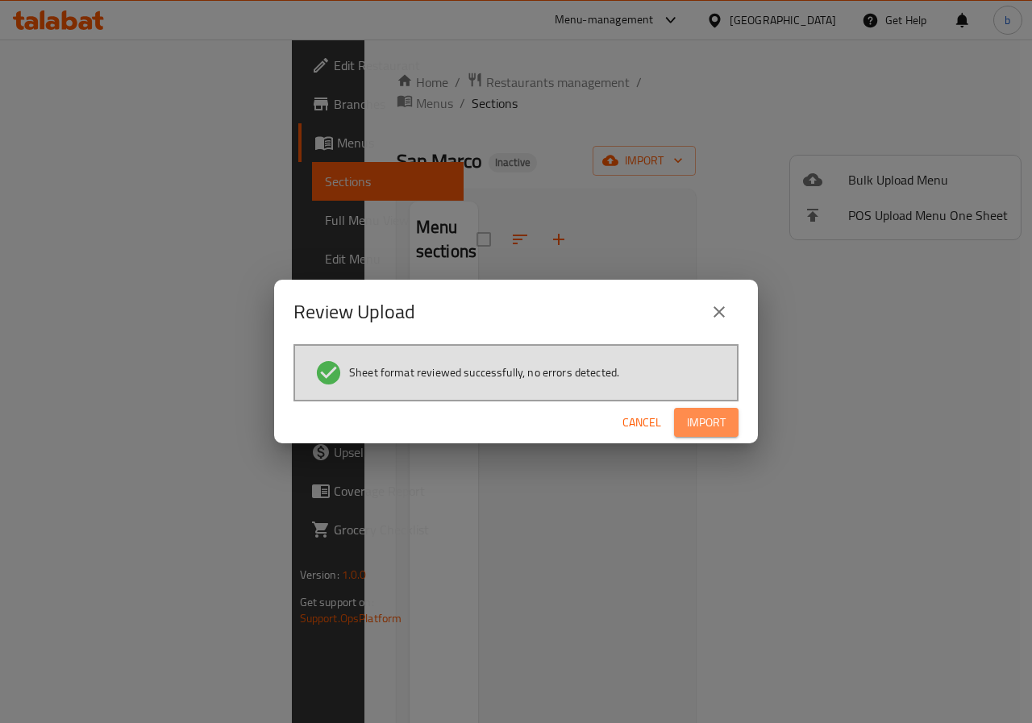
click at [726, 414] on button "Import" at bounding box center [706, 423] width 64 height 30
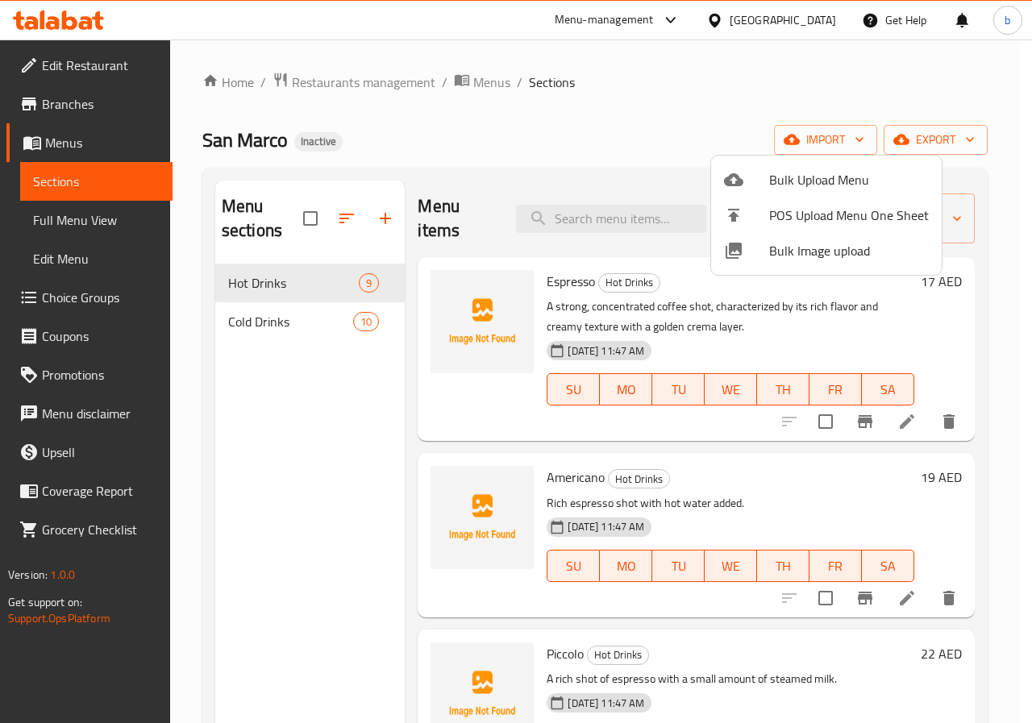
click at [138, 210] on div at bounding box center [516, 361] width 1032 height 723
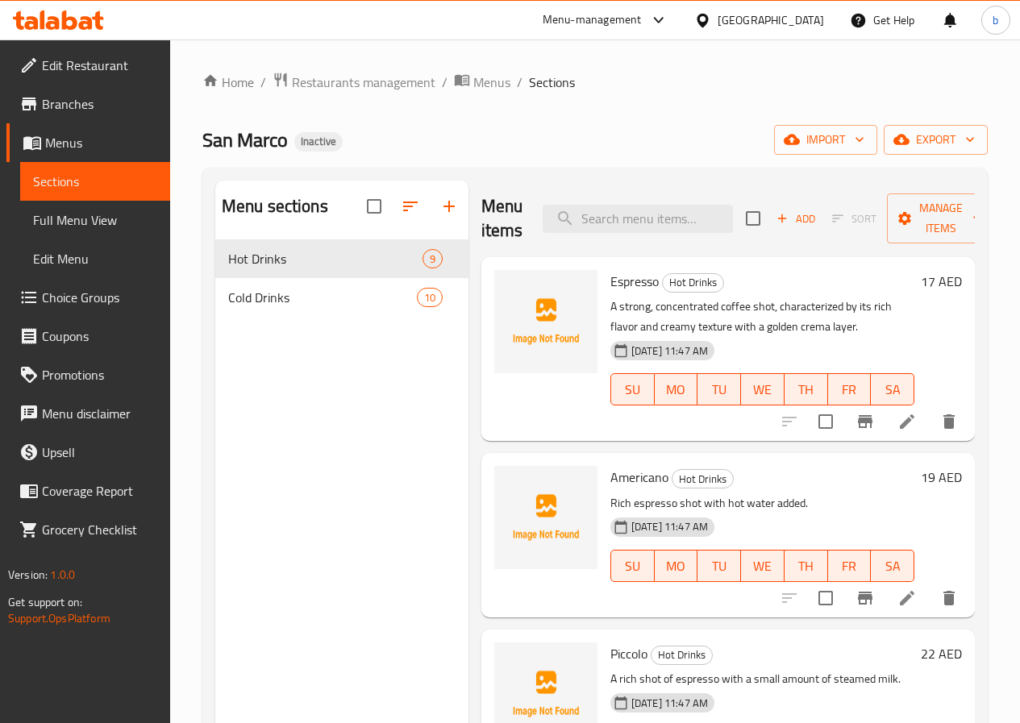
click at [116, 218] on span "Full Menu View" at bounding box center [95, 219] width 124 height 19
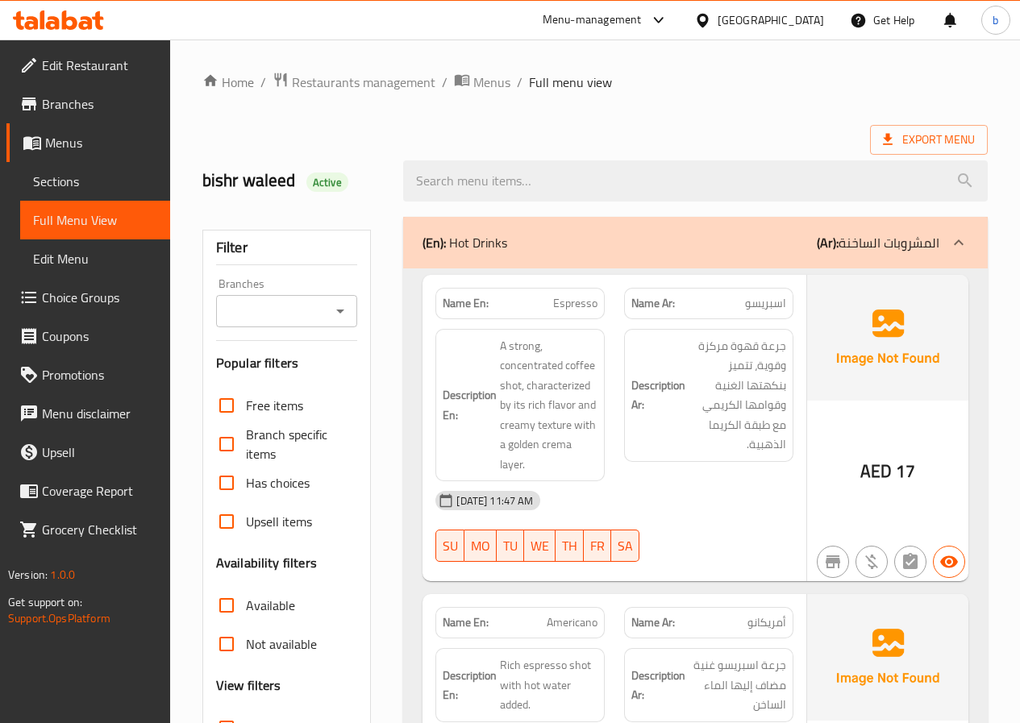
click at [148, 187] on span "Sections" at bounding box center [95, 181] width 124 height 19
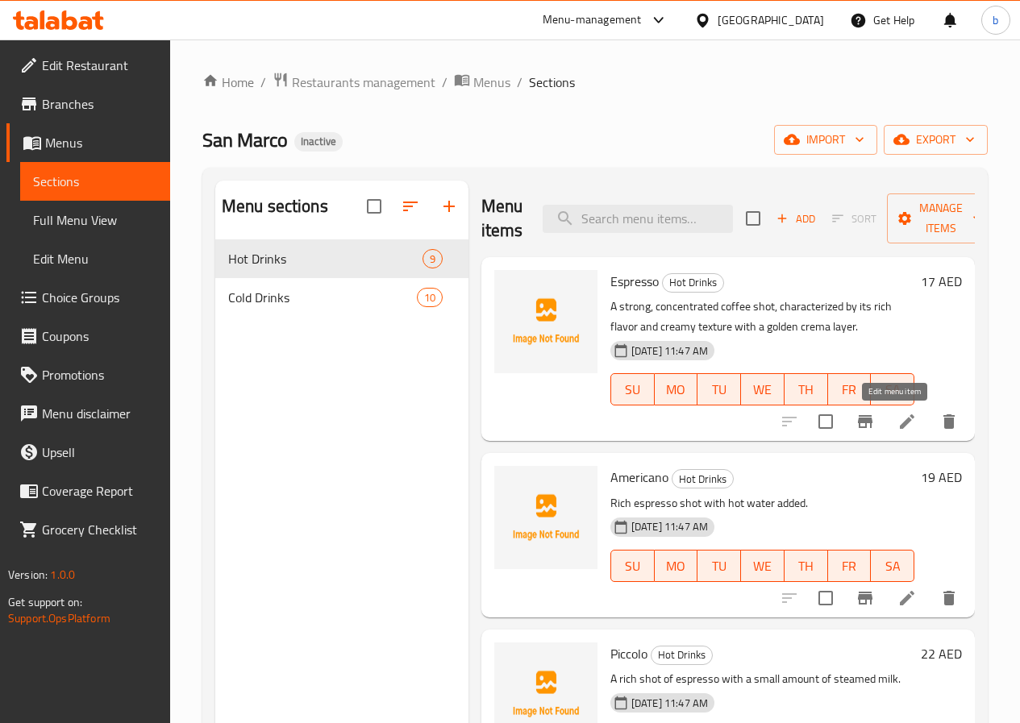
click at [897, 427] on icon at bounding box center [906, 421] width 19 height 19
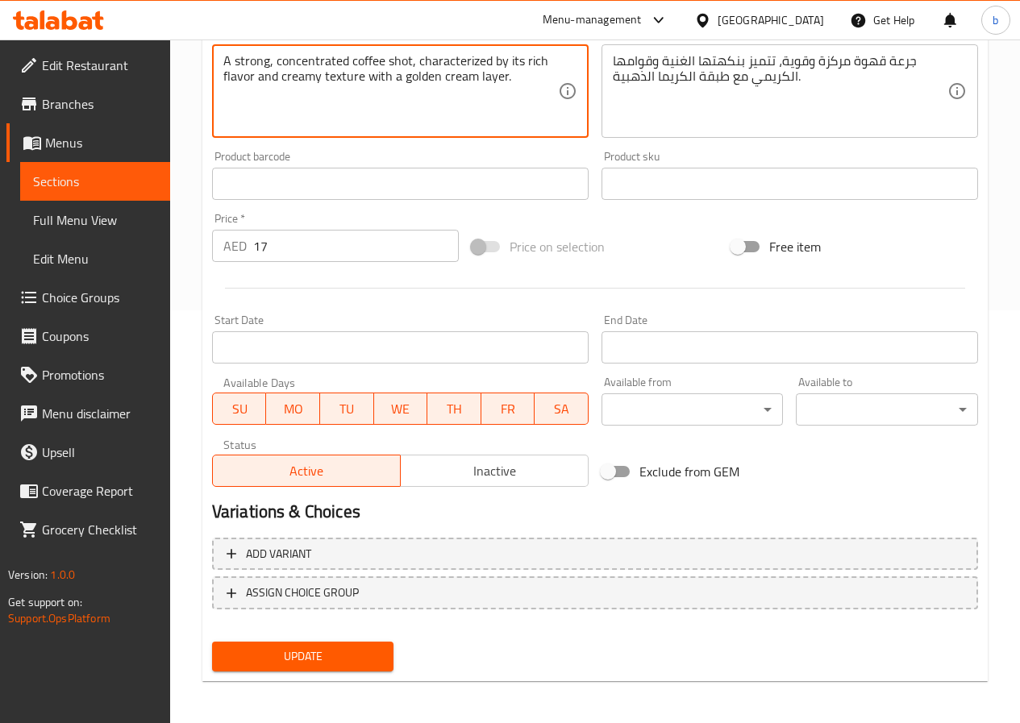
scroll to position [416, 0]
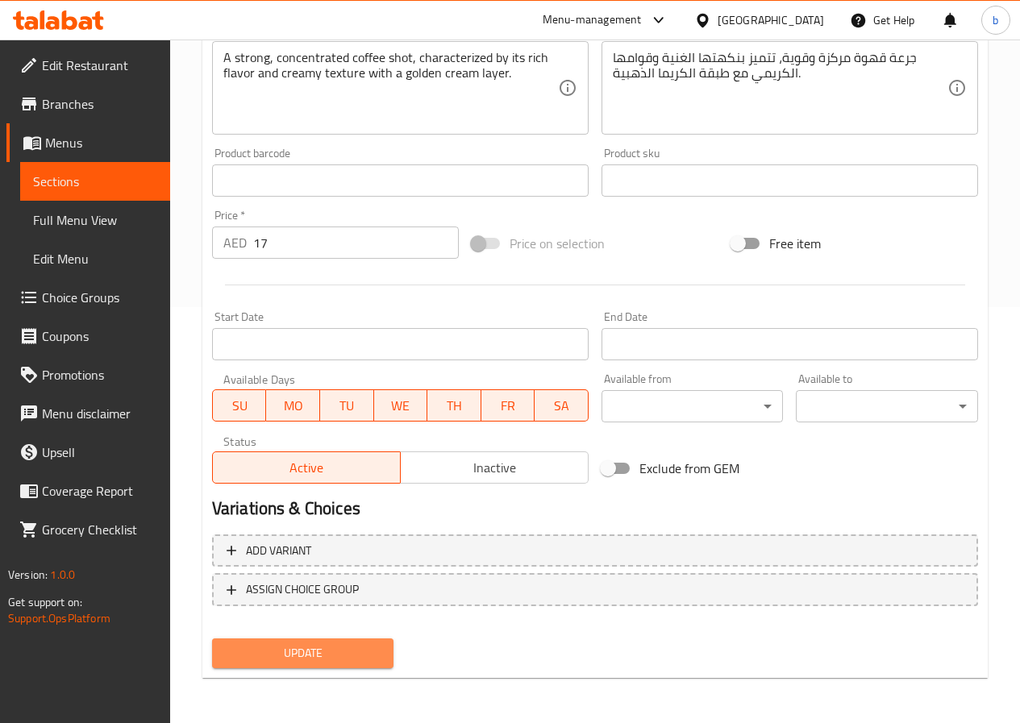
click at [324, 660] on span "Update" at bounding box center [303, 653] width 156 height 20
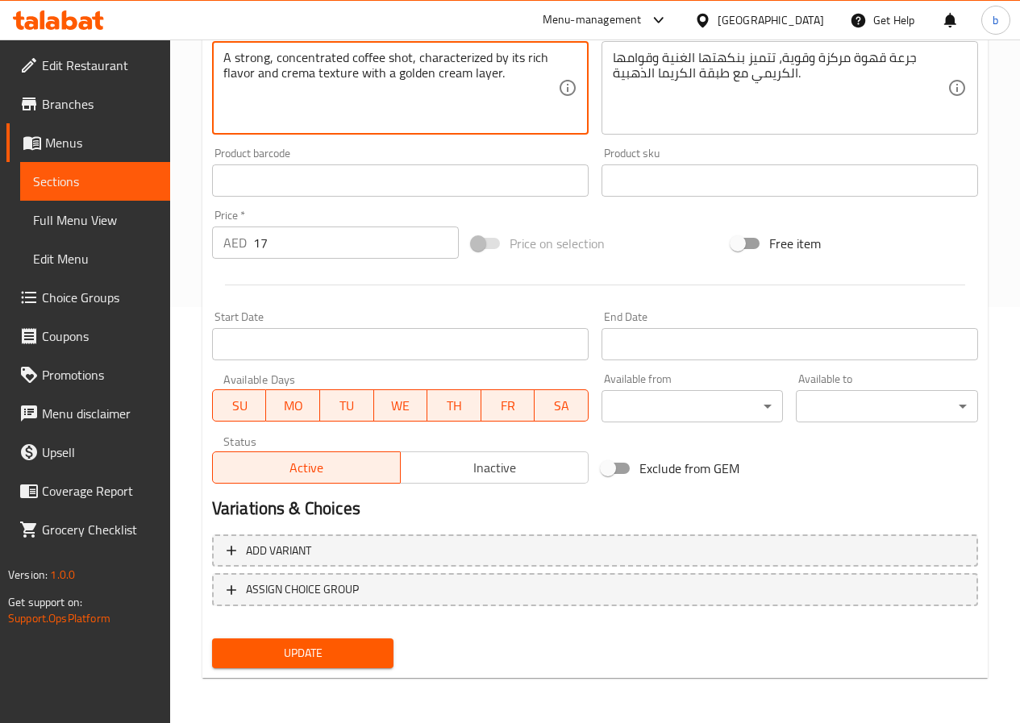
type textarea "A strong, concentrated coffee shot, characterized by its rich flavor and crema …"
click at [277, 660] on span "Update" at bounding box center [303, 653] width 156 height 20
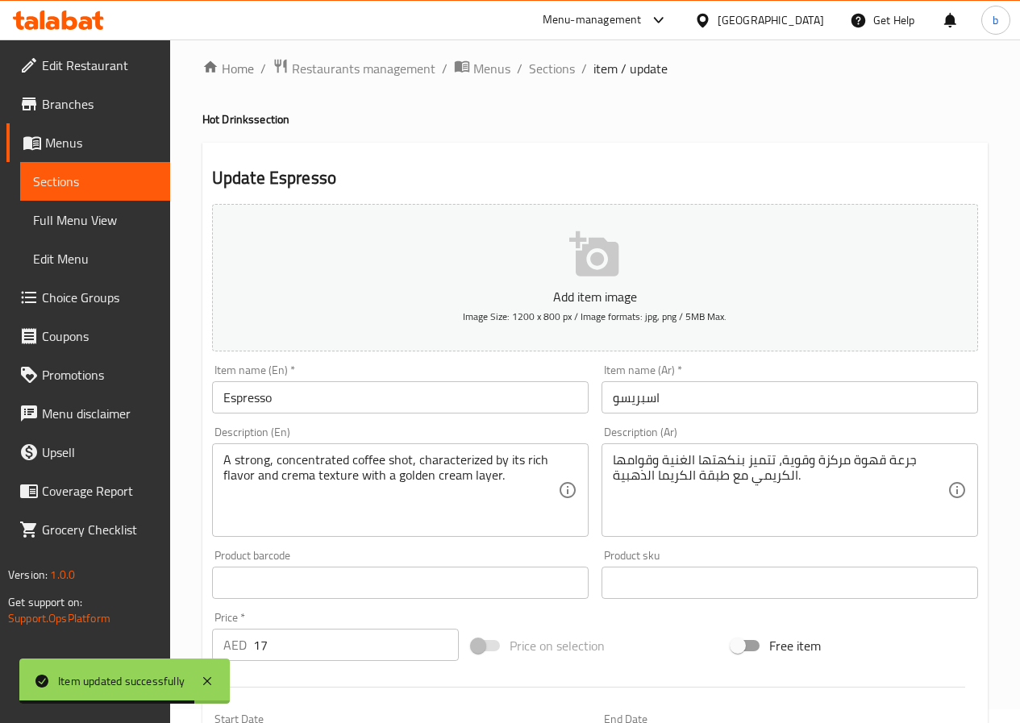
scroll to position [13, 0]
click at [559, 77] on span "Sections" at bounding box center [552, 69] width 46 height 19
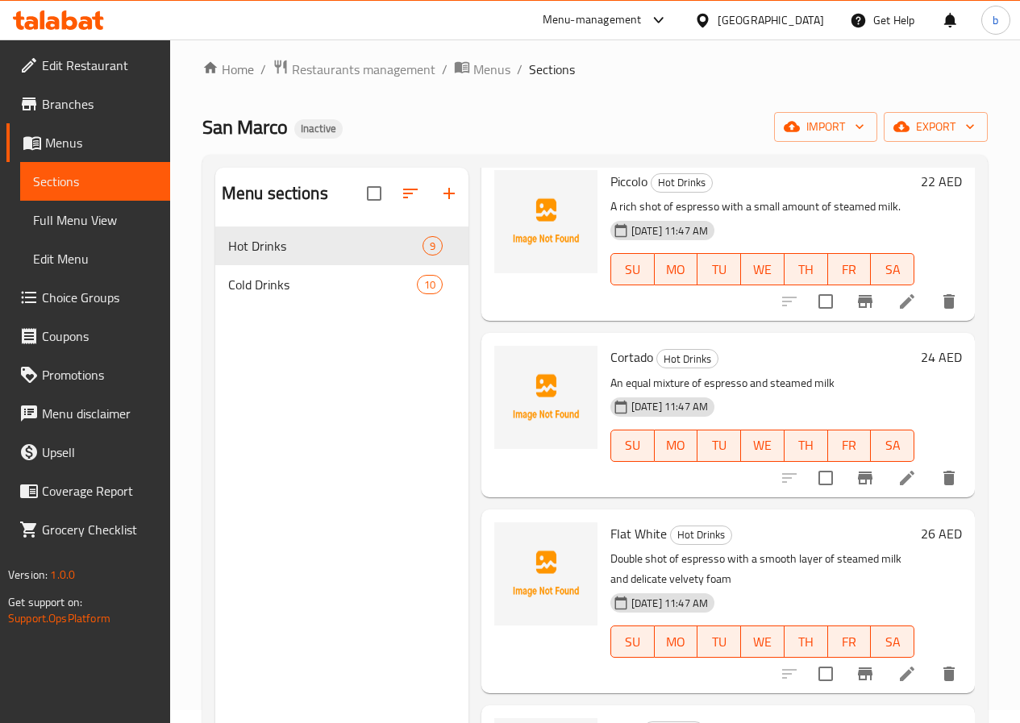
scroll to position [484, 0]
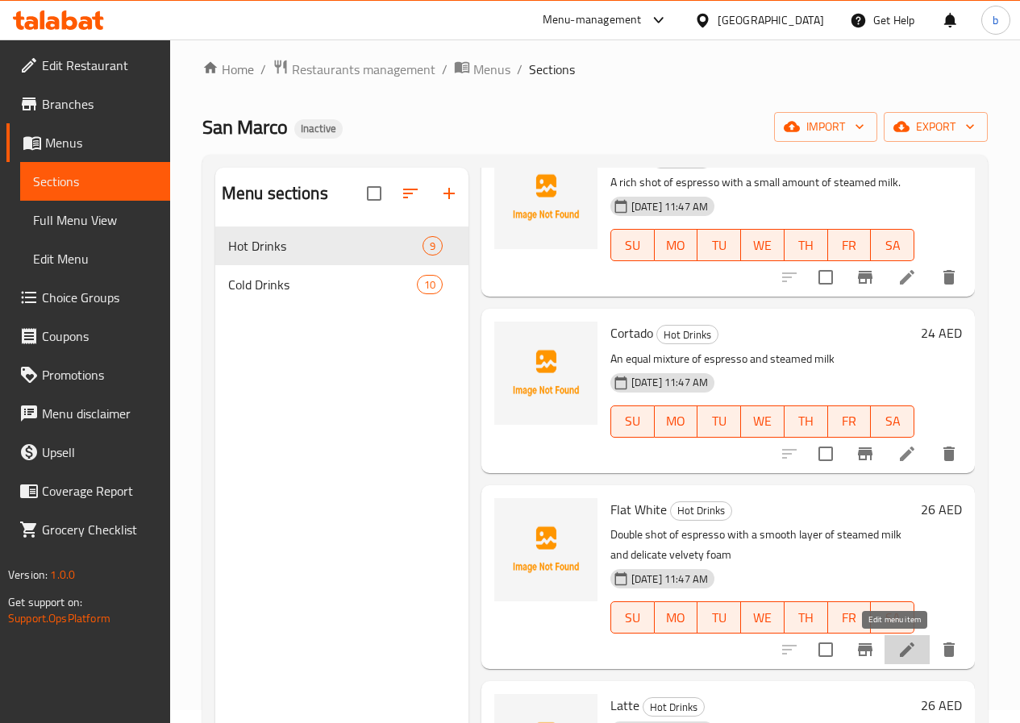
click at [901, 651] on icon at bounding box center [906, 649] width 19 height 19
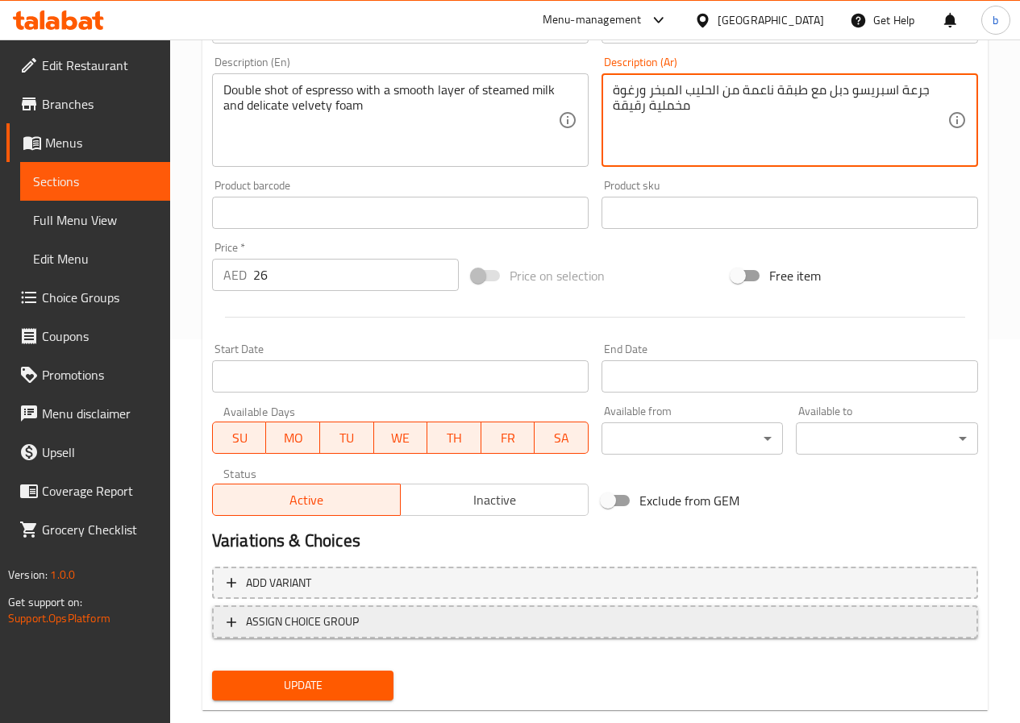
scroll to position [403, 0]
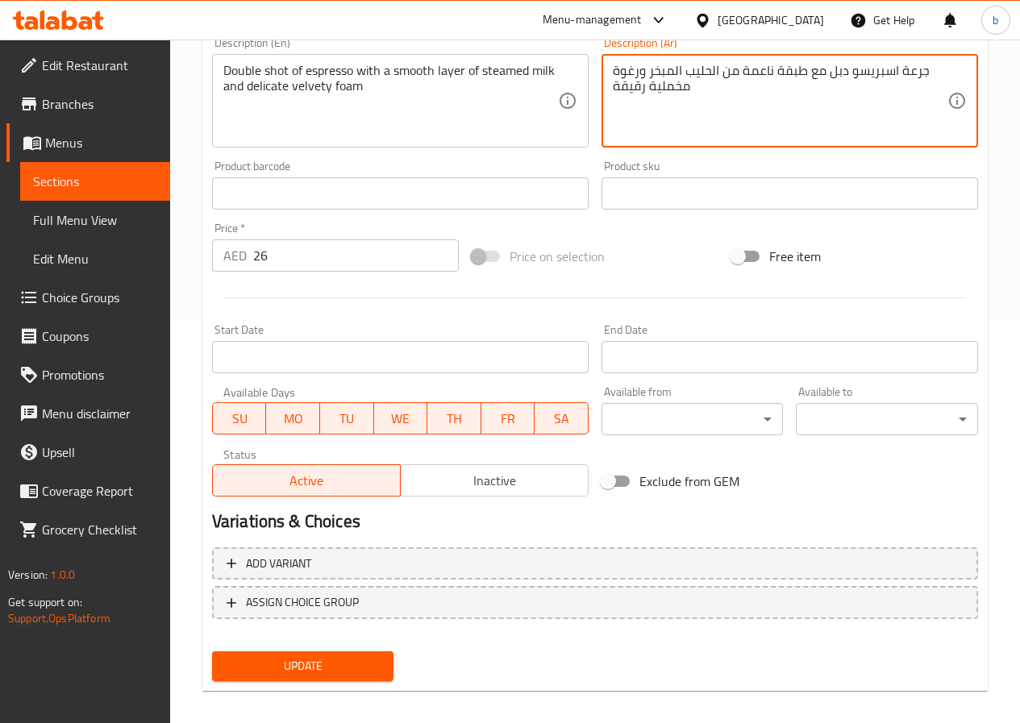
type textarea "جرعة اسبريسو دبل مع طبقة ناعمة من الحليب المبخر ورغوة مخملية رقيقة"
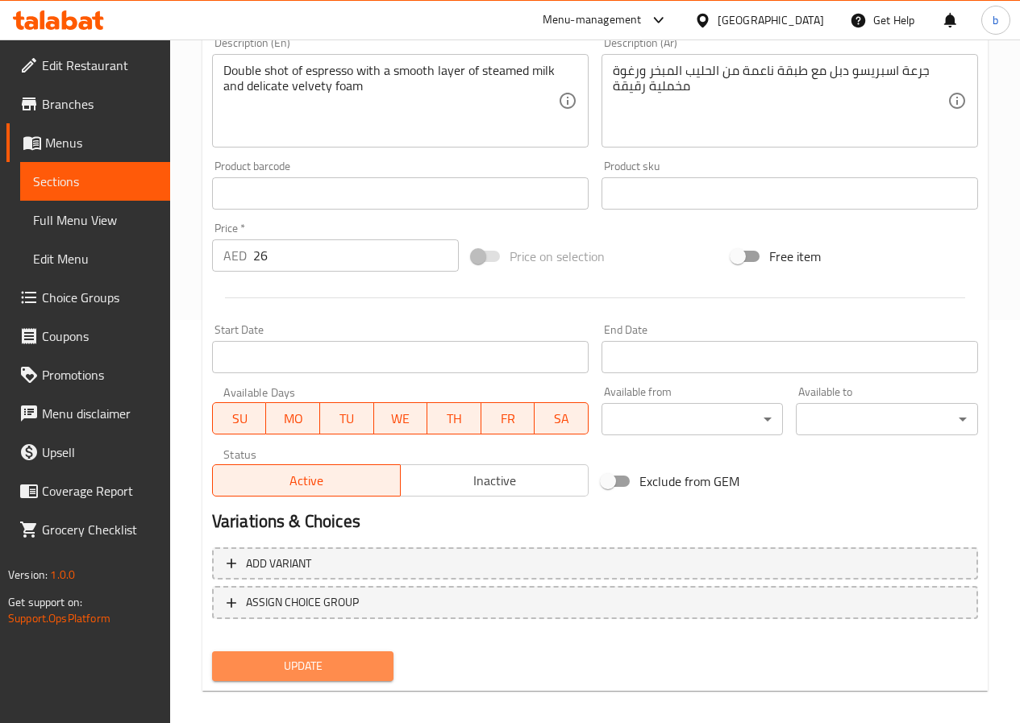
click at [340, 669] on span "Update" at bounding box center [303, 666] width 156 height 20
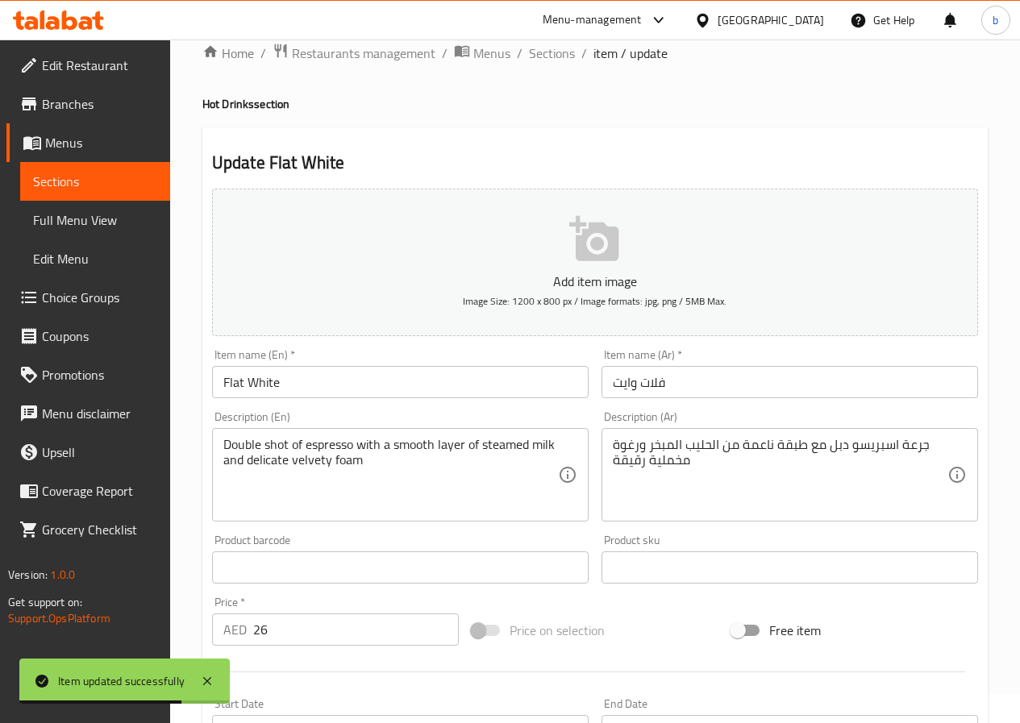
scroll to position [0, 0]
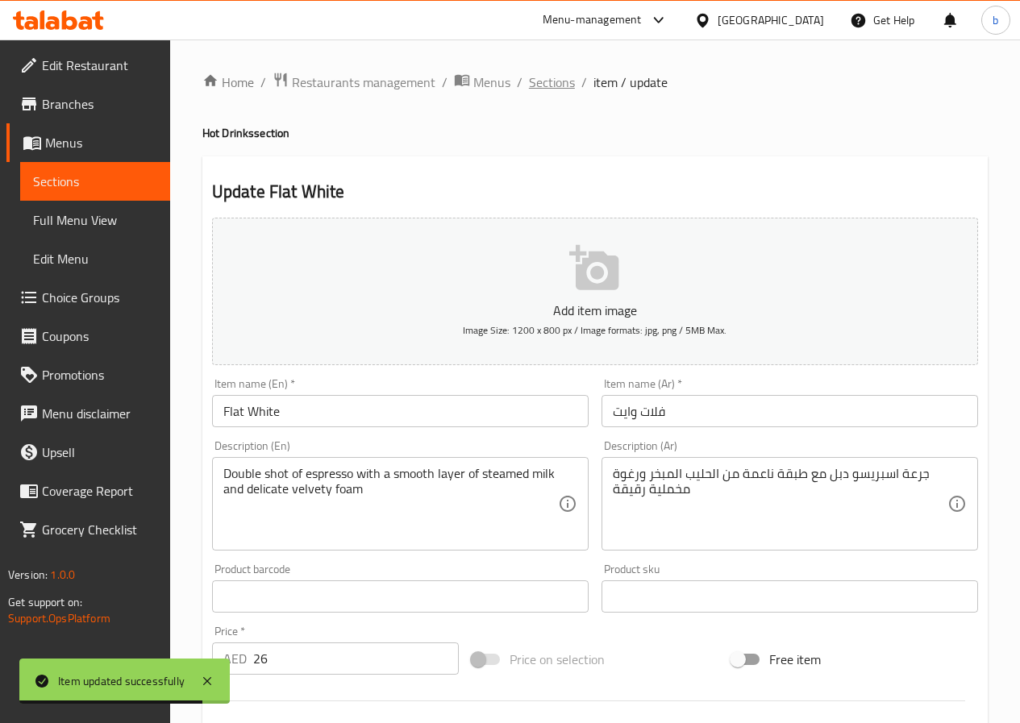
click at [556, 92] on span "Sections" at bounding box center [552, 82] width 46 height 19
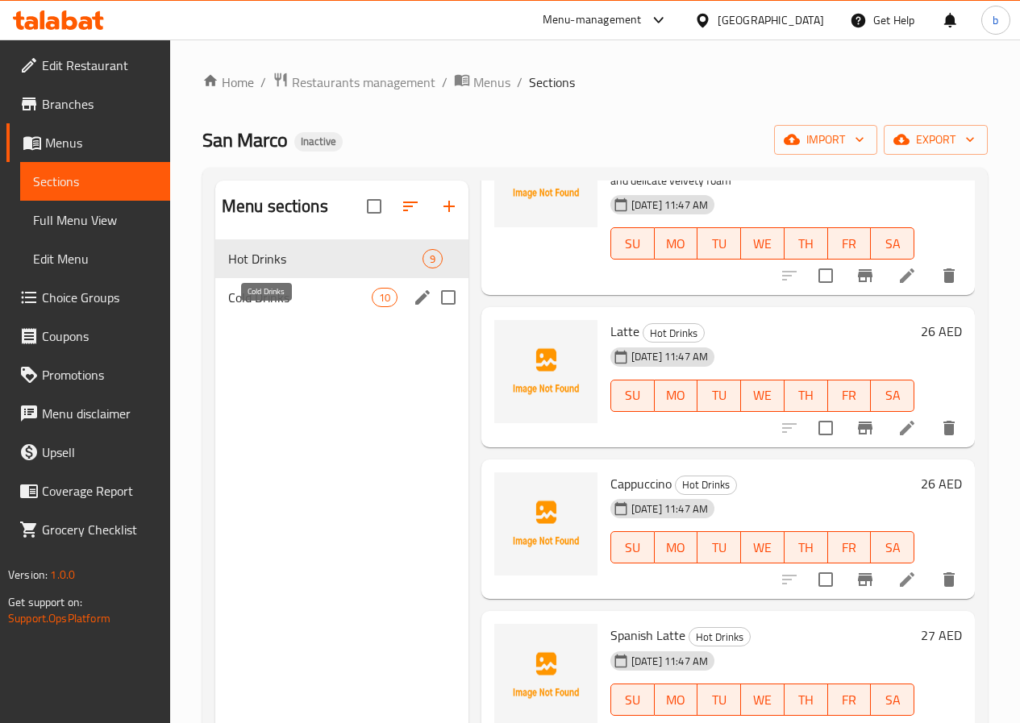
click at [297, 307] on span "Cold Drinks" at bounding box center [300, 297] width 144 height 19
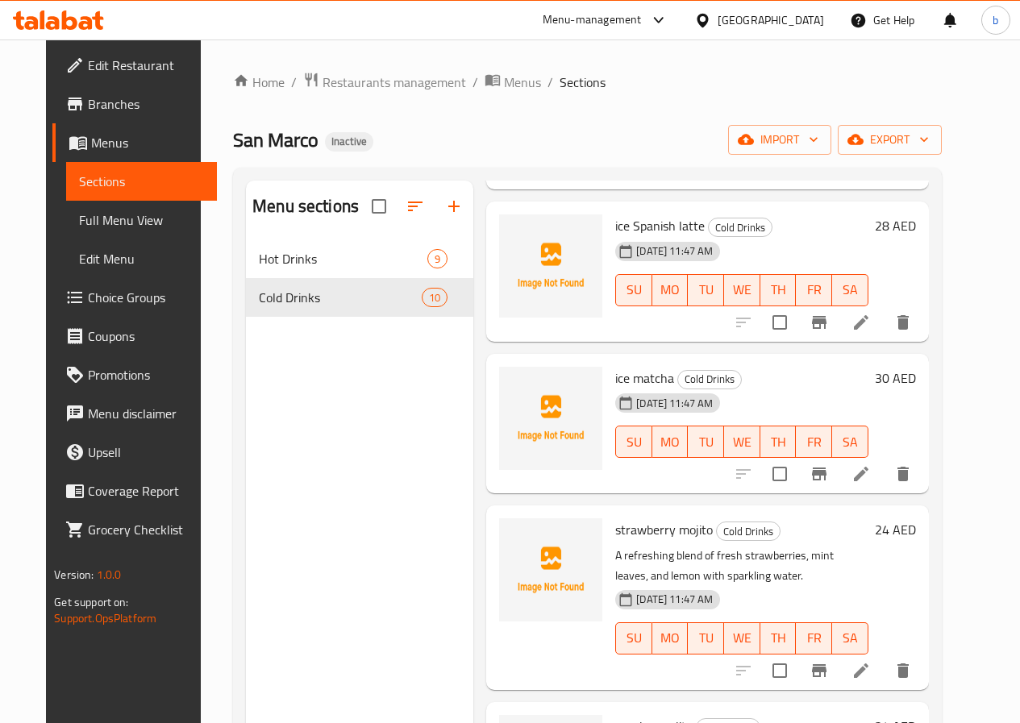
scroll to position [484, 0]
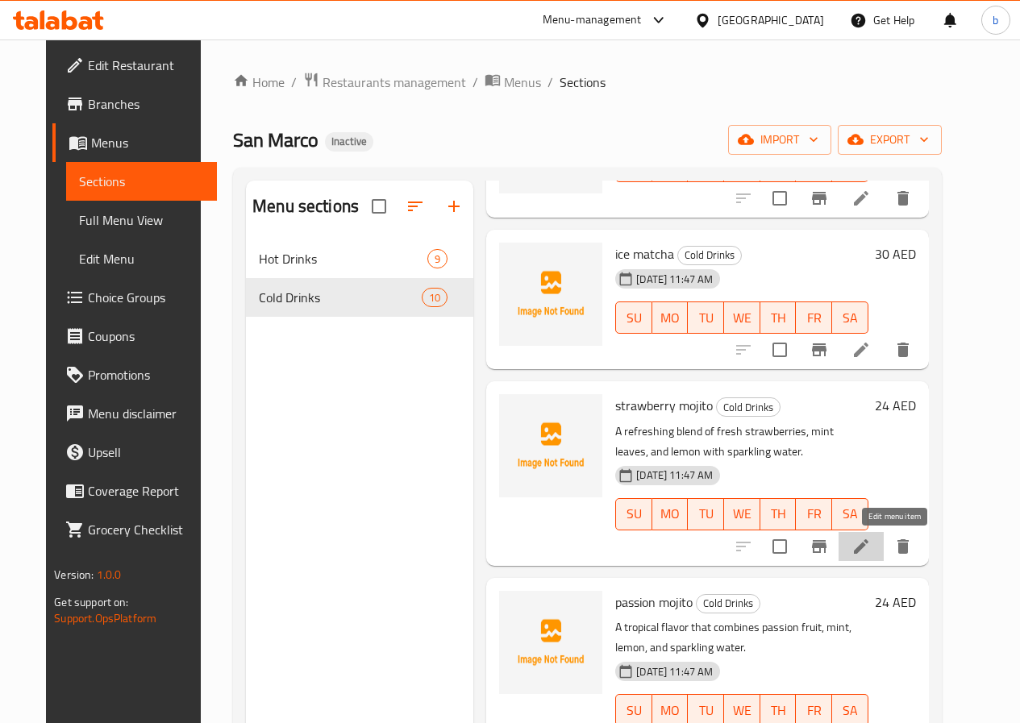
click at [868, 547] on icon at bounding box center [861, 546] width 15 height 15
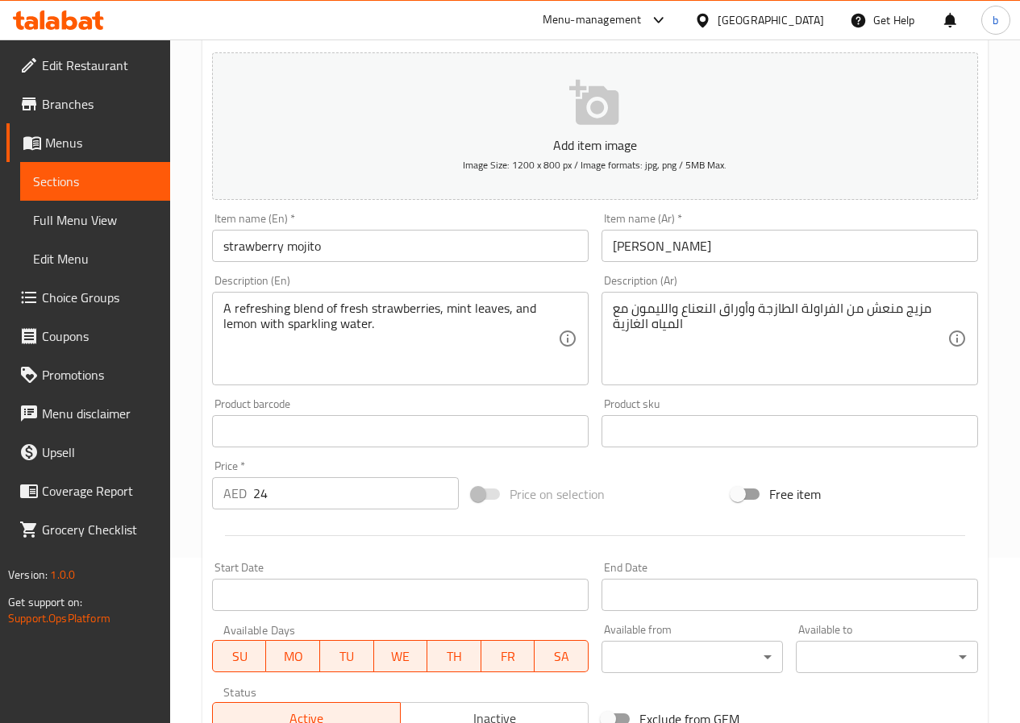
scroll to position [403, 0]
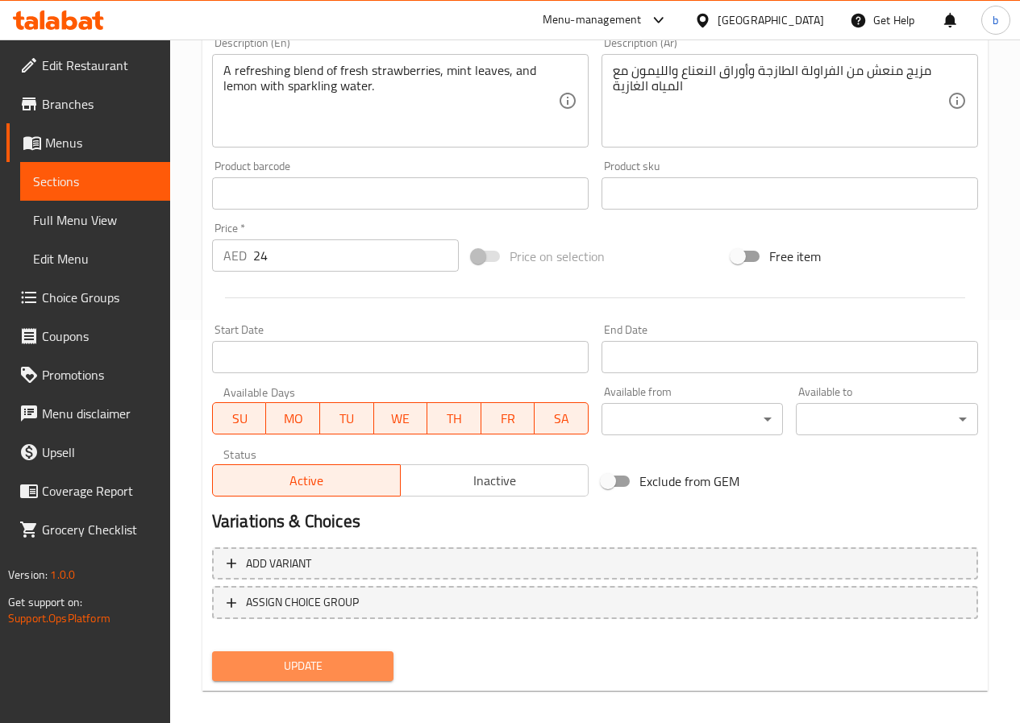
click at [302, 665] on span "Update" at bounding box center [303, 666] width 156 height 20
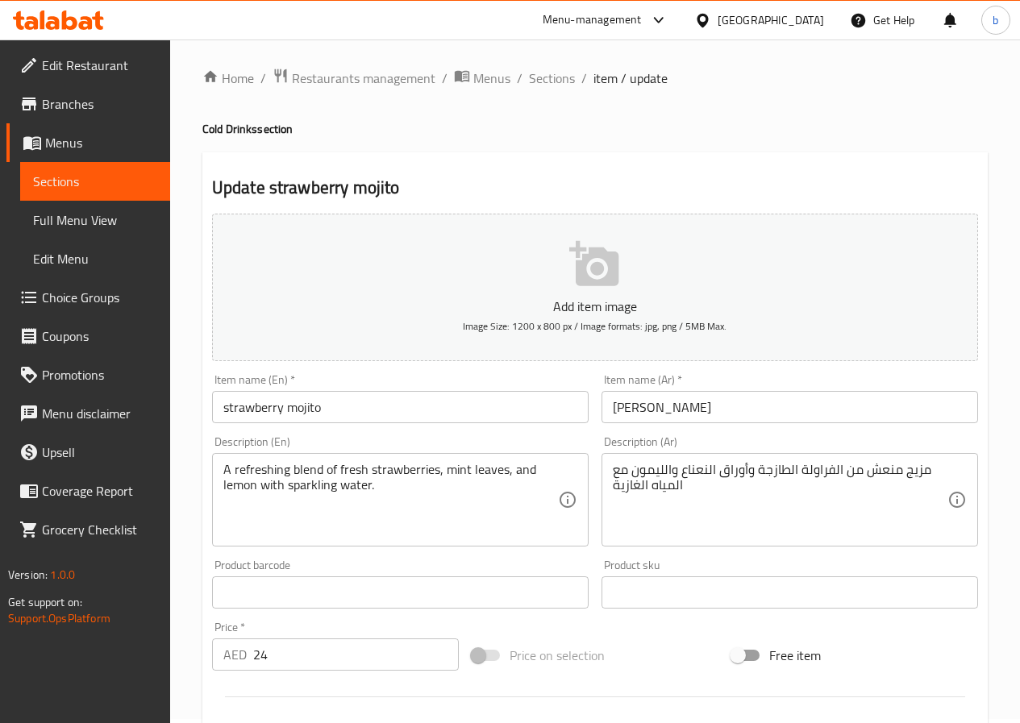
scroll to position [0, 0]
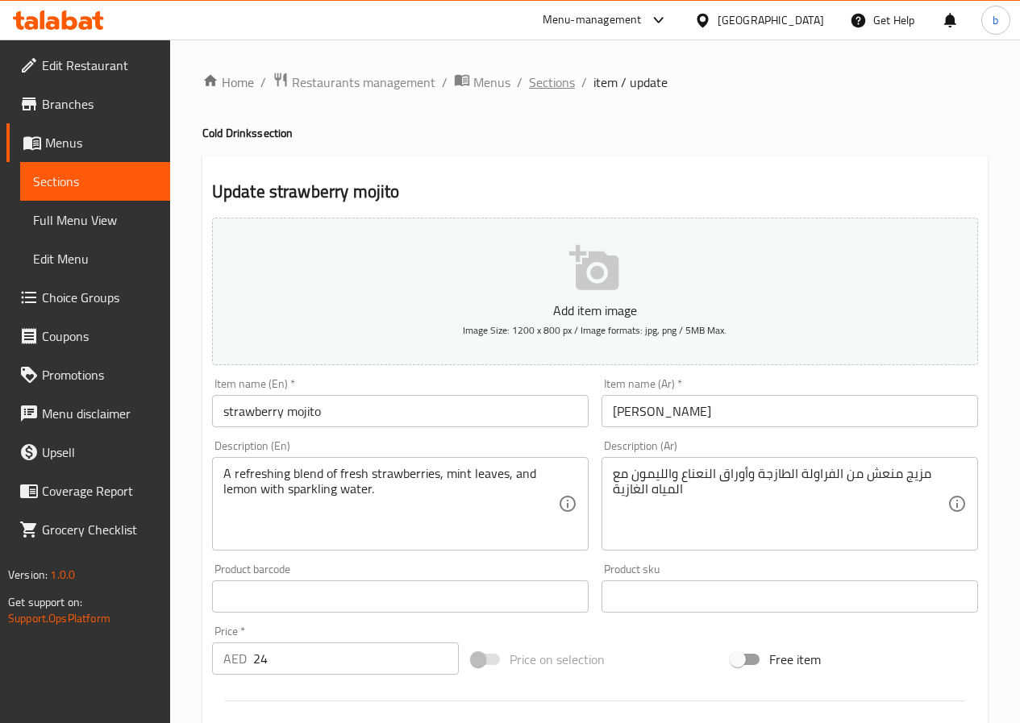
click at [531, 77] on span "Sections" at bounding box center [552, 82] width 46 height 19
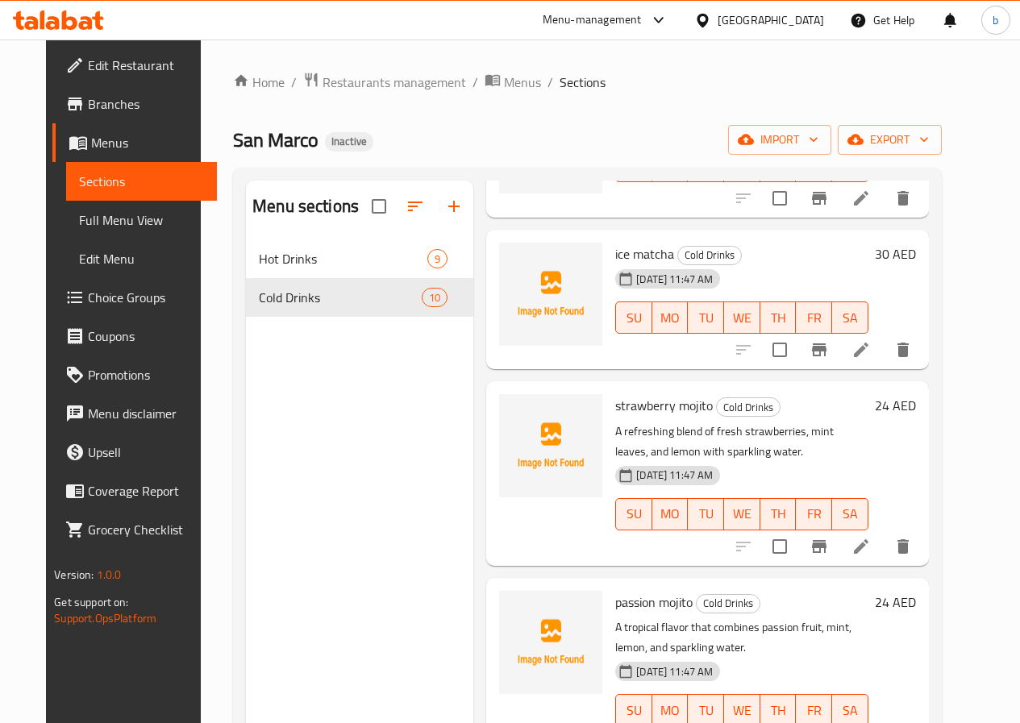
scroll to position [645, 0]
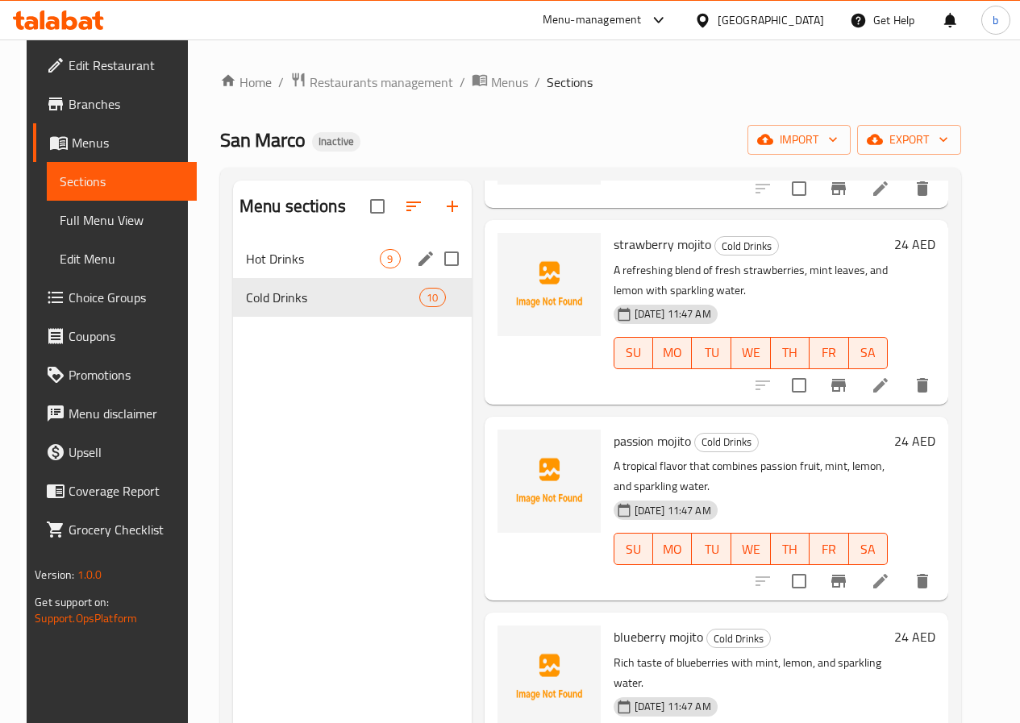
click at [233, 278] on div "Hot Drinks 9" at bounding box center [352, 258] width 239 height 39
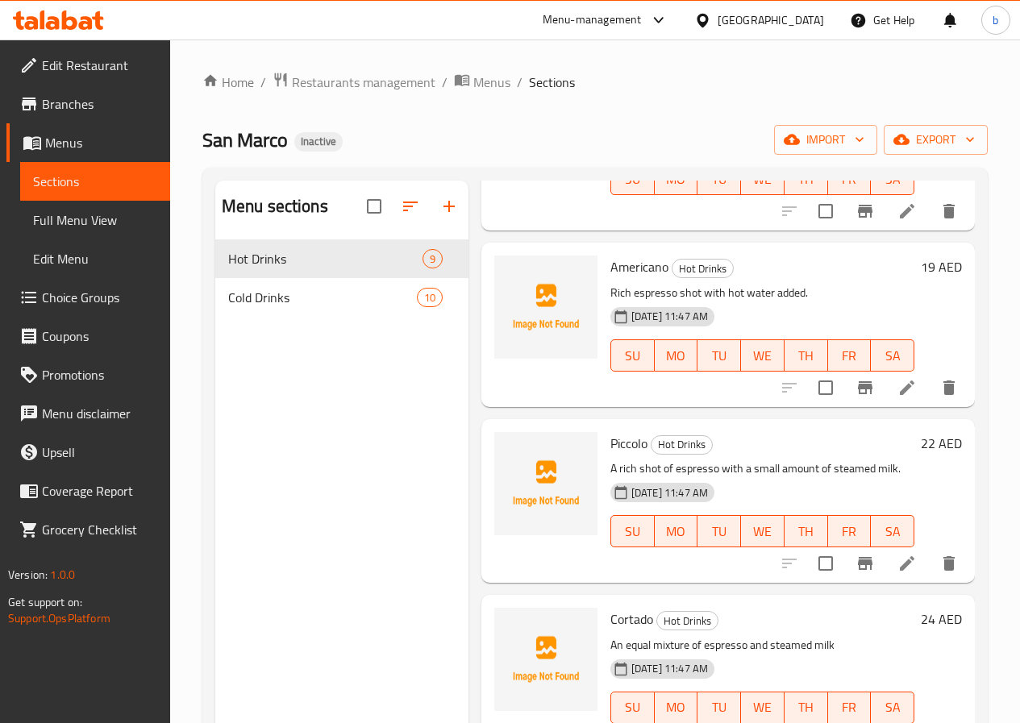
scroll to position [242, 0]
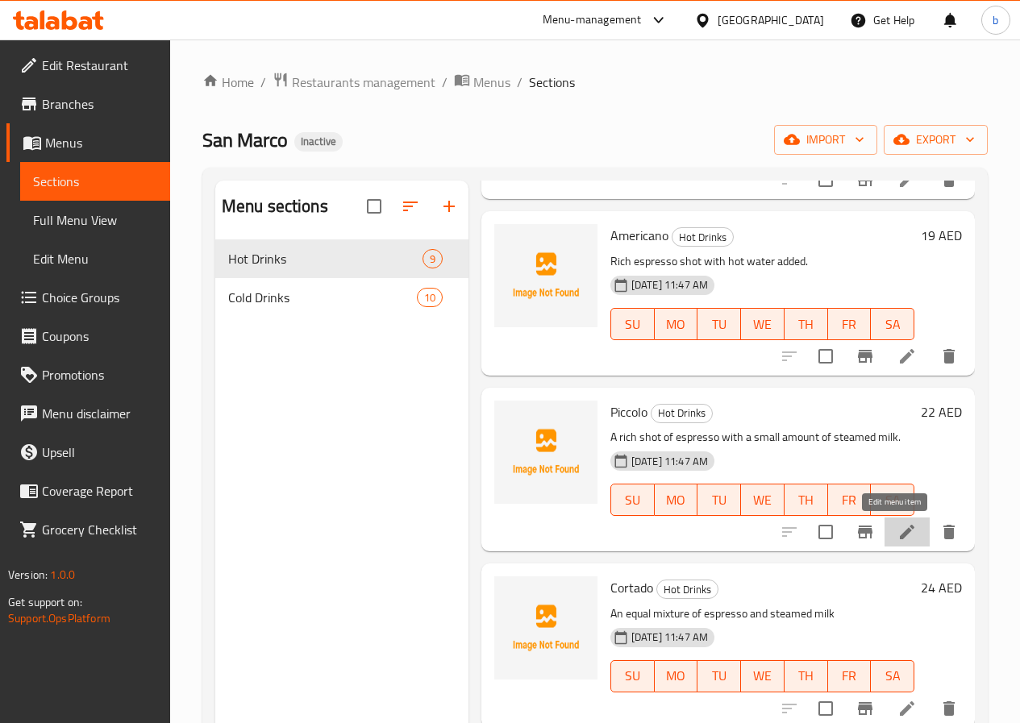
click at [897, 540] on icon at bounding box center [906, 531] width 19 height 19
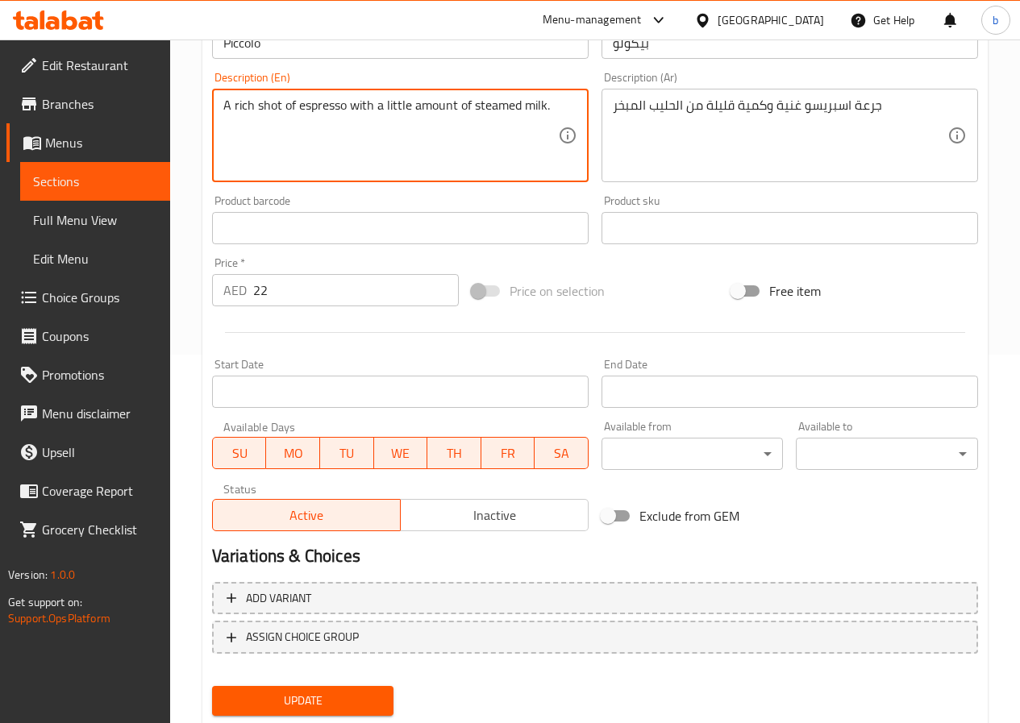
scroll to position [416, 0]
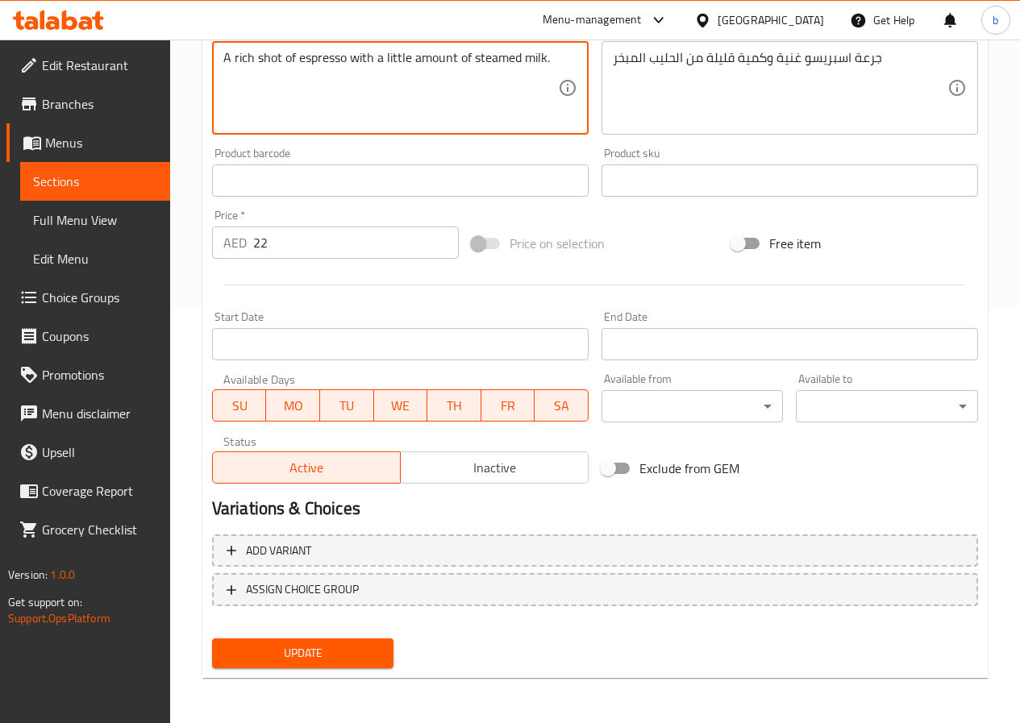
type textarea "A rich shot of espresso with a little amount of steamed milk."
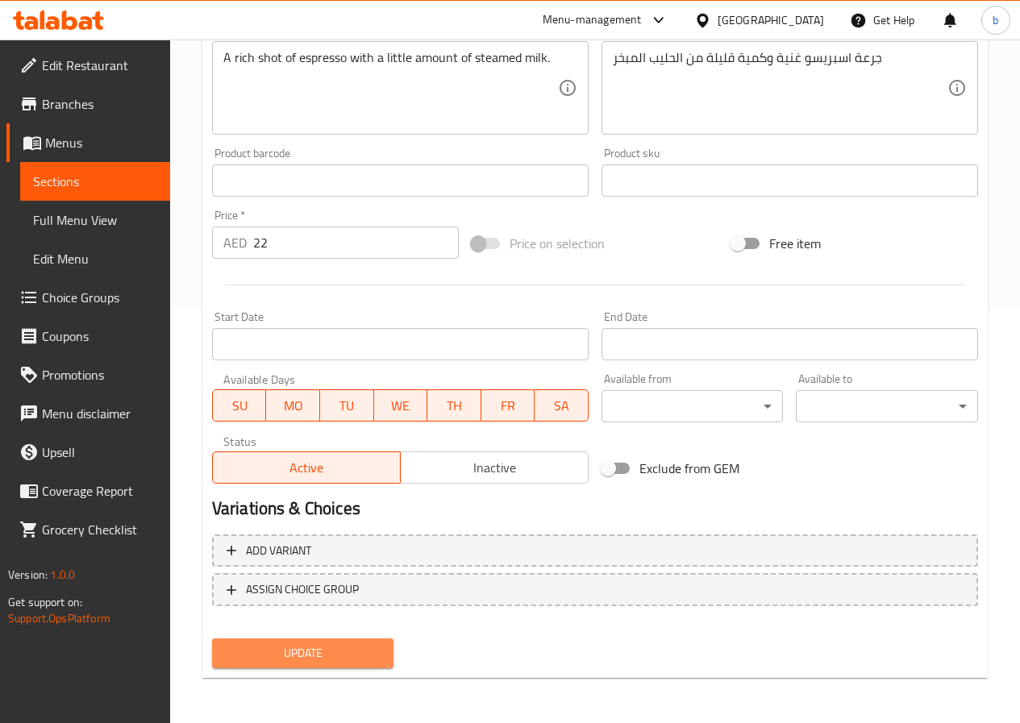
click at [336, 658] on span "Update" at bounding box center [303, 653] width 156 height 20
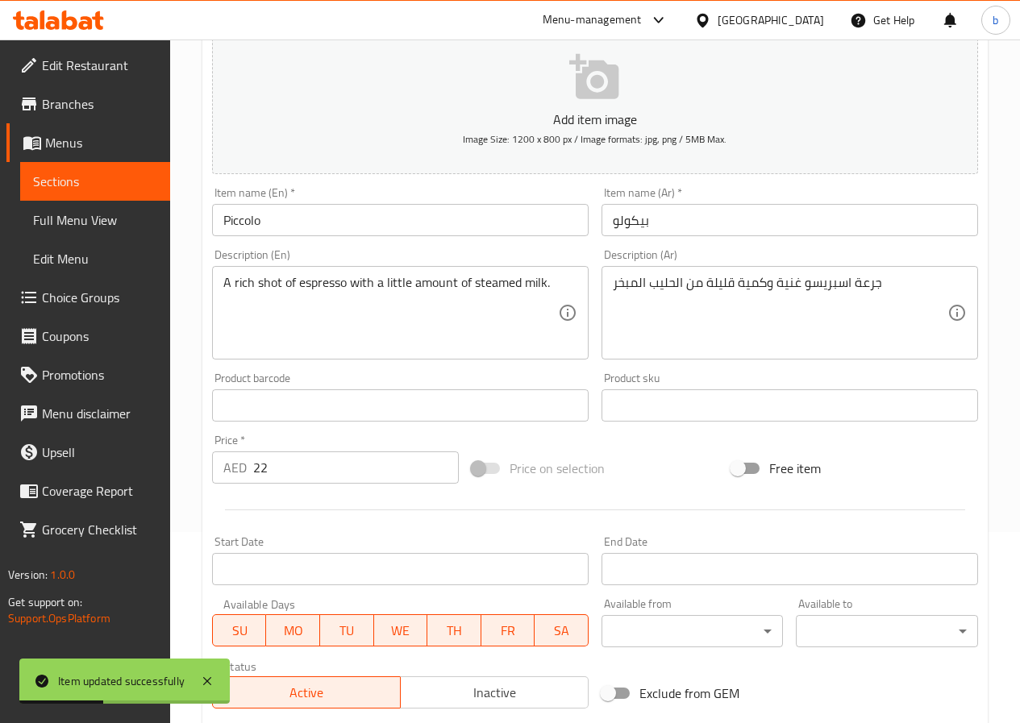
scroll to position [0, 0]
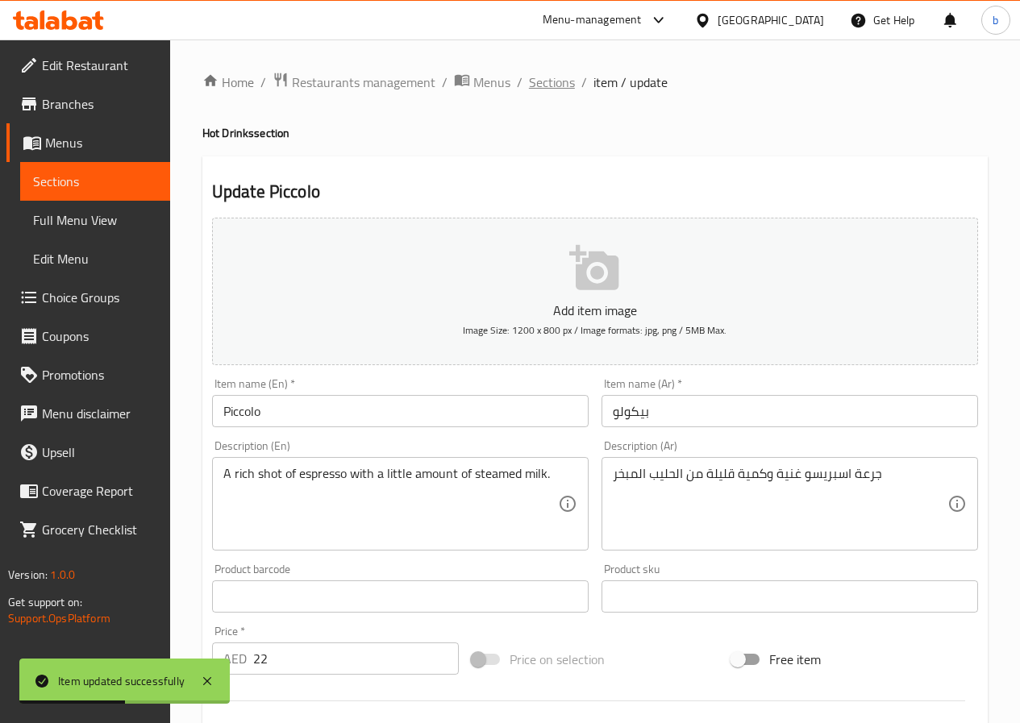
click at [548, 89] on span "Sections" at bounding box center [552, 82] width 46 height 19
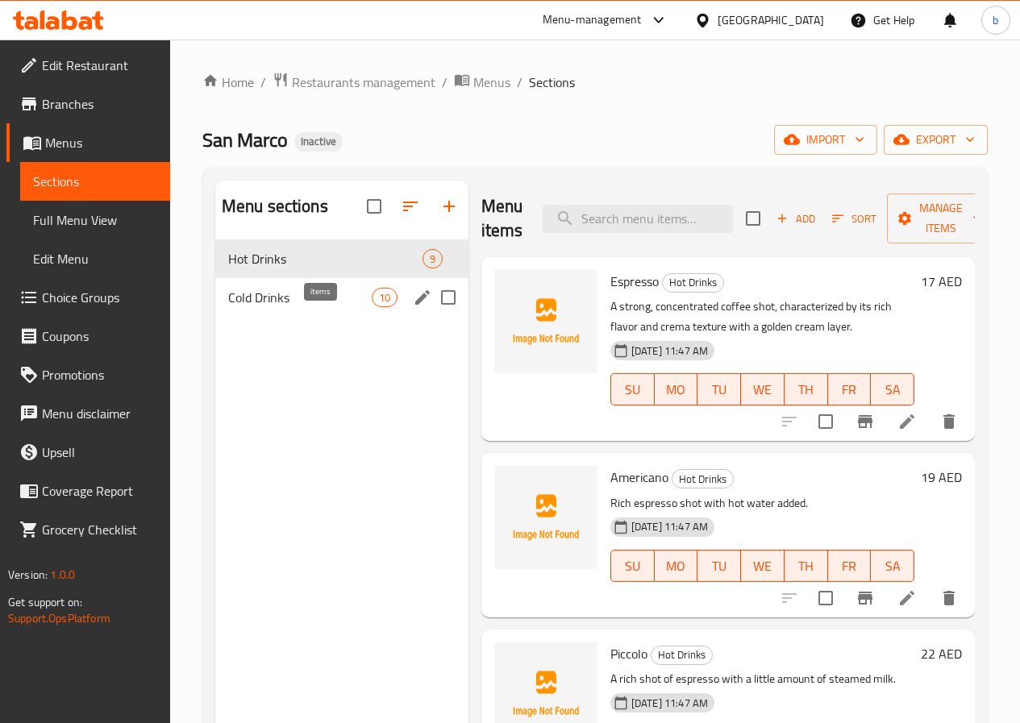
click at [372, 306] on span "10" at bounding box center [384, 297] width 24 height 15
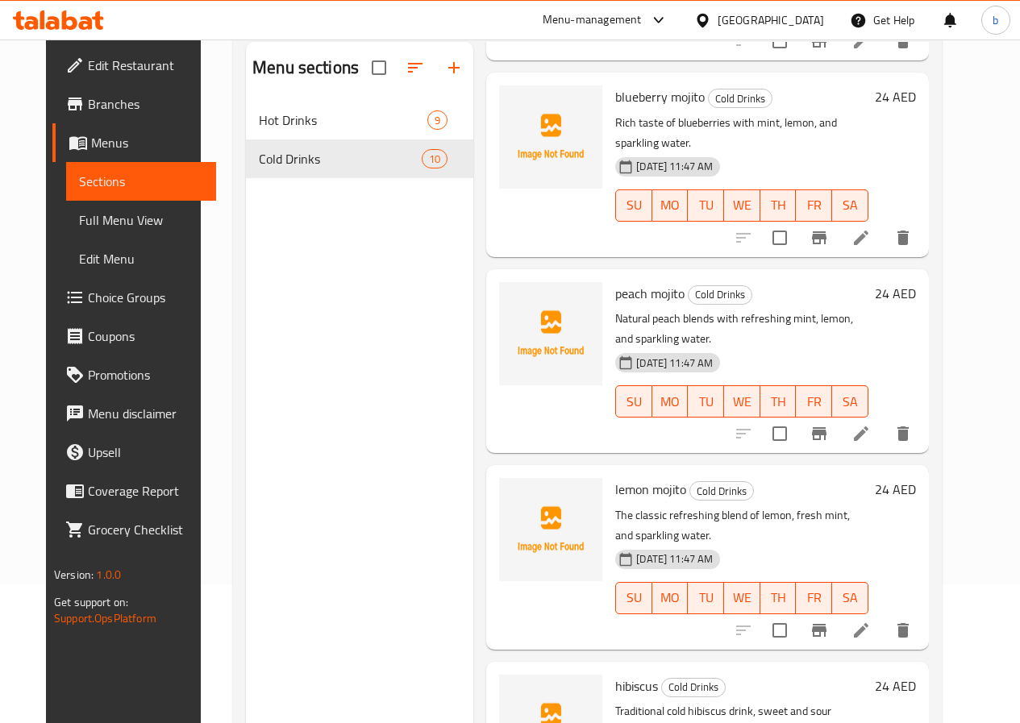
scroll to position [226, 0]
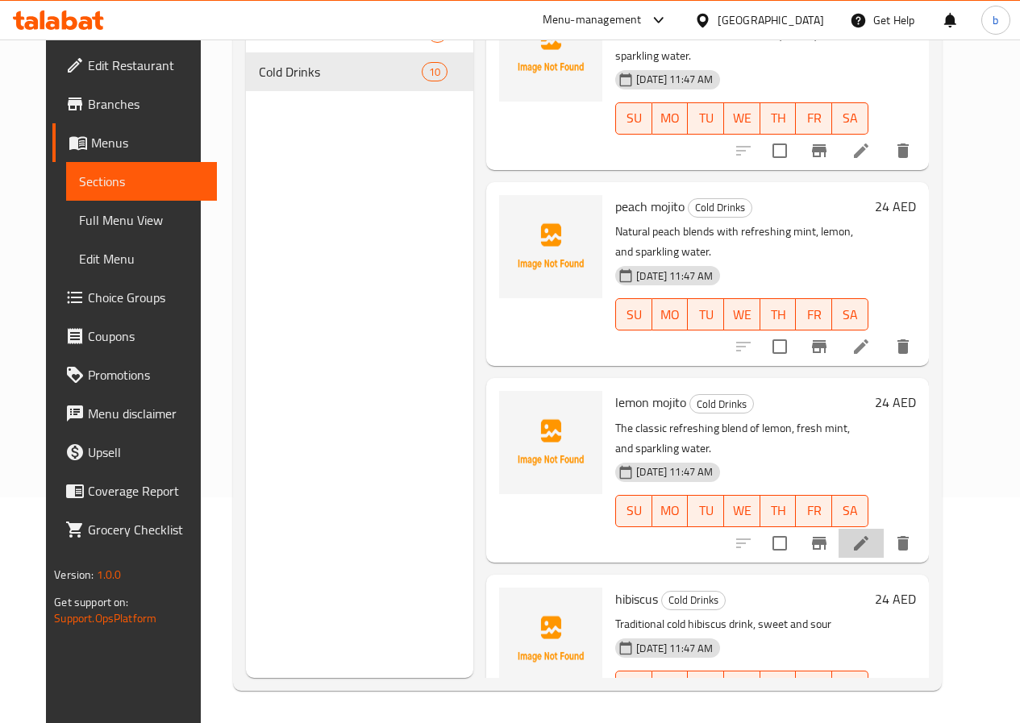
click at [871, 534] on icon at bounding box center [860, 543] width 19 height 19
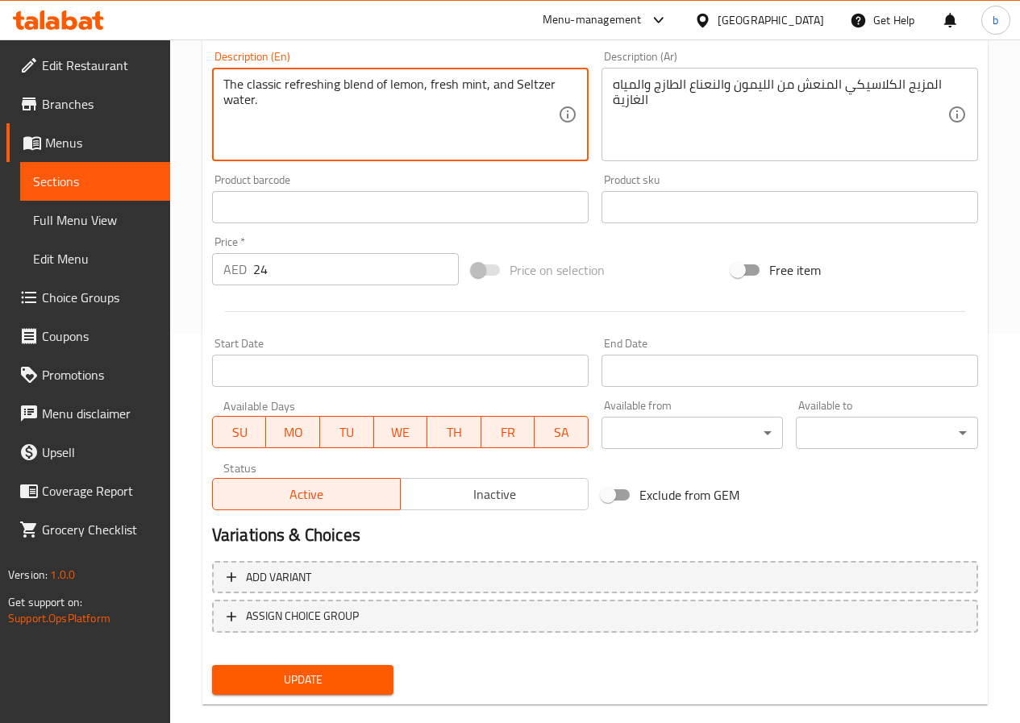
scroll to position [416, 0]
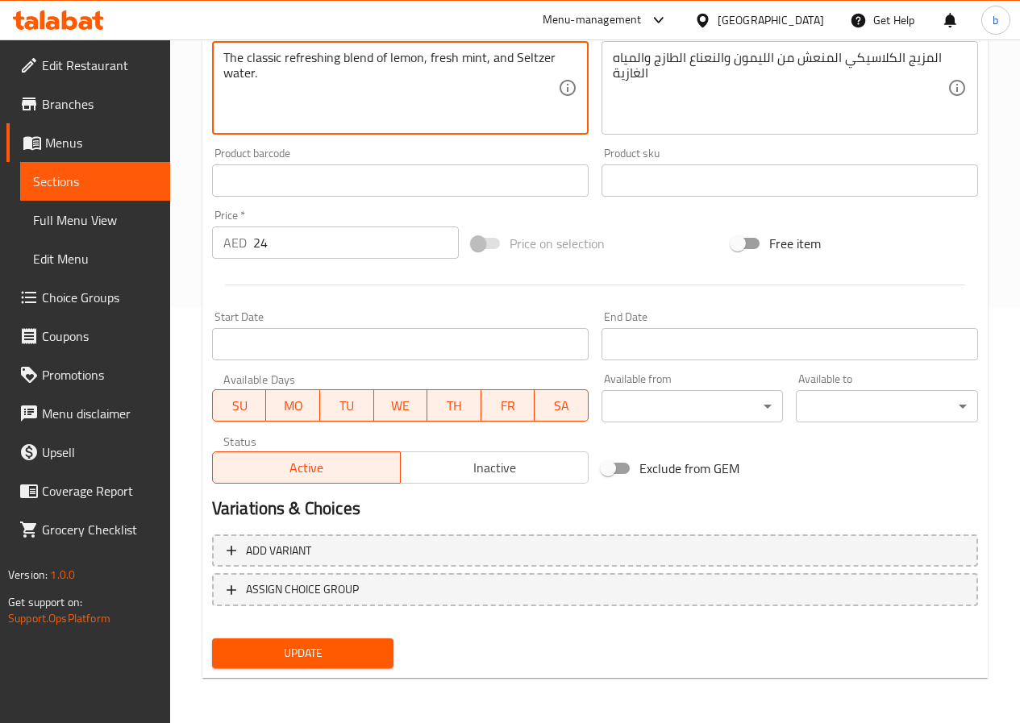
type textarea "The classic refreshing blend of lemon, fresh mint, and Seltzer water."
click at [290, 667] on button "Update" at bounding box center [303, 654] width 182 height 30
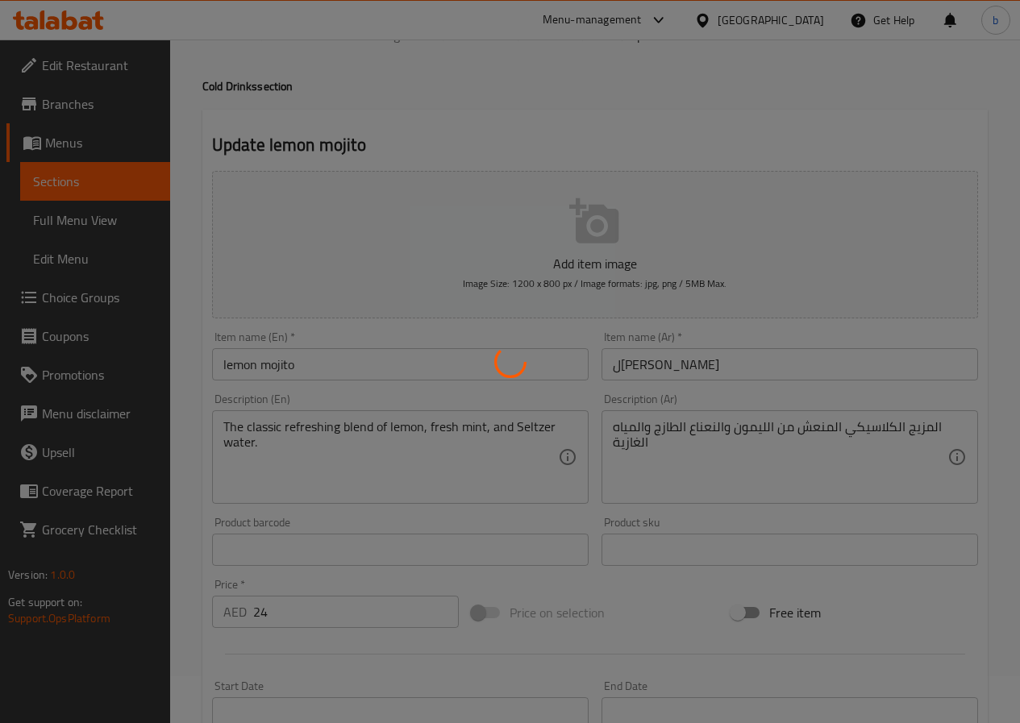
scroll to position [0, 0]
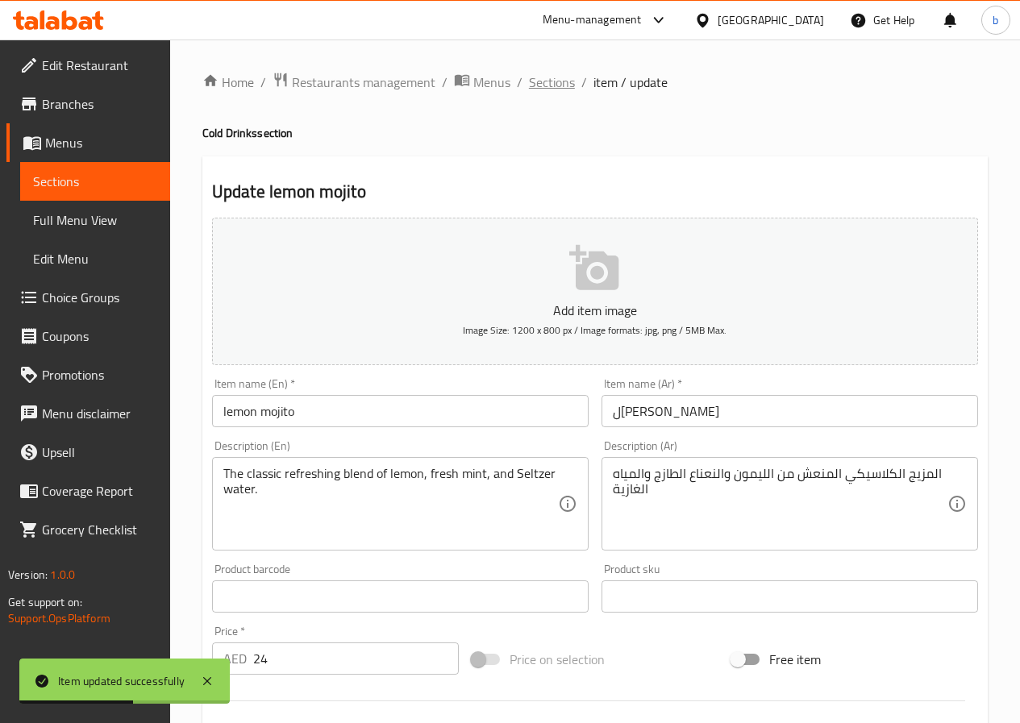
click at [552, 86] on span "Sections" at bounding box center [552, 82] width 46 height 19
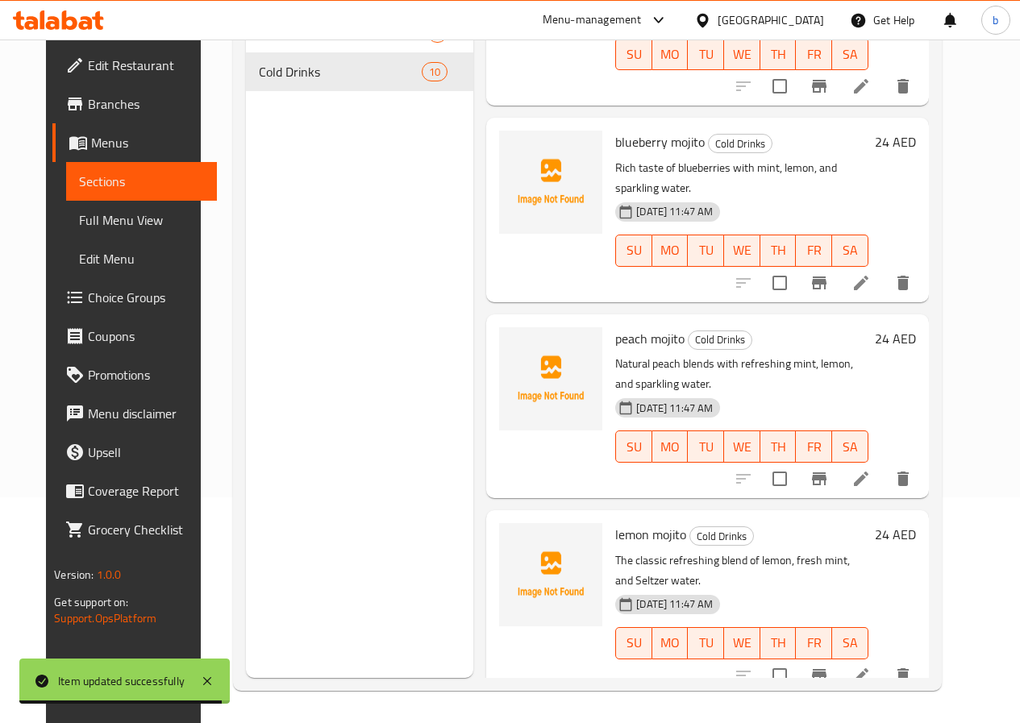
scroll to position [885, 0]
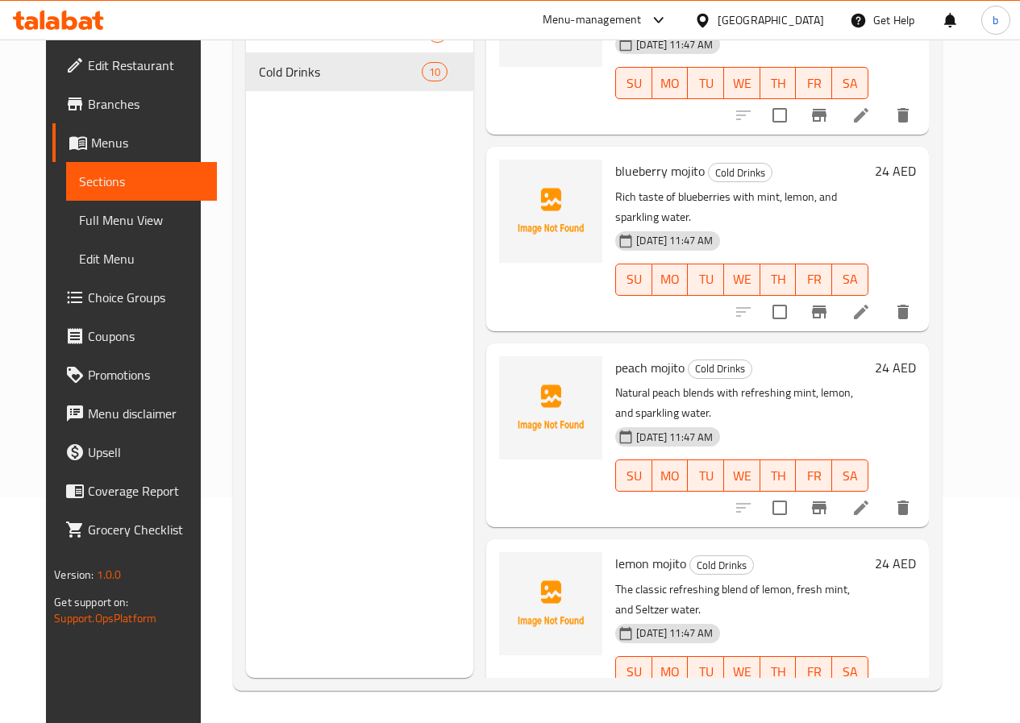
click at [884, 493] on li at bounding box center [860, 507] width 45 height 29
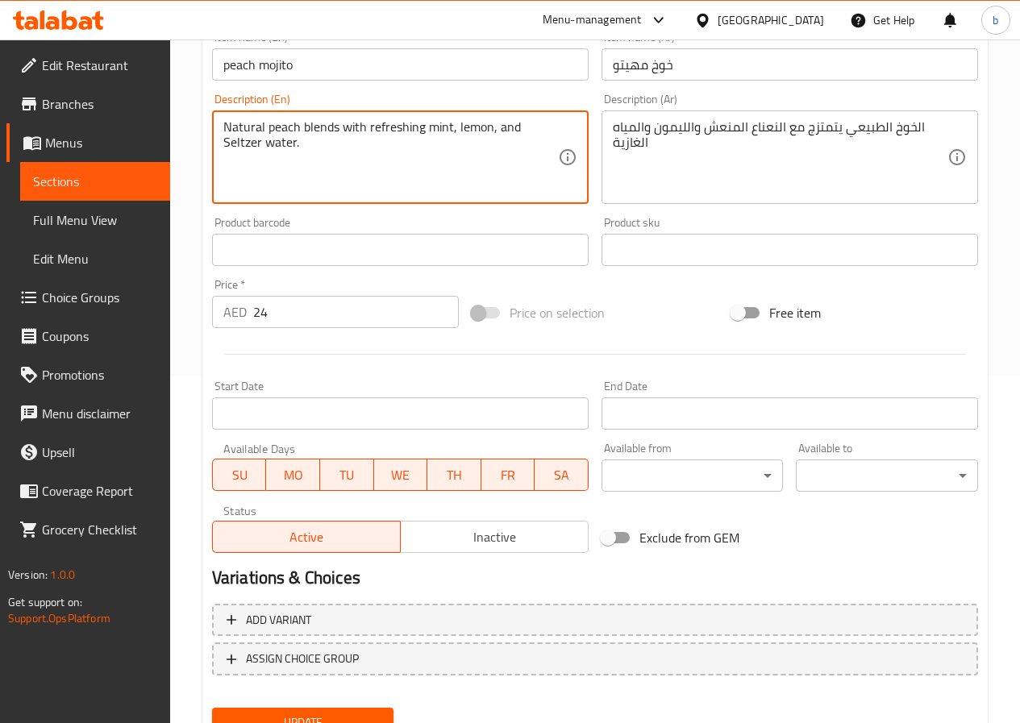
scroll to position [416, 0]
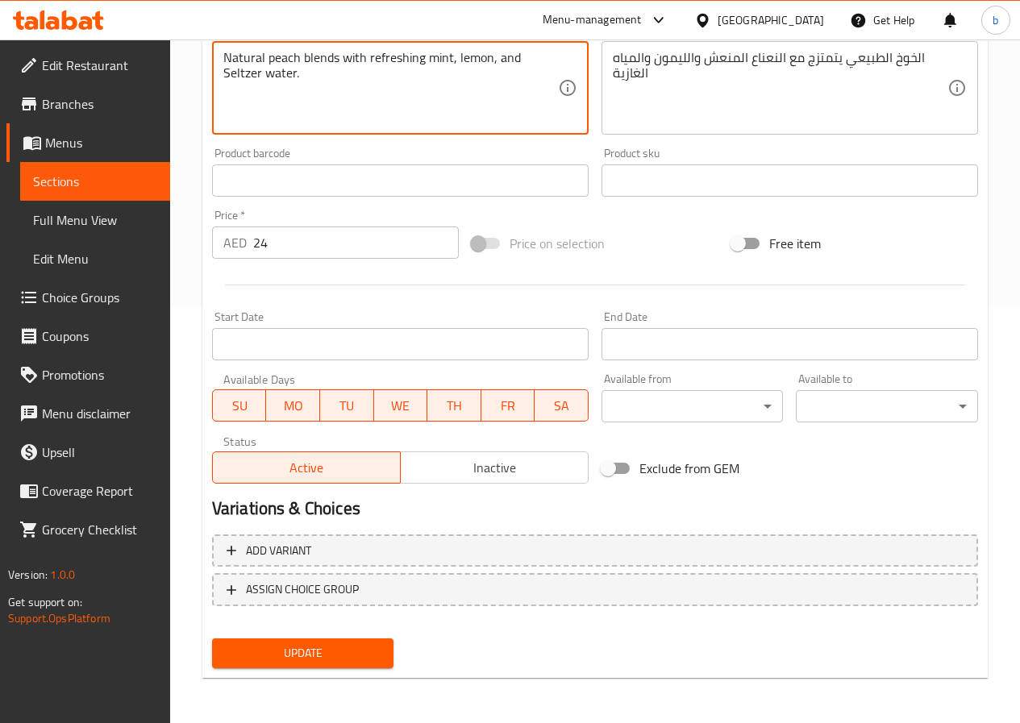
type textarea "Natural peach blends with refreshing mint, lemon, and Seltzer water."
click at [323, 664] on span "Update" at bounding box center [303, 653] width 156 height 20
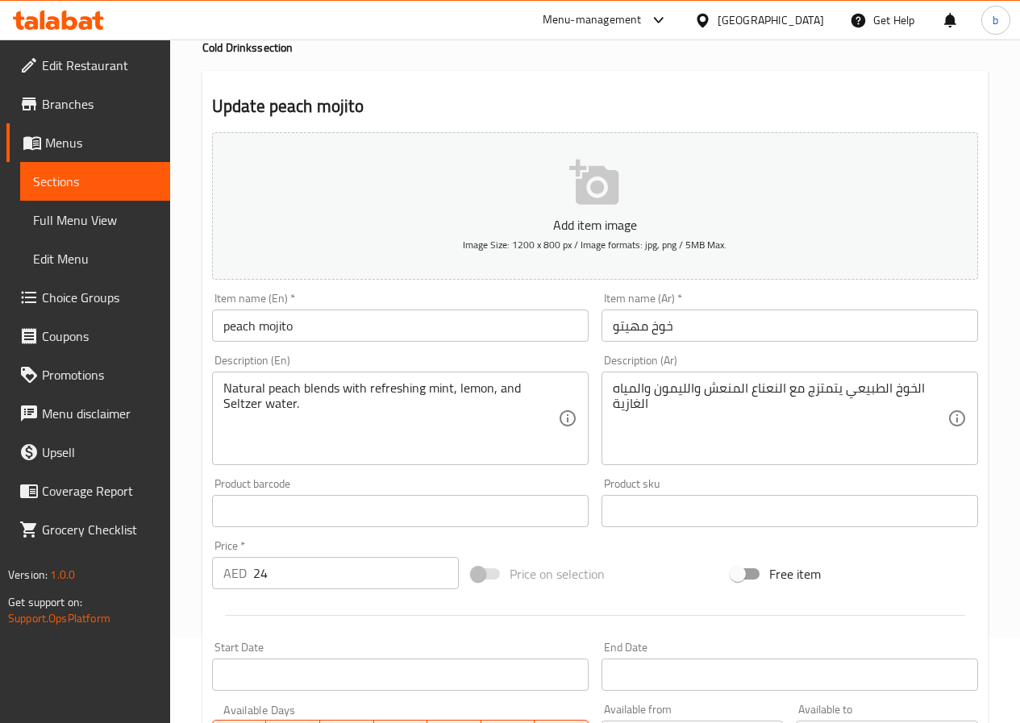
scroll to position [0, 0]
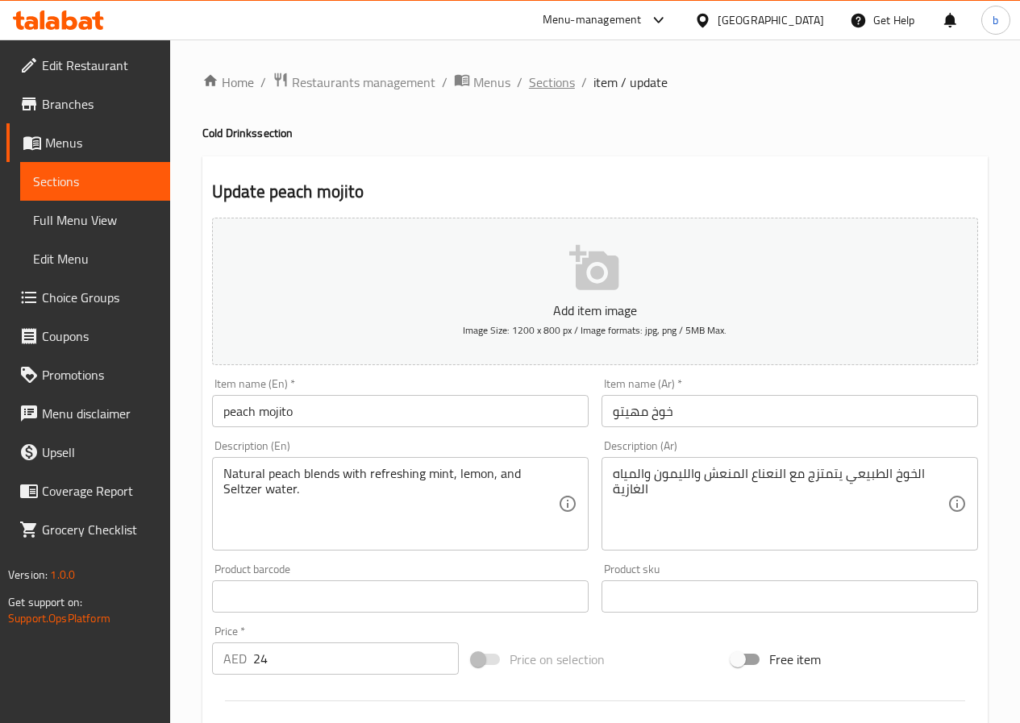
click at [549, 80] on span "Sections" at bounding box center [552, 82] width 46 height 19
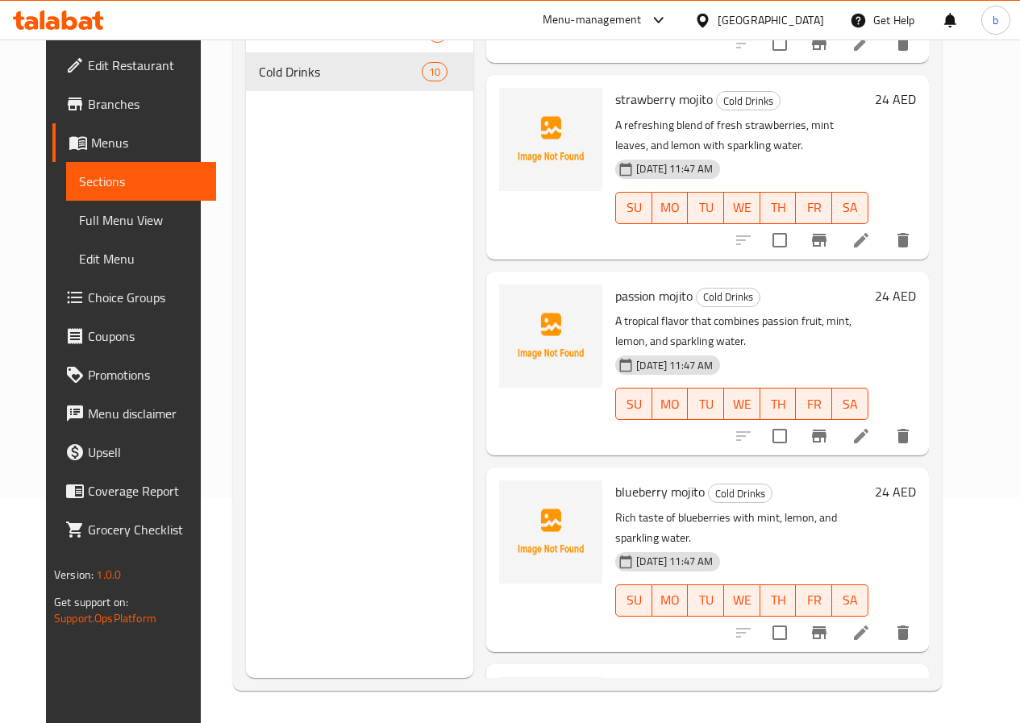
scroll to position [1047, 0]
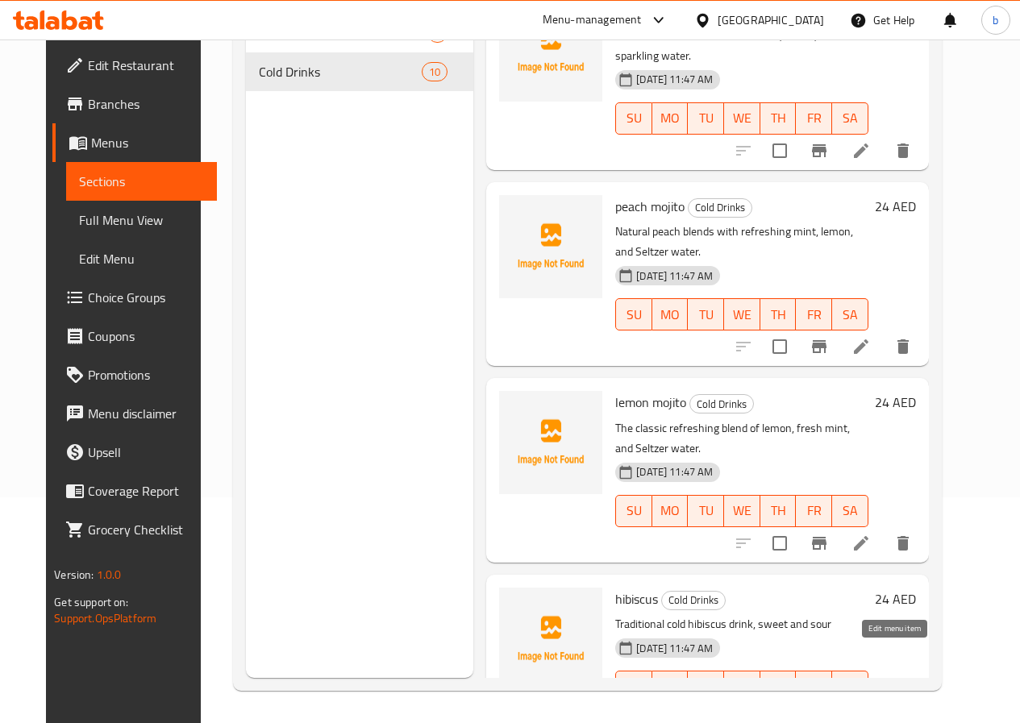
click at [868, 712] on icon at bounding box center [861, 719] width 15 height 15
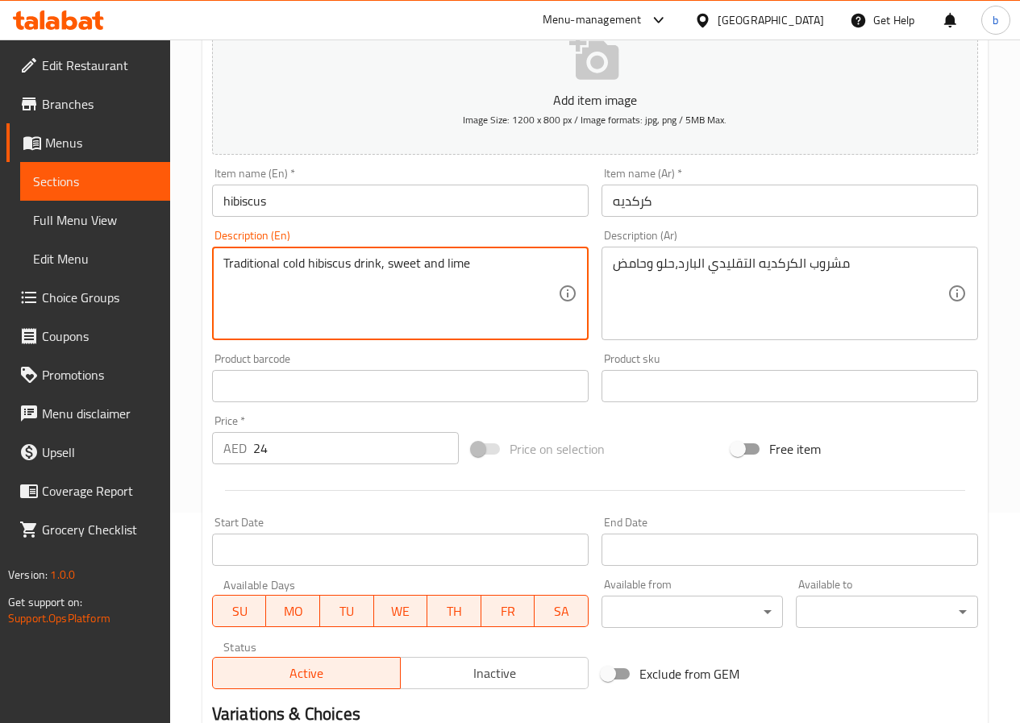
scroll to position [403, 0]
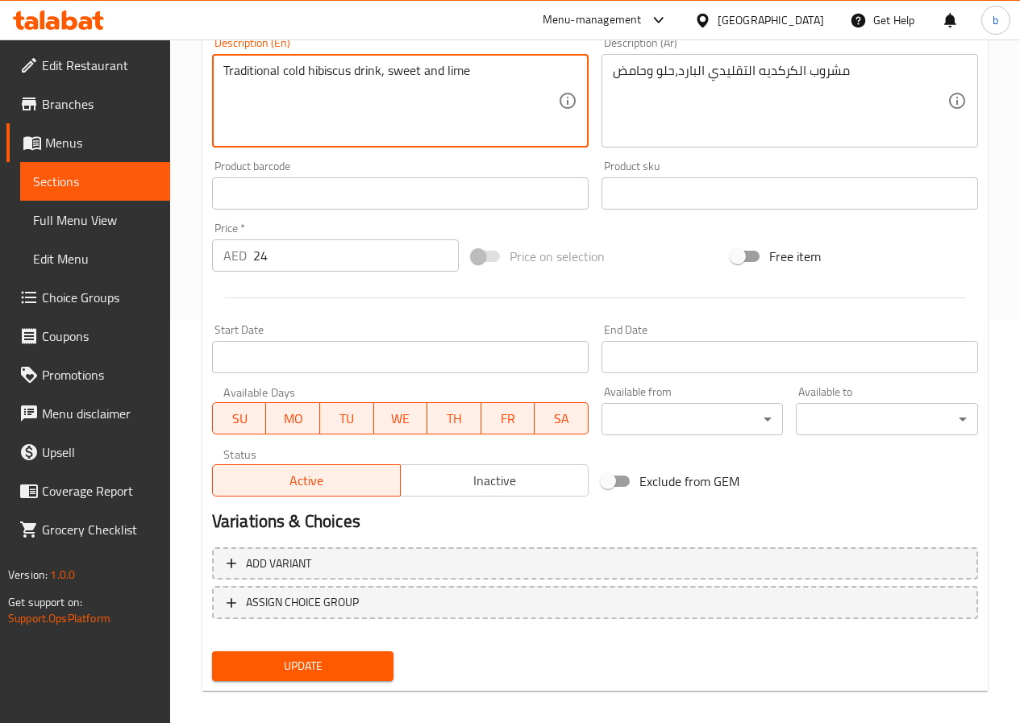
type textarea "Traditional cold hibiscus drink, sweet and lime"
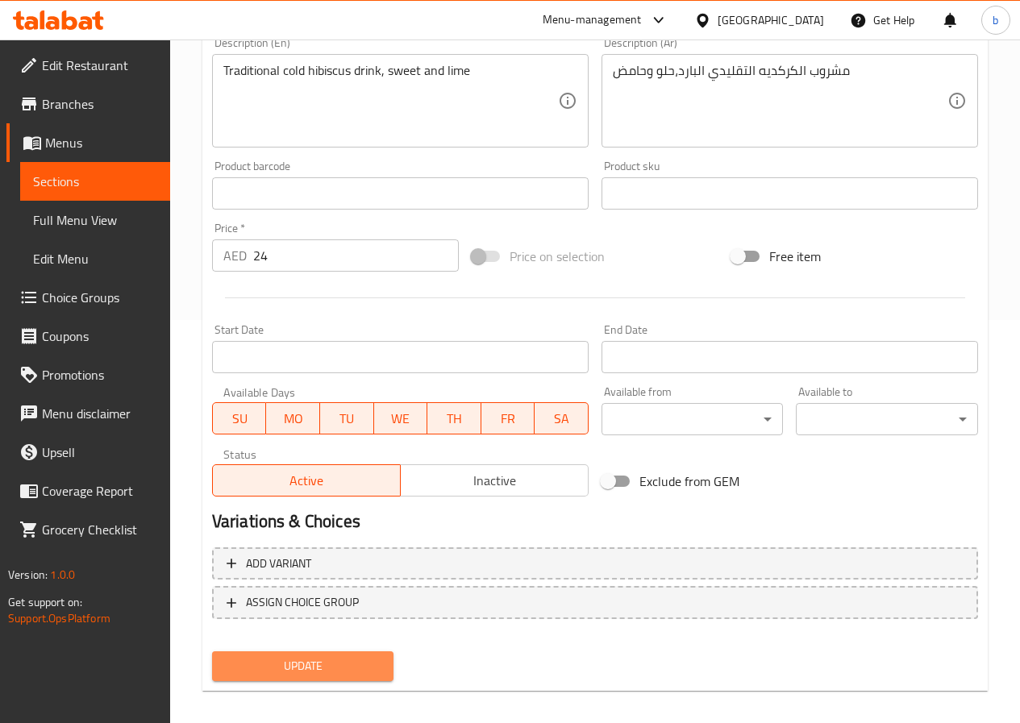
click at [299, 672] on span "Update" at bounding box center [303, 666] width 156 height 20
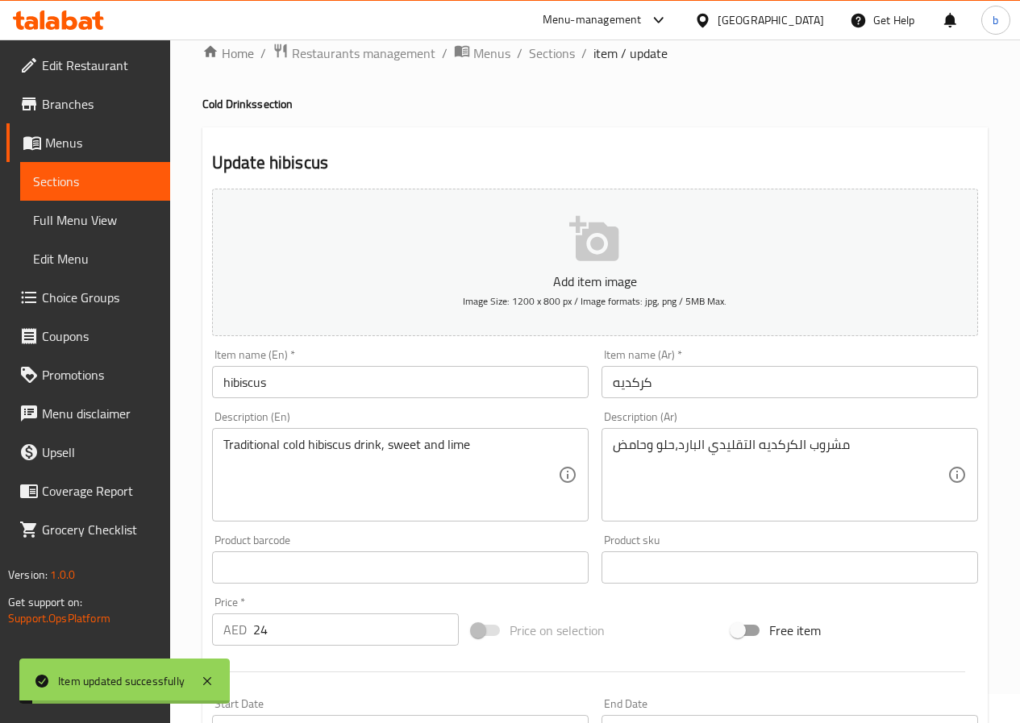
scroll to position [0, 0]
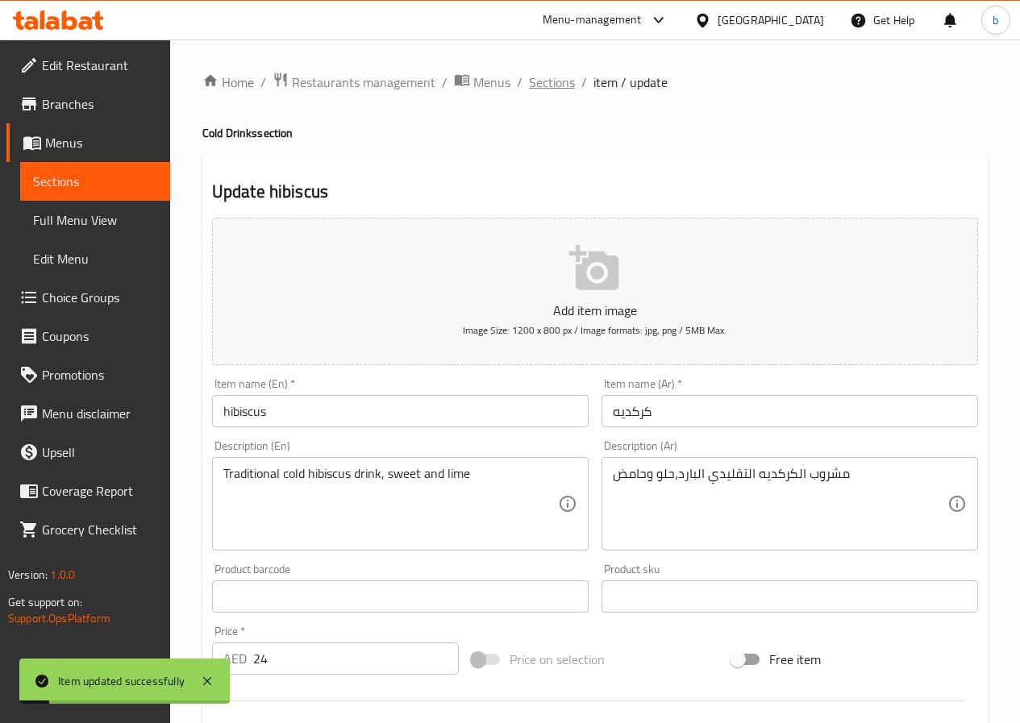
click at [551, 82] on span "Sections" at bounding box center [552, 82] width 46 height 19
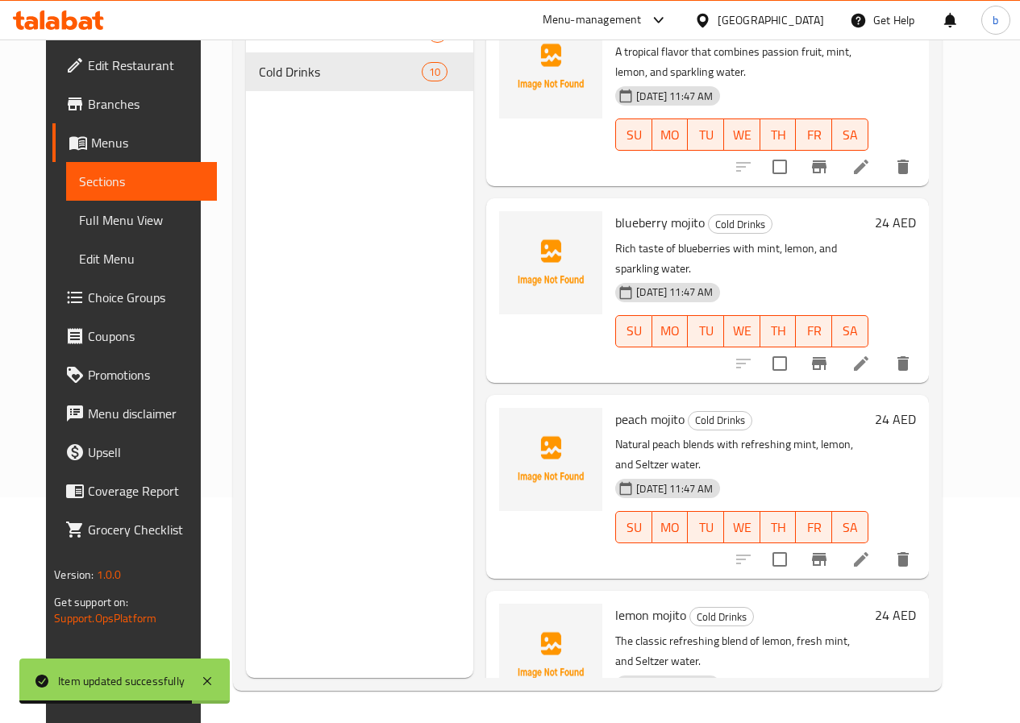
scroll to position [805, 0]
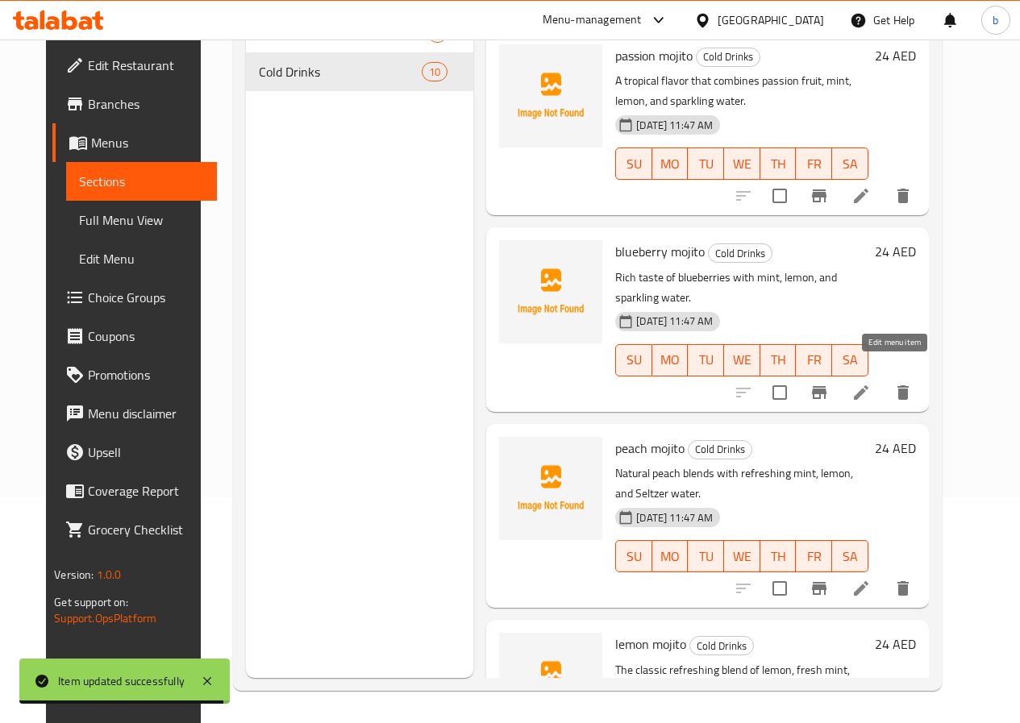
click at [871, 383] on icon at bounding box center [860, 392] width 19 height 19
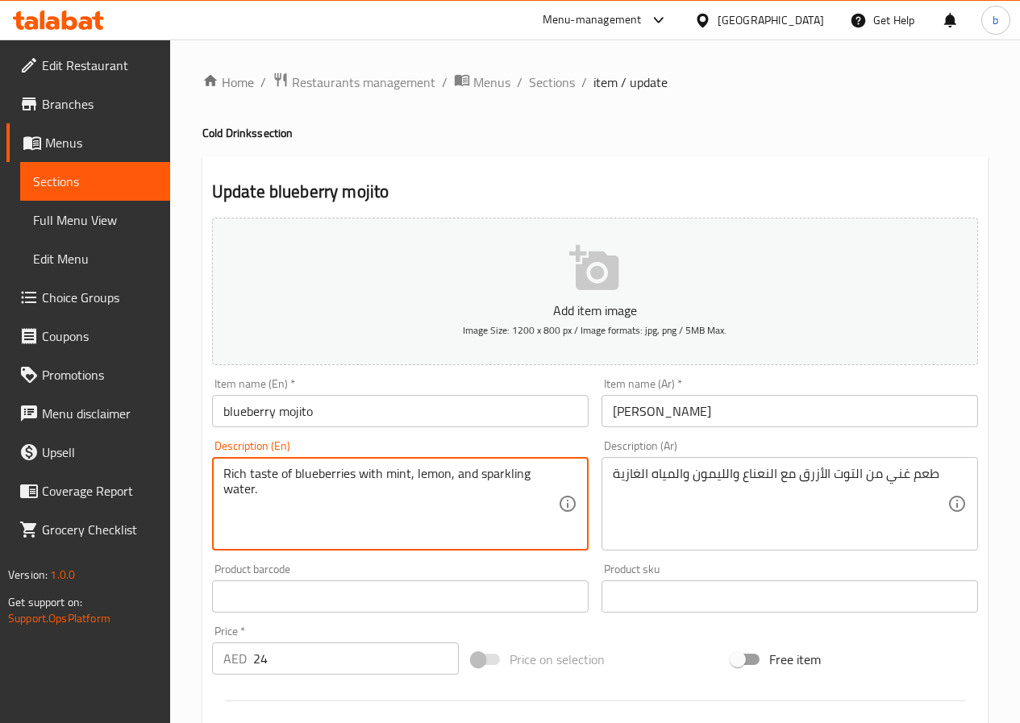
click at [545, 481] on textarea "Rich taste of blueberries with mint, lemon, and sparkling water." at bounding box center [390, 504] width 335 height 77
drag, startPoint x: 545, startPoint y: 481, endPoint x: 542, endPoint y: 472, distance: 10.2
click at [544, 478] on textarea "Rich taste of blueberries with mint, lemon, and sparkling water." at bounding box center [390, 504] width 335 height 77
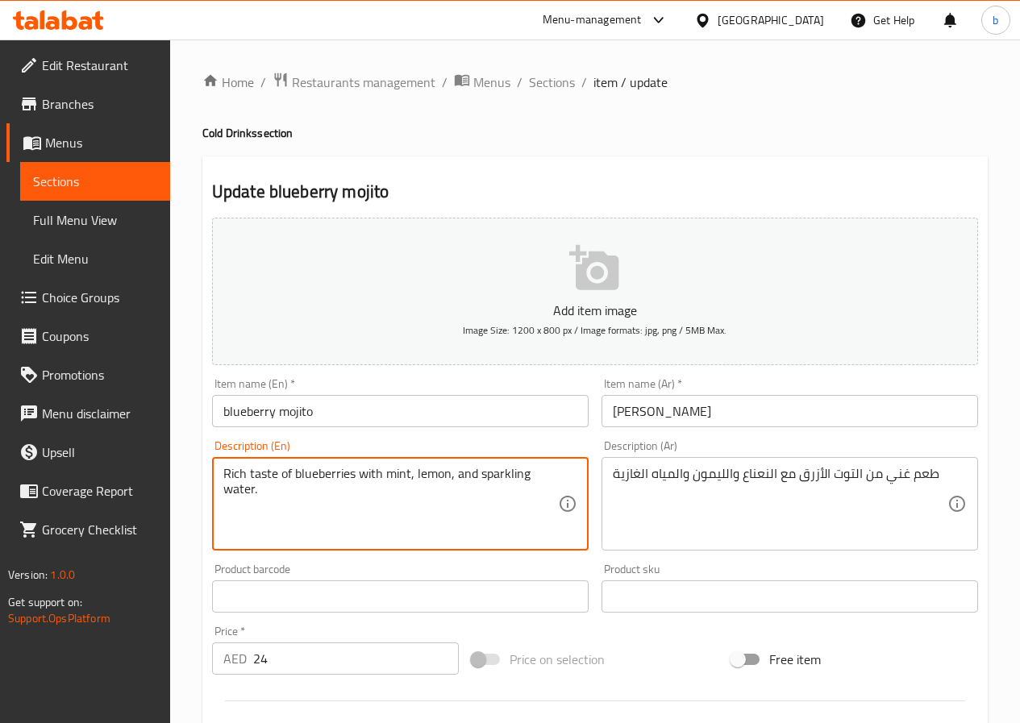
click at [529, 474] on textarea "Rich taste of blueberries with mint, lemon, and sparkling water." at bounding box center [390, 504] width 335 height 77
click at [528, 477] on textarea "Rich taste of blueberries with mint, lemon, and sparkling water." at bounding box center [390, 504] width 335 height 77
click at [535, 471] on textarea "Rich taste of blueberries with mint, lemon, and sparkling water." at bounding box center [390, 504] width 335 height 77
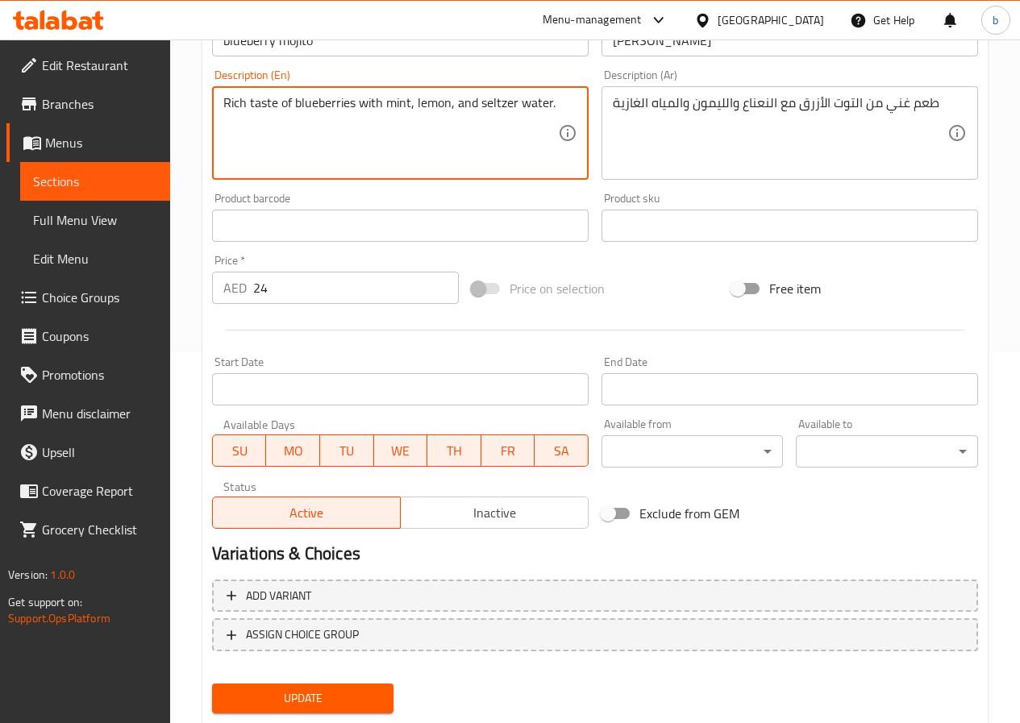
scroll to position [416, 0]
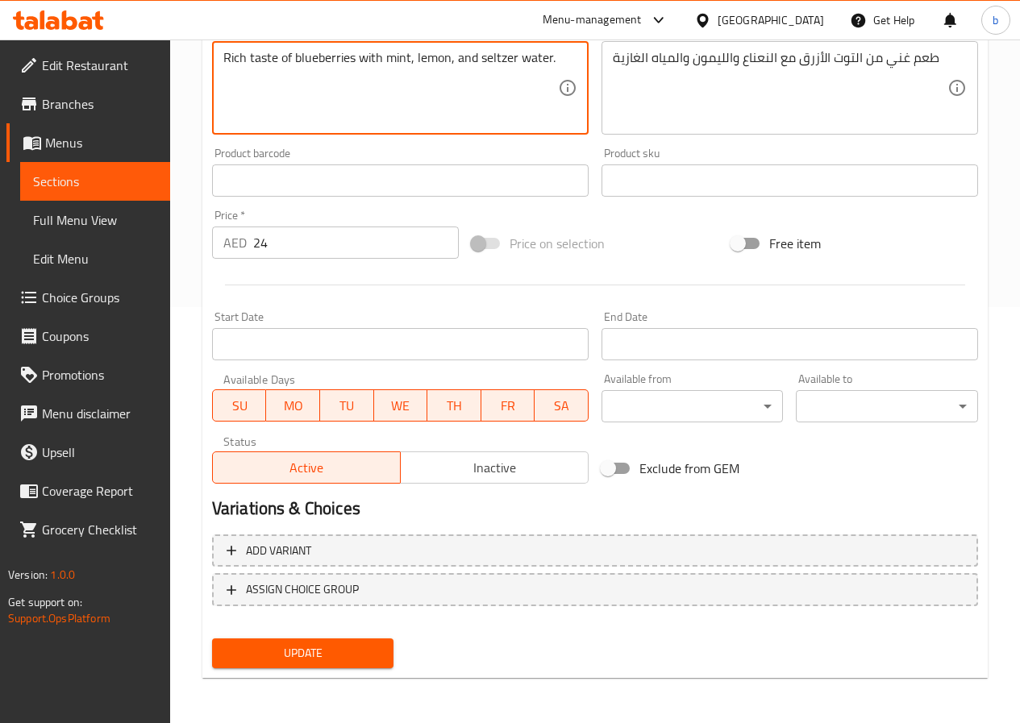
type textarea "Rich taste of blueberries with mint, lemon, and seltzer water."
click at [363, 651] on span "Update" at bounding box center [303, 653] width 156 height 20
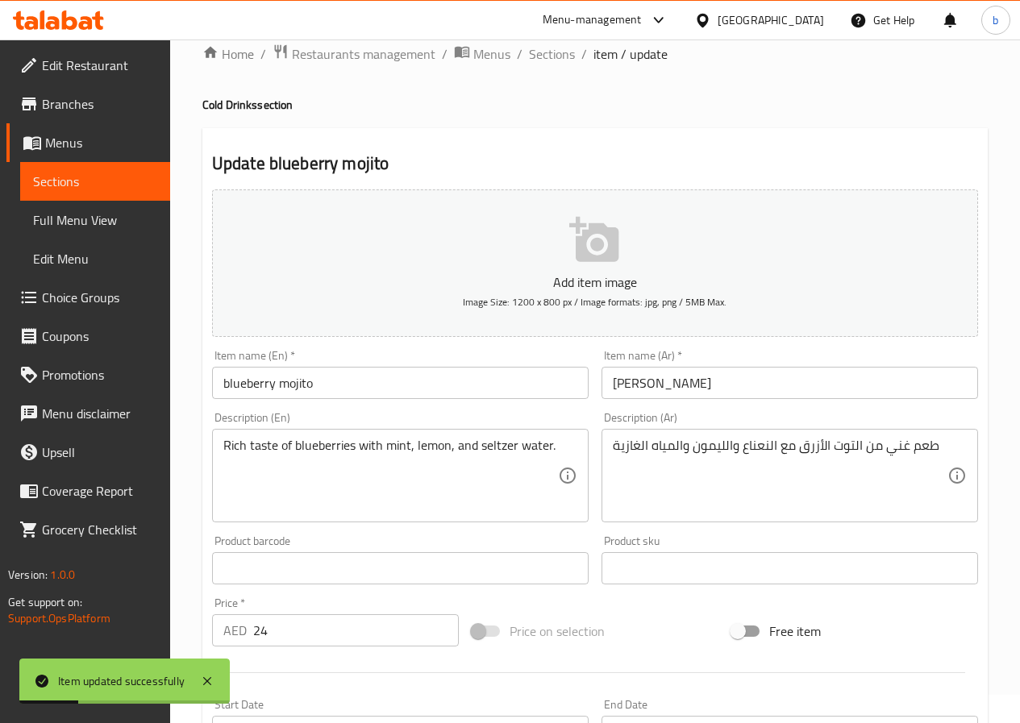
scroll to position [13, 0]
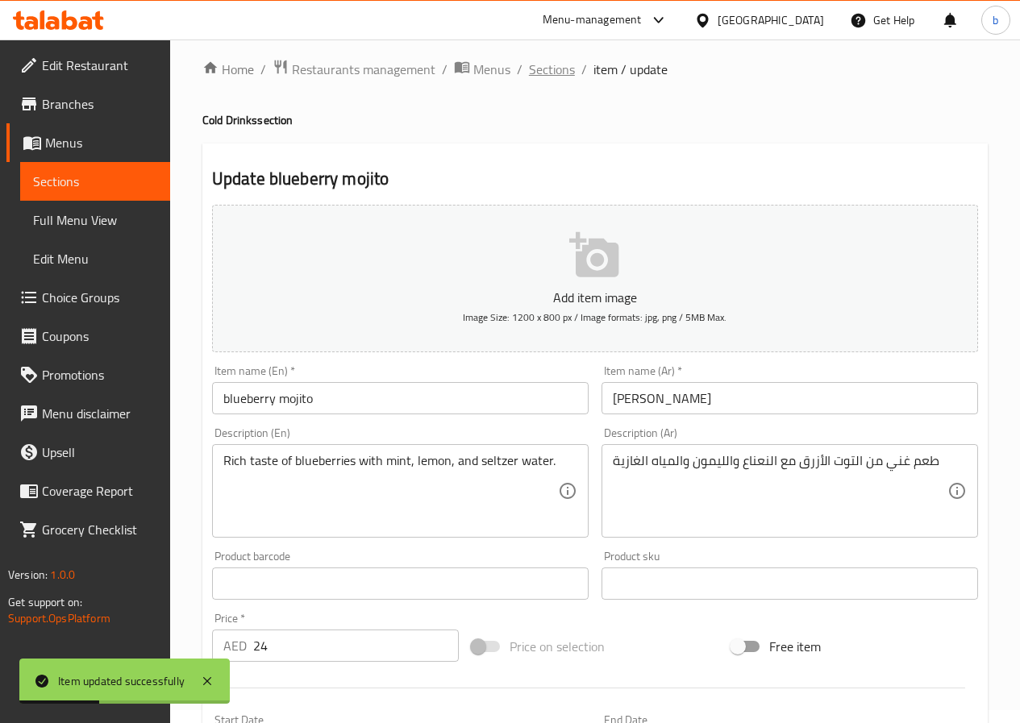
click at [560, 77] on span "Sections" at bounding box center [552, 69] width 46 height 19
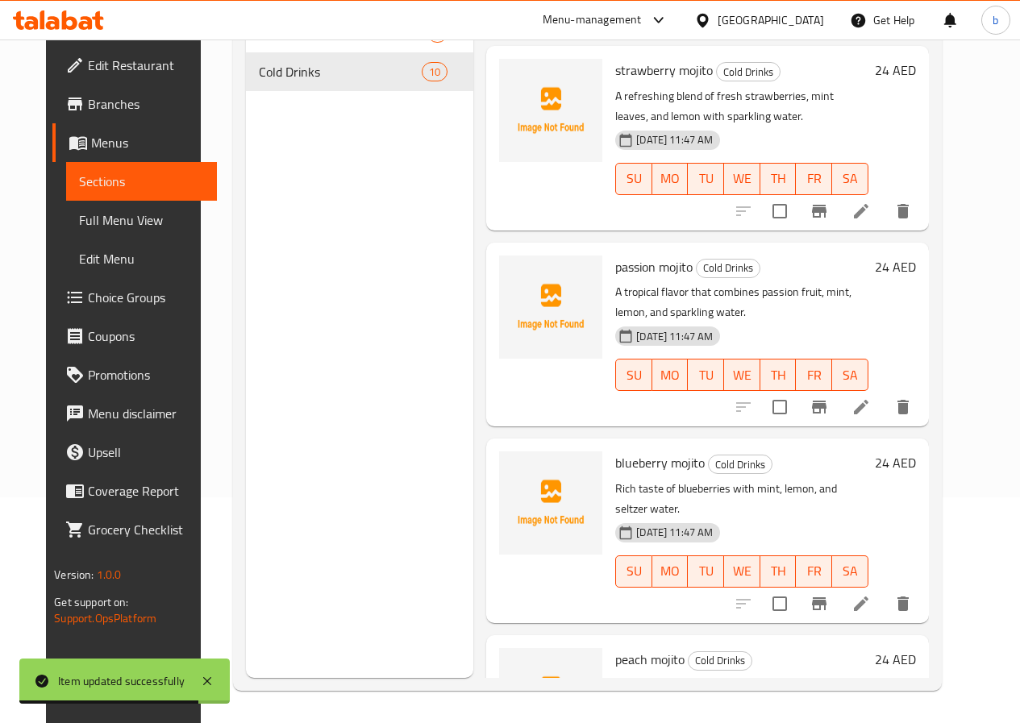
scroll to position [564, 0]
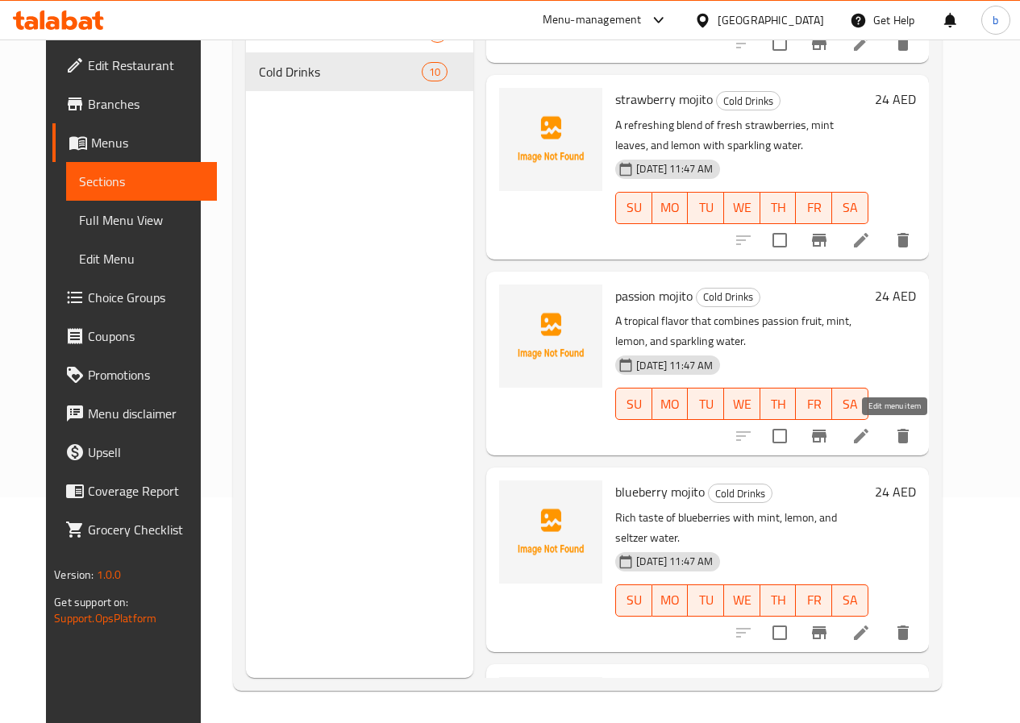
click at [868, 433] on icon at bounding box center [861, 436] width 15 height 15
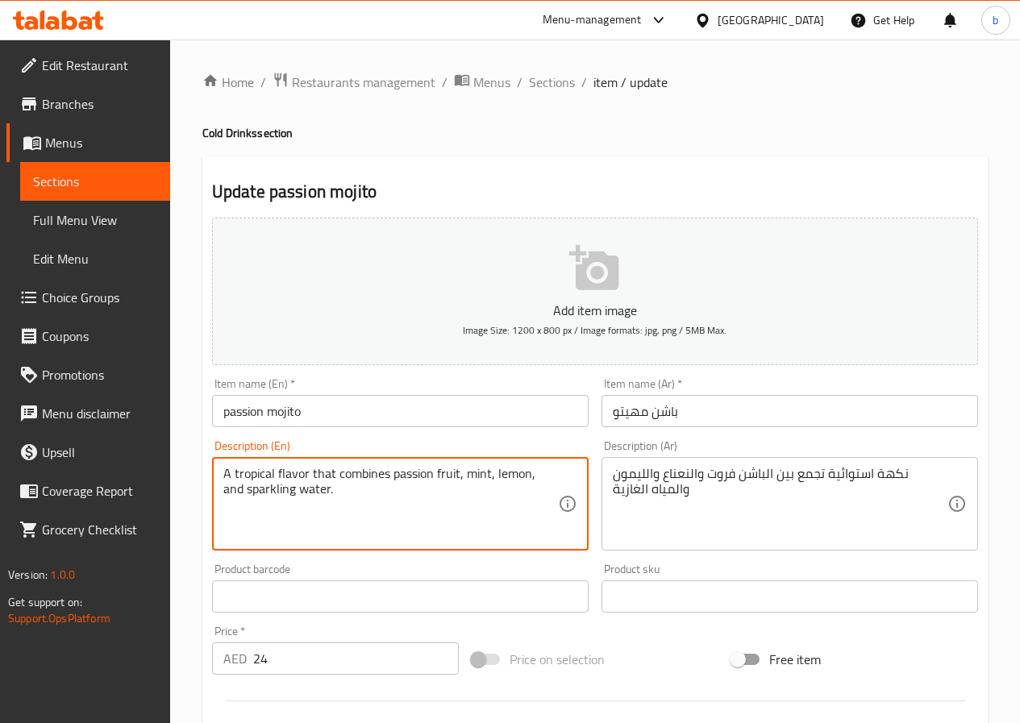
drag, startPoint x: 306, startPoint y: 489, endPoint x: 212, endPoint y: 515, distance: 97.0
paste textarea "Seltzer W"
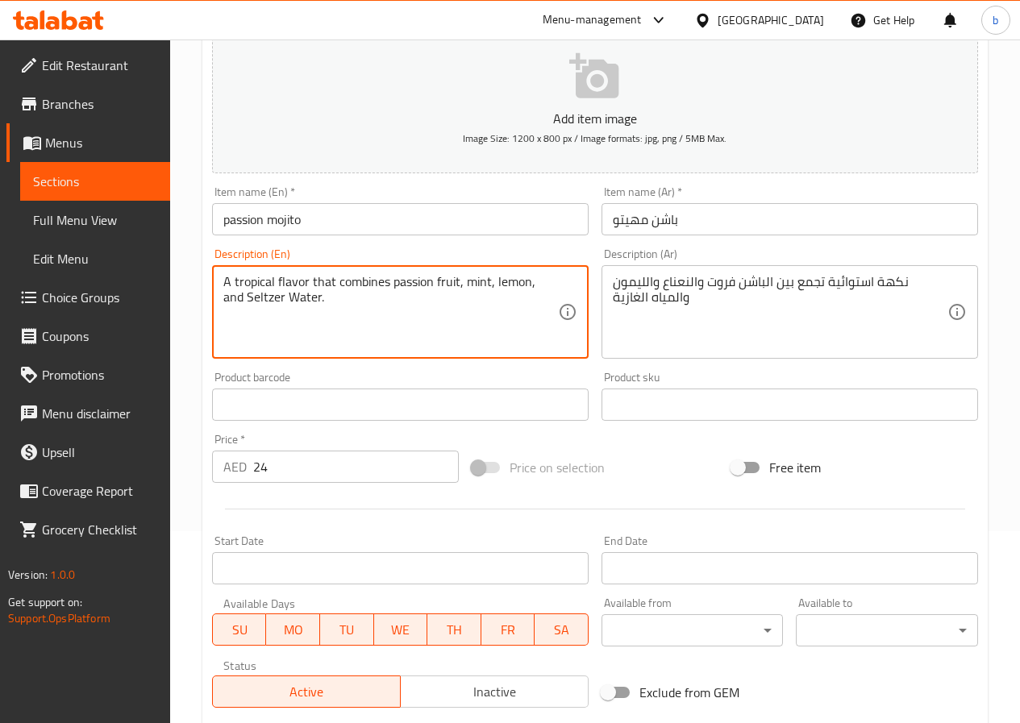
scroll to position [416, 0]
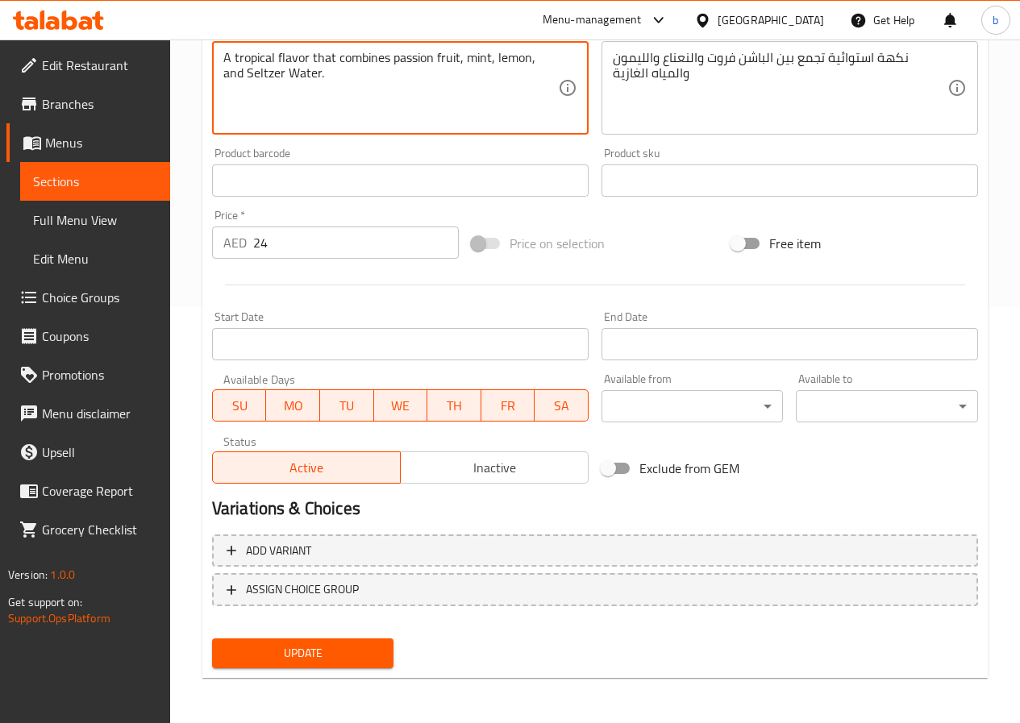
type textarea "A tropical flavor that combines passion fruit, mint, lemon, and Seltzer Water."
click at [282, 655] on span "Update" at bounding box center [303, 653] width 156 height 20
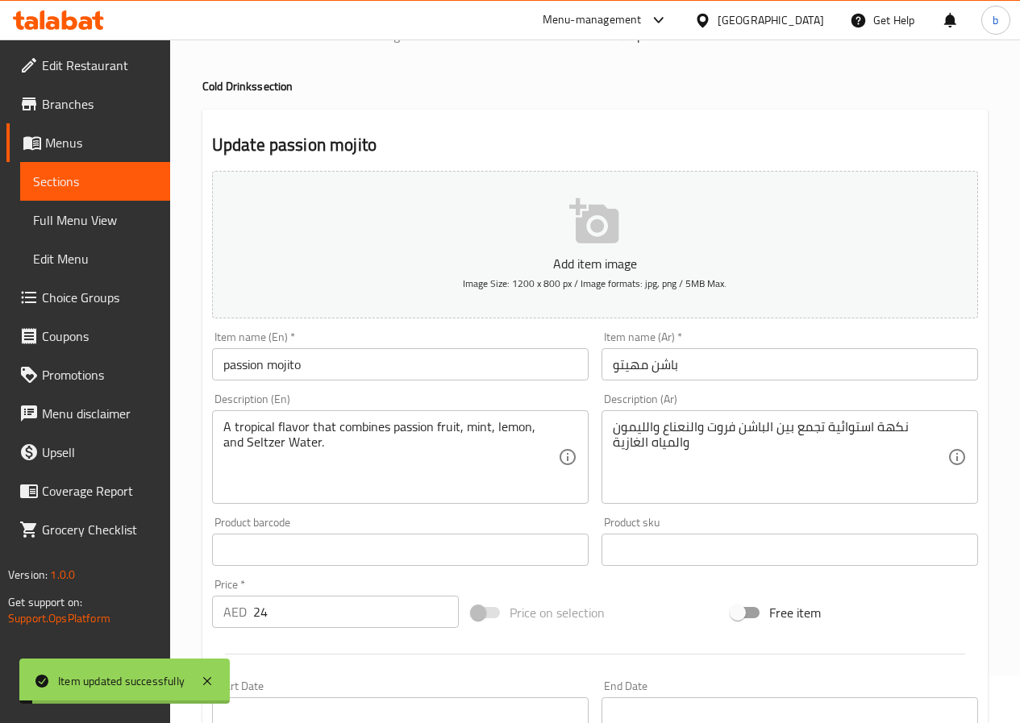
scroll to position [0, 0]
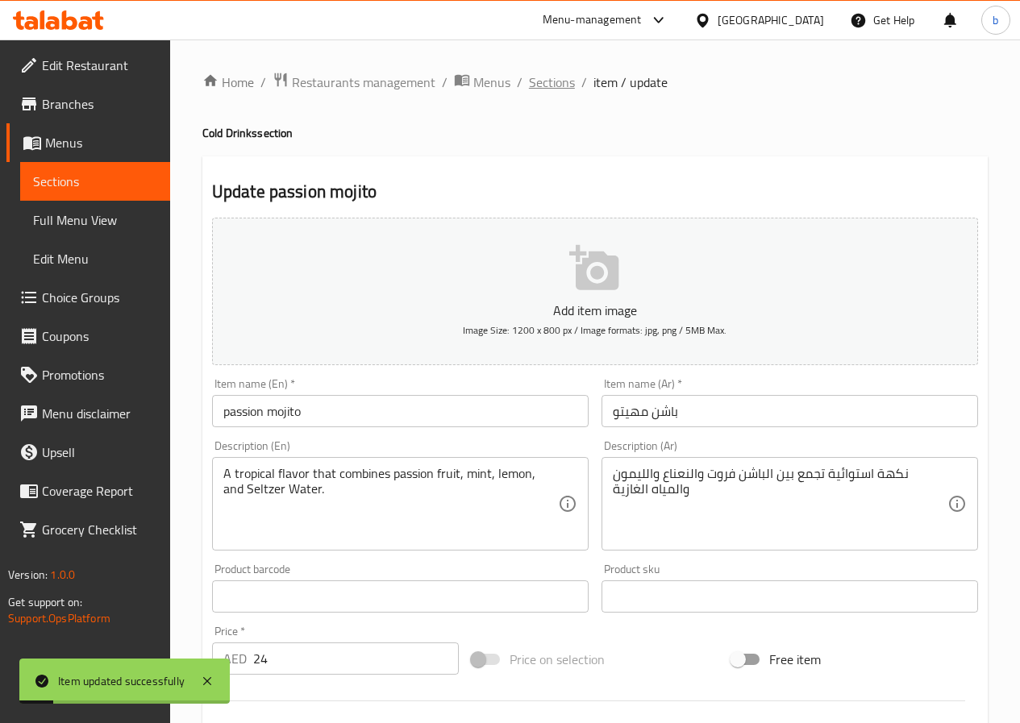
click at [564, 89] on span "Sections" at bounding box center [552, 82] width 46 height 19
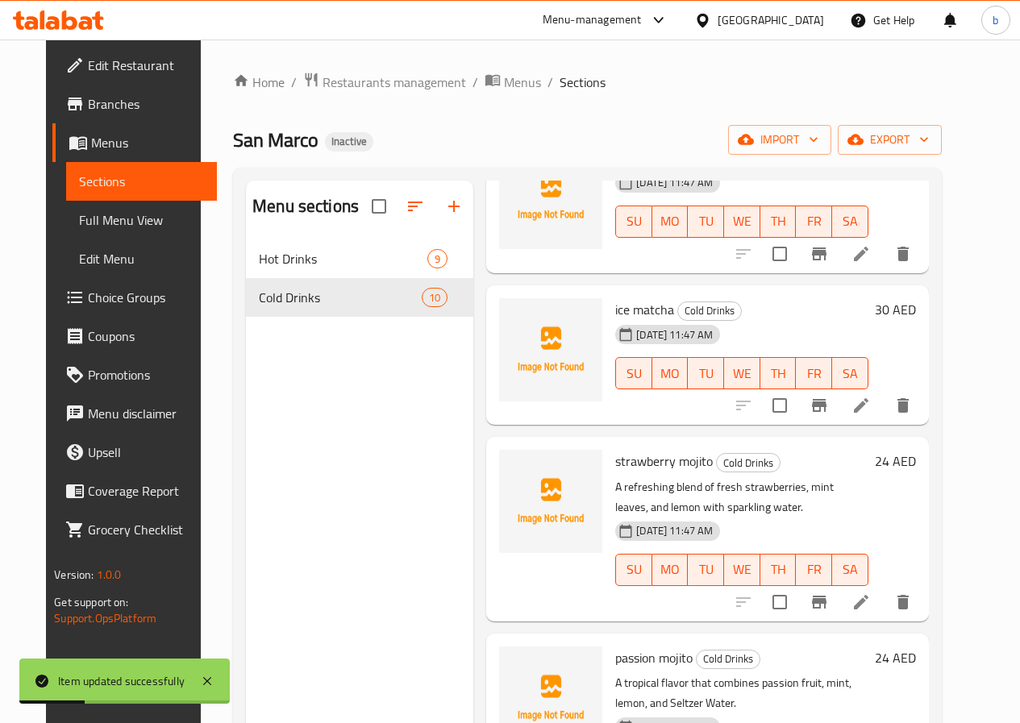
scroll to position [645, 0]
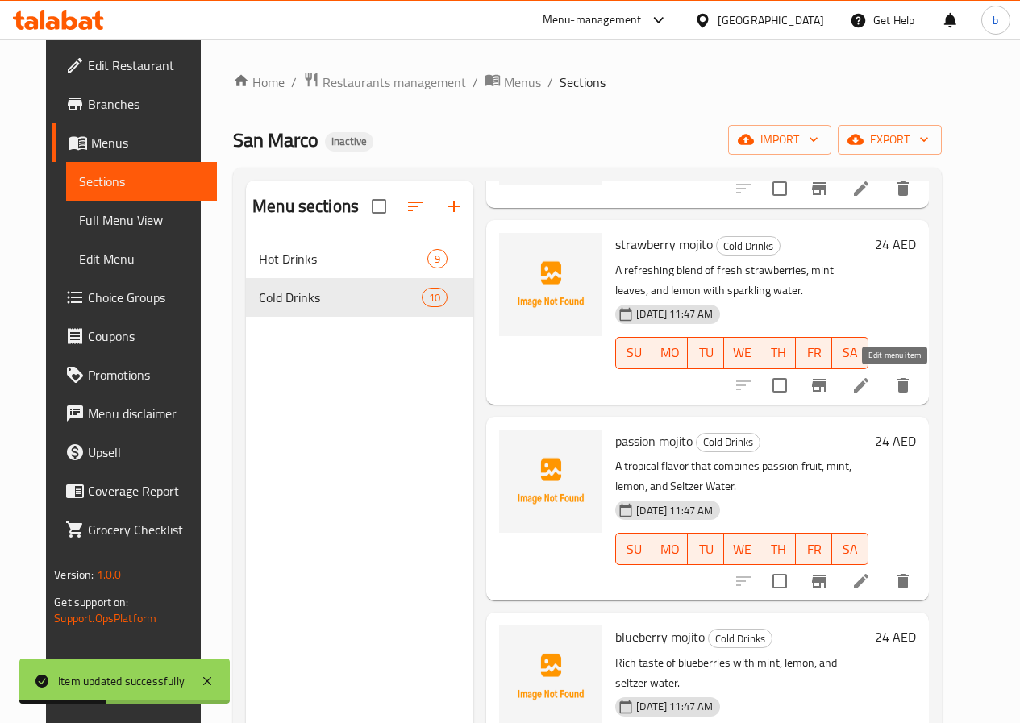
click at [871, 382] on icon at bounding box center [860, 385] width 19 height 19
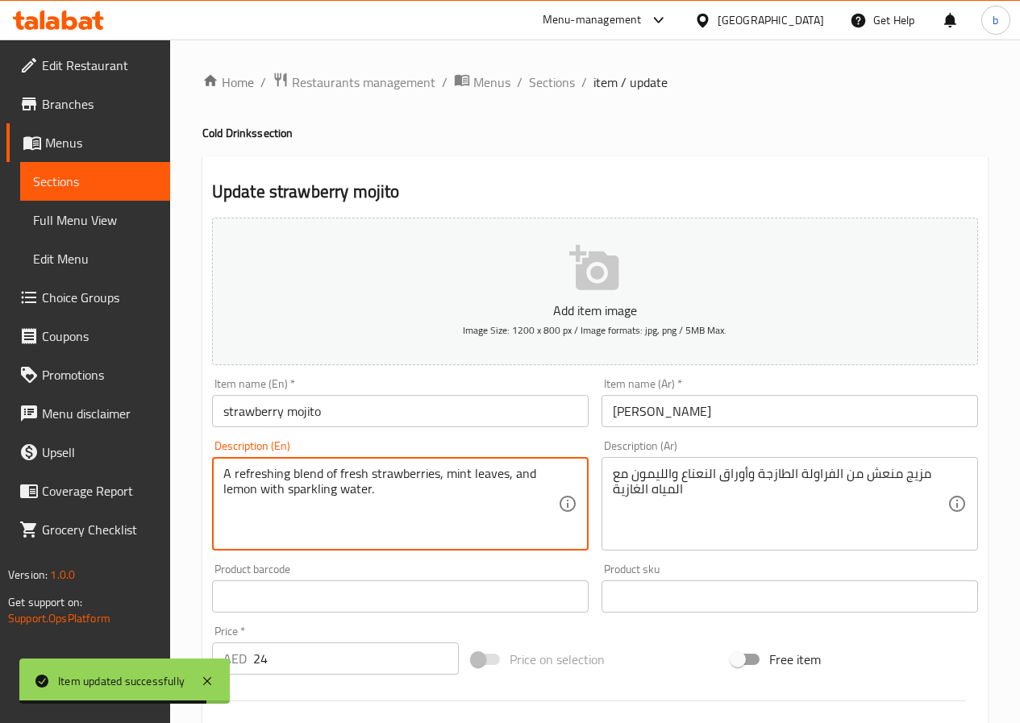
drag, startPoint x: 369, startPoint y: 487, endPoint x: 287, endPoint y: 496, distance: 82.7
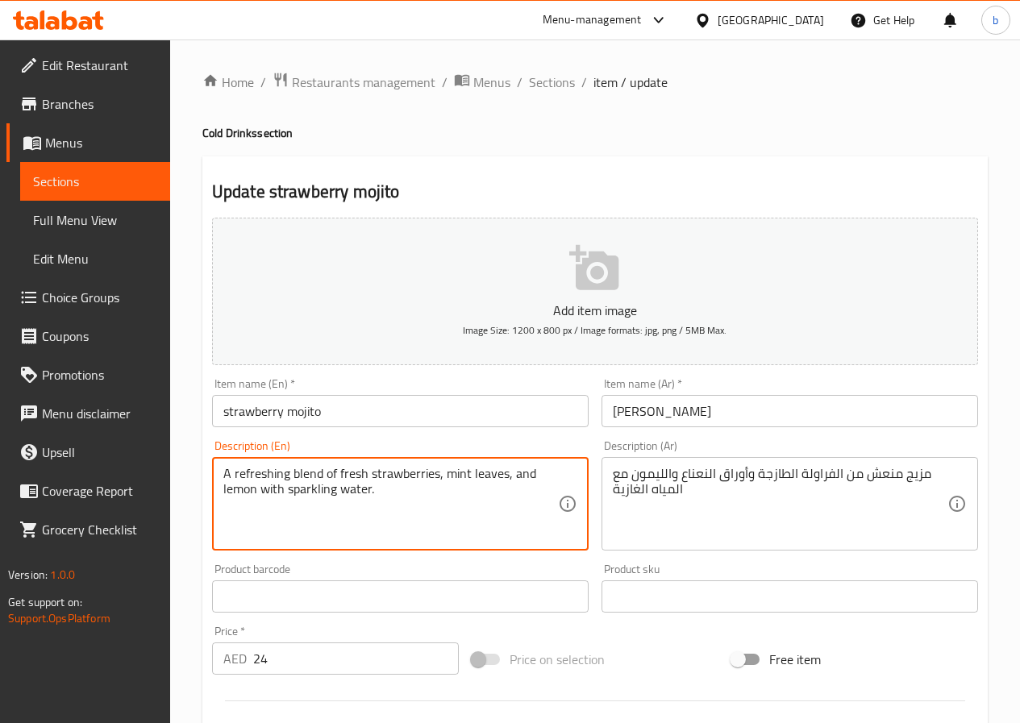
paste textarea "Seltzer W"
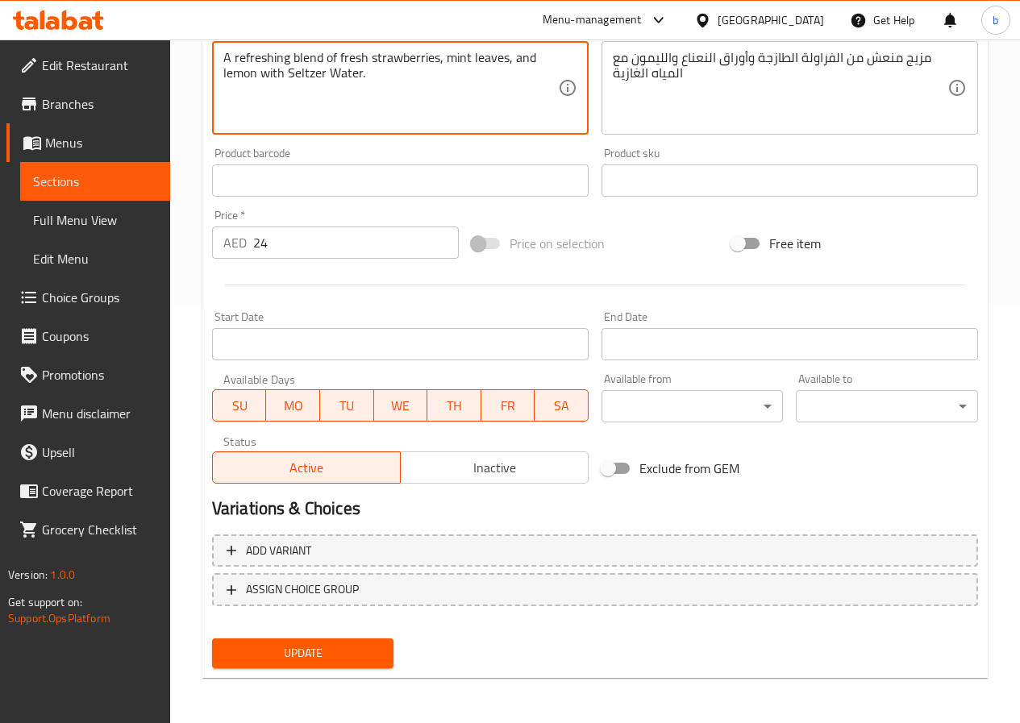
type textarea "A refreshing blend of fresh strawberries, mint leaves, and lemon with Seltzer W…"
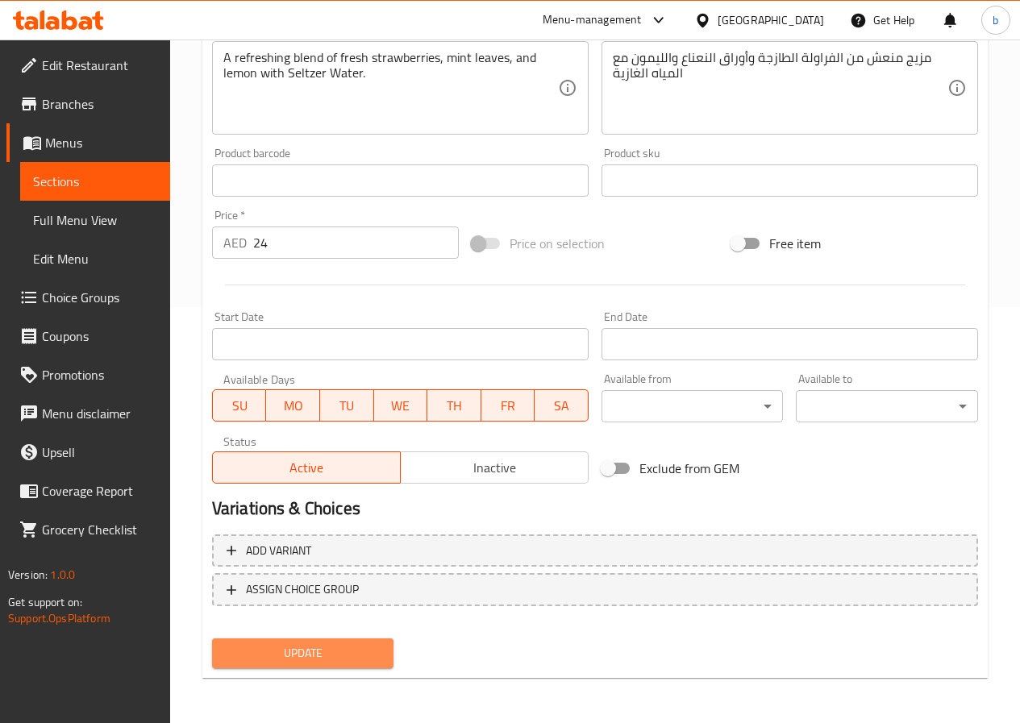
click at [340, 652] on span "Update" at bounding box center [303, 653] width 156 height 20
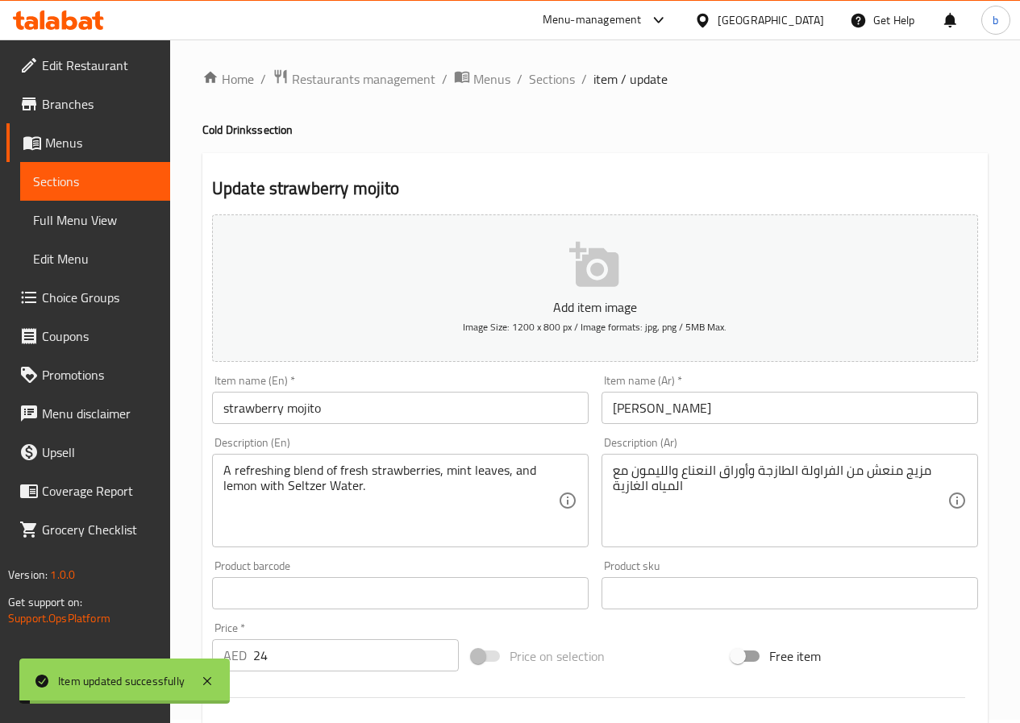
scroll to position [0, 0]
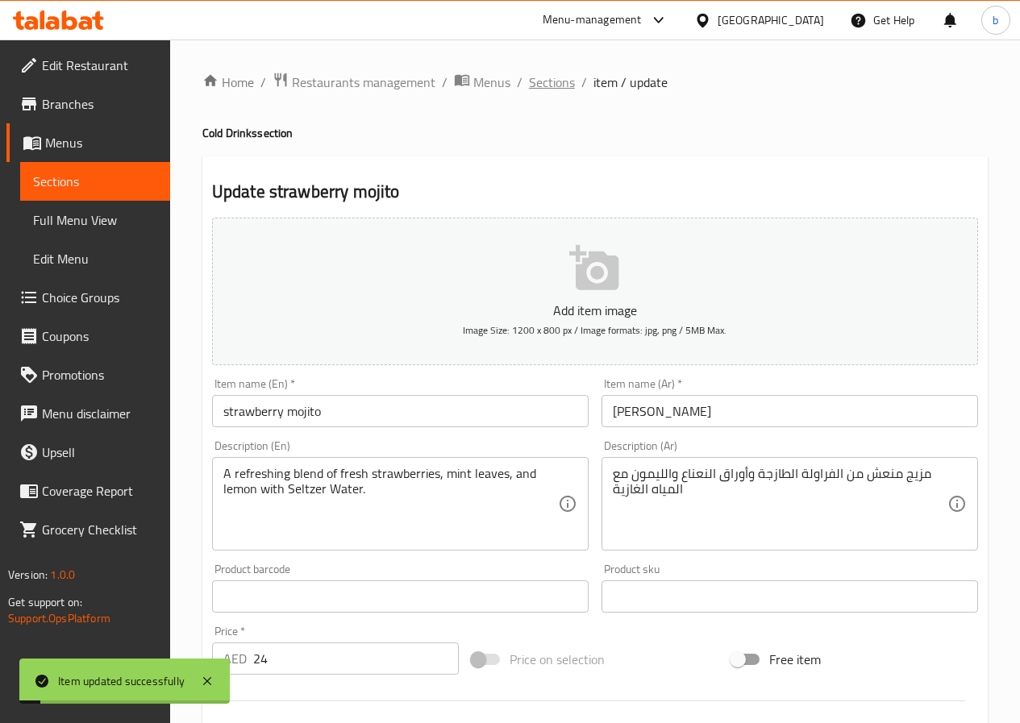
click at [553, 88] on span "Sections" at bounding box center [552, 82] width 46 height 19
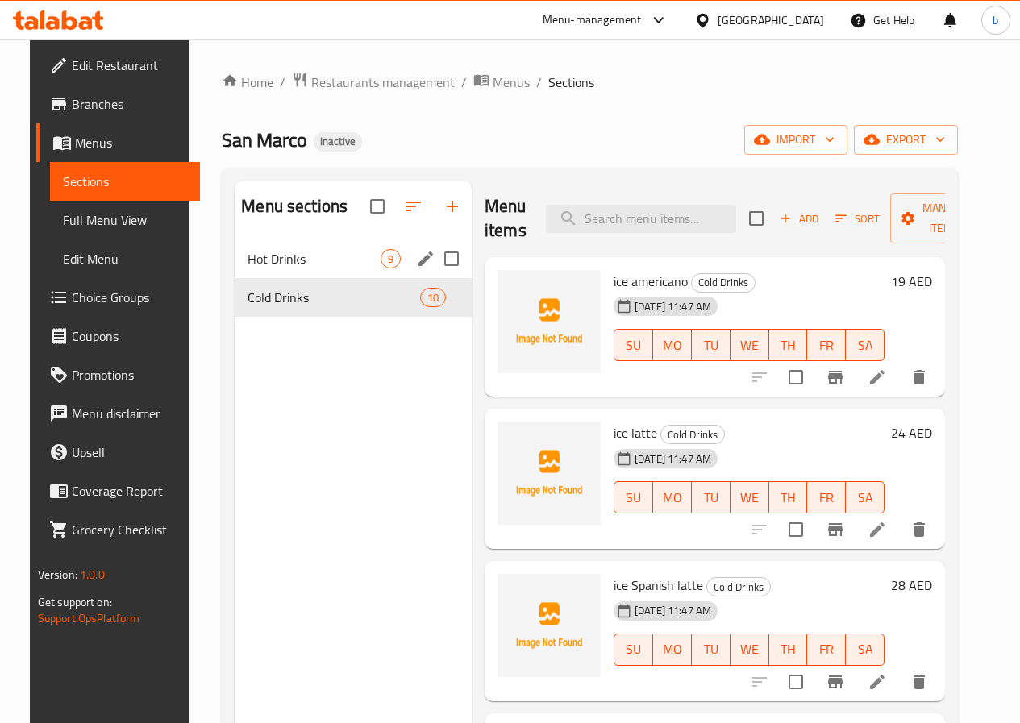
click at [332, 278] on div "Hot Drinks 9" at bounding box center [353, 258] width 237 height 39
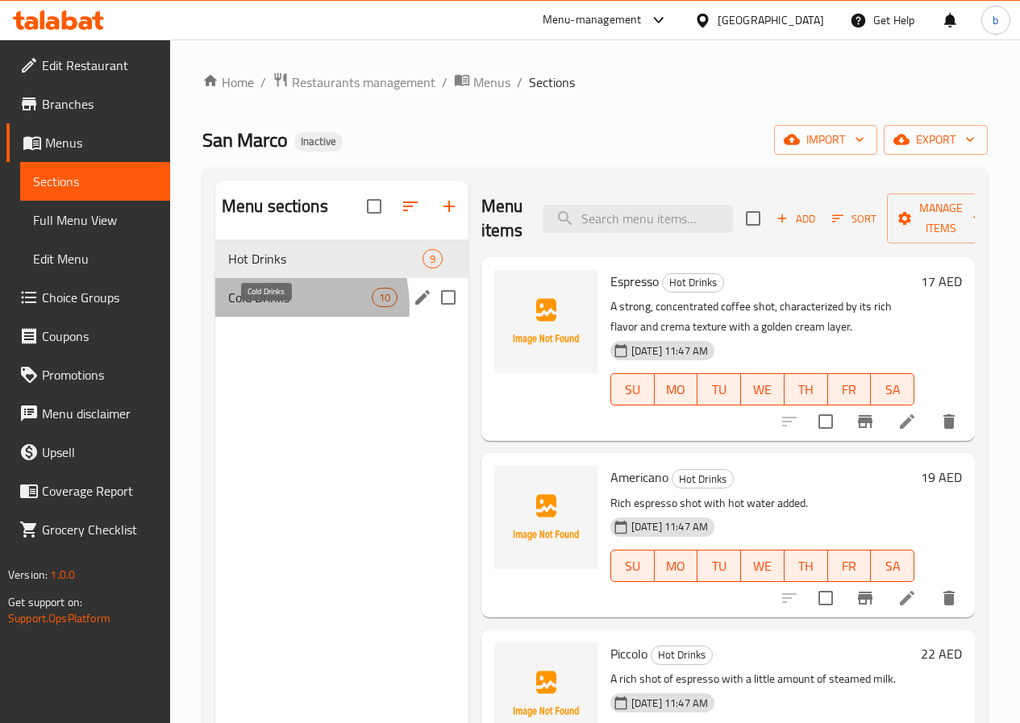
click at [272, 307] on span "Cold Drinks" at bounding box center [300, 297] width 144 height 19
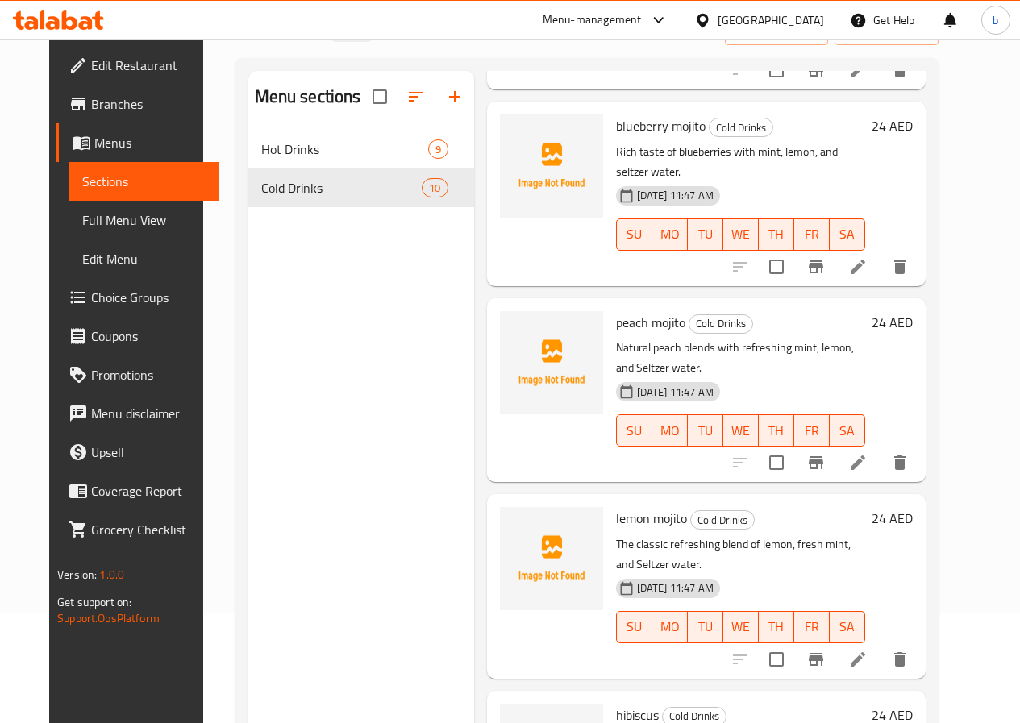
scroll to position [226, 0]
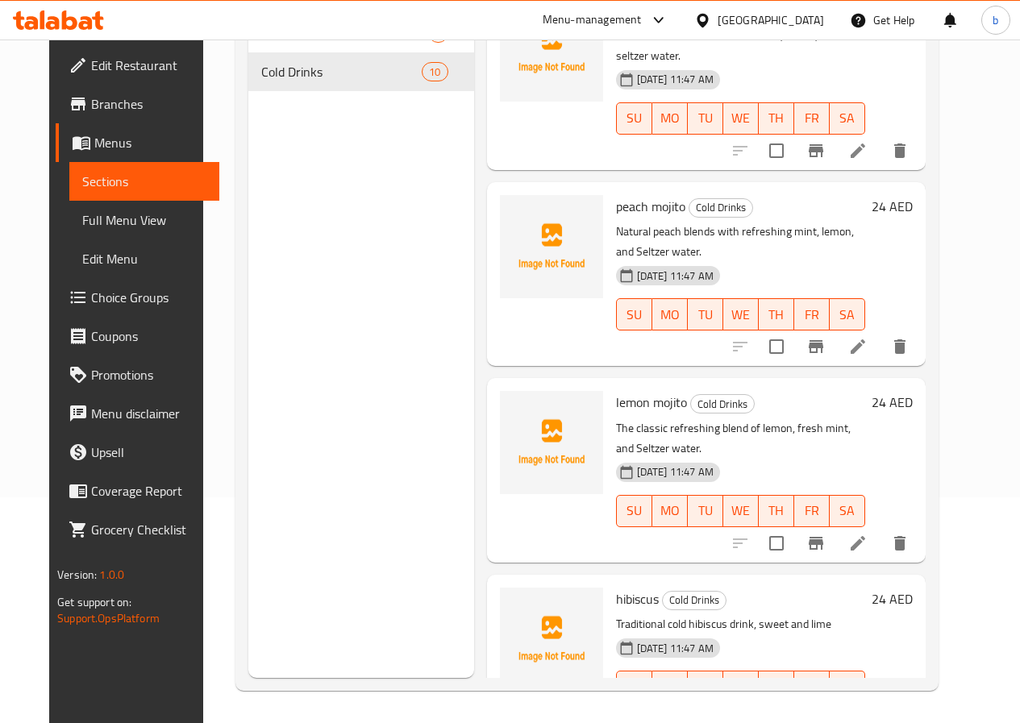
click at [880, 705] on li at bounding box center [857, 719] width 45 height 29
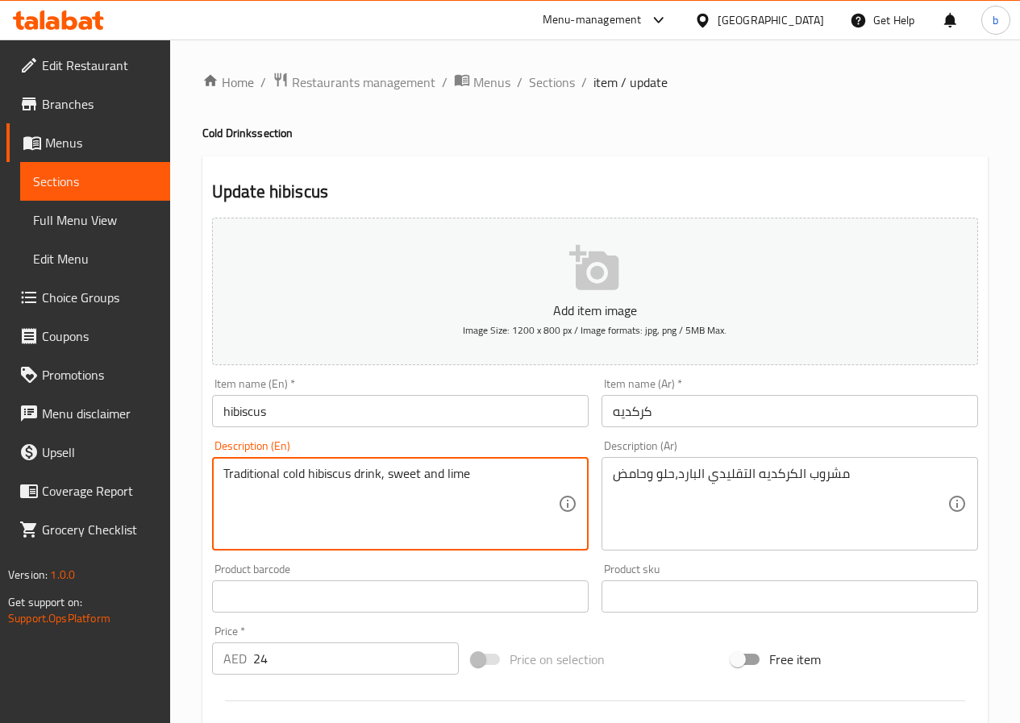
click at [487, 479] on textarea "Traditional cold hibiscus drink, sweet and lime" at bounding box center [390, 504] width 335 height 77
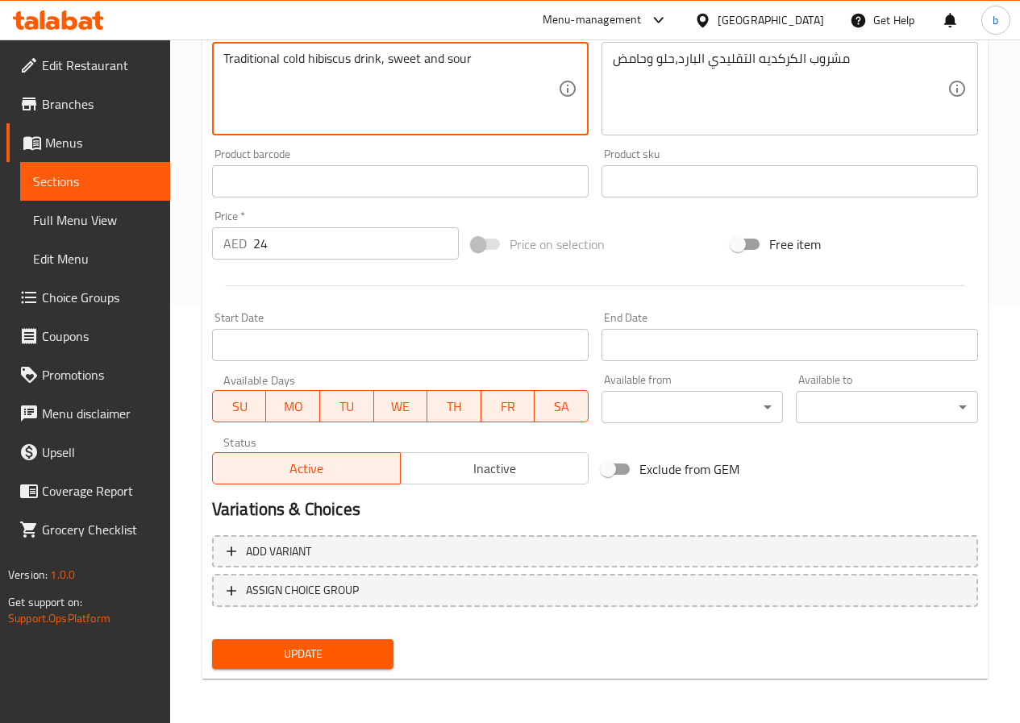
scroll to position [416, 0]
type textarea "Traditional cold hibiscus drink, sweet and sour"
click at [344, 660] on span "Update" at bounding box center [303, 653] width 156 height 20
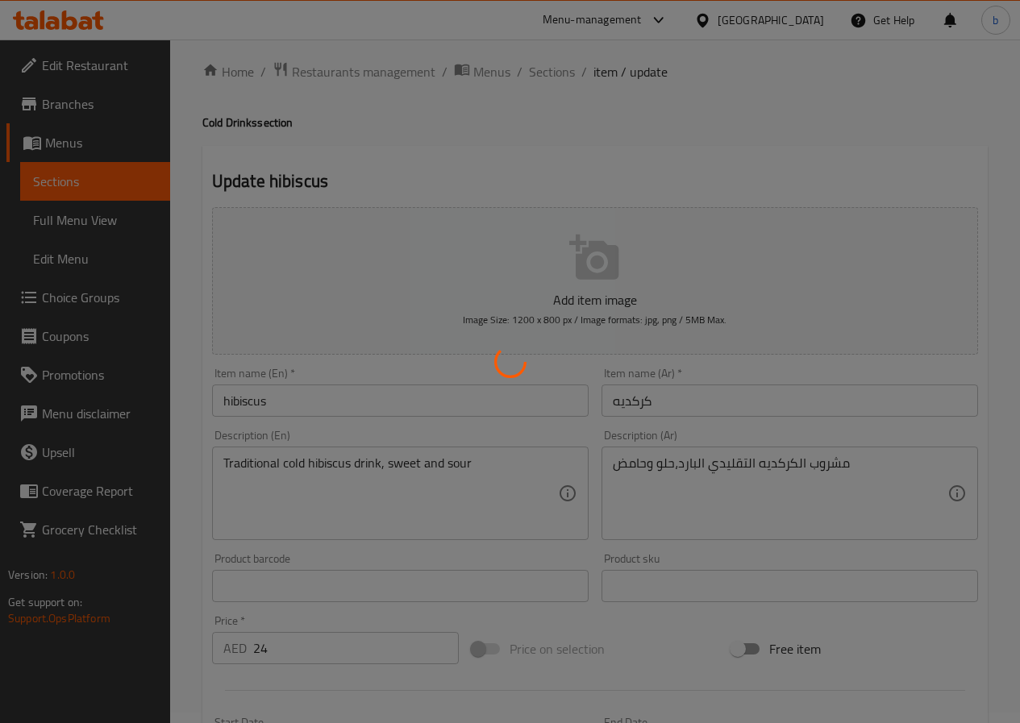
scroll to position [0, 0]
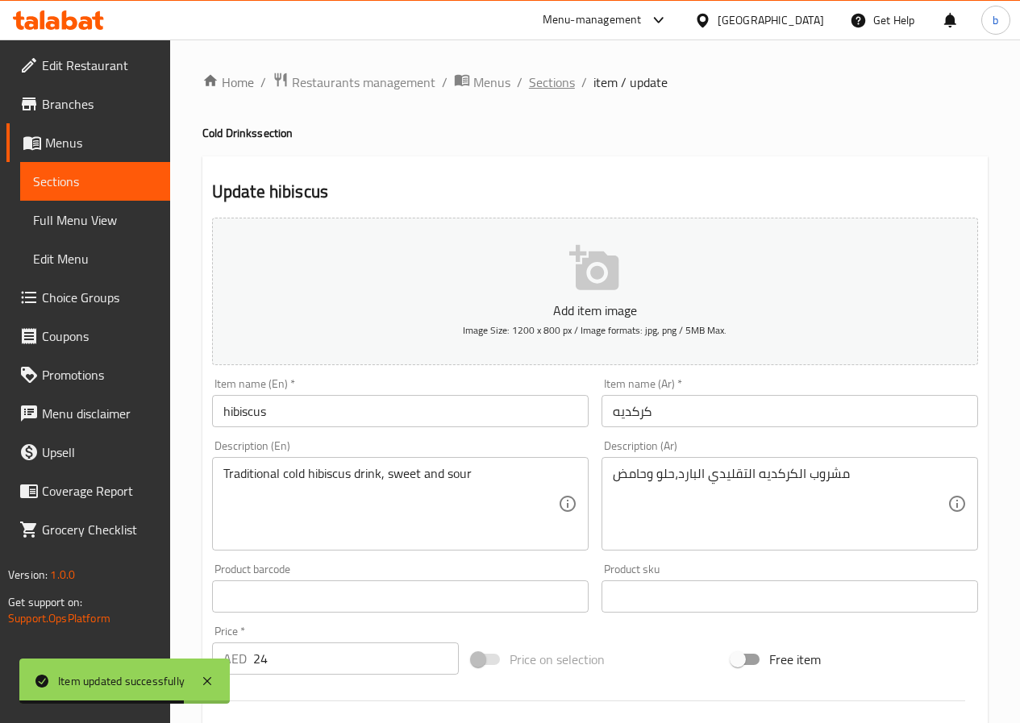
click at [543, 76] on span "Sections" at bounding box center [552, 82] width 46 height 19
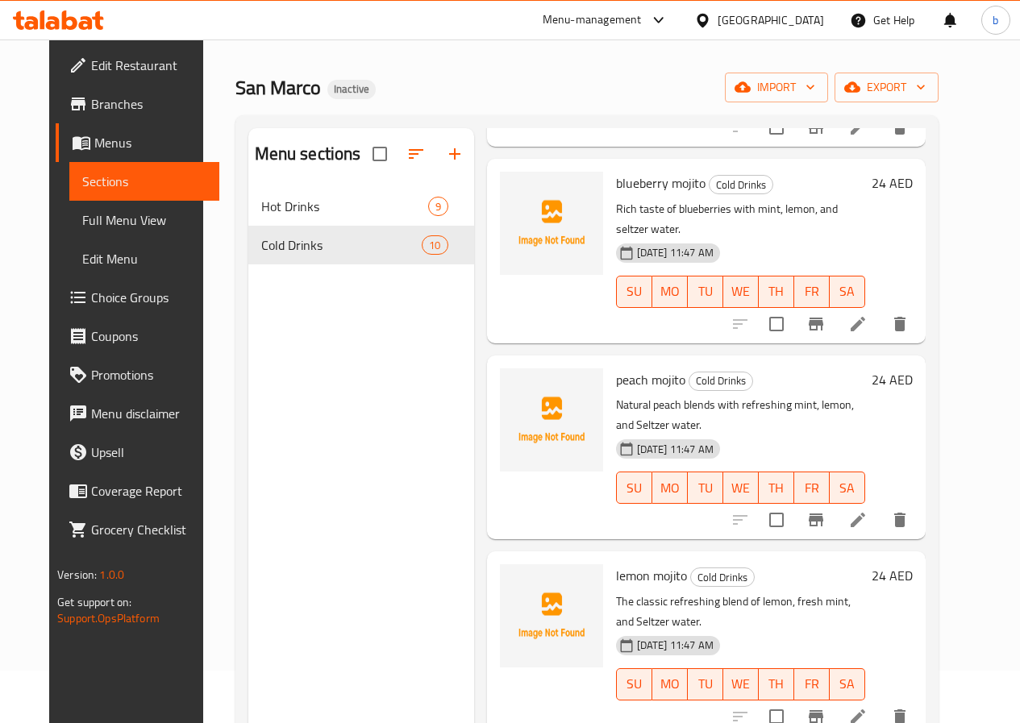
scroll to position [81, 0]
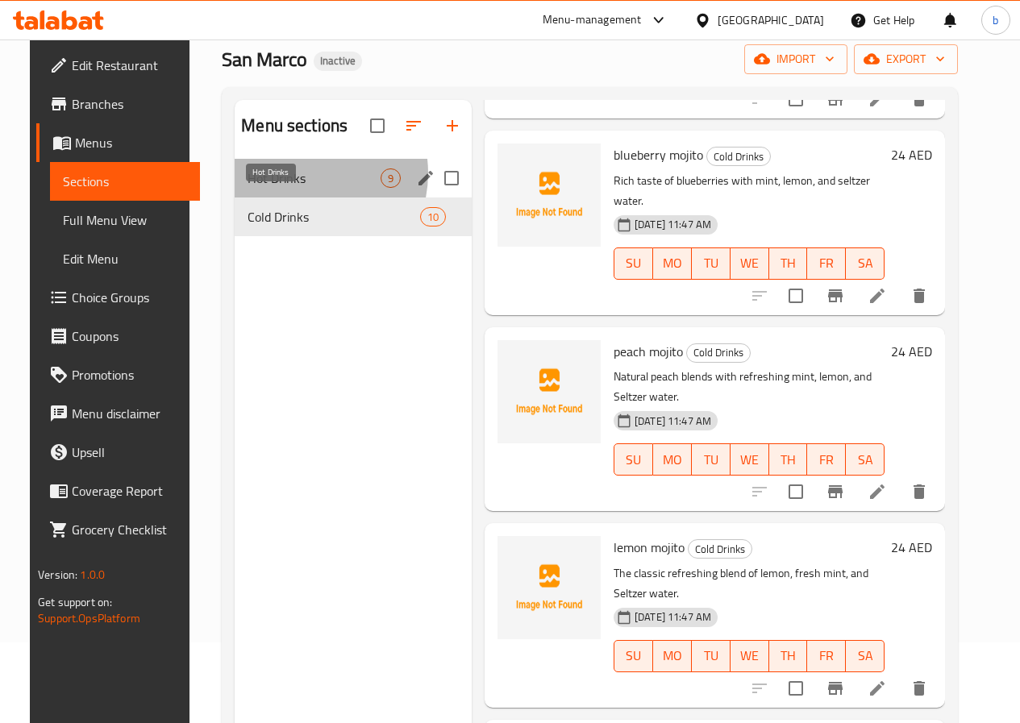
click at [281, 188] on span "Hot Drinks" at bounding box center [314, 178] width 133 height 19
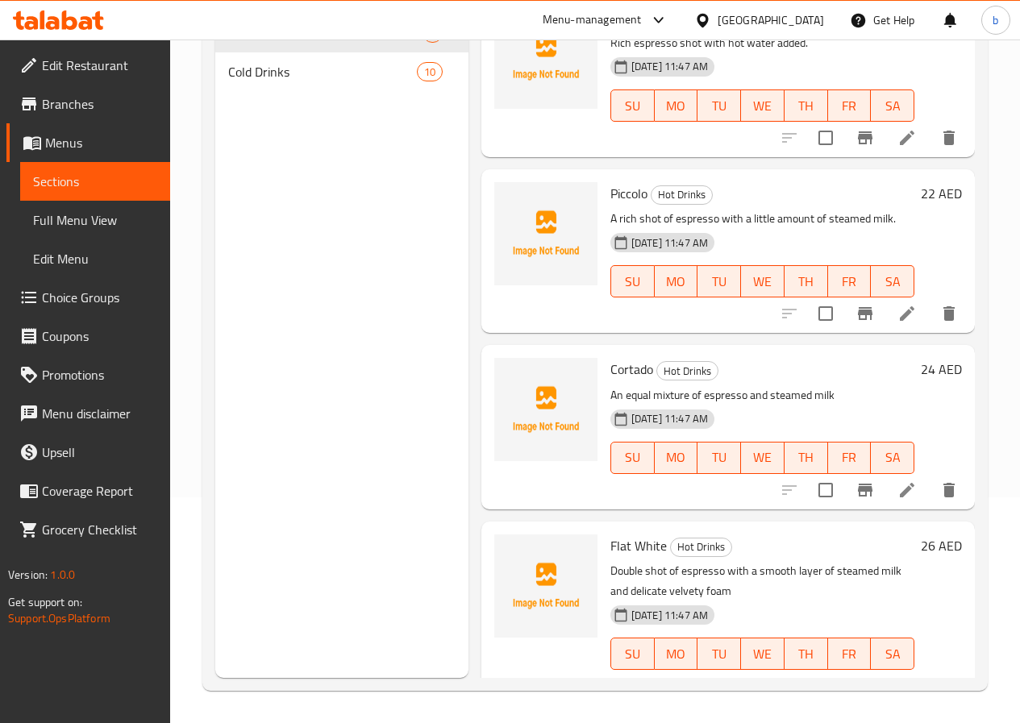
scroll to position [387, 0]
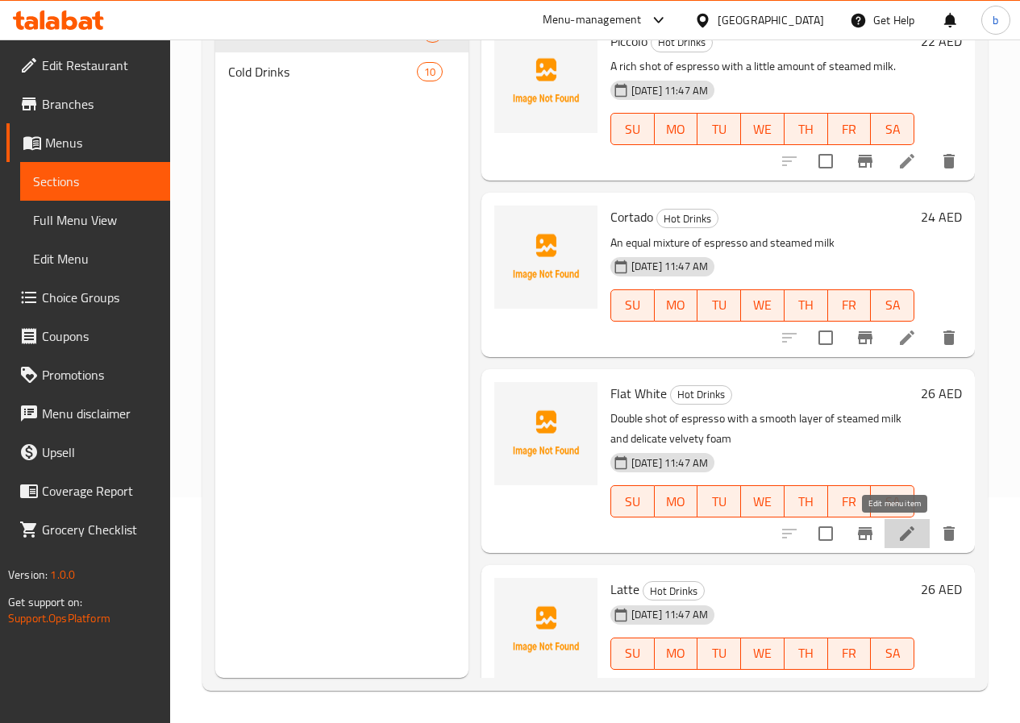
click at [897, 538] on icon at bounding box center [906, 533] width 19 height 19
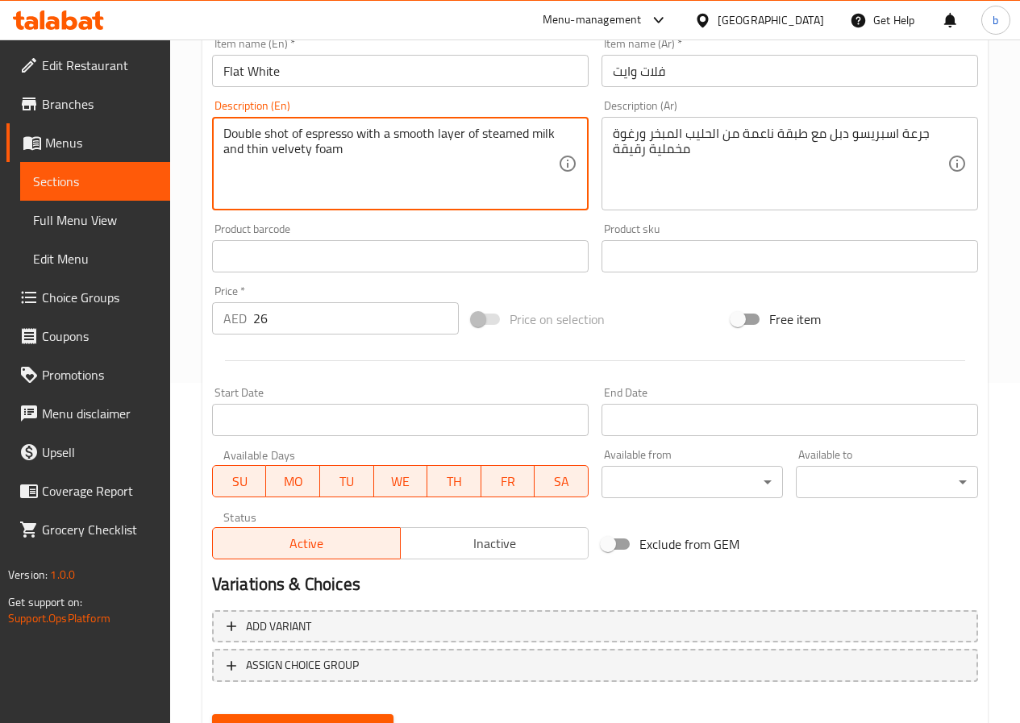
scroll to position [416, 0]
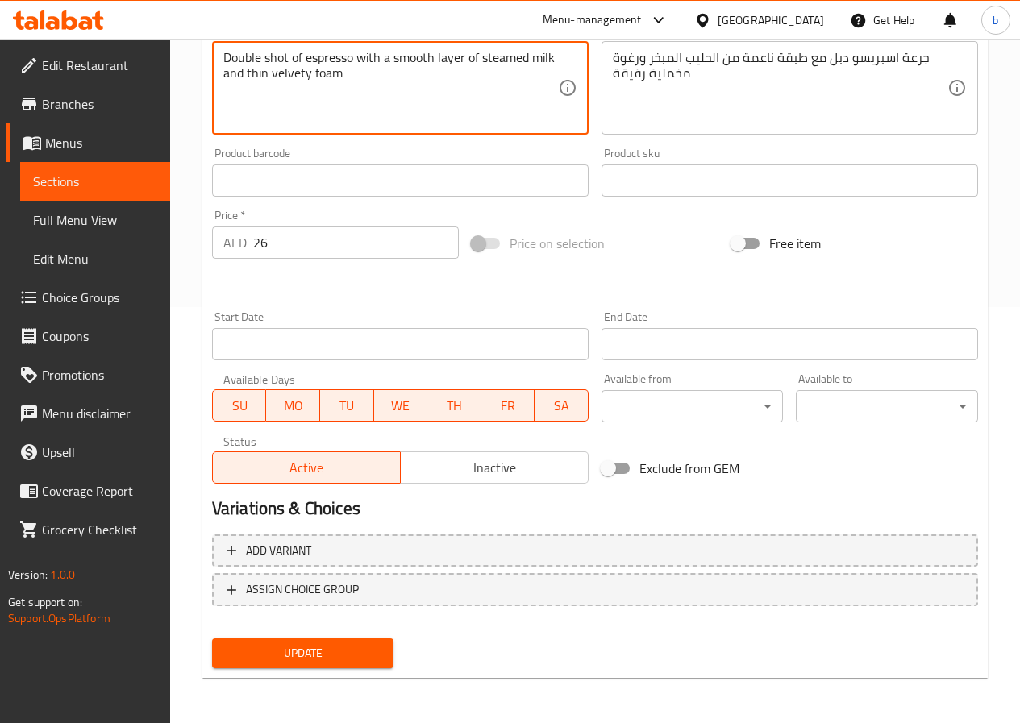
type textarea "Double shot of espresso with a smooth layer of steamed milk and thin velvety fo…"
click at [277, 647] on span "Update" at bounding box center [303, 653] width 156 height 20
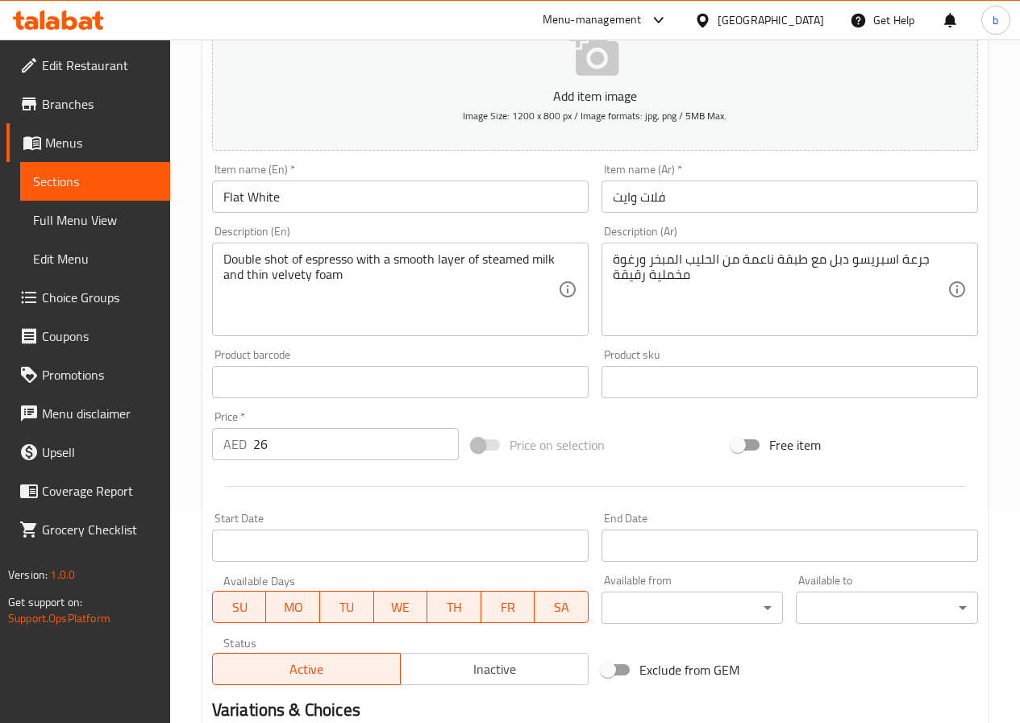
scroll to position [0, 0]
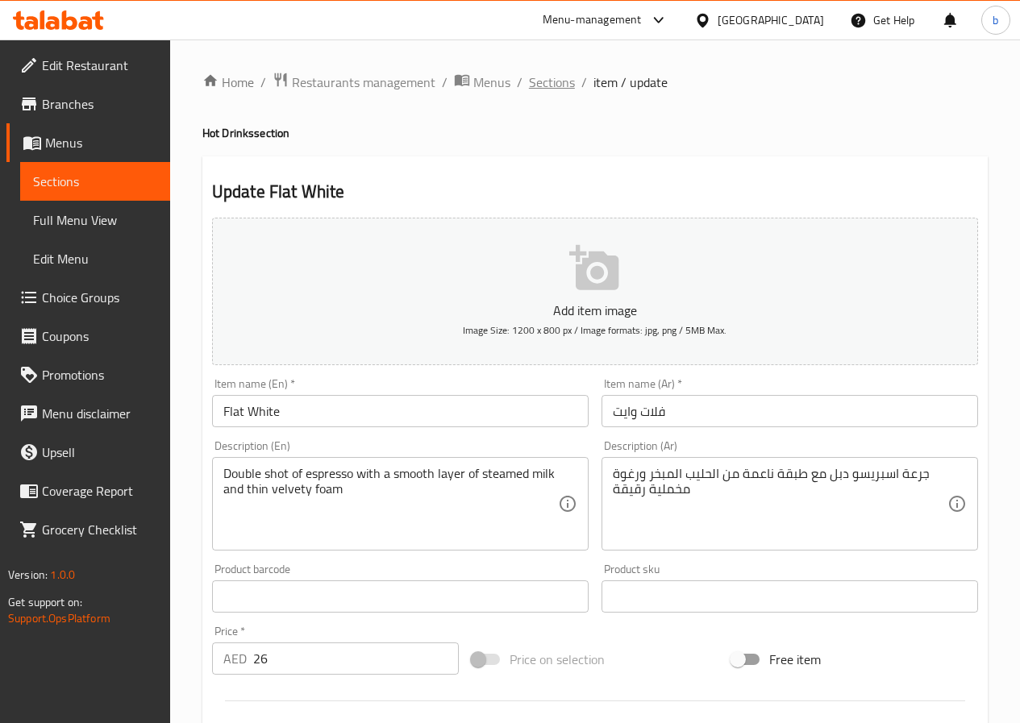
click at [540, 86] on span "Sections" at bounding box center [552, 82] width 46 height 19
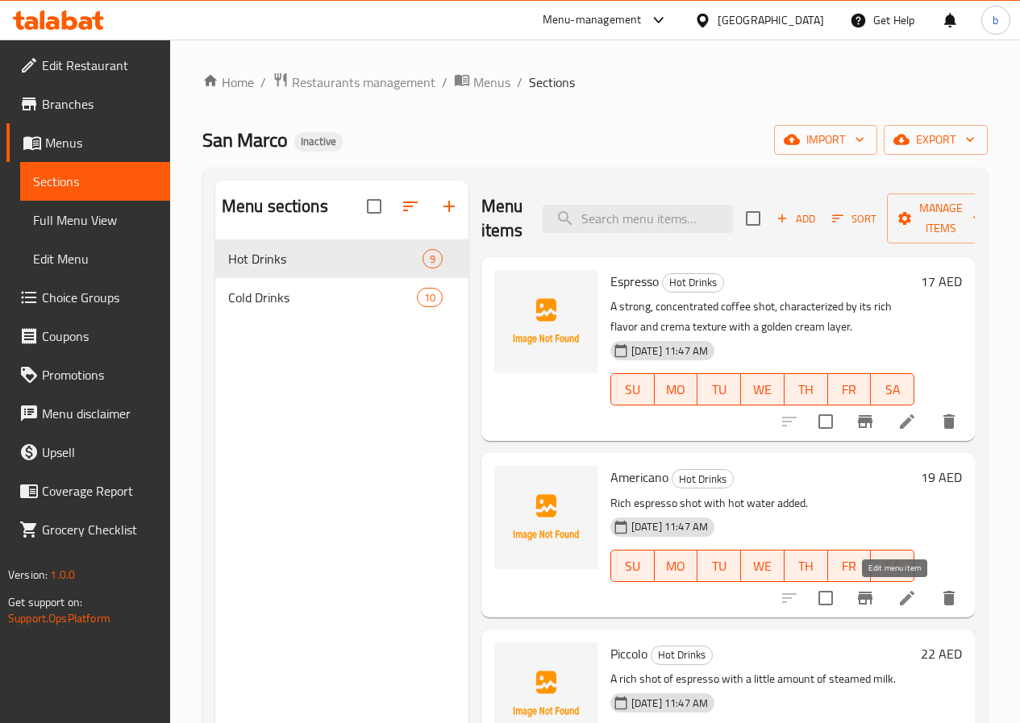
click at [897, 590] on icon at bounding box center [906, 598] width 19 height 19
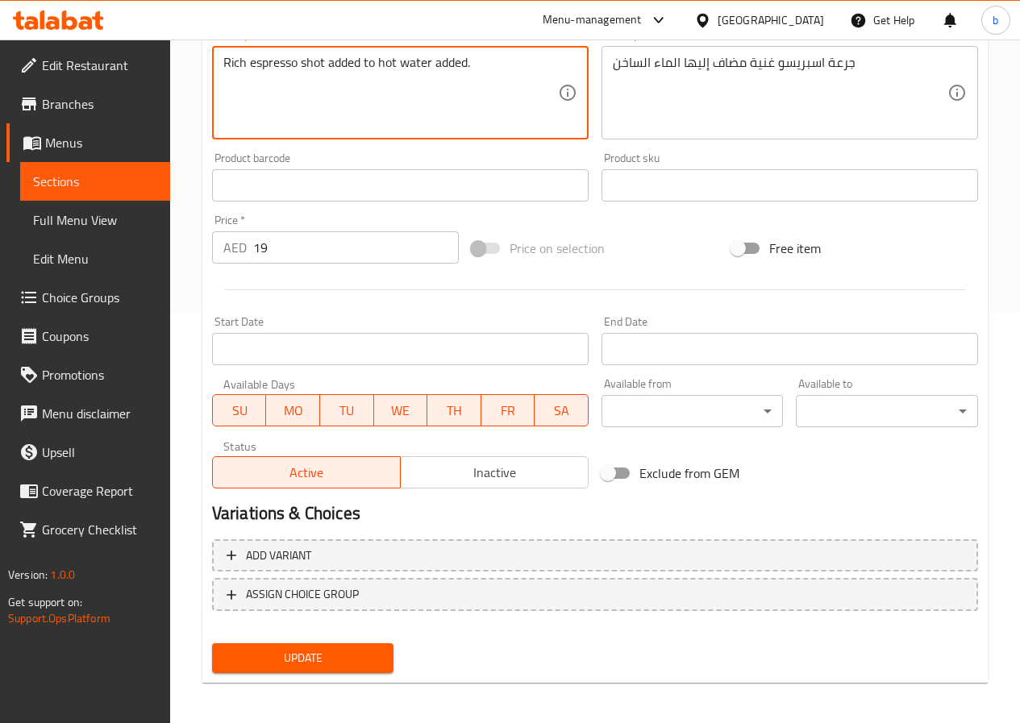
scroll to position [416, 0]
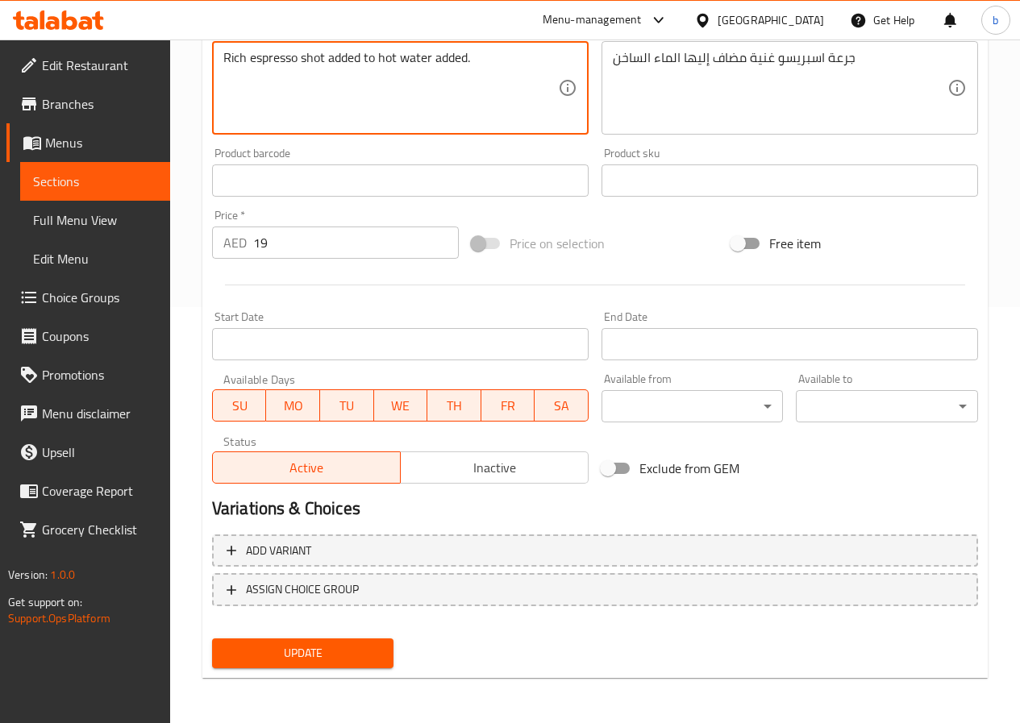
type textarea "Rich espresso shot added to hot water added."
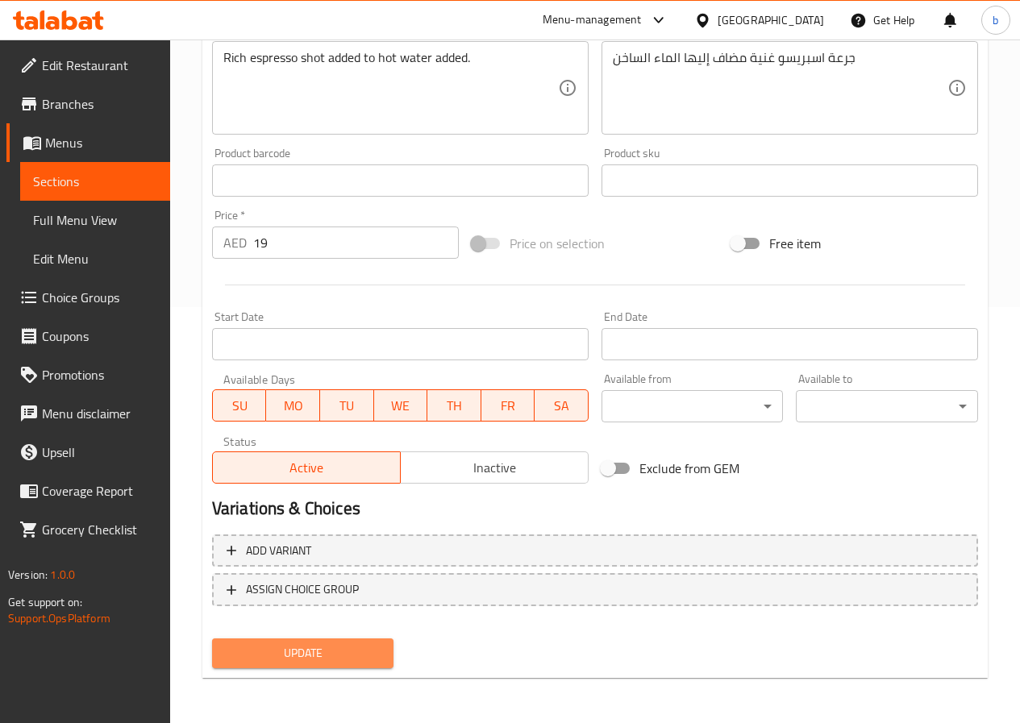
click at [352, 657] on span "Update" at bounding box center [303, 653] width 156 height 20
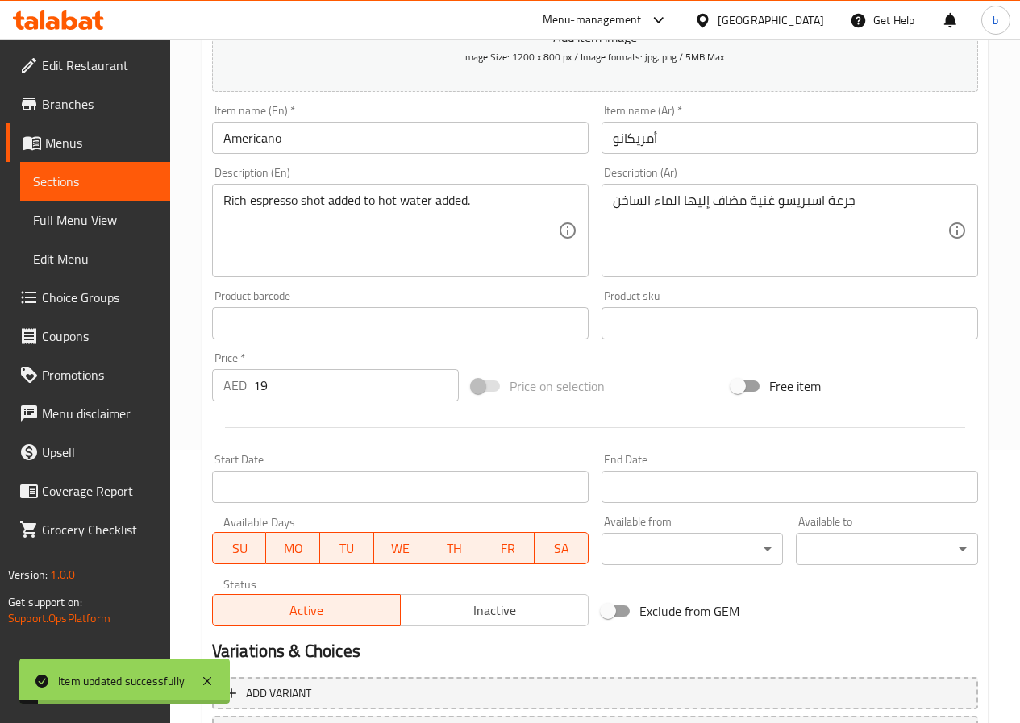
scroll to position [13, 0]
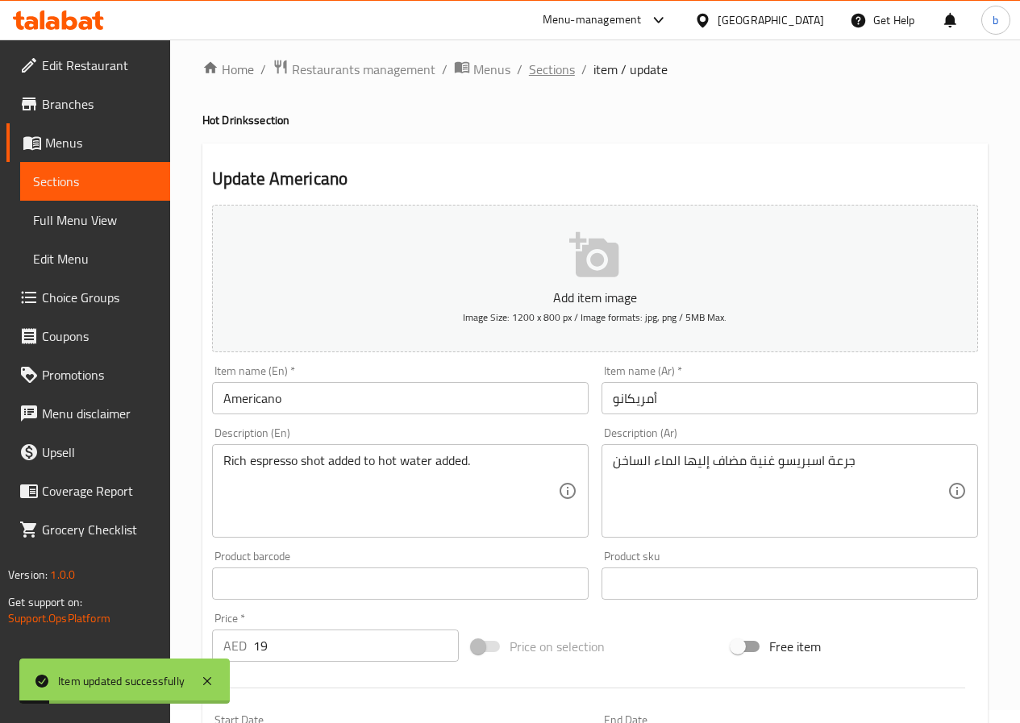
click at [535, 71] on span "Sections" at bounding box center [552, 69] width 46 height 19
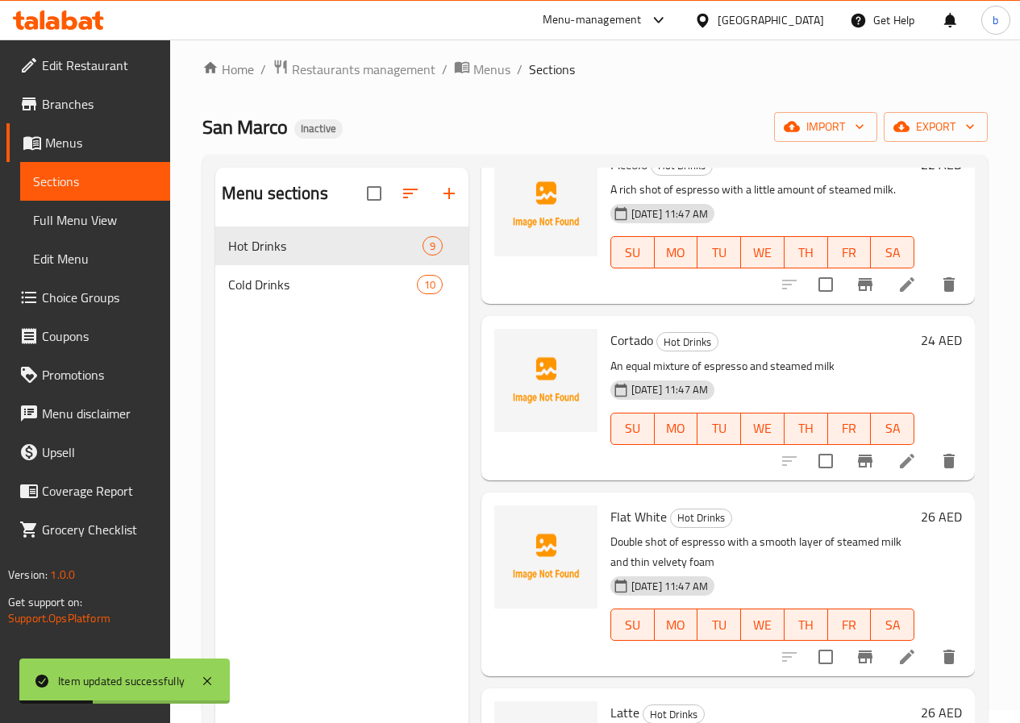
scroll to position [645, 0]
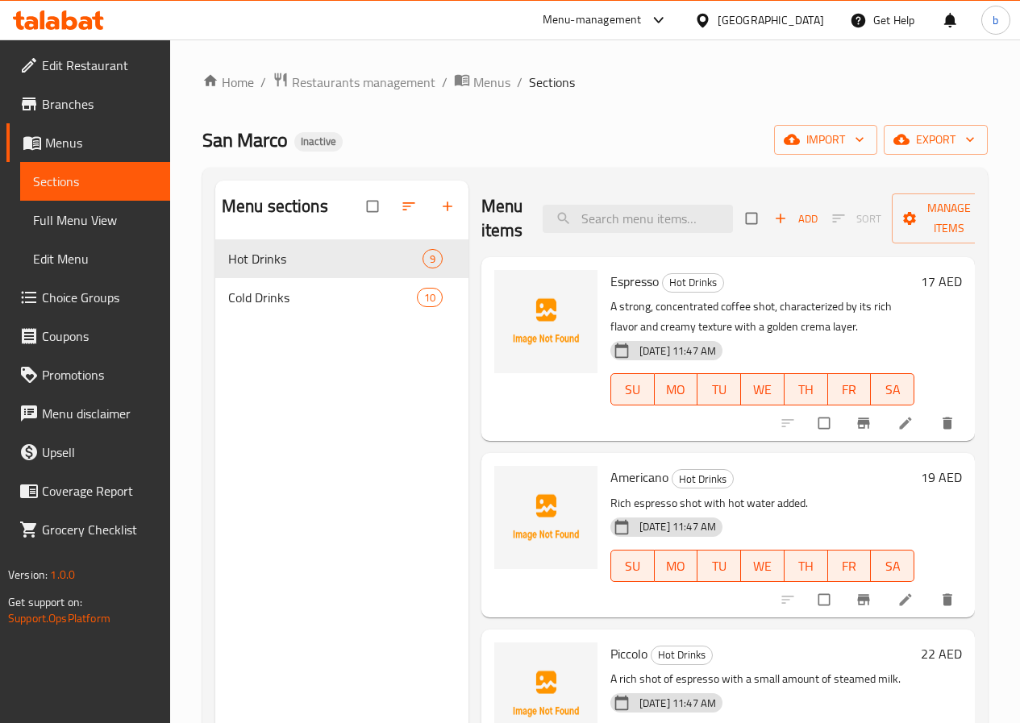
click at [56, 221] on span "Full Menu View" at bounding box center [95, 219] width 124 height 19
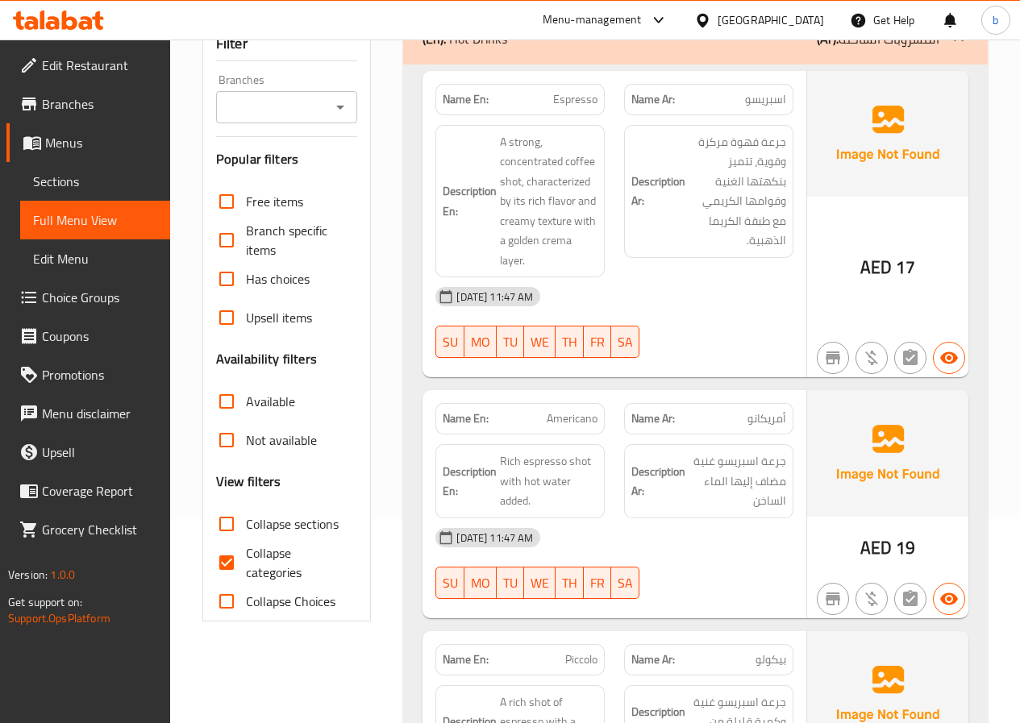
scroll to position [242, 0]
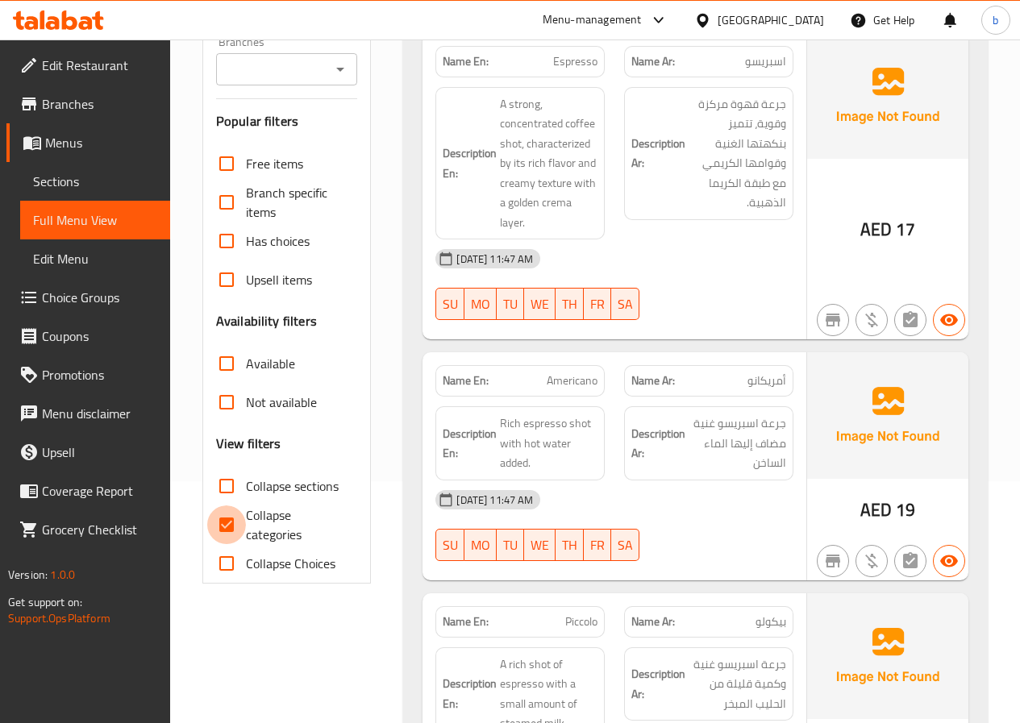
click at [241, 524] on input "Collapse categories" at bounding box center [226, 525] width 39 height 39
checkbox input "false"
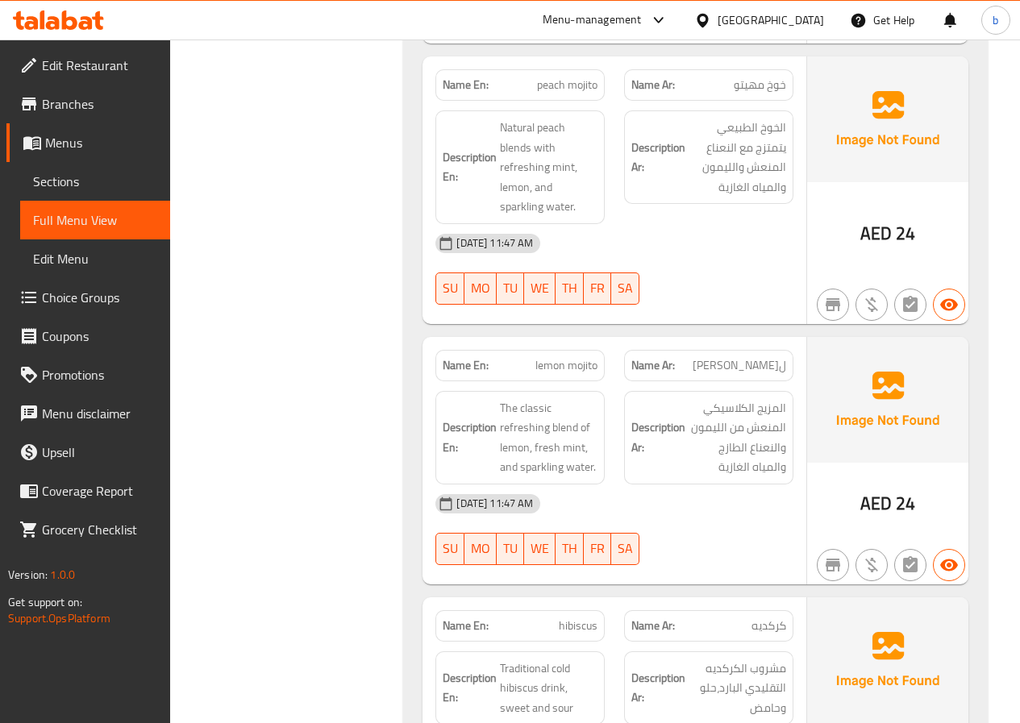
scroll to position [4271, 0]
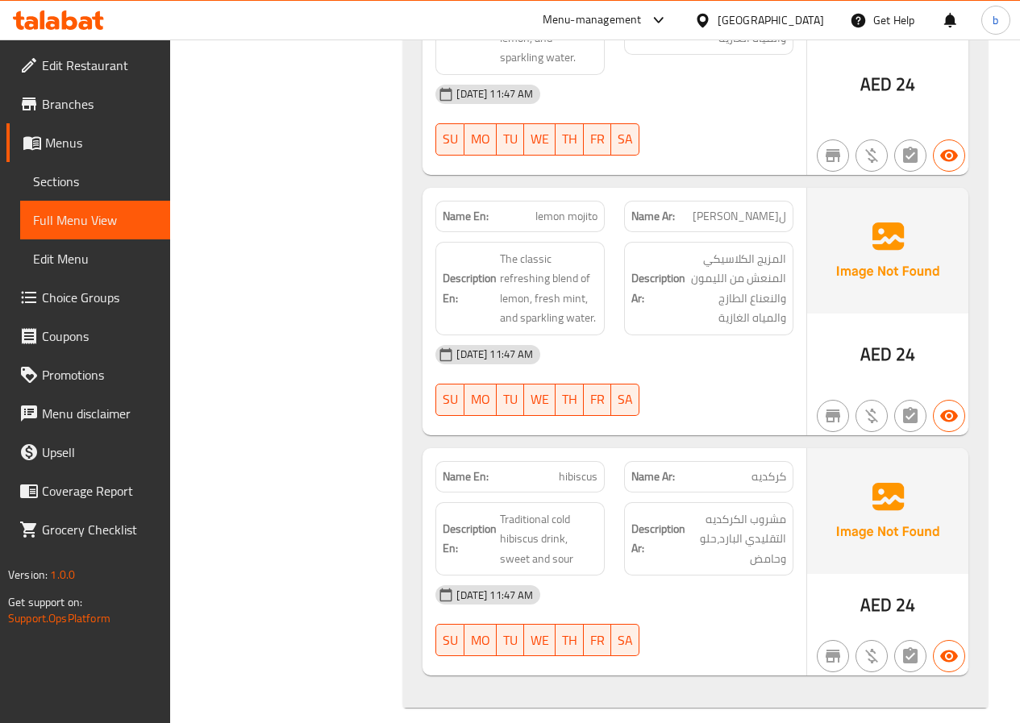
click at [584, 468] on span "hibiscus" at bounding box center [578, 476] width 39 height 17
copy span "hibiscus"
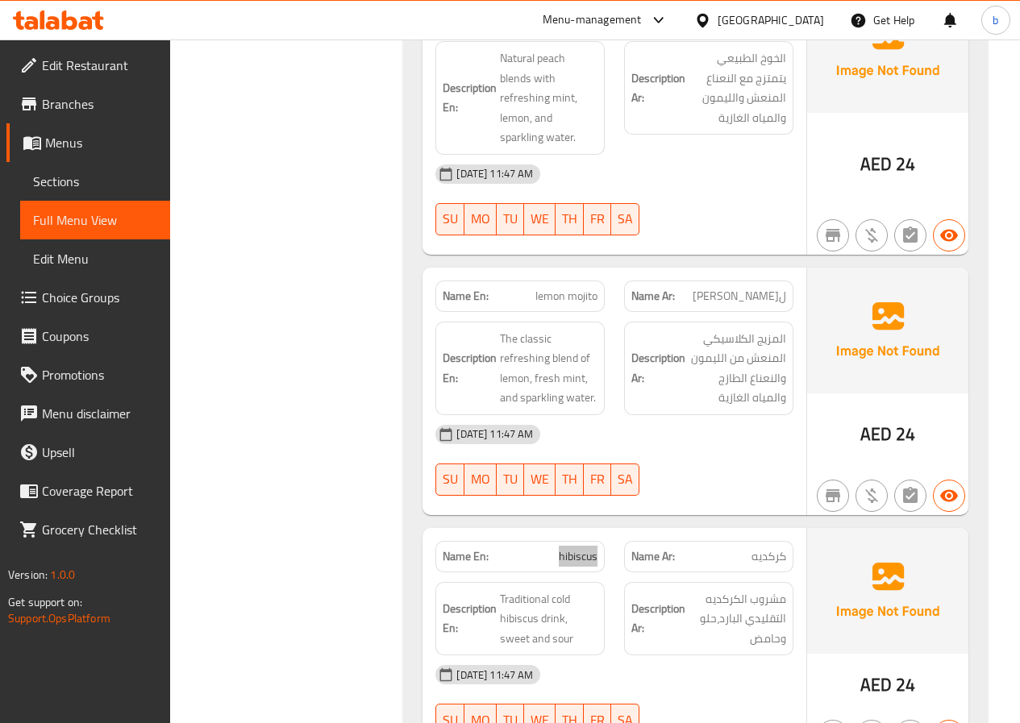
scroll to position [4191, 0]
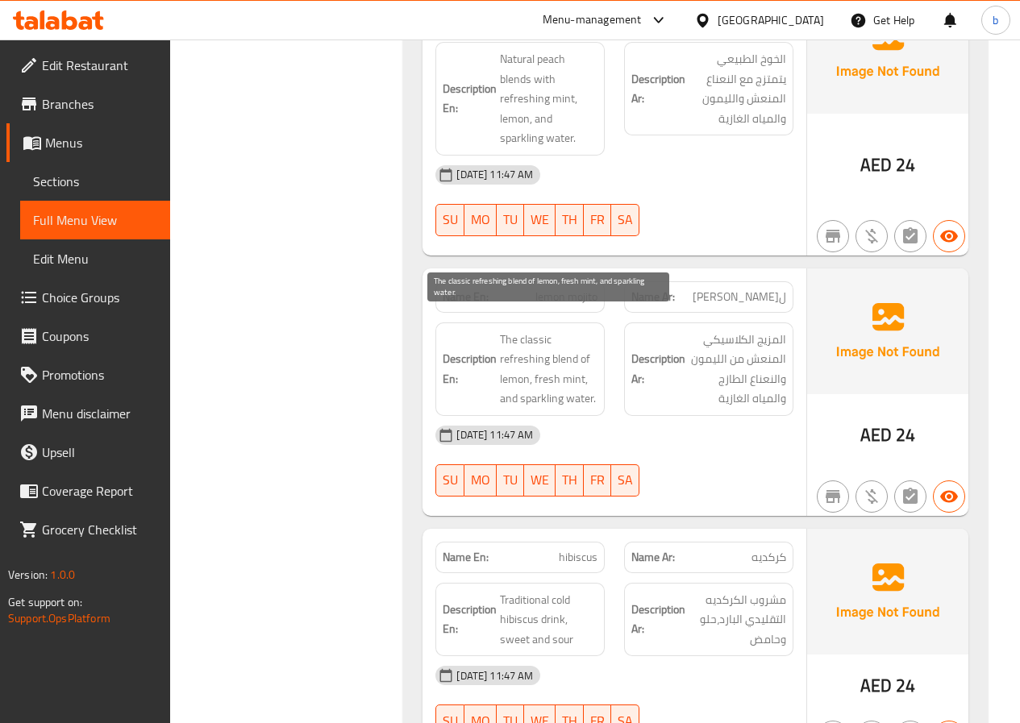
click at [561, 330] on span "The classic refreshing blend of lemon, fresh mint, and sparkling water." at bounding box center [549, 369] width 98 height 79
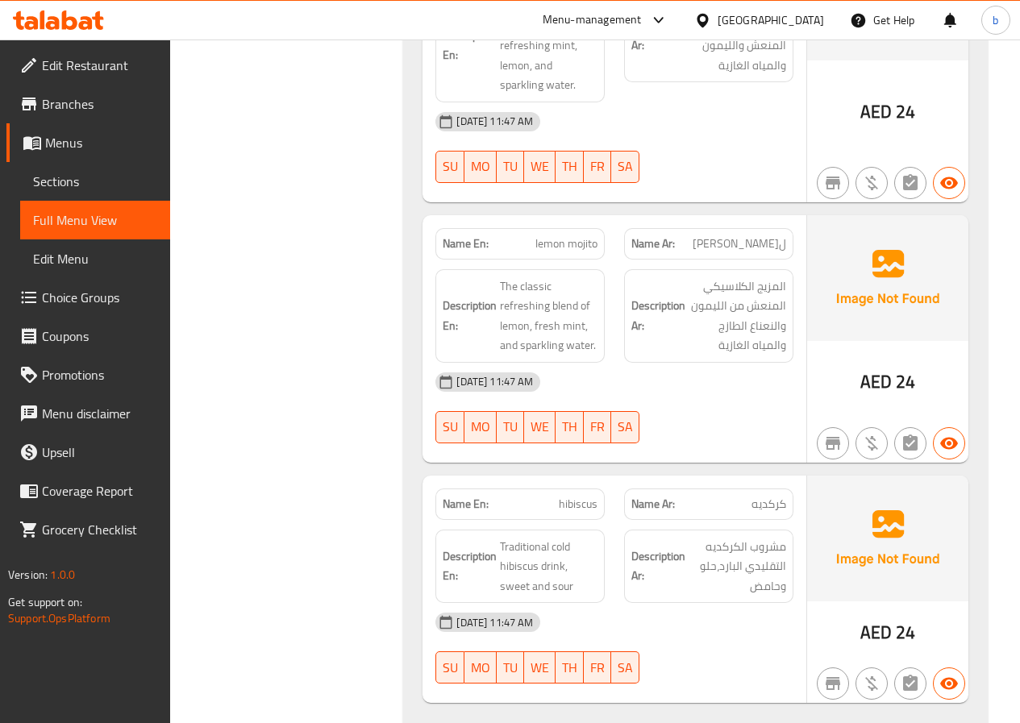
scroll to position [4271, 0]
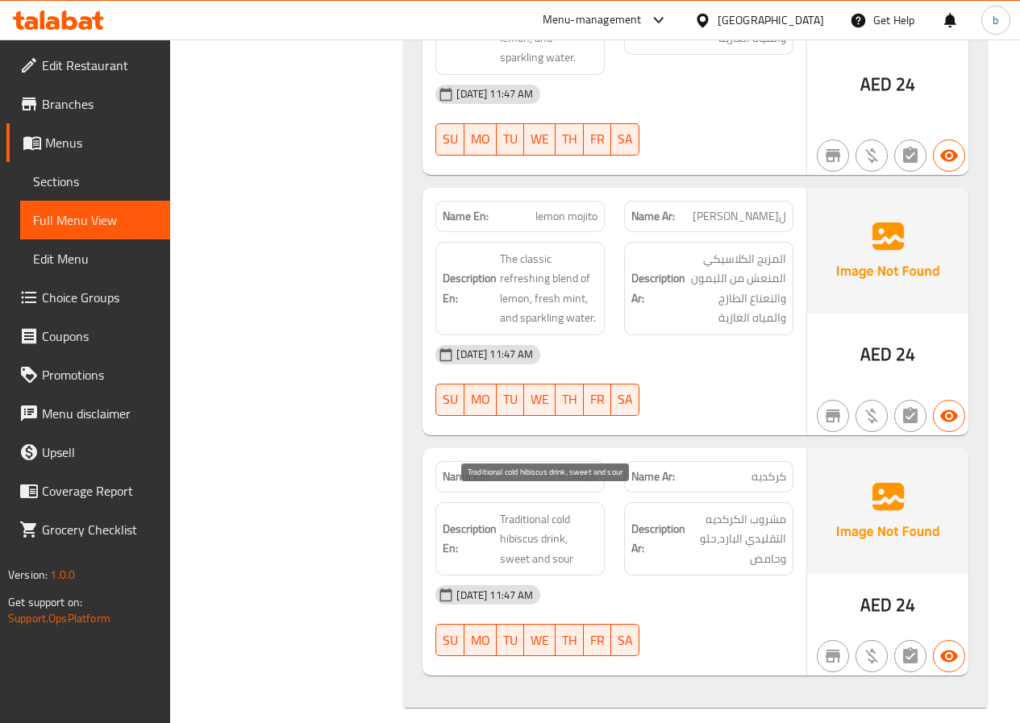
click at [576, 543] on span "Traditional cold hibiscus drink, sweet and sour" at bounding box center [549, 540] width 98 height 60
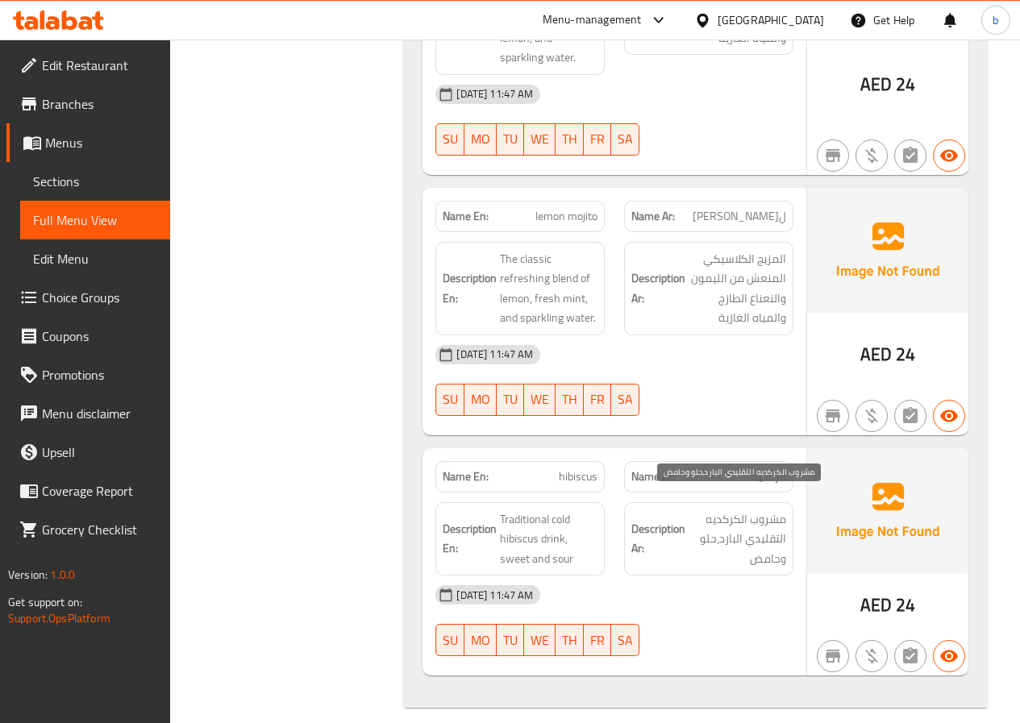
drag, startPoint x: 721, startPoint y: 547, endPoint x: 733, endPoint y: 547, distance: 12.1
click at [732, 547] on span "مشروب الكركديه التقليدي البارد،حلو وحامض" at bounding box center [738, 540] width 98 height 60
drag, startPoint x: 701, startPoint y: 526, endPoint x: 745, endPoint y: 539, distance: 46.2
click at [722, 531] on span "مشروب الكركديه التقليدي البارد،حلو وحامض" at bounding box center [738, 540] width 98 height 60
drag, startPoint x: 757, startPoint y: 546, endPoint x: 778, endPoint y: 550, distance: 21.3
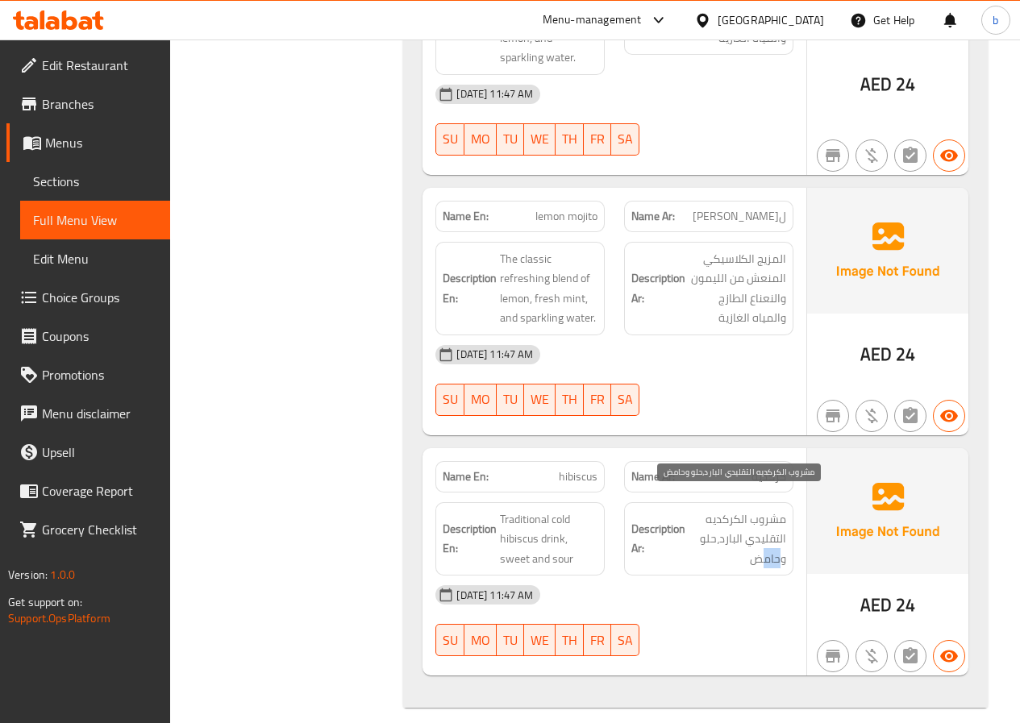
click at [778, 550] on span "مشروب الكركديه التقليدي البارد،حلو وحامض" at bounding box center [738, 540] width 98 height 60
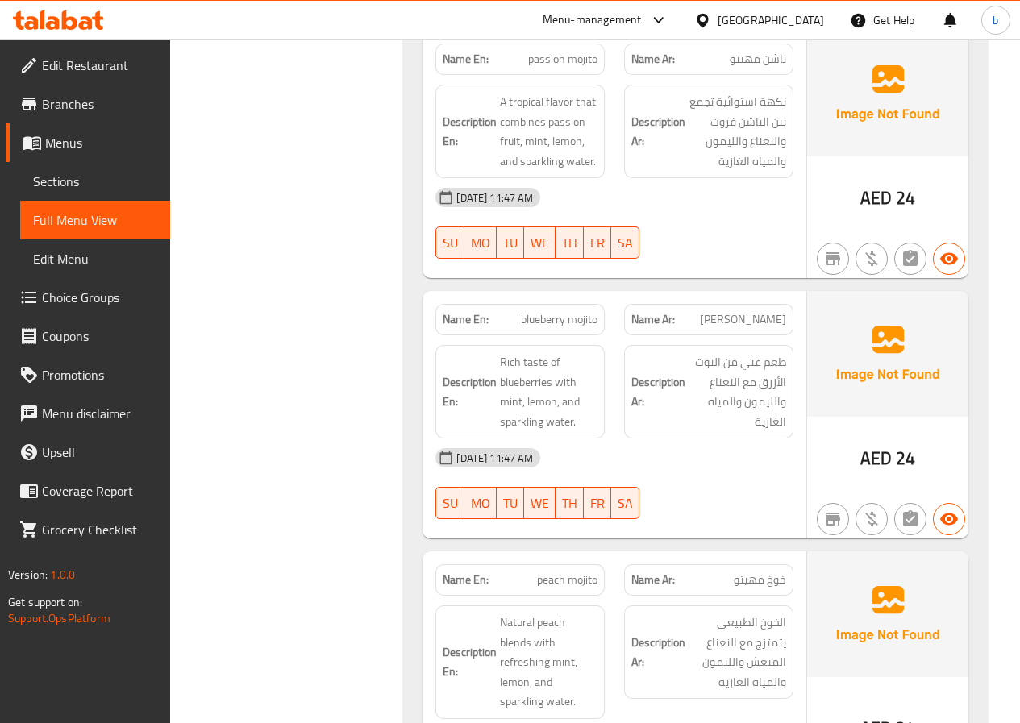
scroll to position [3465, 0]
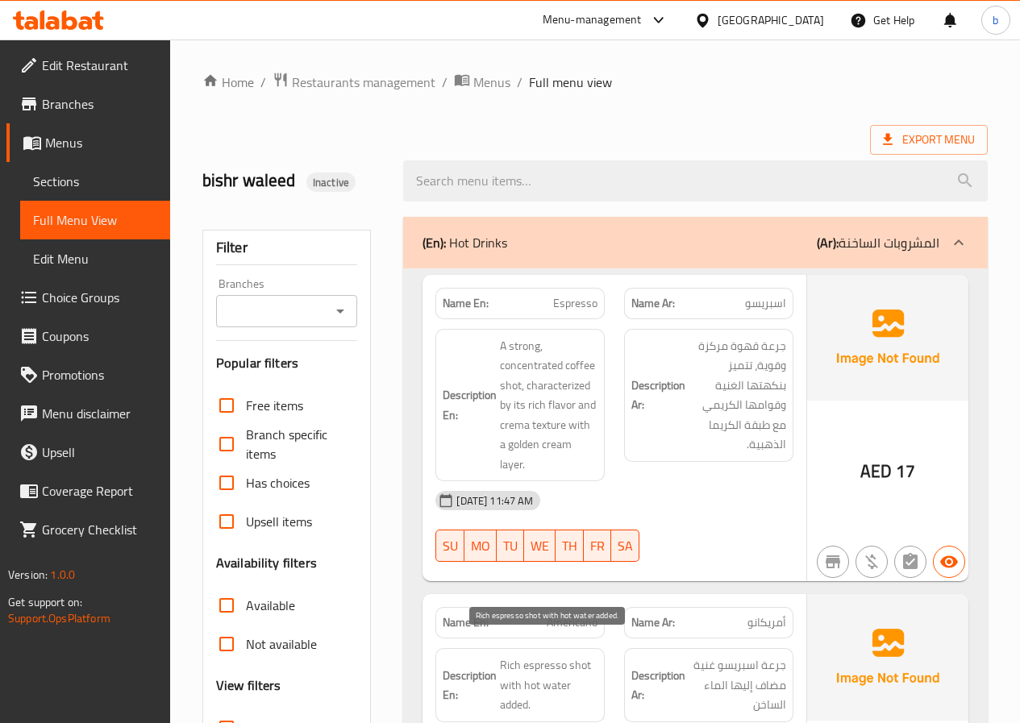
scroll to position [403, 0]
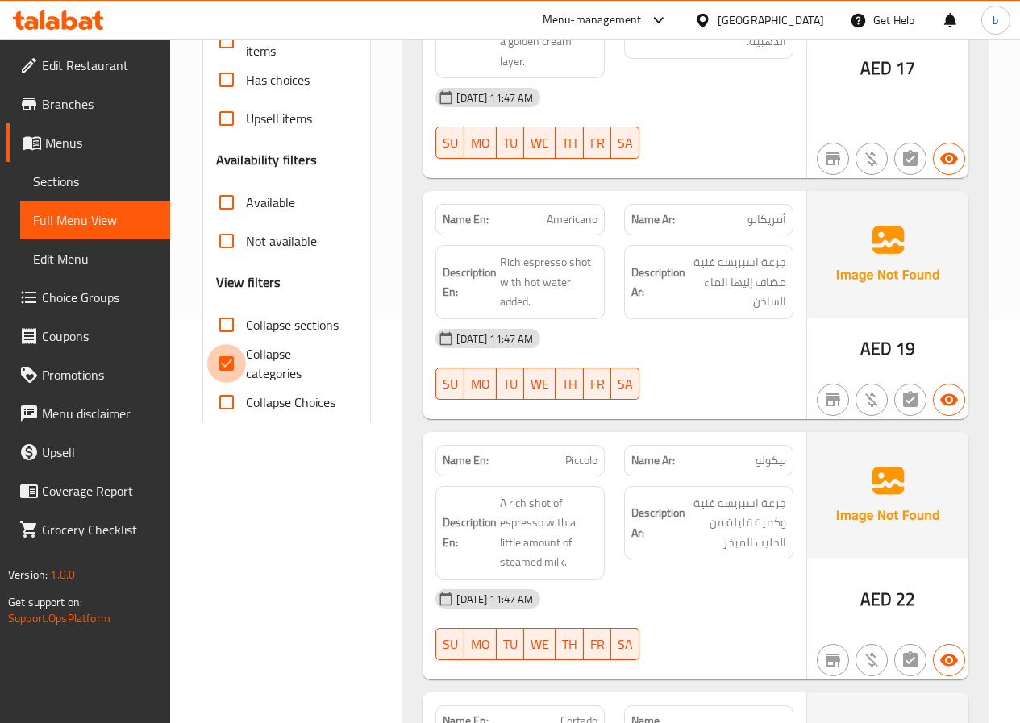
click at [243, 368] on input "Collapse categories" at bounding box center [226, 363] width 39 height 39
checkbox input "false"
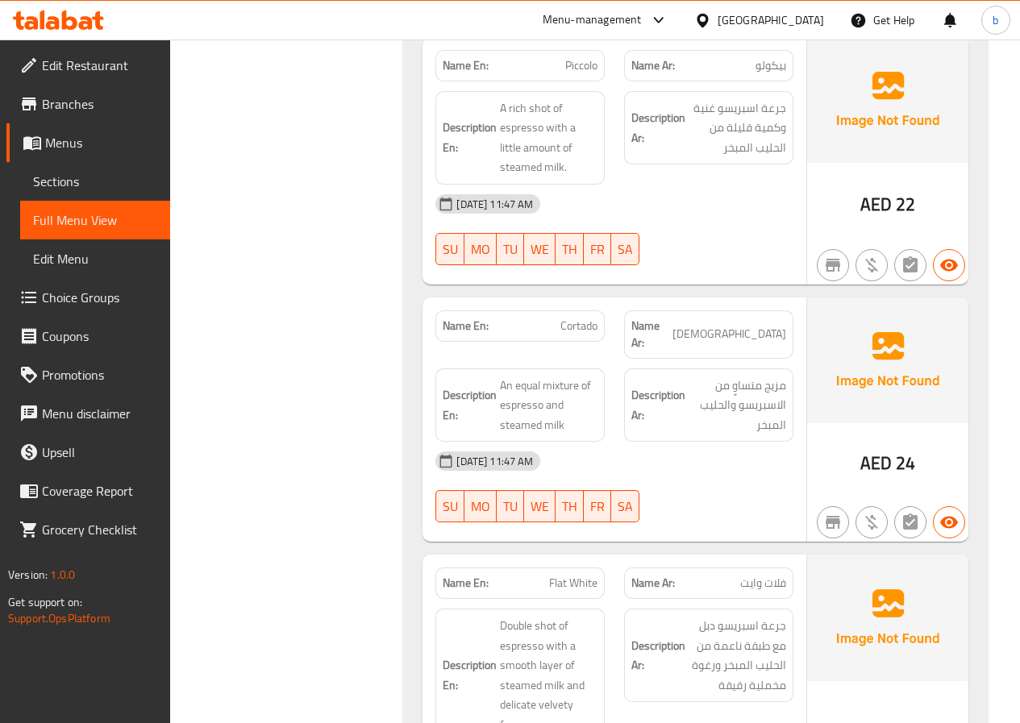
scroll to position [967, 0]
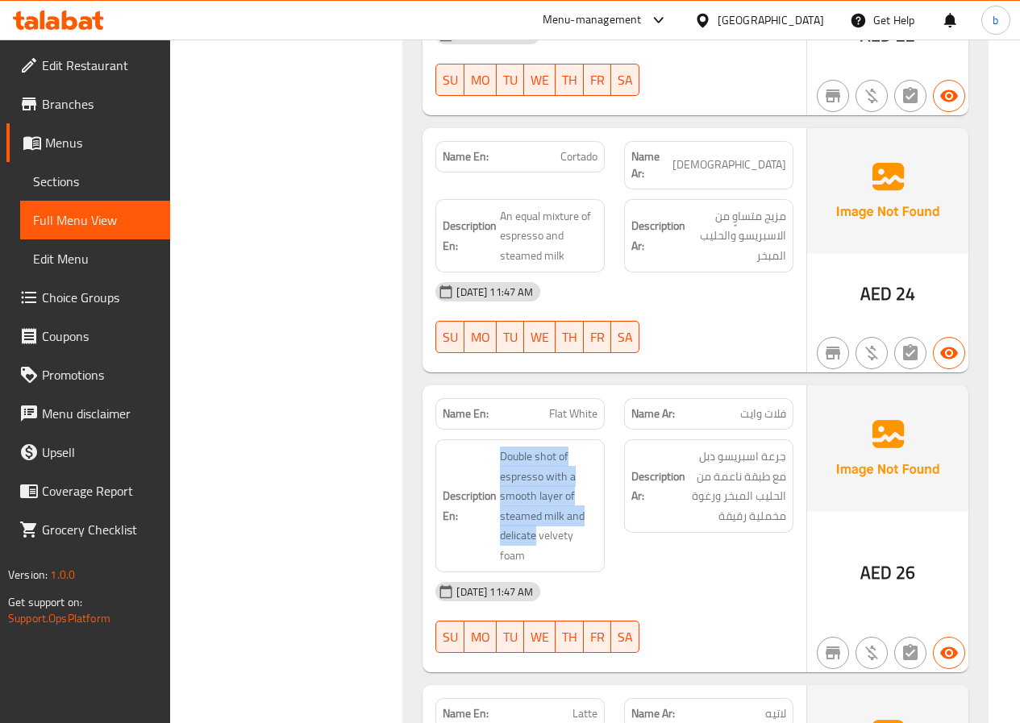
click at [485, 506] on h6 "Description En: Double shot of espresso with a smooth layer of steamed milk and…" at bounding box center [520, 506] width 155 height 119
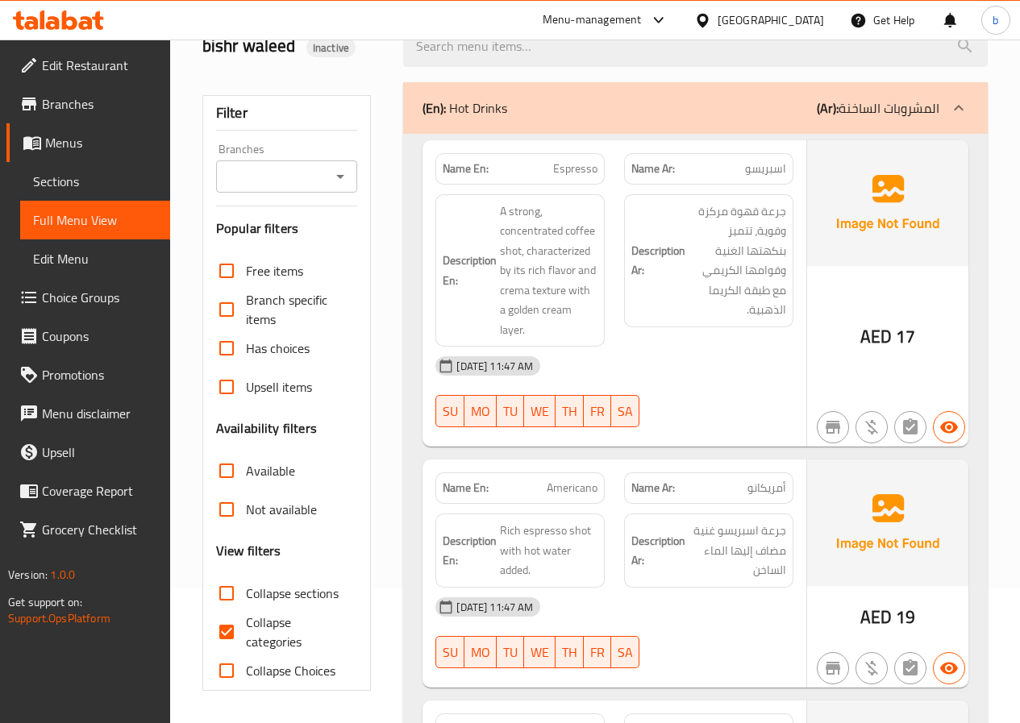
scroll to position [135, 0]
click at [239, 636] on input "Collapse categories" at bounding box center [226, 632] width 39 height 39
checkbox input "false"
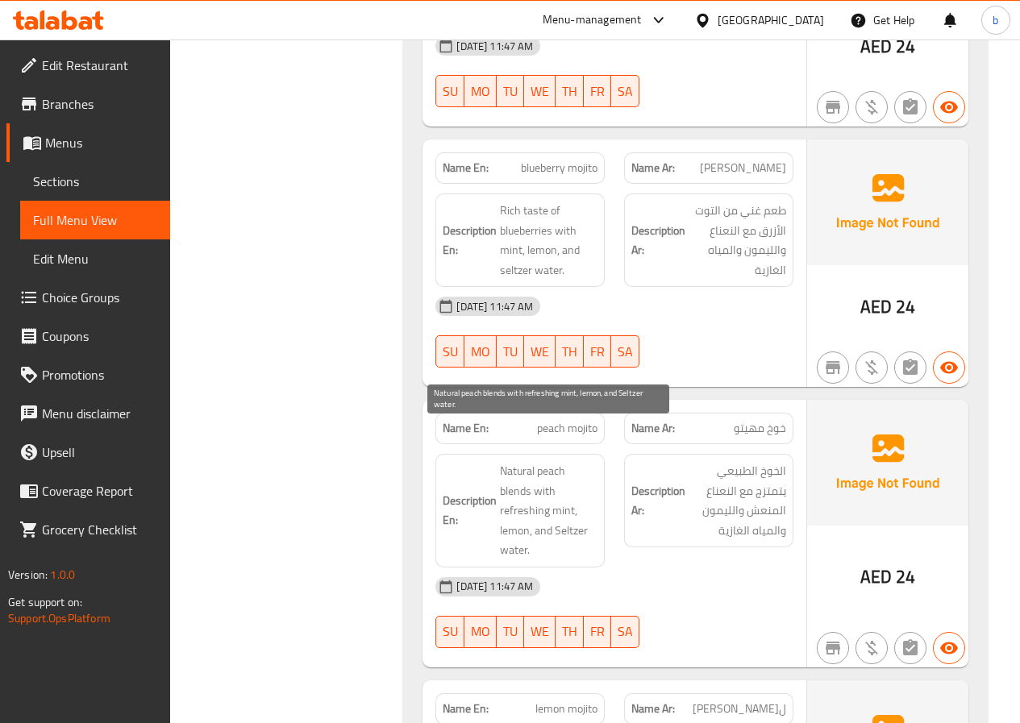
scroll to position [3789, 0]
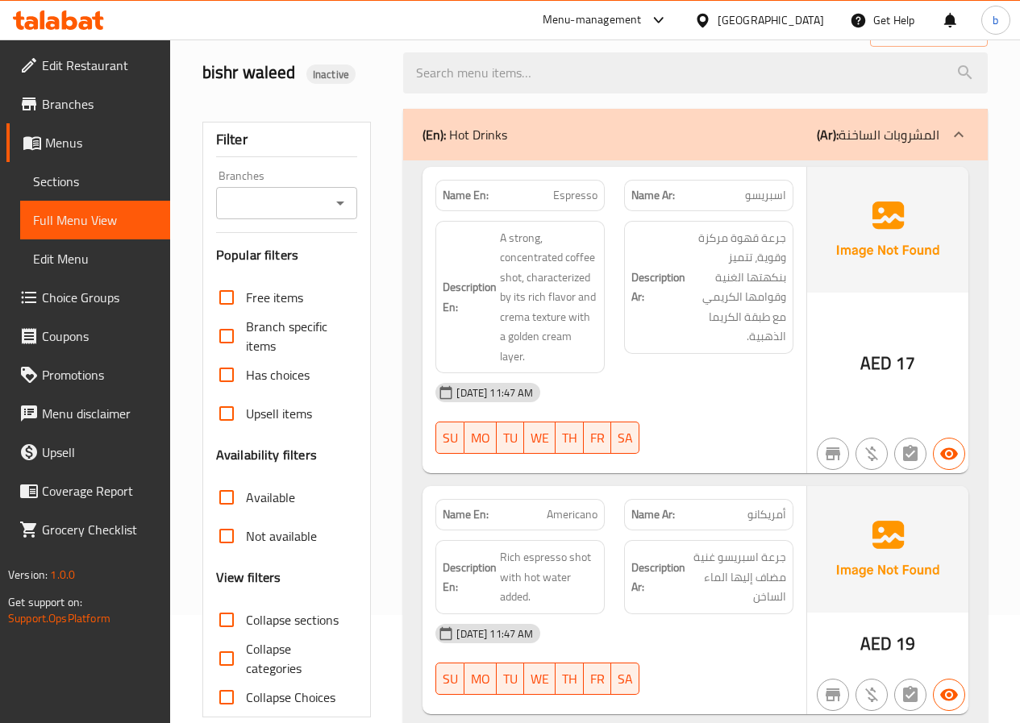
scroll to position [0, 0]
